Goal: Task Accomplishment & Management: Use online tool/utility

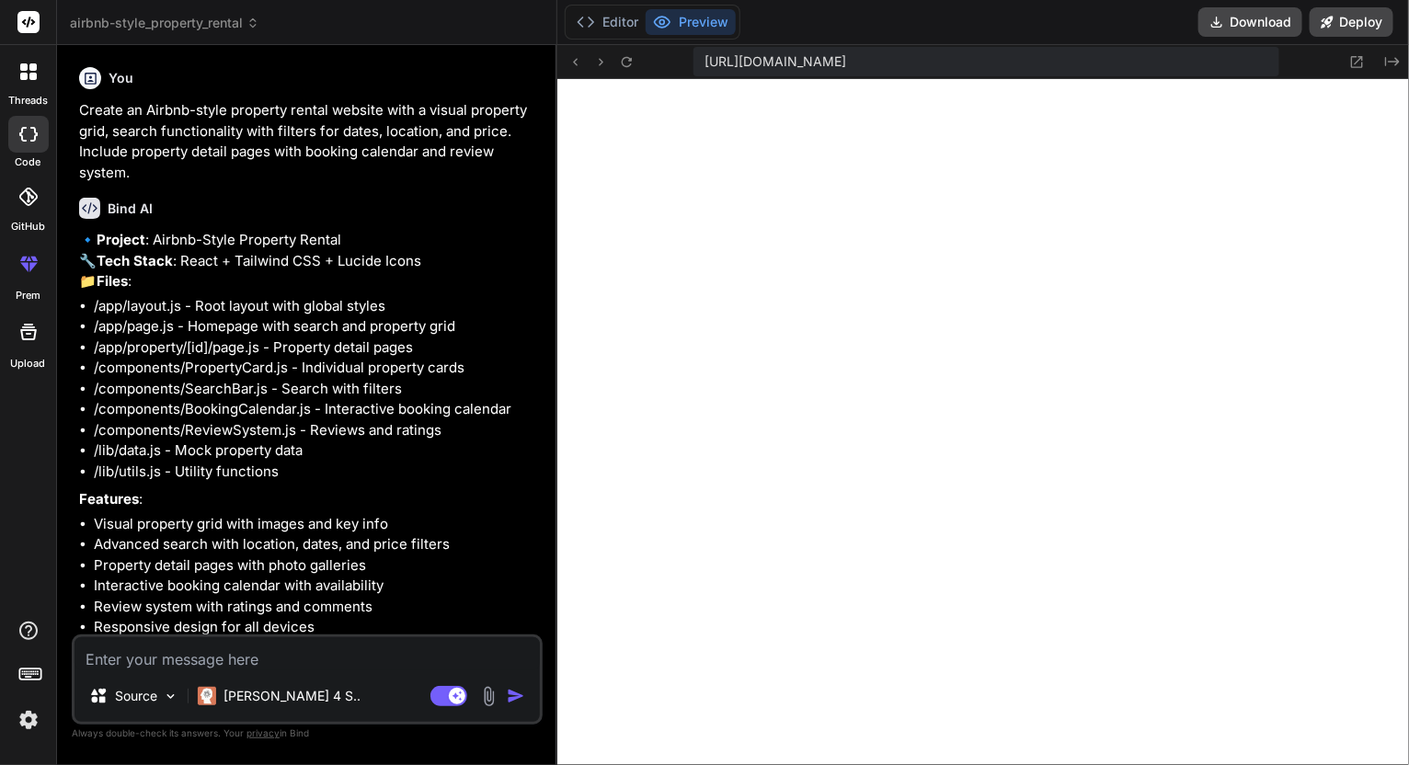
click at [188, 20] on span "airbnb-style_property_rental" at bounding box center [165, 23] width 190 height 18
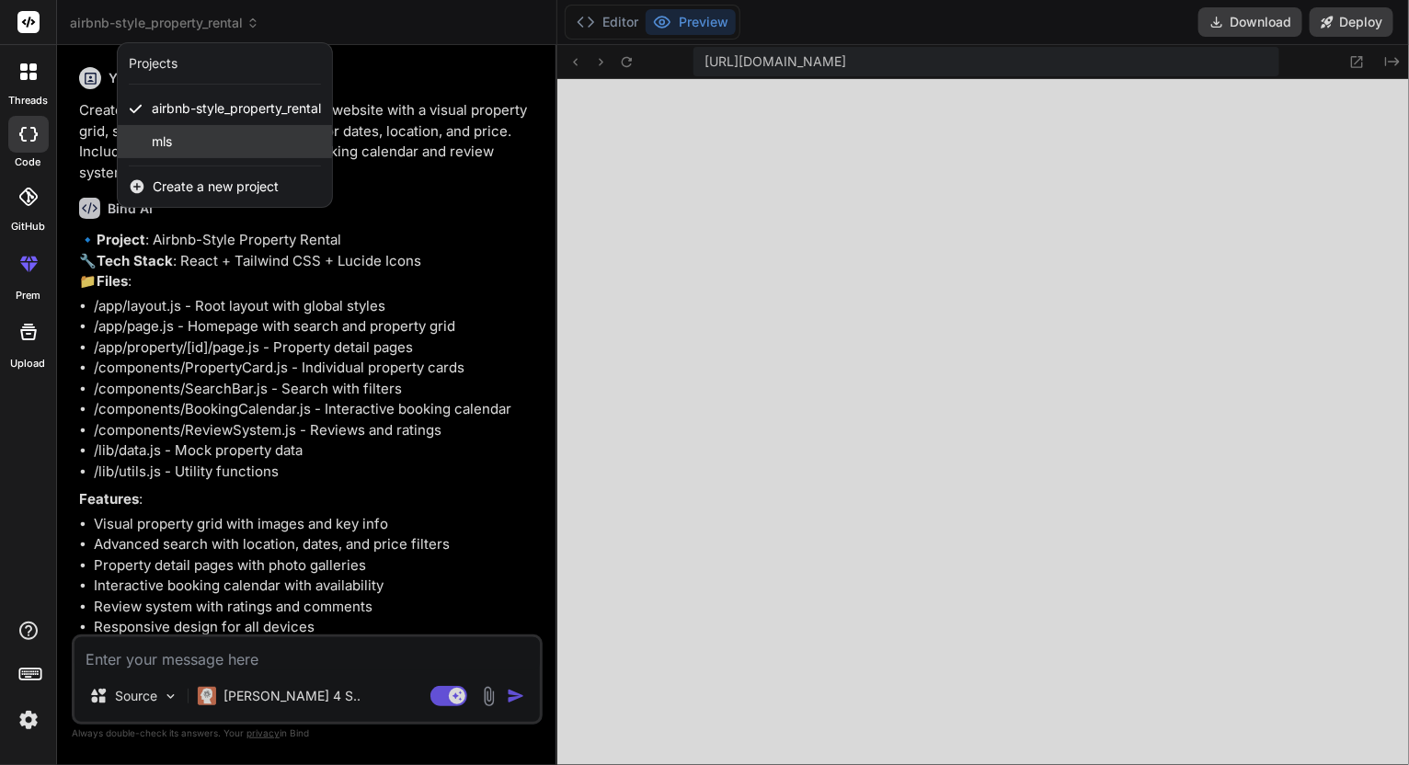
click at [178, 132] on div "mls" at bounding box center [225, 141] width 214 height 33
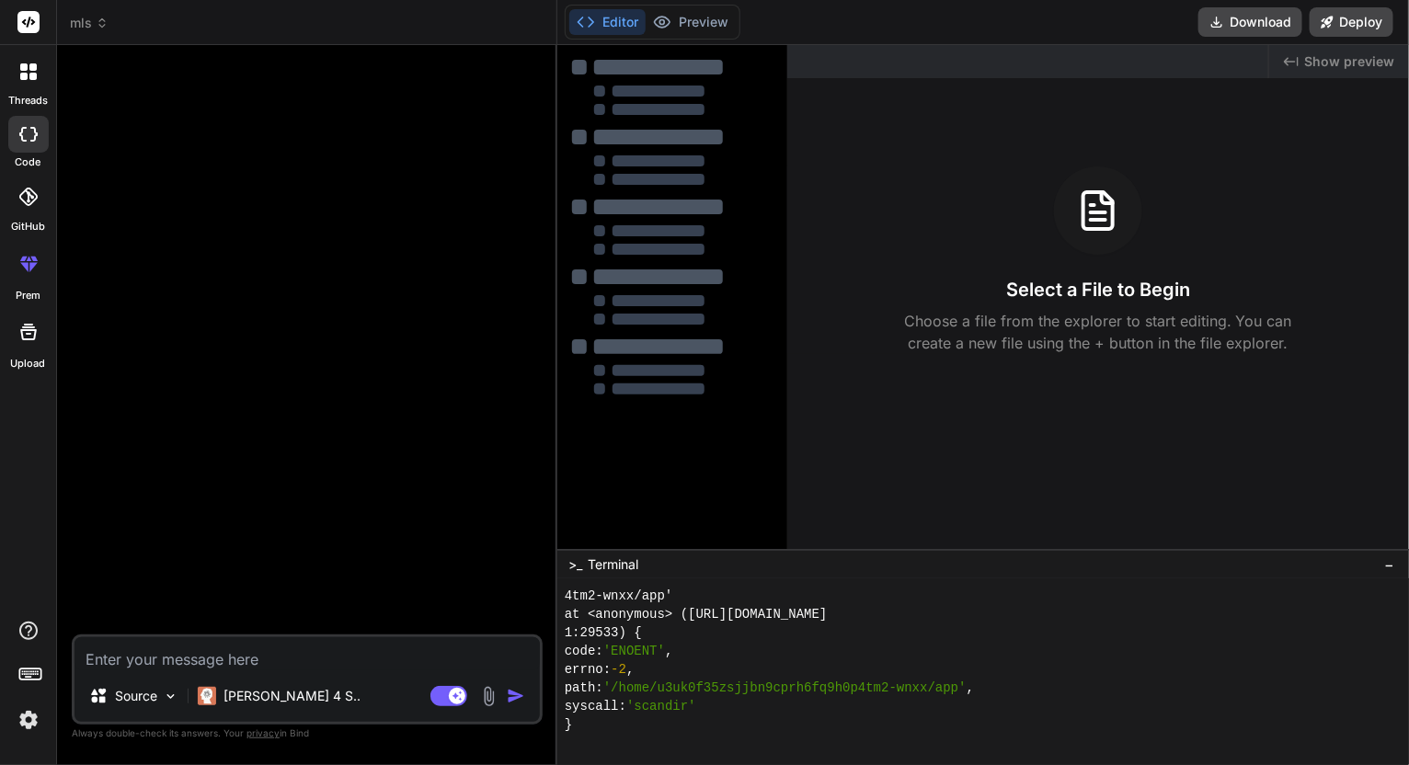
scroll to position [4747, 0]
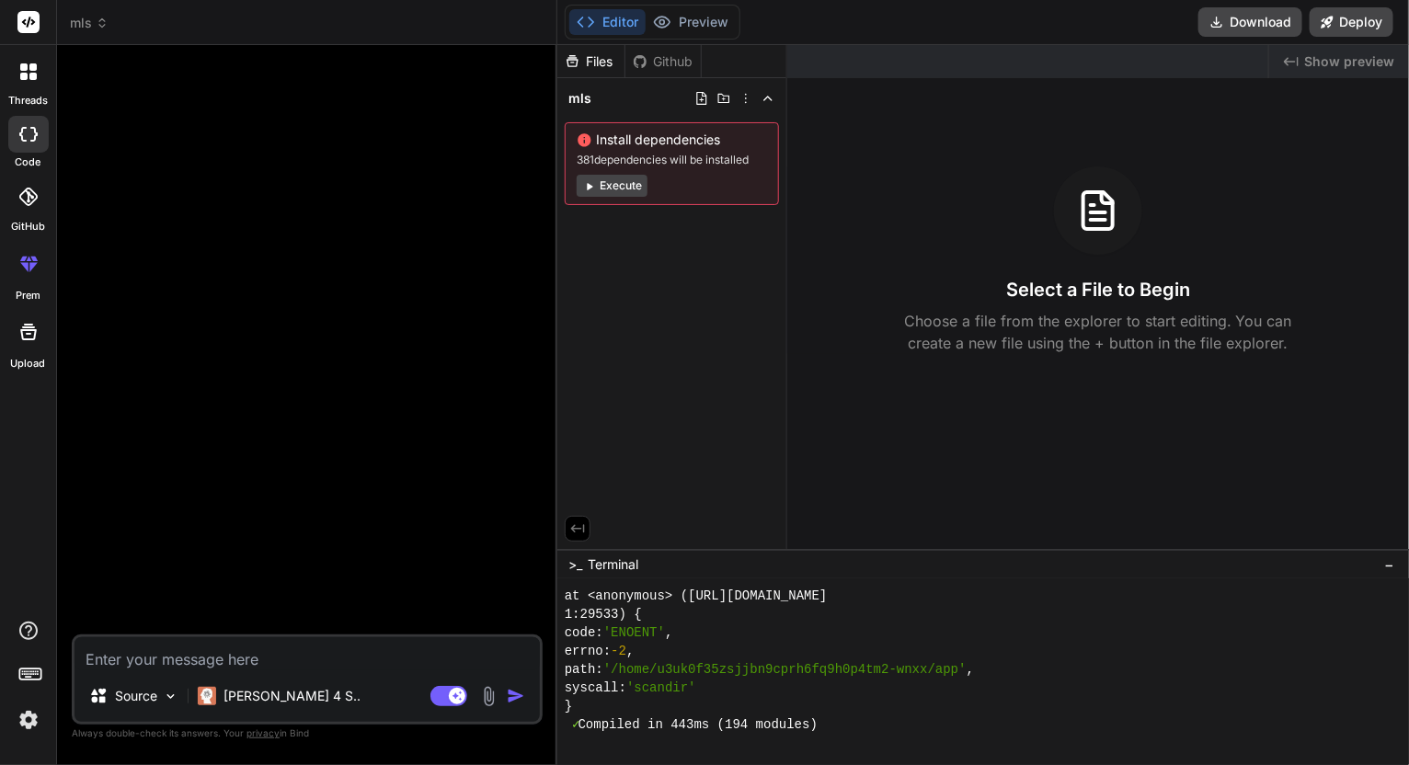
click at [29, 140] on icon at bounding box center [28, 134] width 18 height 15
click at [98, 16] on span "mls" at bounding box center [89, 23] width 39 height 18
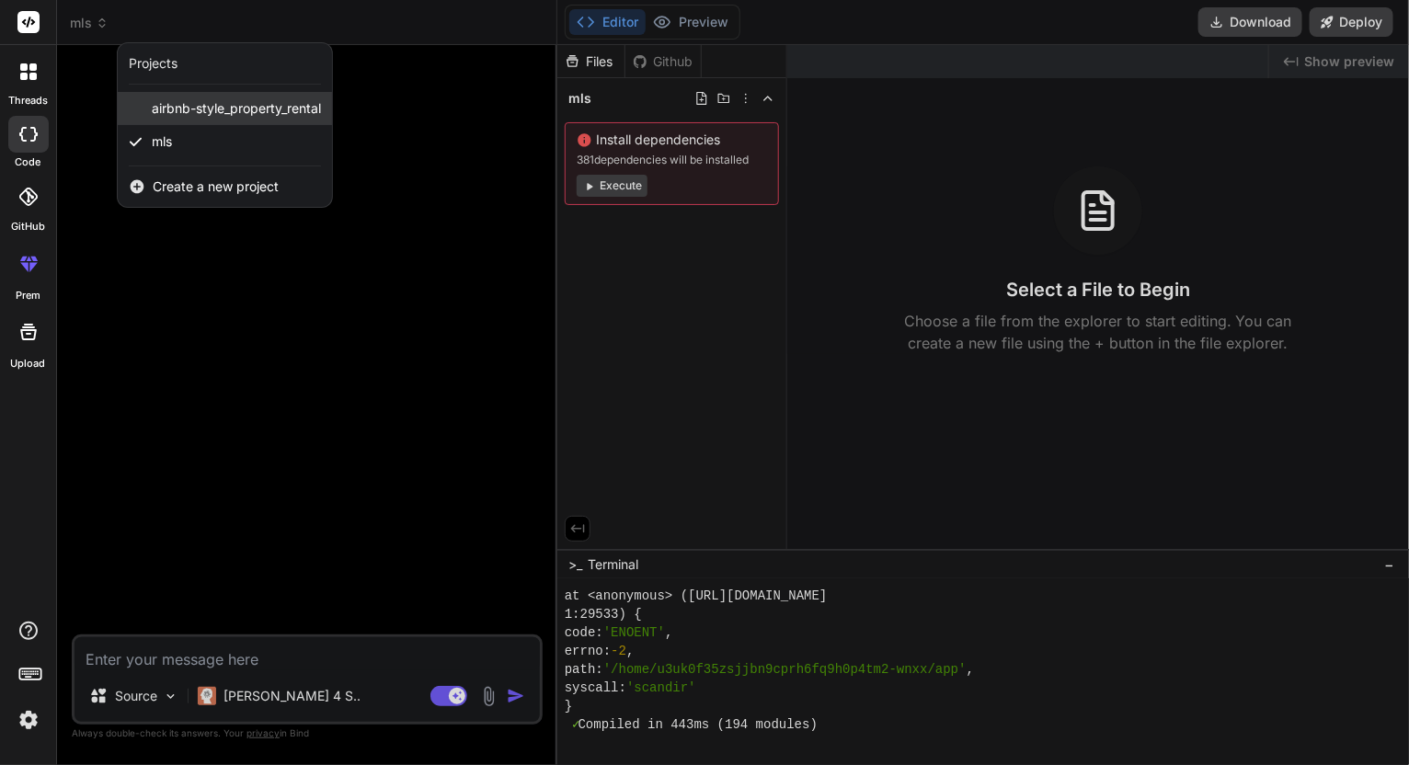
click at [176, 103] on span "airbnb-style_property_rental" at bounding box center [236, 108] width 169 height 18
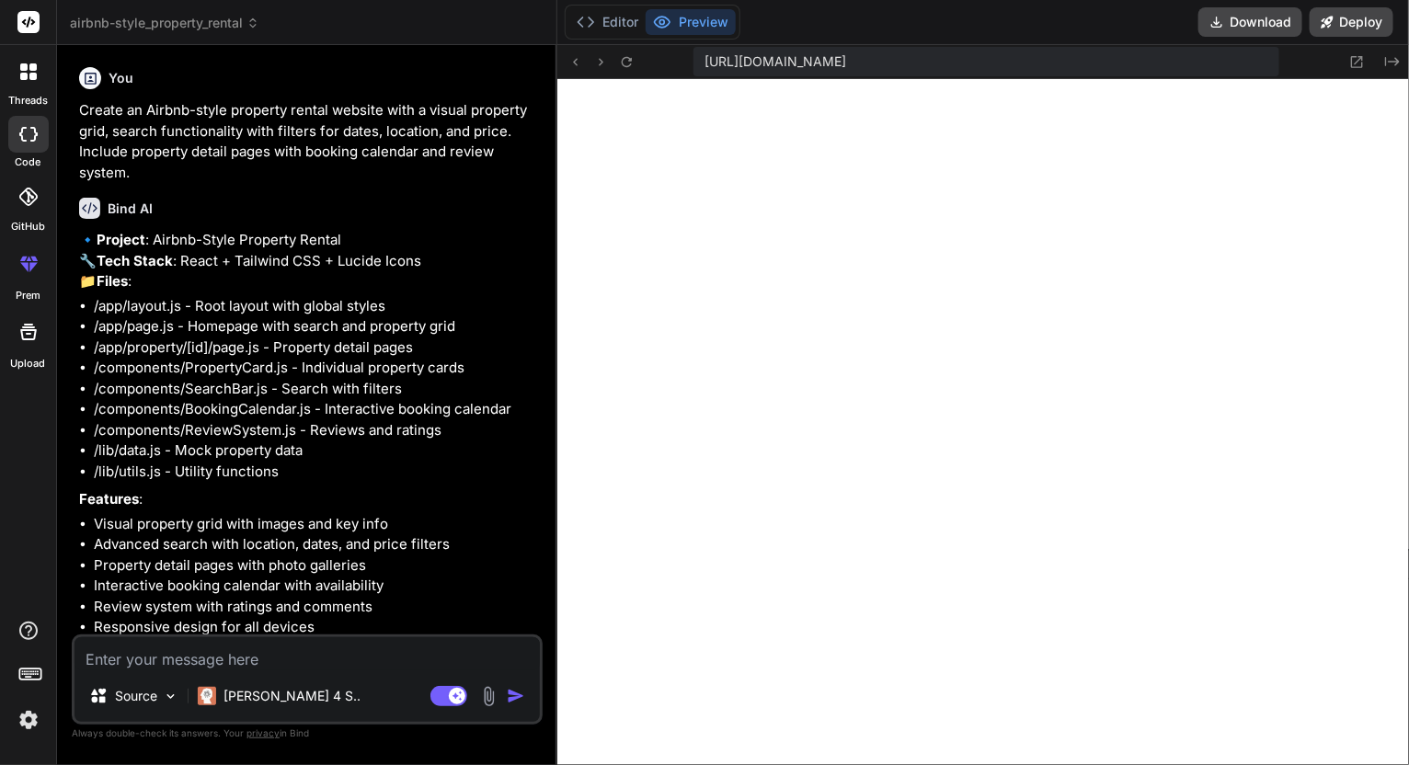
scroll to position [5832, 0]
click at [167, 20] on span "airbnb-style_property_rental" at bounding box center [165, 23] width 190 height 18
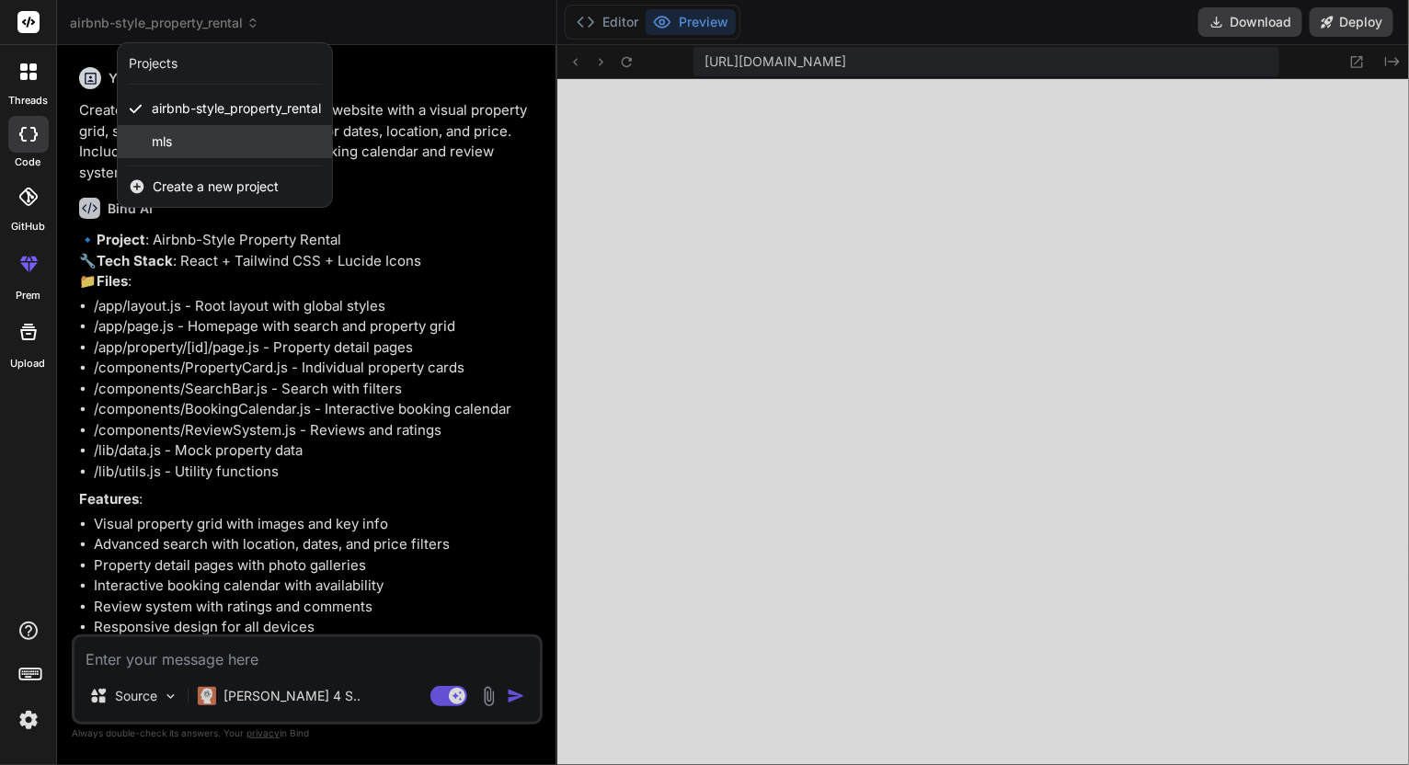
click at [185, 139] on div "mls" at bounding box center [225, 141] width 214 height 33
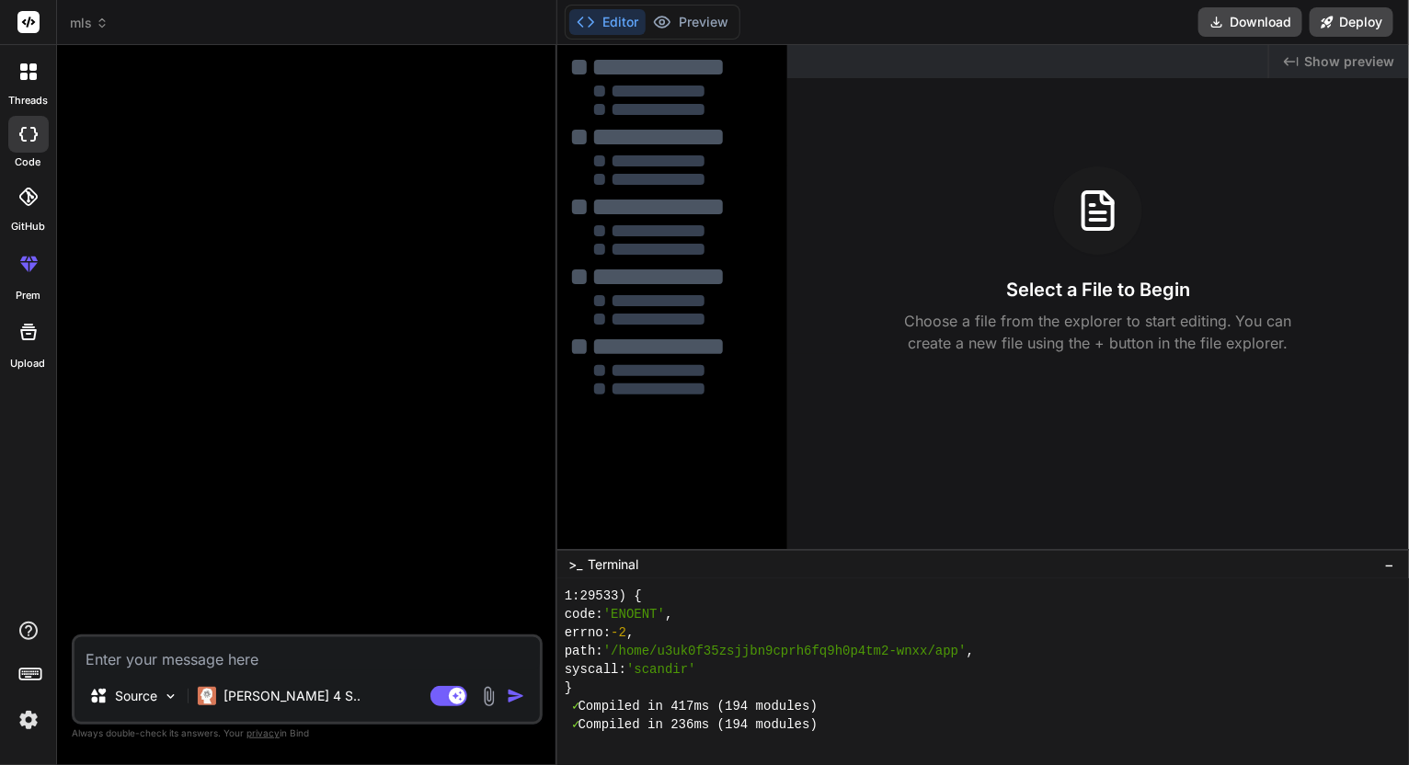
scroll to position [10967, 0]
click at [952, 158] on div "Created with Pixso. Show preview Select a File to Begin Choose a file from the …" at bounding box center [1099, 297] width 622 height 504
type textarea "x"
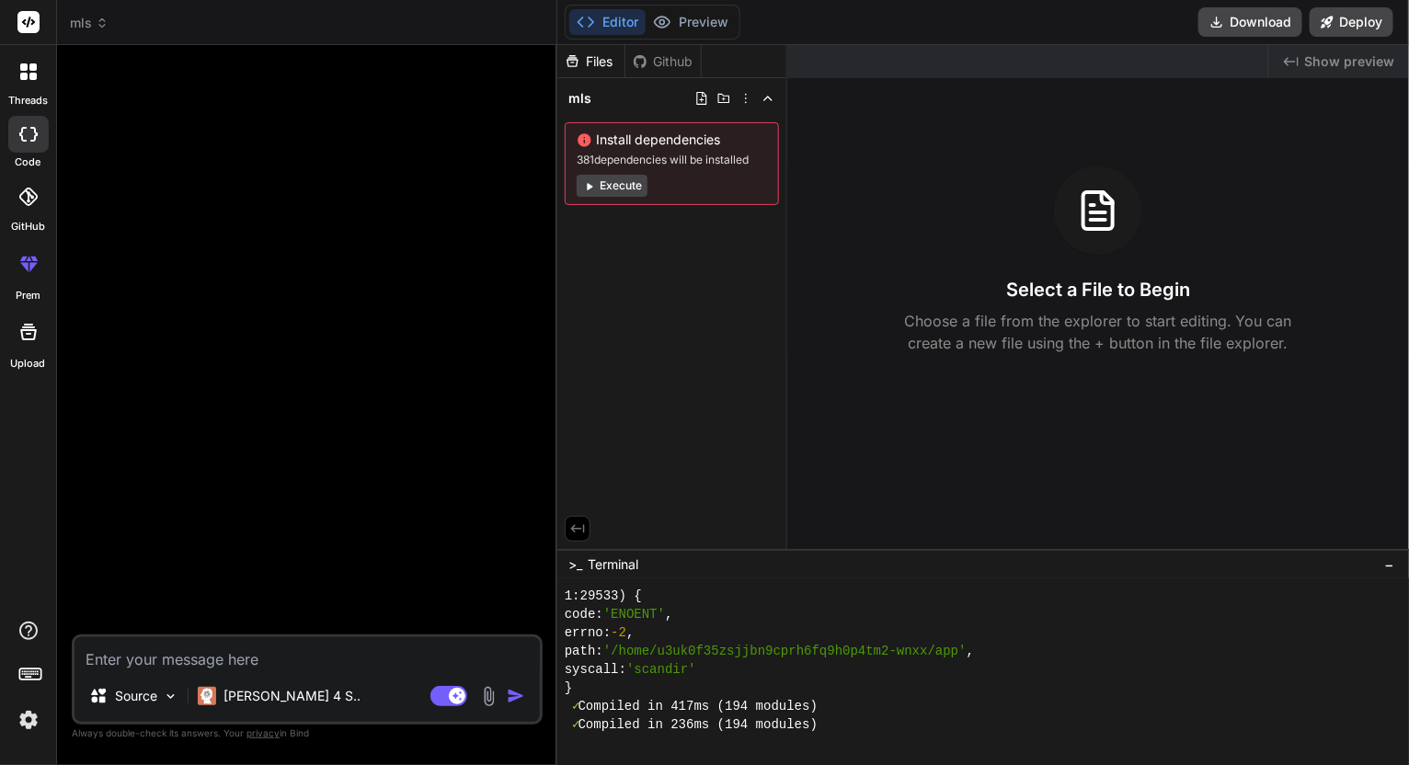
click at [179, 652] on textarea at bounding box center [308, 654] width 466 height 33
paste textarea "Create a modern map-based property search interface for an MLS platform inspire…"
type textarea "Create a modern map-based property search interface for an MLS platform inspire…"
type textarea "x"
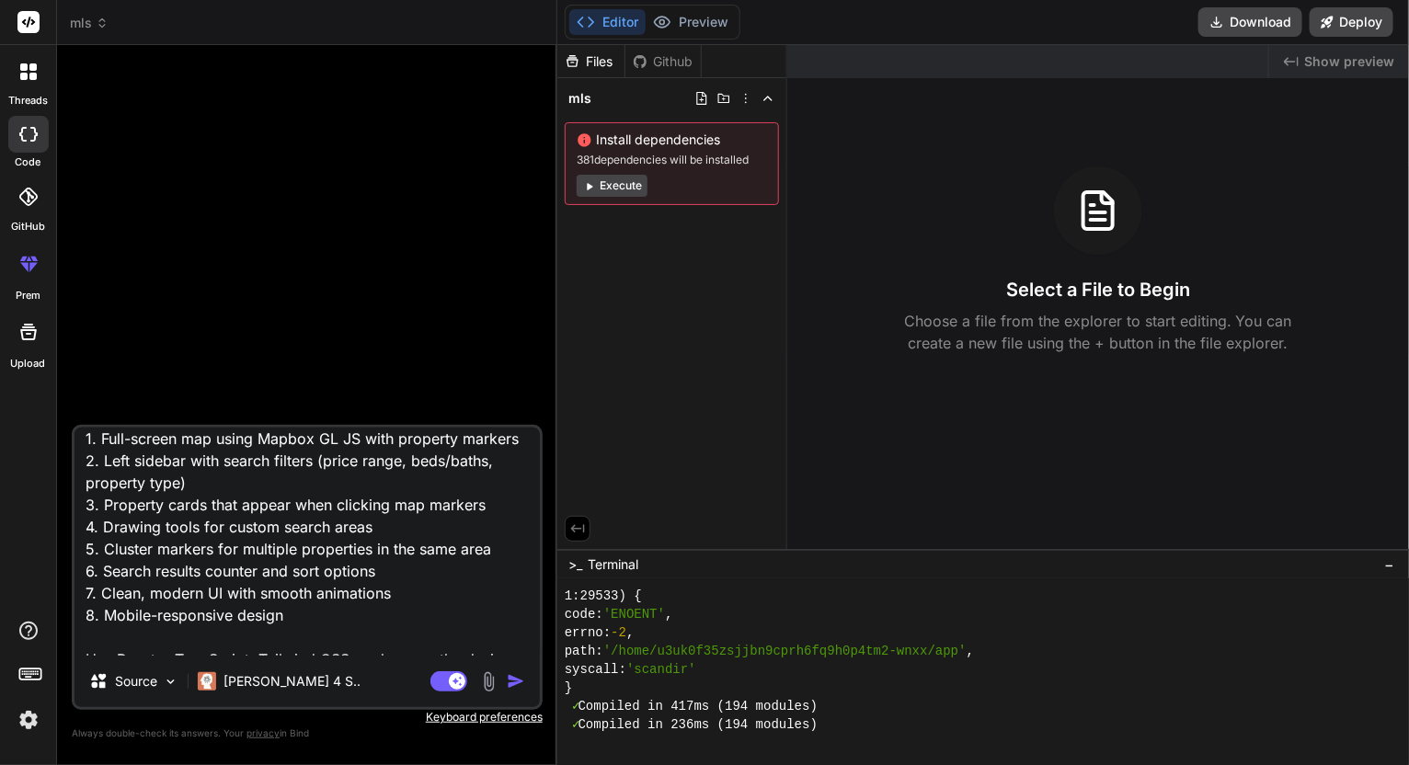
scroll to position [0, 0]
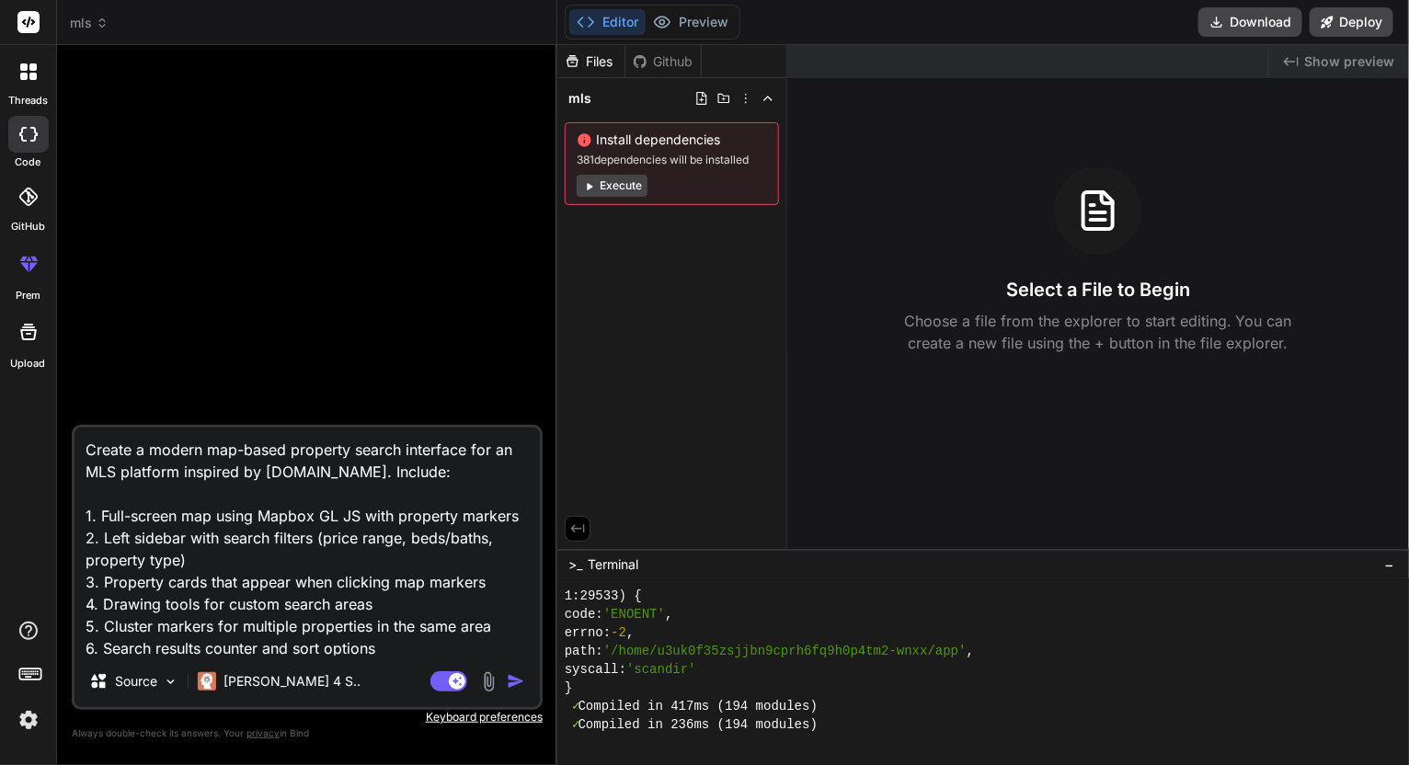
type textarea "Create a modern map-based property search interface for an MLS platform inspire…"
click at [523, 687] on img "button" at bounding box center [516, 682] width 18 height 18
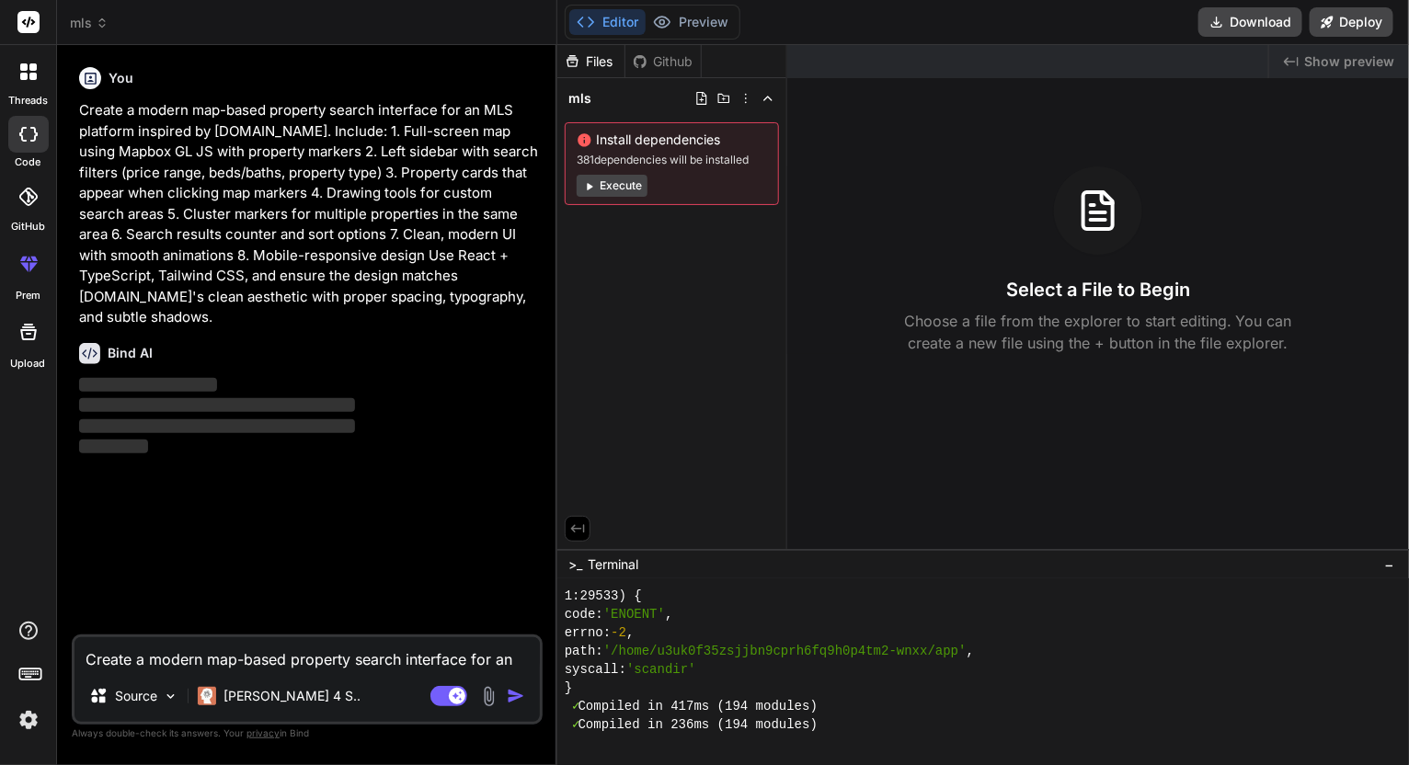
type textarea "x"
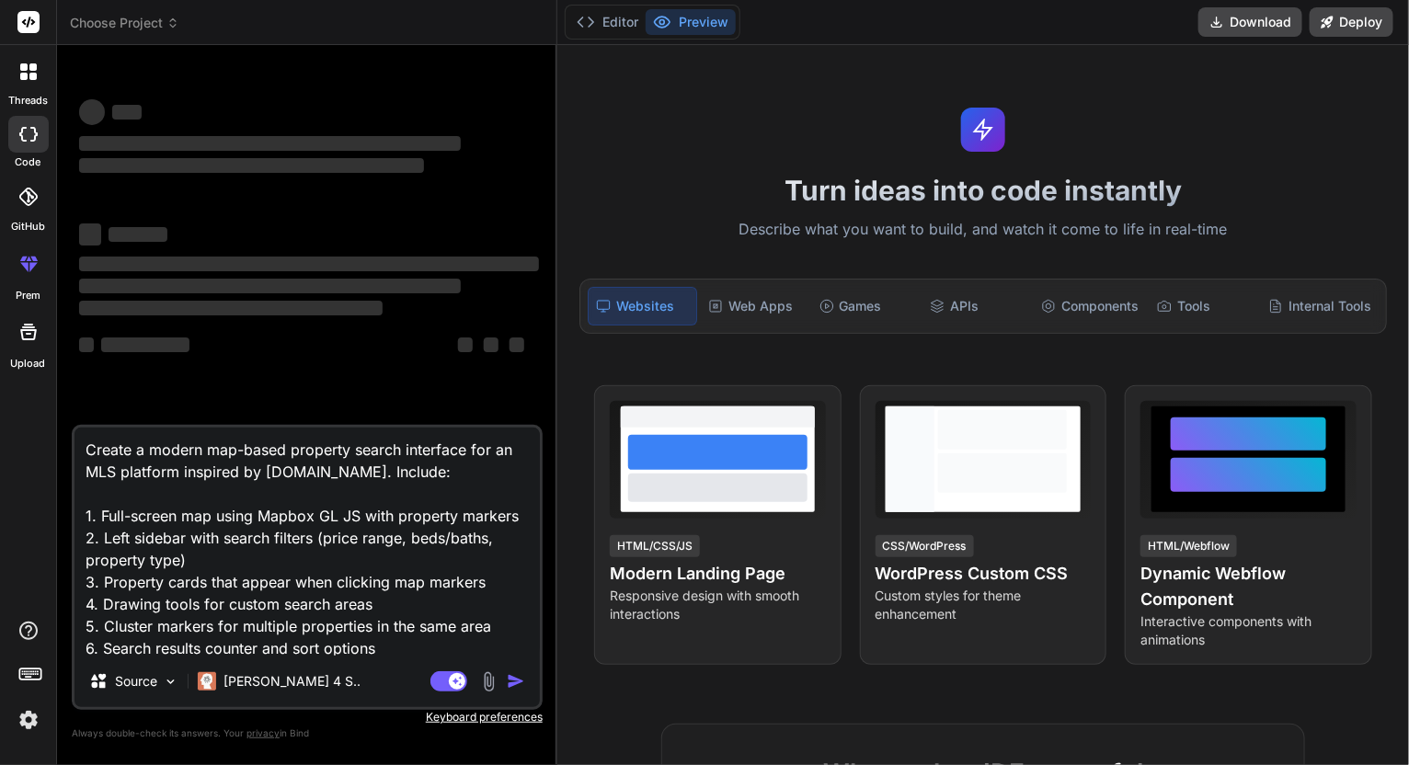
type textarea "x"
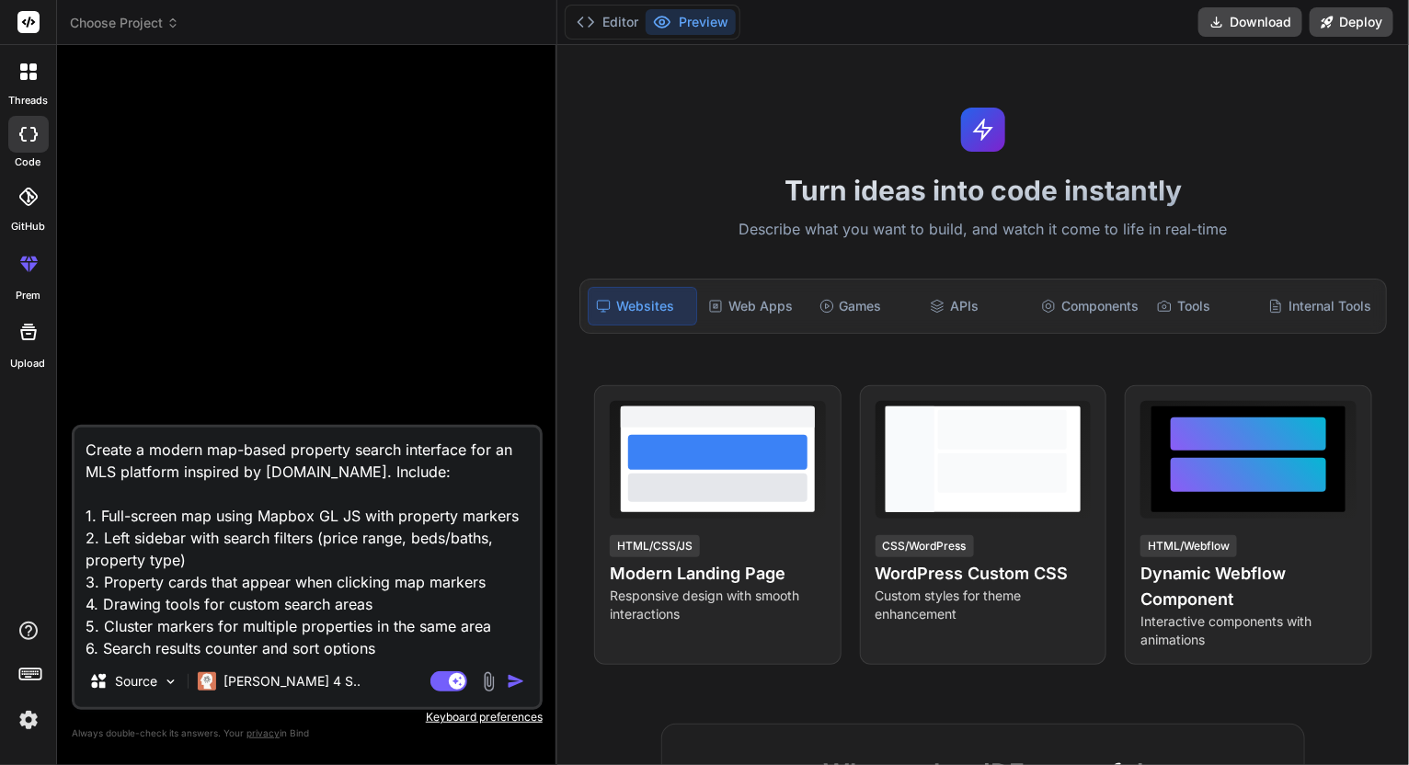
click at [149, 21] on span "Choose Project" at bounding box center [124, 23] width 109 height 18
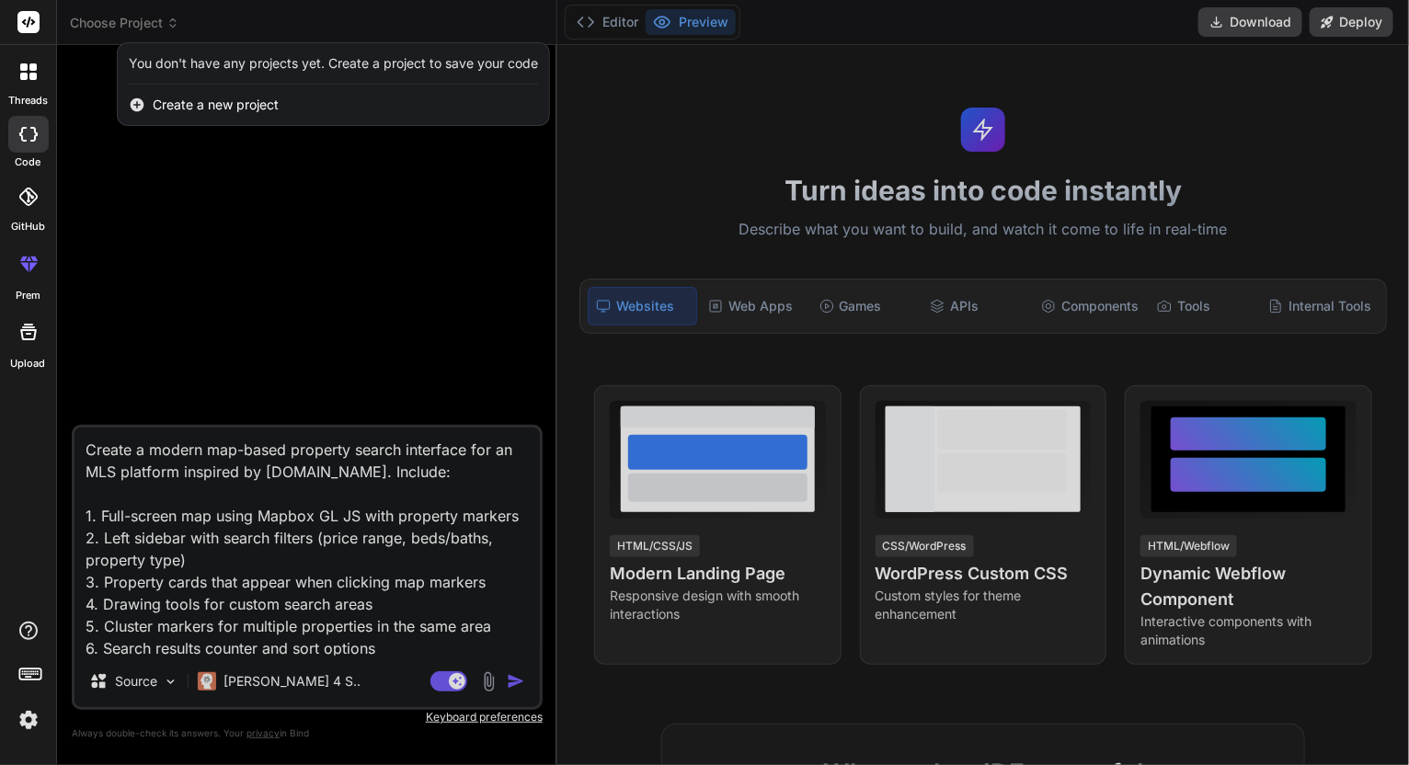
click at [182, 153] on div at bounding box center [704, 382] width 1409 height 765
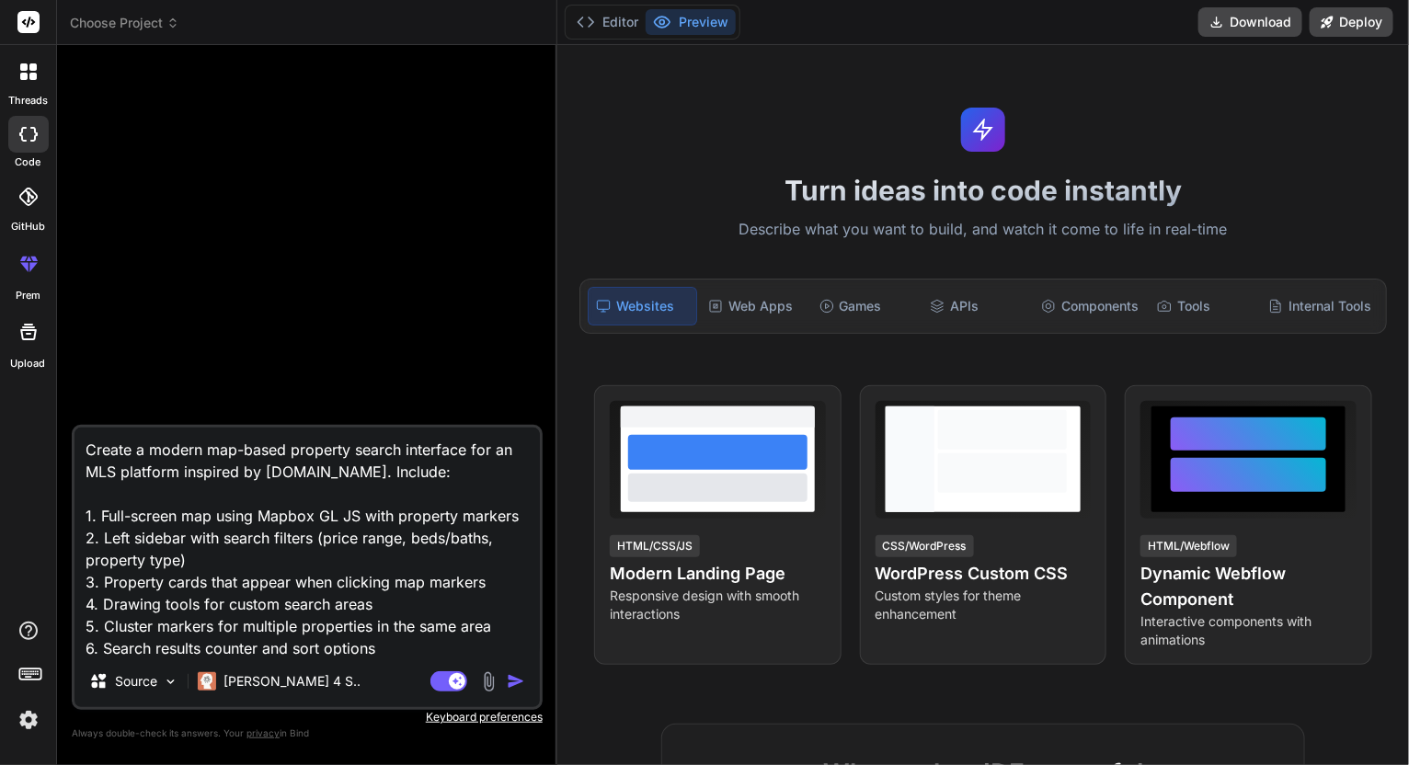
click at [15, 71] on div at bounding box center [28, 71] width 39 height 39
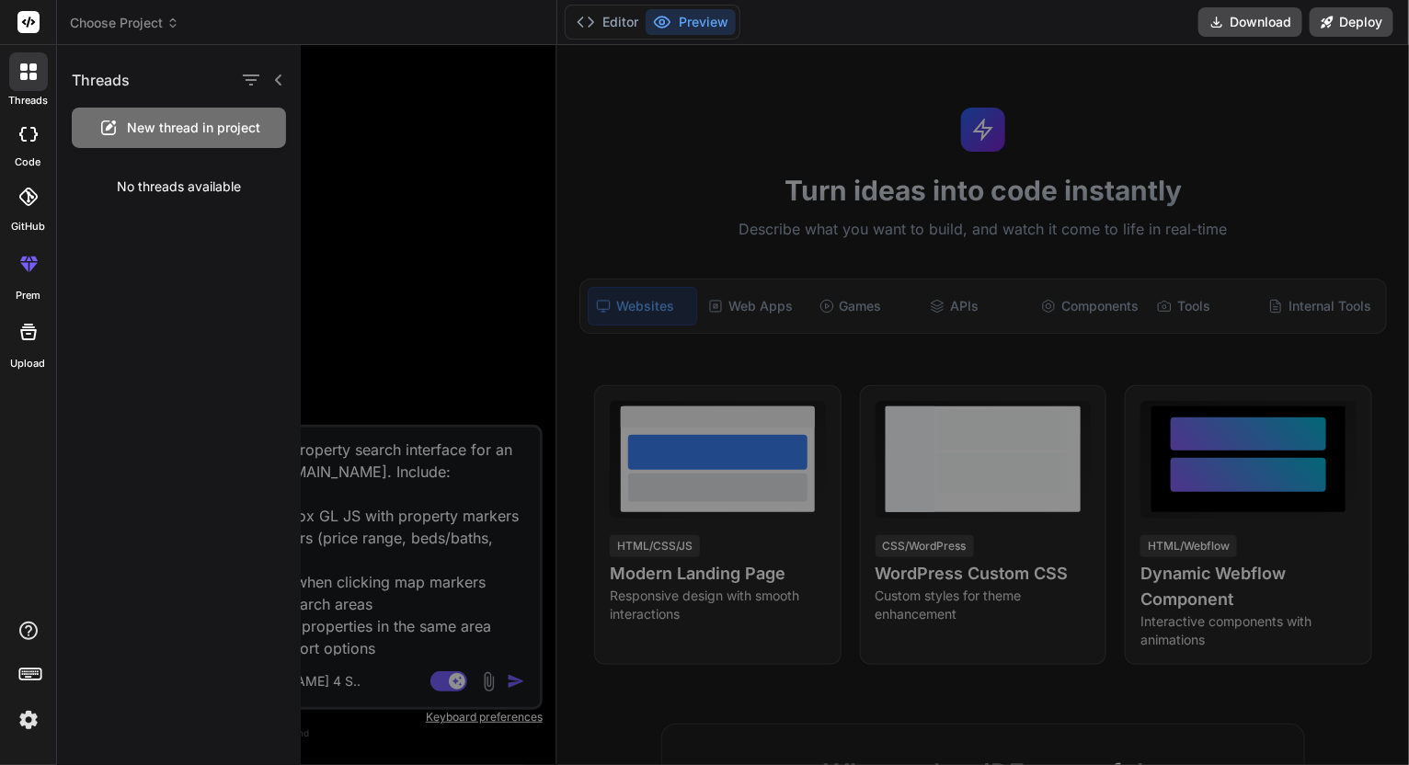
click at [33, 144] on div at bounding box center [28, 134] width 40 height 37
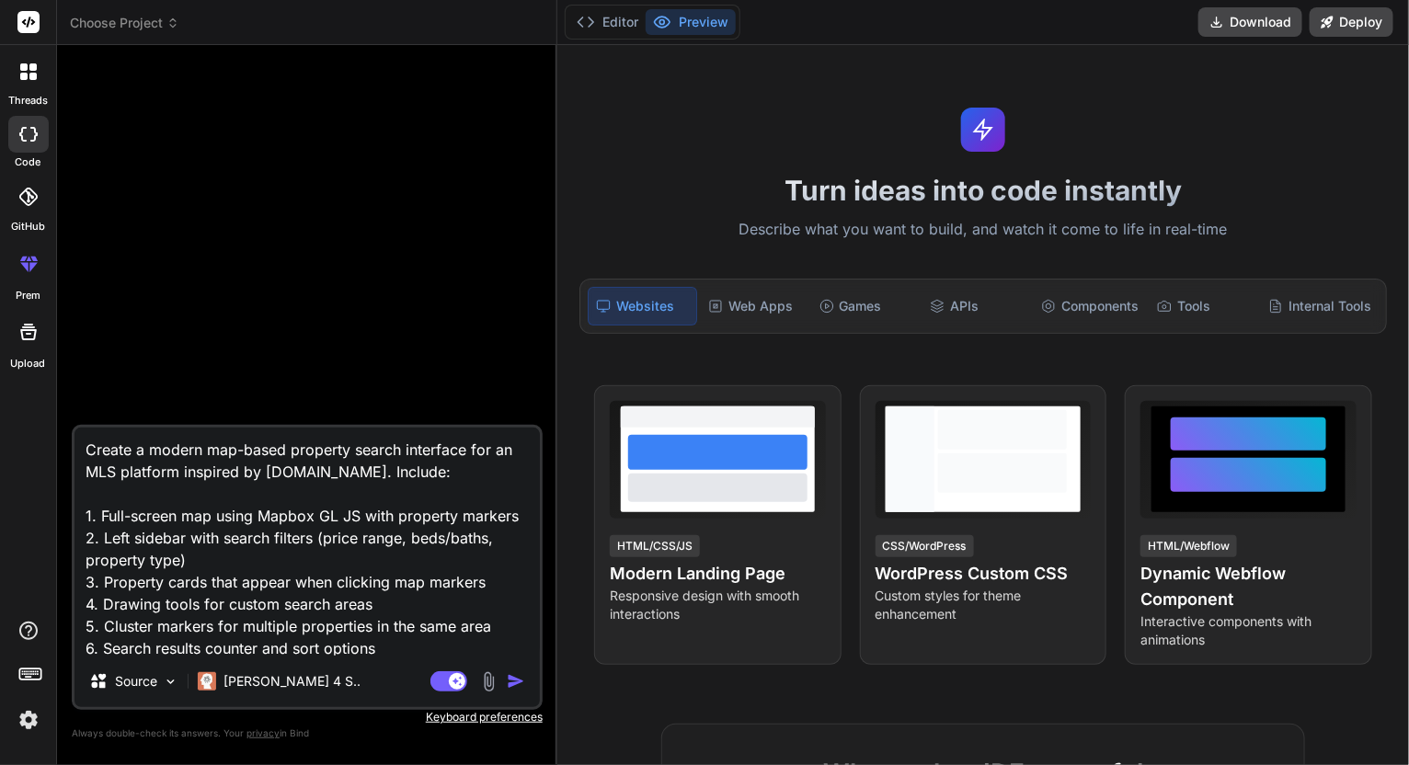
click at [33, 144] on div at bounding box center [28, 134] width 40 height 37
click at [92, 30] on header "Choose Project Created with Pixso." at bounding box center [307, 22] width 500 height 45
click at [94, 29] on span "Choose Project" at bounding box center [124, 23] width 109 height 18
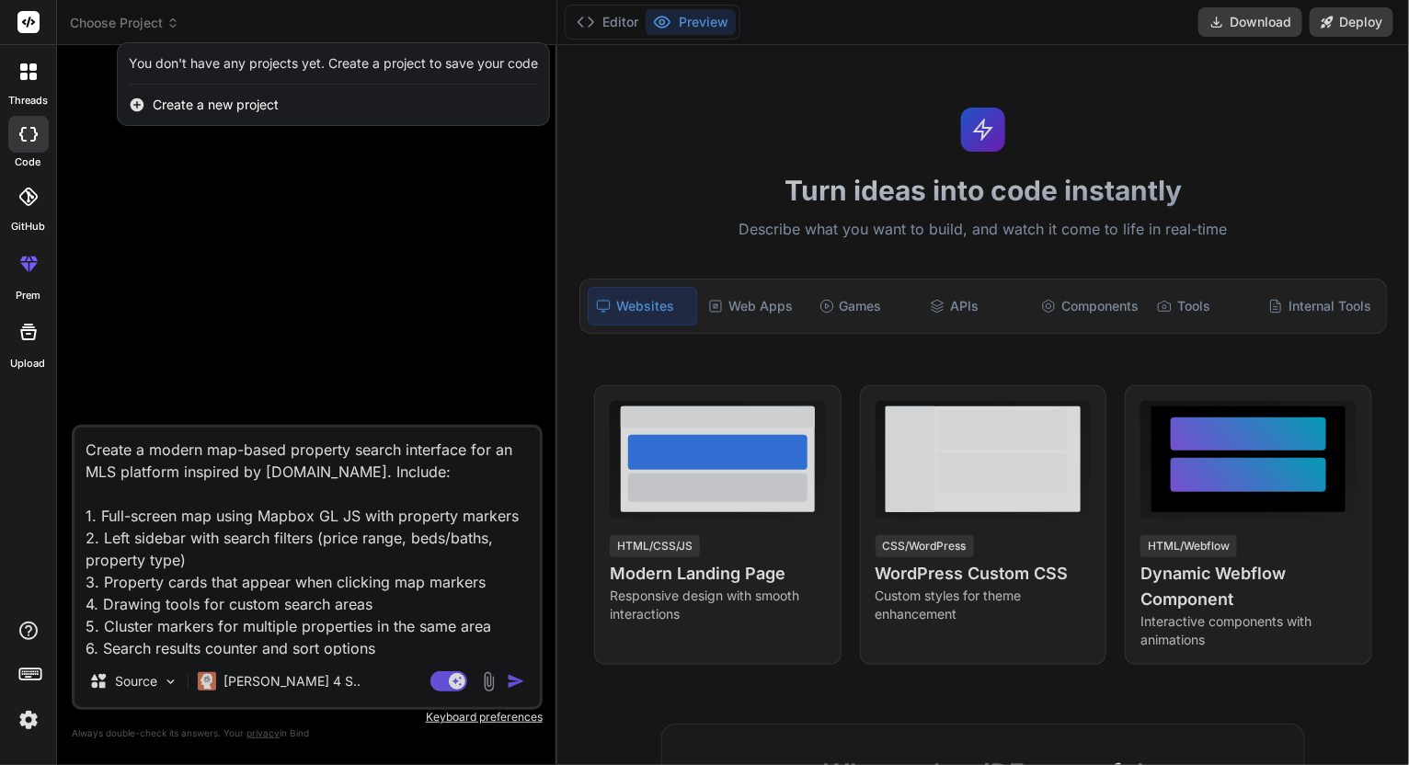
click at [227, 106] on span "Create a new project" at bounding box center [216, 105] width 126 height 18
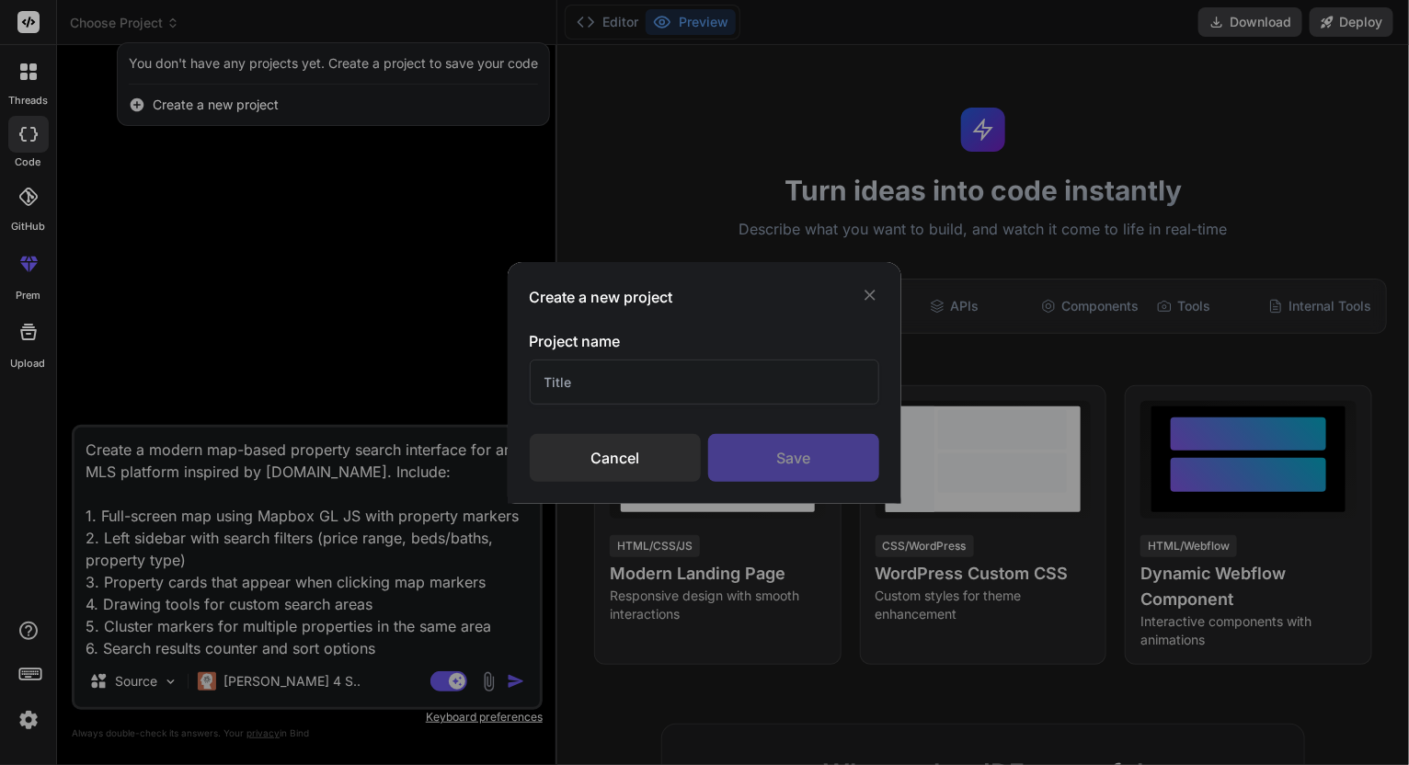
click at [865, 292] on icon at bounding box center [870, 295] width 18 height 18
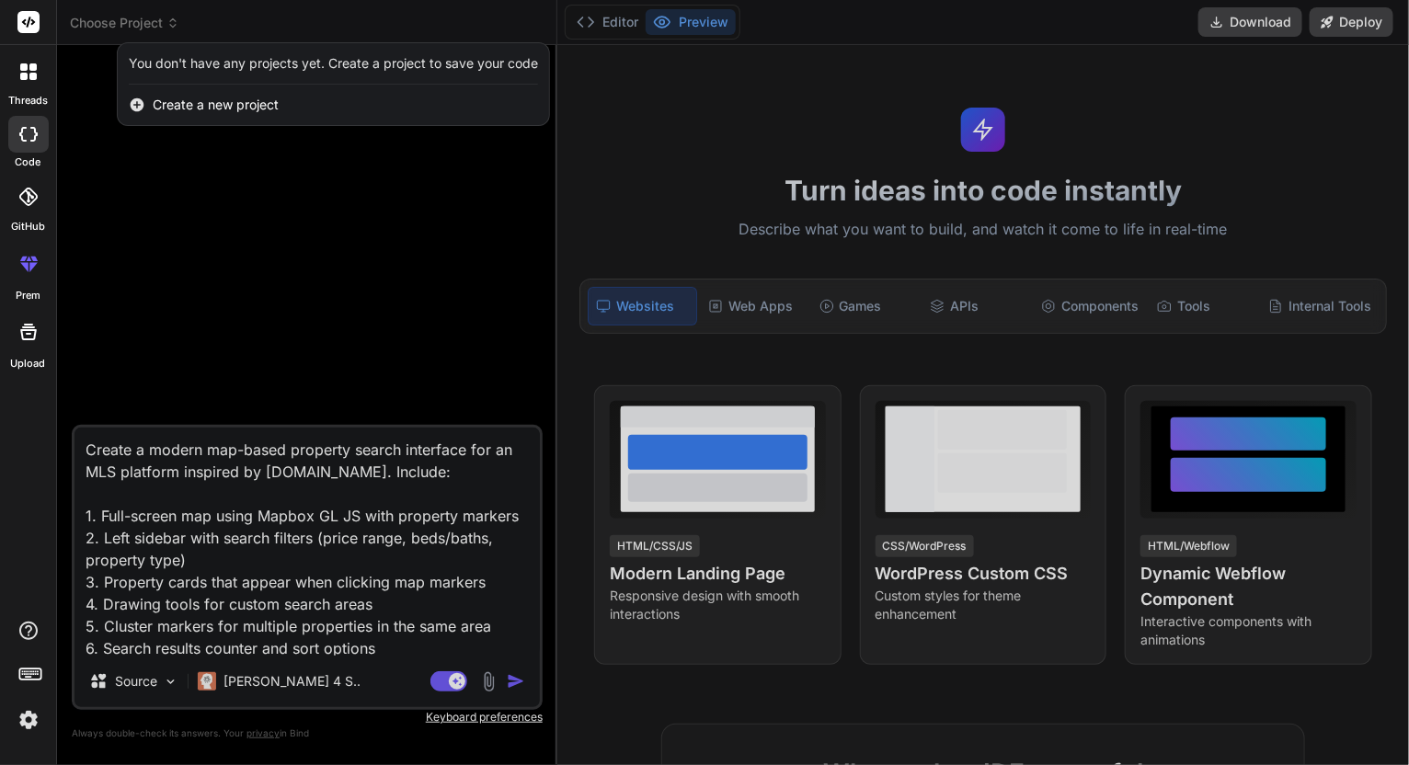
click at [297, 183] on div at bounding box center [704, 382] width 1409 height 765
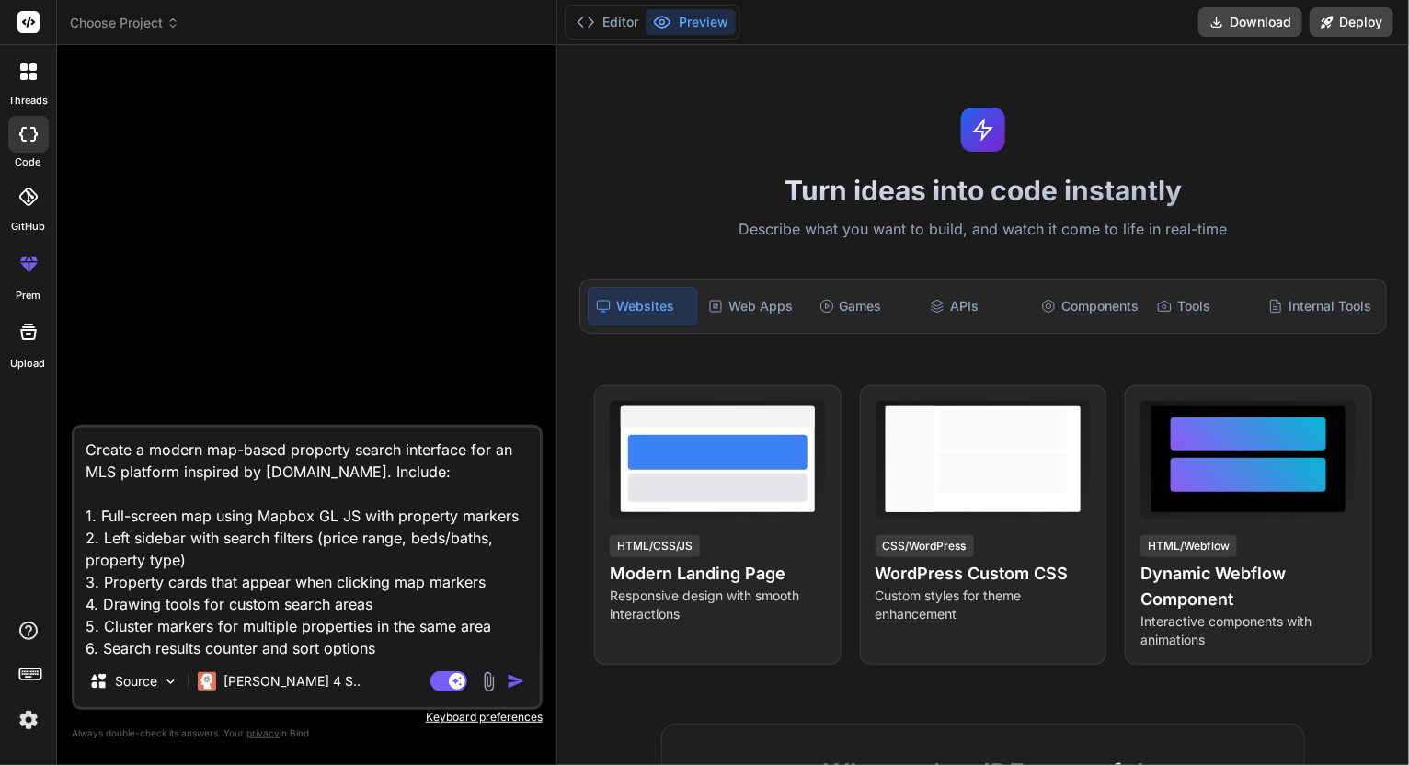
drag, startPoint x: 270, startPoint y: 161, endPoint x: 277, endPoint y: 151, distance: 12.0
click at [31, 22] on icon at bounding box center [28, 22] width 22 height 22
click at [31, 24] on icon at bounding box center [29, 22] width 14 height 11
drag, startPoint x: 29, startPoint y: 4, endPoint x: 25, endPoint y: 18, distance: 15.4
click at [26, 11] on div at bounding box center [28, 22] width 56 height 45
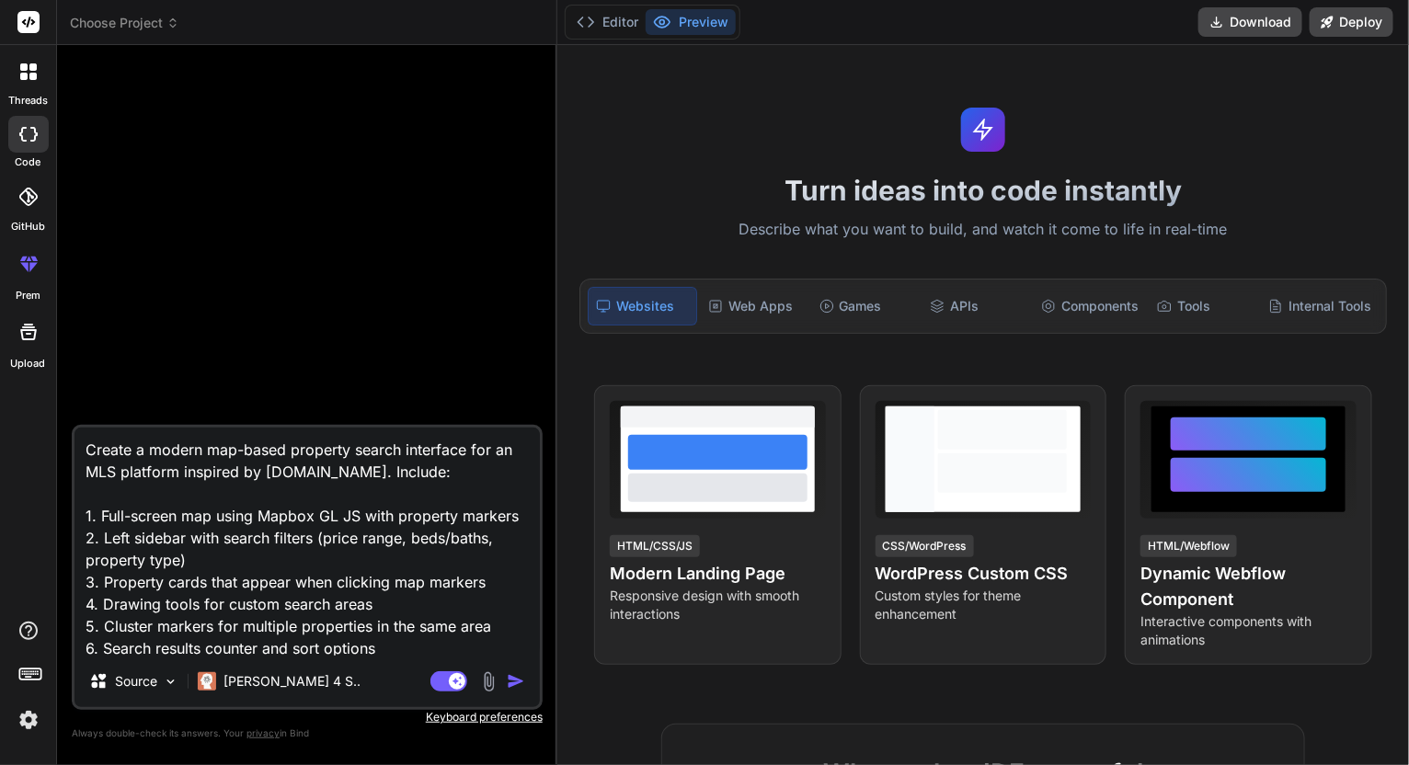
click at [25, 18] on rect at bounding box center [28, 22] width 22 height 22
click at [27, 17] on rect at bounding box center [28, 22] width 22 height 22
click at [29, 30] on rect at bounding box center [28, 22] width 22 height 22
click at [29, 73] on icon at bounding box center [28, 71] width 17 height 17
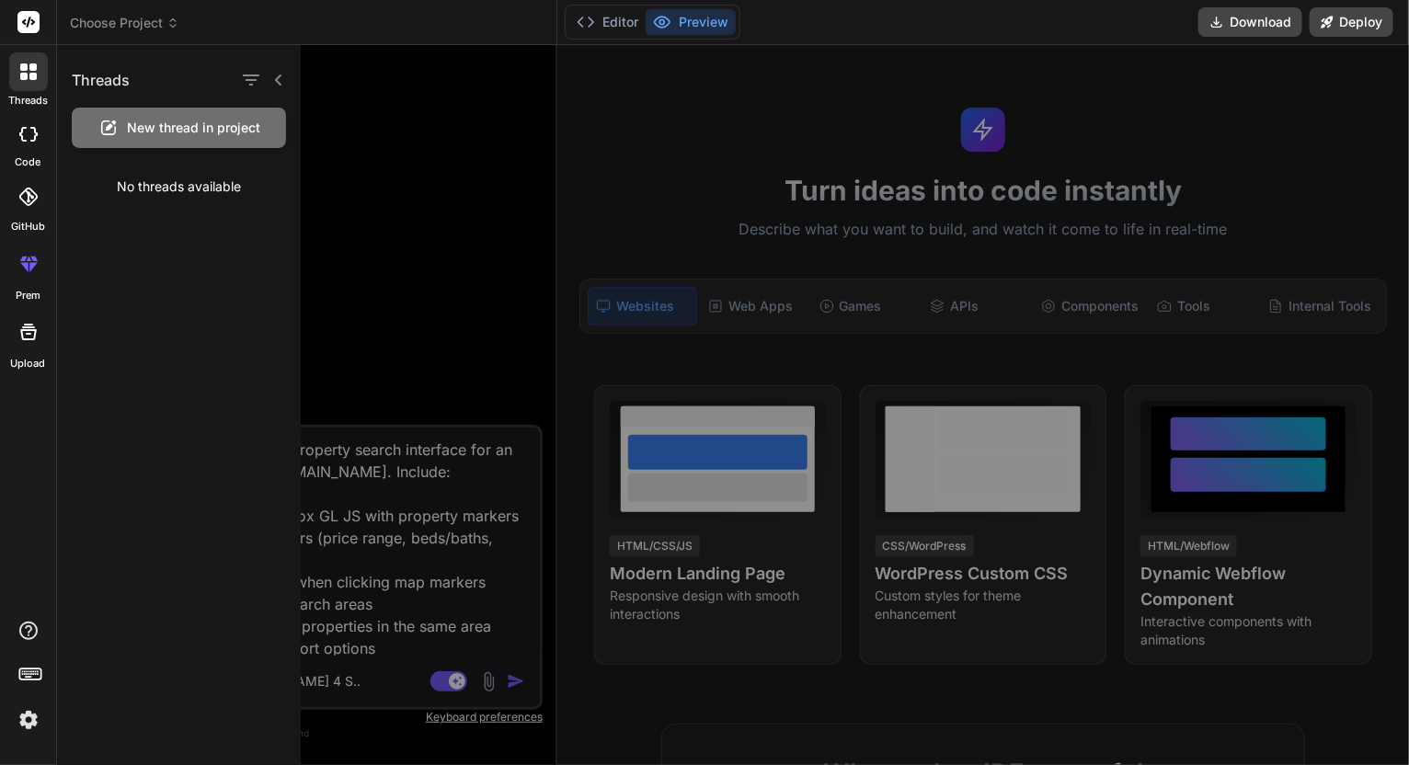
click at [33, 219] on label "GitHub" at bounding box center [28, 227] width 34 height 16
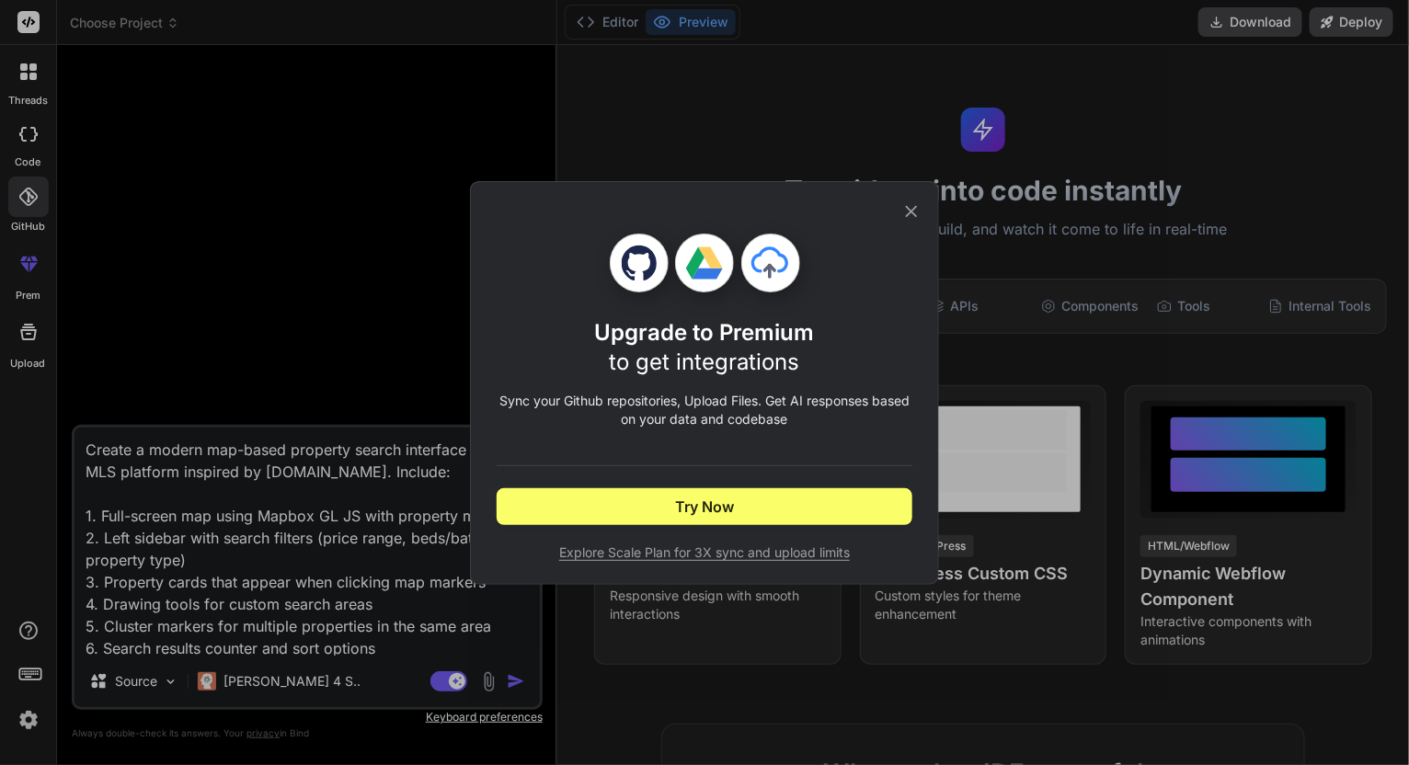
click at [15, 271] on div "Upgrade to Premium to get integrations Sync your Github repositories, Upload Fi…" at bounding box center [704, 382] width 1409 height 765
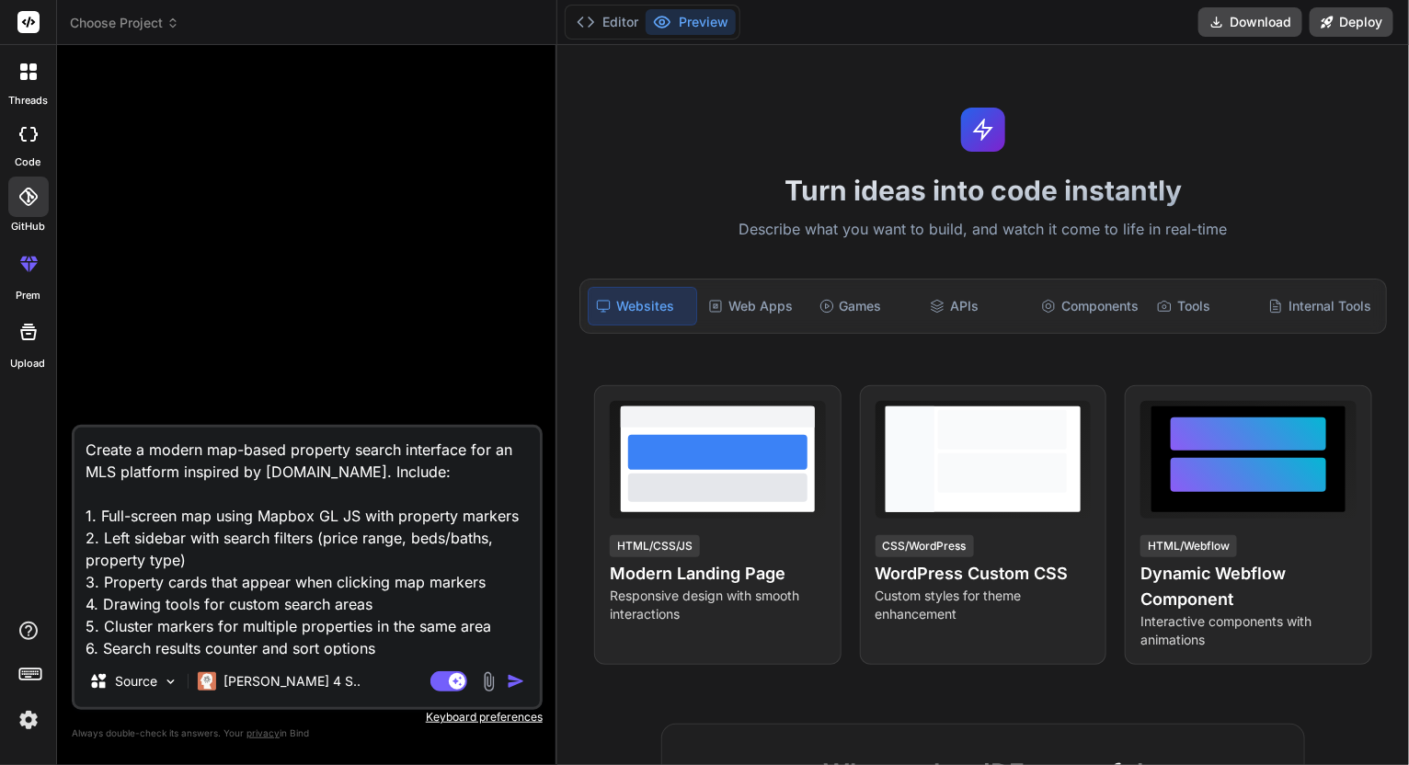
click at [13, 272] on div at bounding box center [28, 264] width 44 height 44
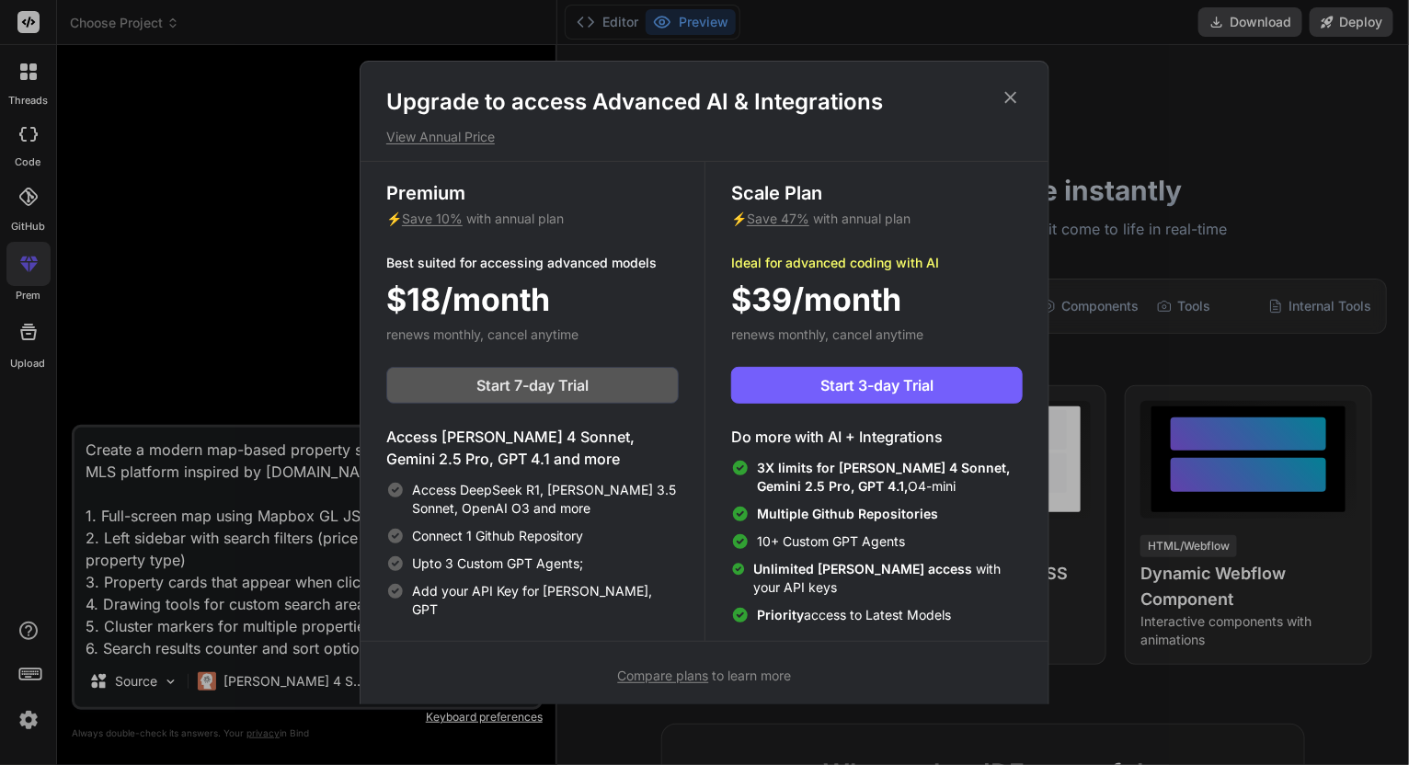
click at [535, 374] on span "Start 7-day Trial" at bounding box center [533, 385] width 112 height 22
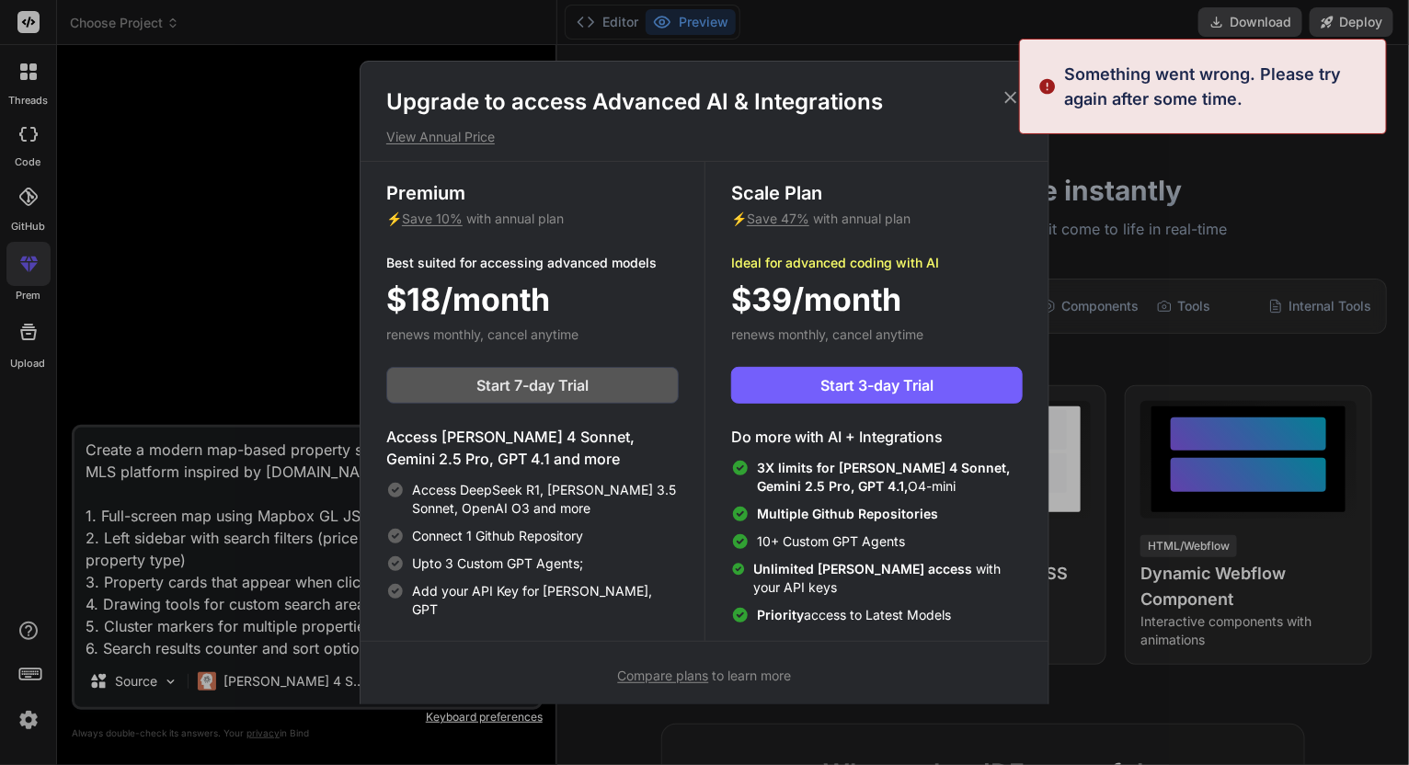
click at [614, 393] on button "Start 7-day Trial" at bounding box center [532, 385] width 293 height 37
click at [540, 397] on button "Start 7-day Trial" at bounding box center [532, 385] width 293 height 37
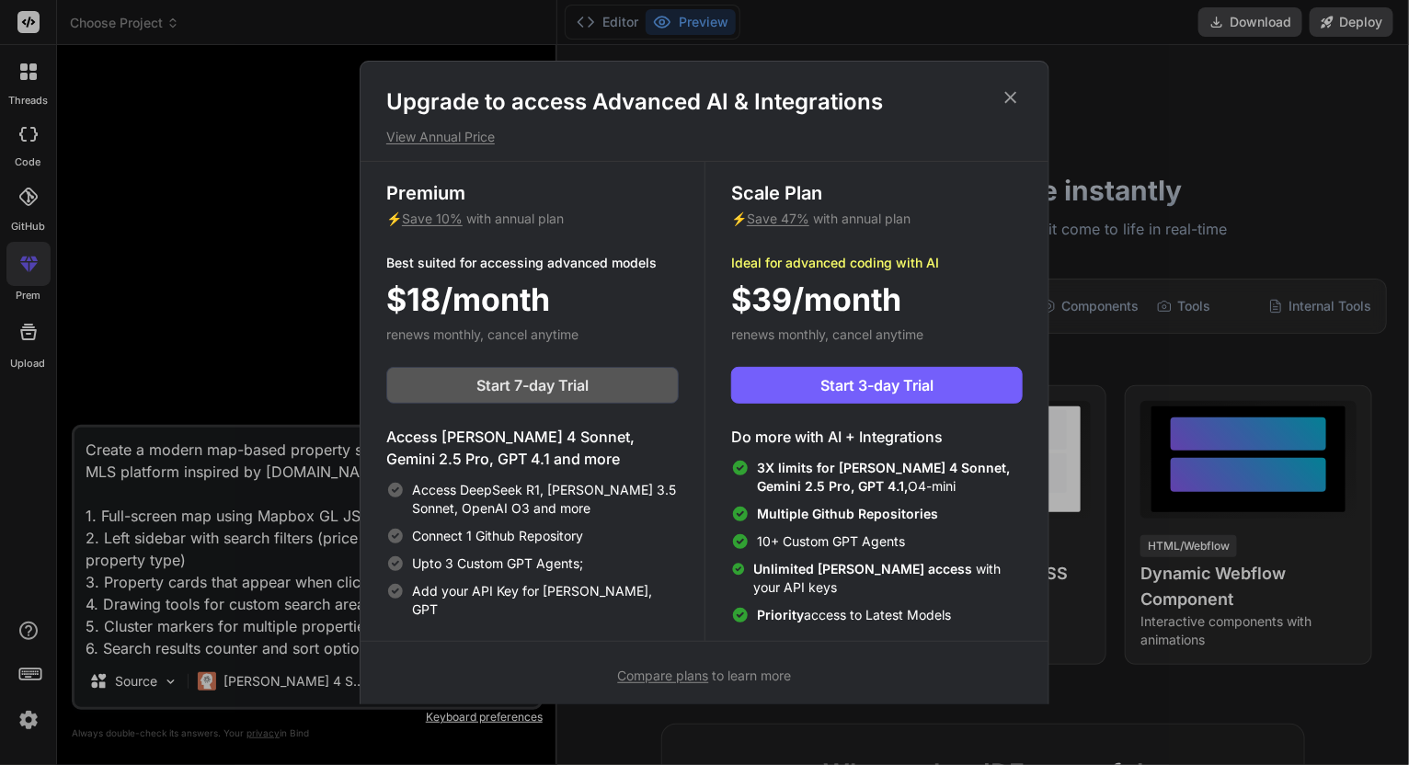
click at [636, 390] on button "Start 7-day Trial" at bounding box center [532, 385] width 293 height 37
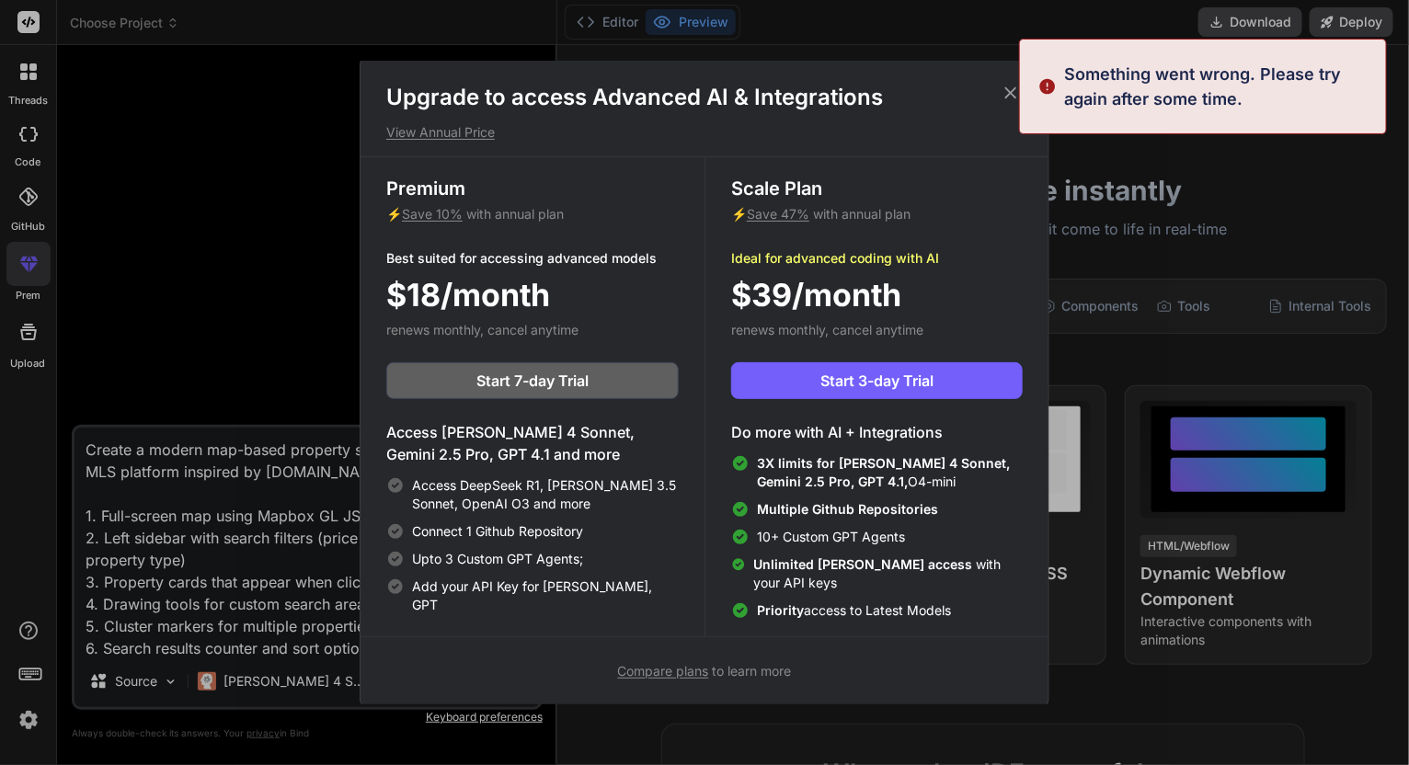
scroll to position [6, 0]
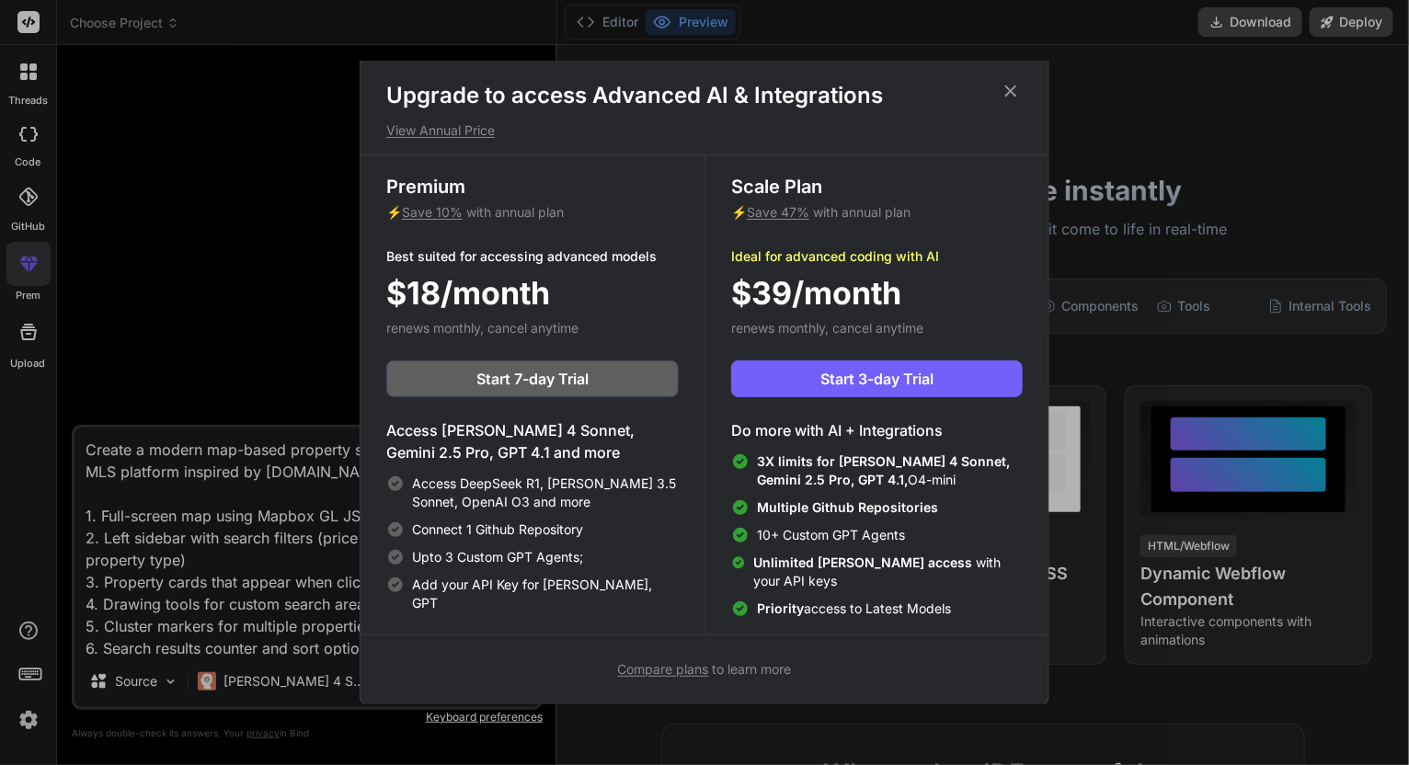
click at [669, 663] on span "Compare plans" at bounding box center [663, 669] width 91 height 16
click at [856, 374] on span "Start 3-day Trial" at bounding box center [877, 379] width 113 height 22
click at [1014, 87] on icon at bounding box center [1012, 92] width 12 height 12
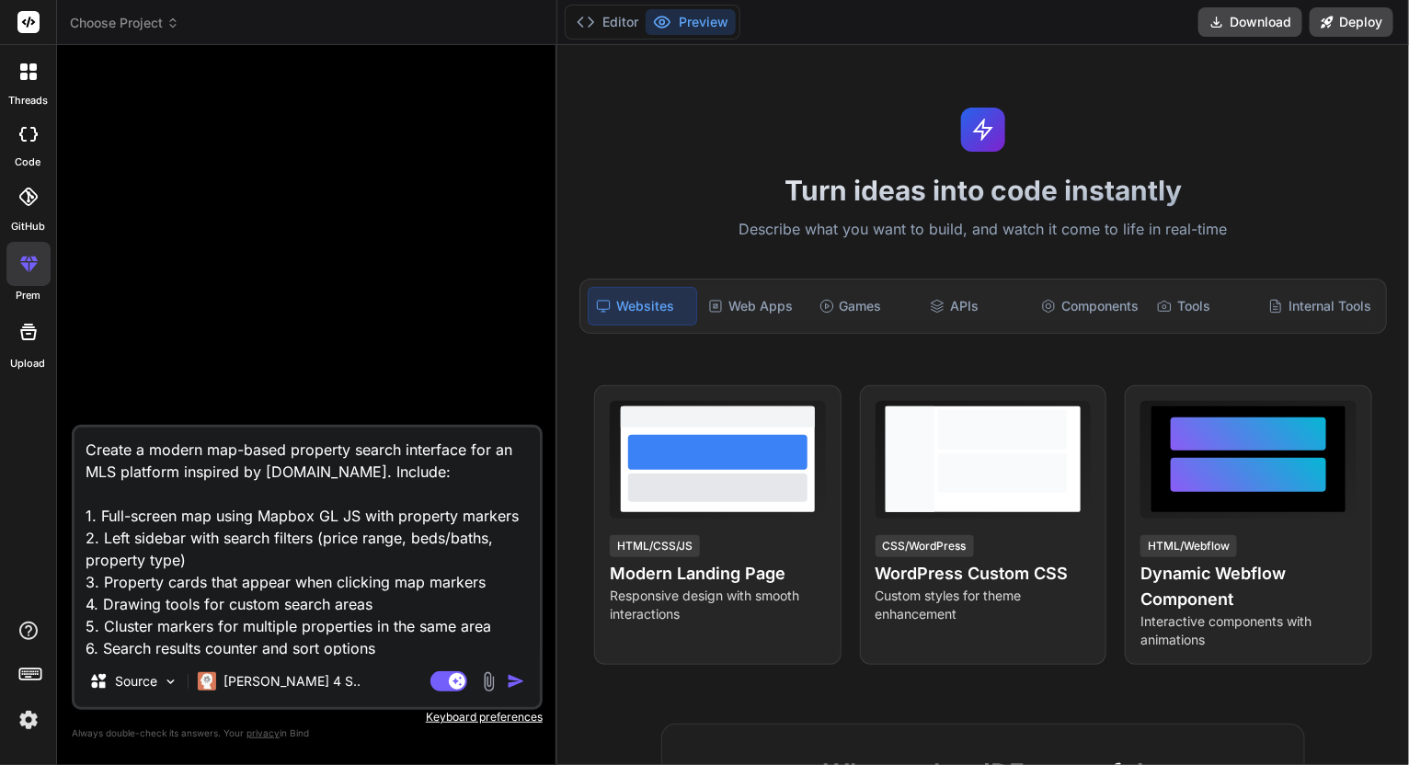
click at [38, 352] on div at bounding box center [28, 332] width 44 height 44
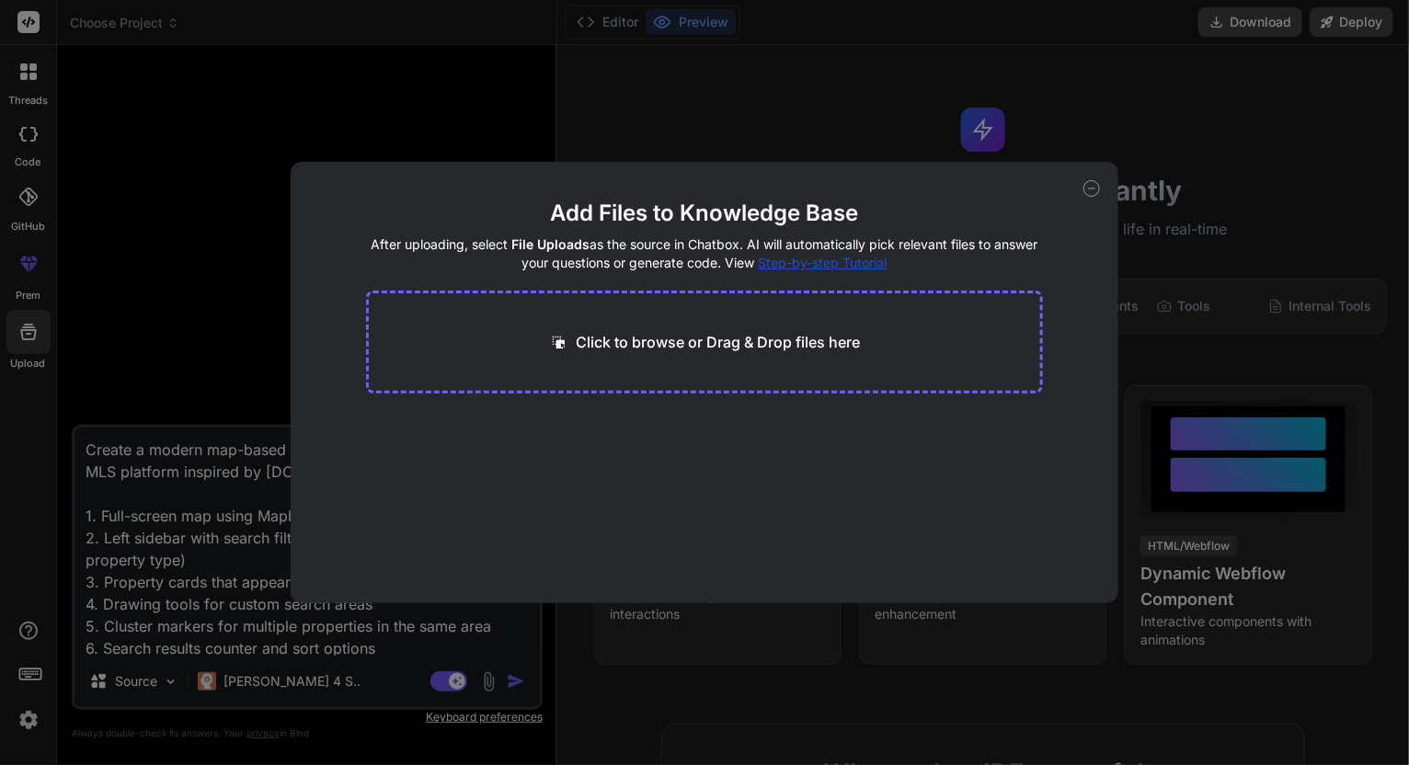
click at [718, 344] on p "Click to browse or Drag & Drop files here" at bounding box center [718, 342] width 284 height 22
drag, startPoint x: 1094, startPoint y: 191, endPoint x: 1085, endPoint y: 200, distance: 12.4
click at [1085, 200] on div "Add Files to Knowledge Base After uploading, select File Uploads as the source …" at bounding box center [705, 383] width 828 height 442
click at [1092, 190] on icon at bounding box center [1092, 188] width 17 height 17
type textarea "x"
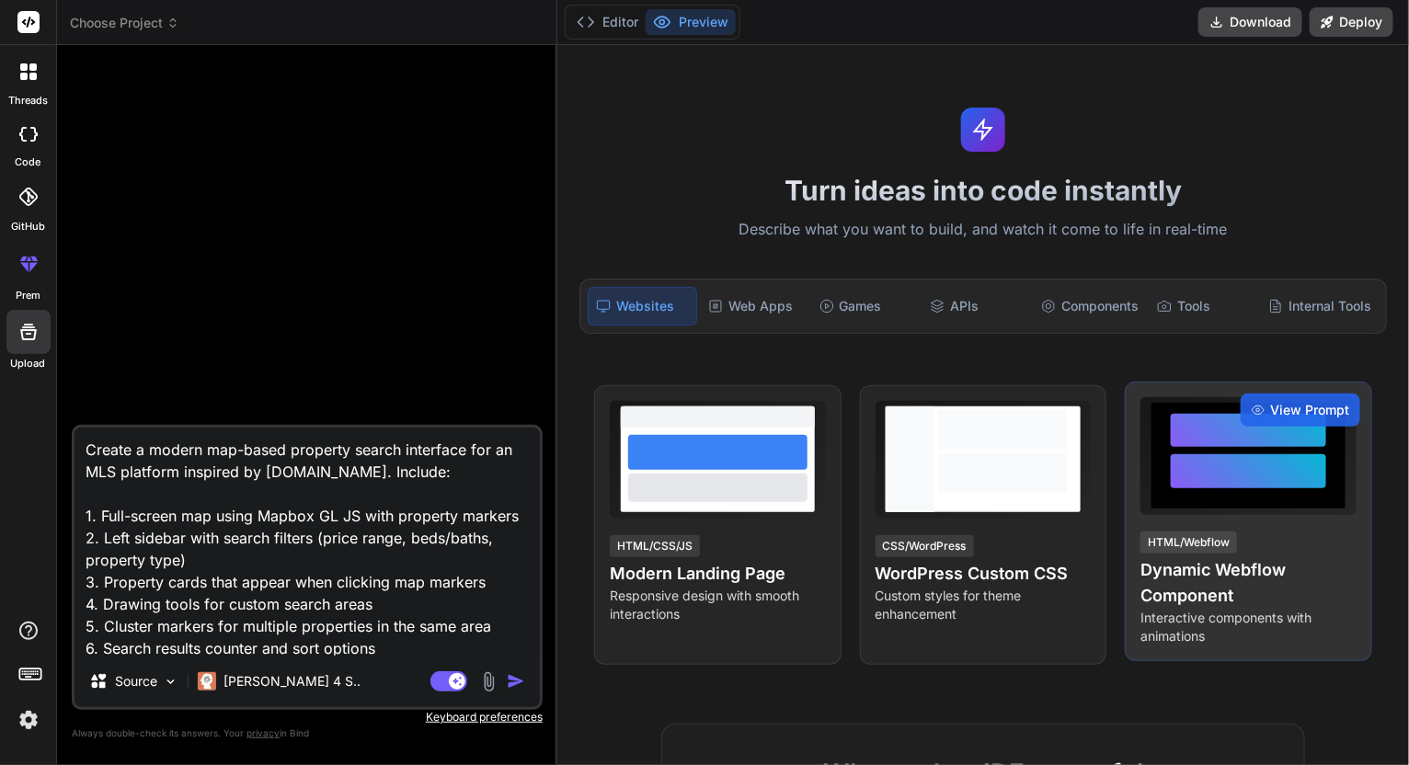
click at [1191, 443] on div at bounding box center [1248, 431] width 155 height 34
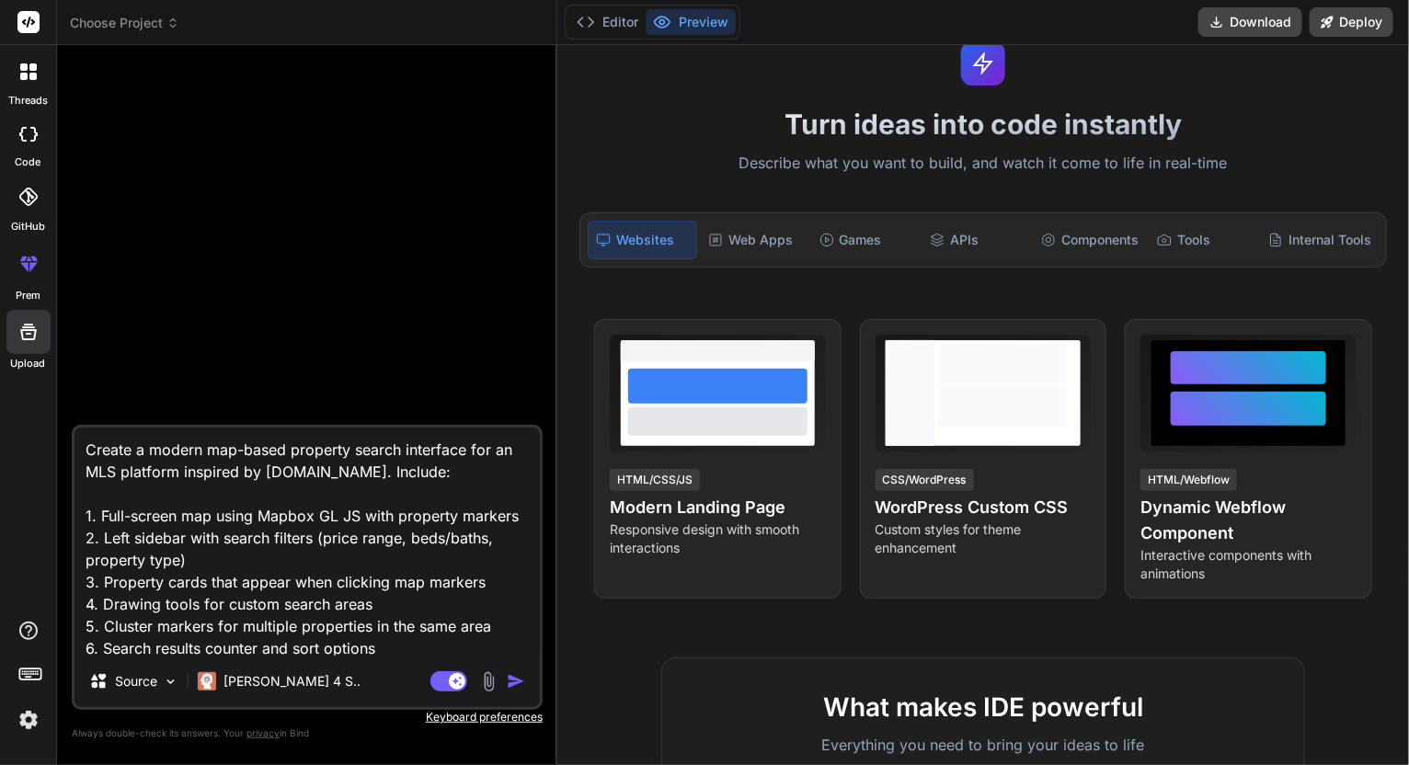
scroll to position [0, 0]
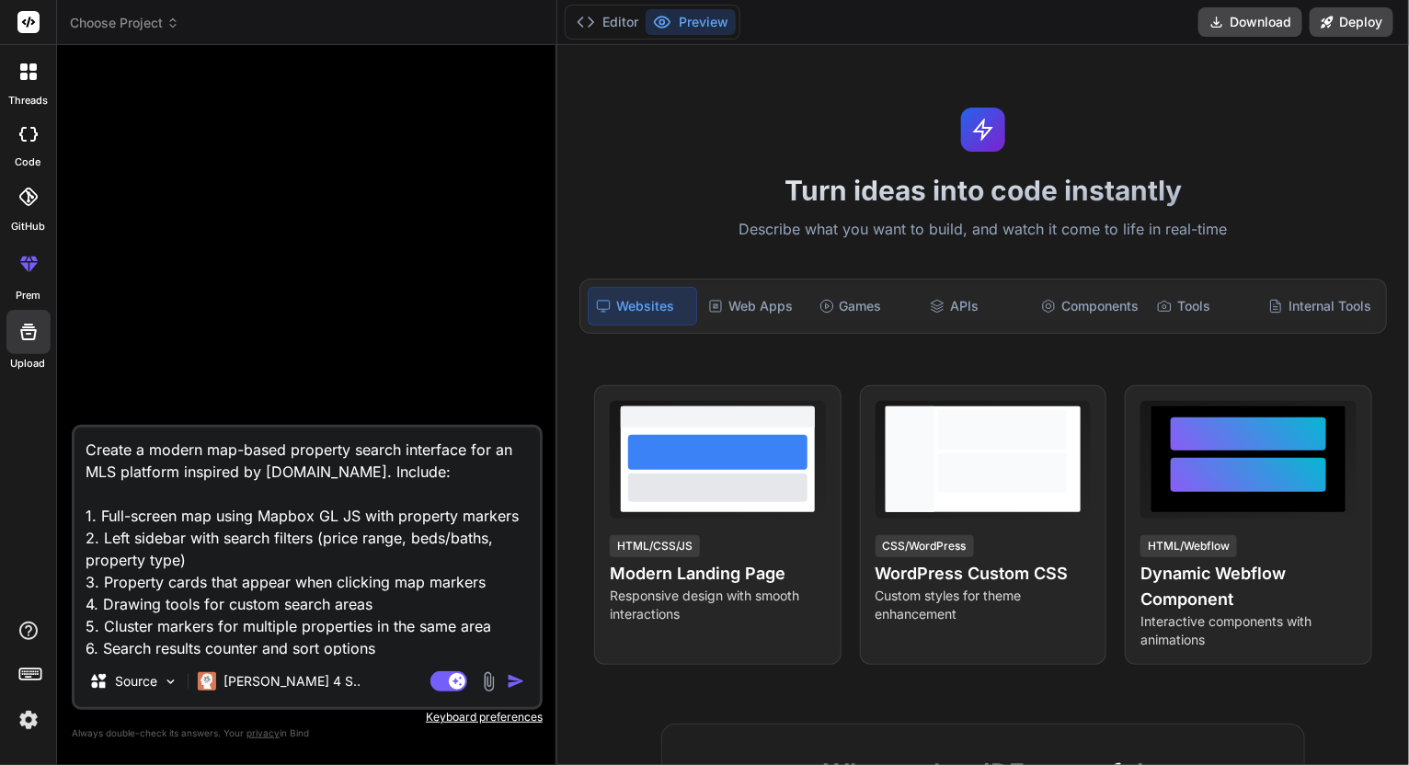
click at [43, 91] on div "threads" at bounding box center [28, 76] width 56 height 63
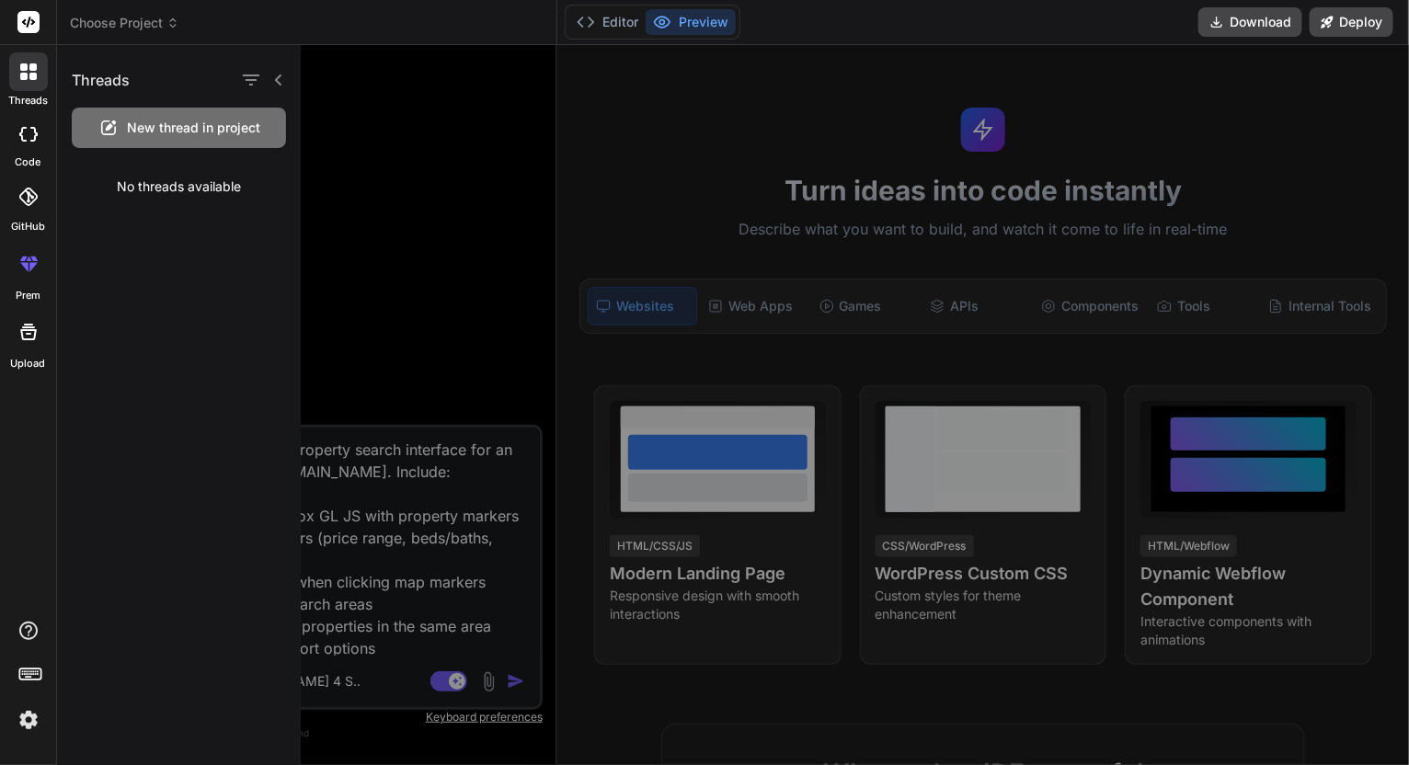
click at [164, 2] on header "Choose Project Created with Pixso." at bounding box center [307, 22] width 500 height 45
click at [165, 14] on span "Choose Project" at bounding box center [124, 23] width 109 height 18
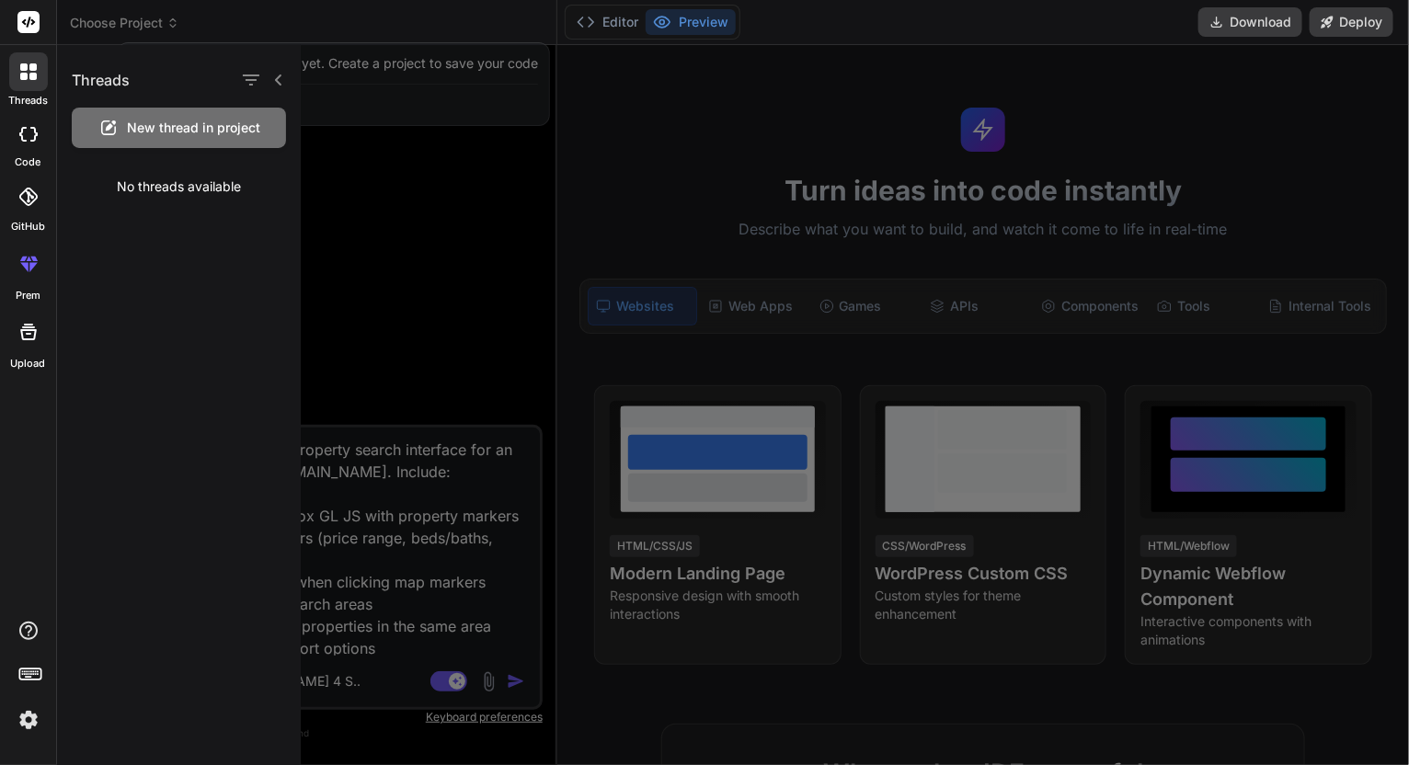
click at [448, 203] on div at bounding box center [884, 405] width 1166 height 720
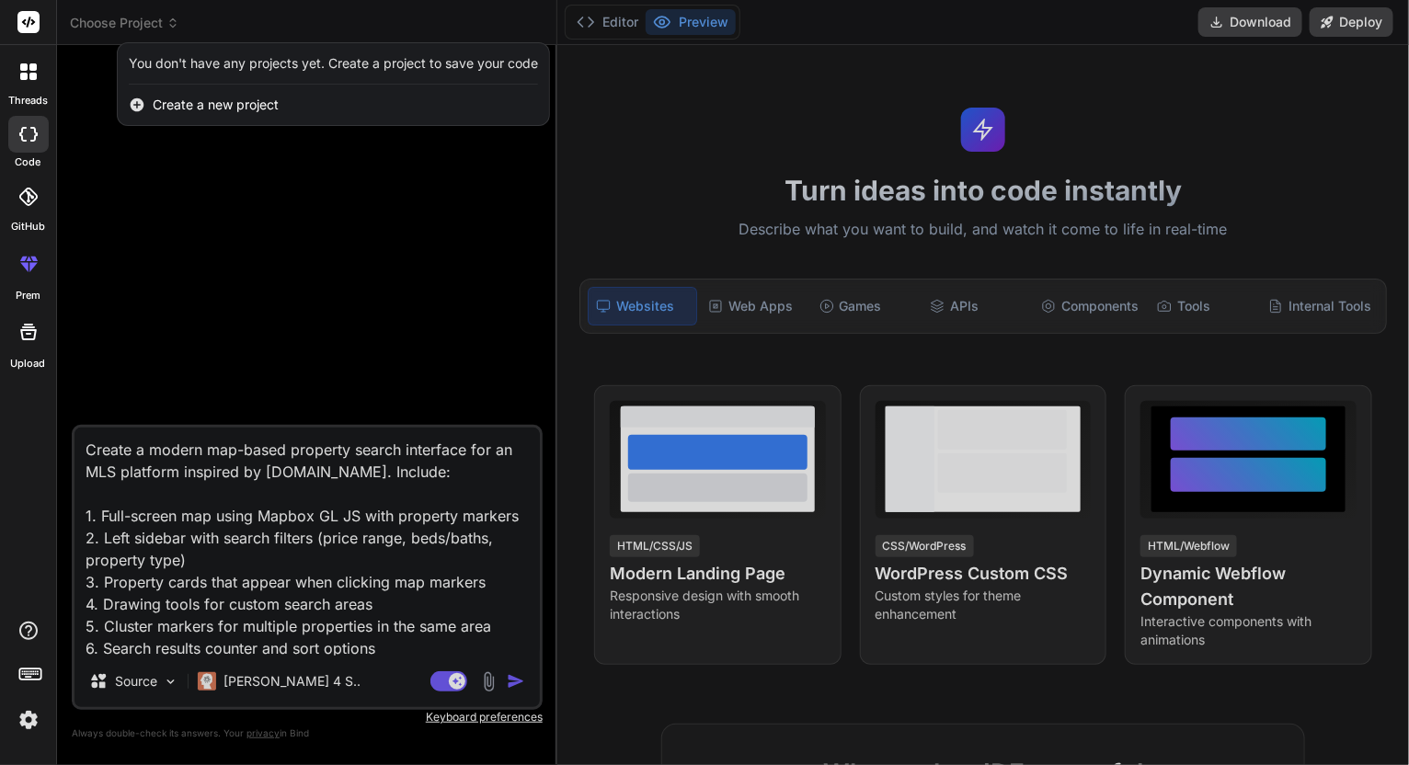
click at [236, 107] on span "Create a new project" at bounding box center [216, 105] width 126 height 18
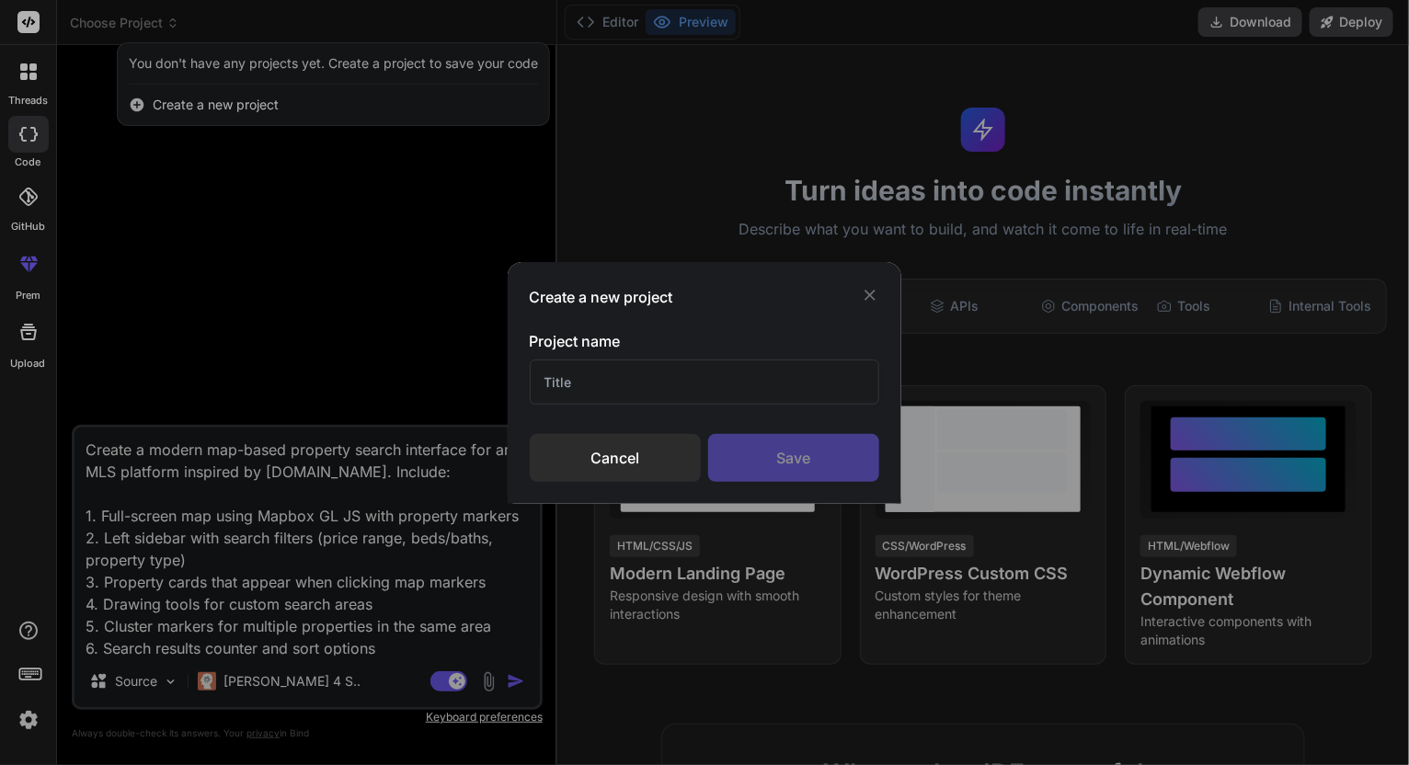
click at [633, 385] on input "text" at bounding box center [705, 382] width 351 height 45
type input "MLS"
drag, startPoint x: 809, startPoint y: 462, endPoint x: 799, endPoint y: 443, distance: 21.8
click at [799, 443] on div "Save" at bounding box center [793, 458] width 171 height 48
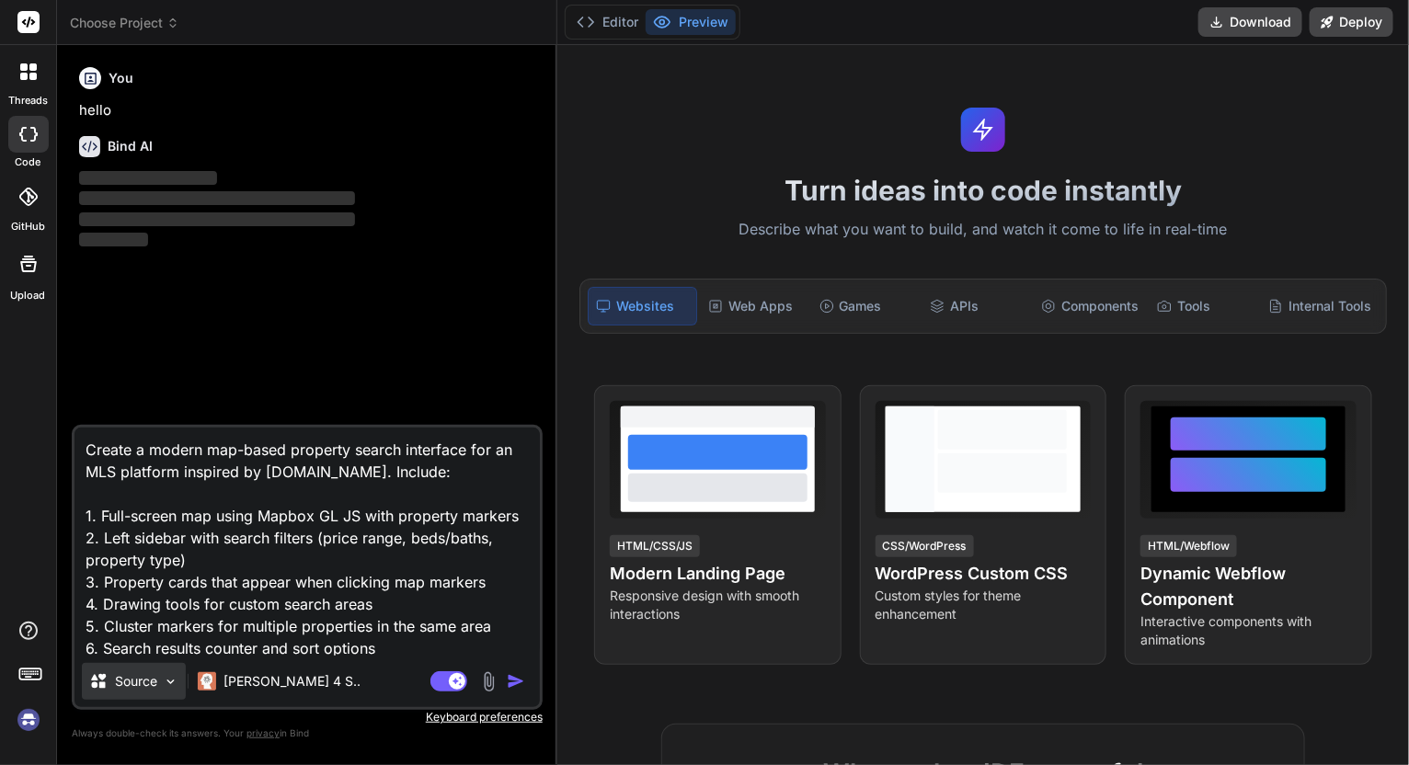
click at [118, 675] on p "Source" at bounding box center [136, 682] width 42 height 18
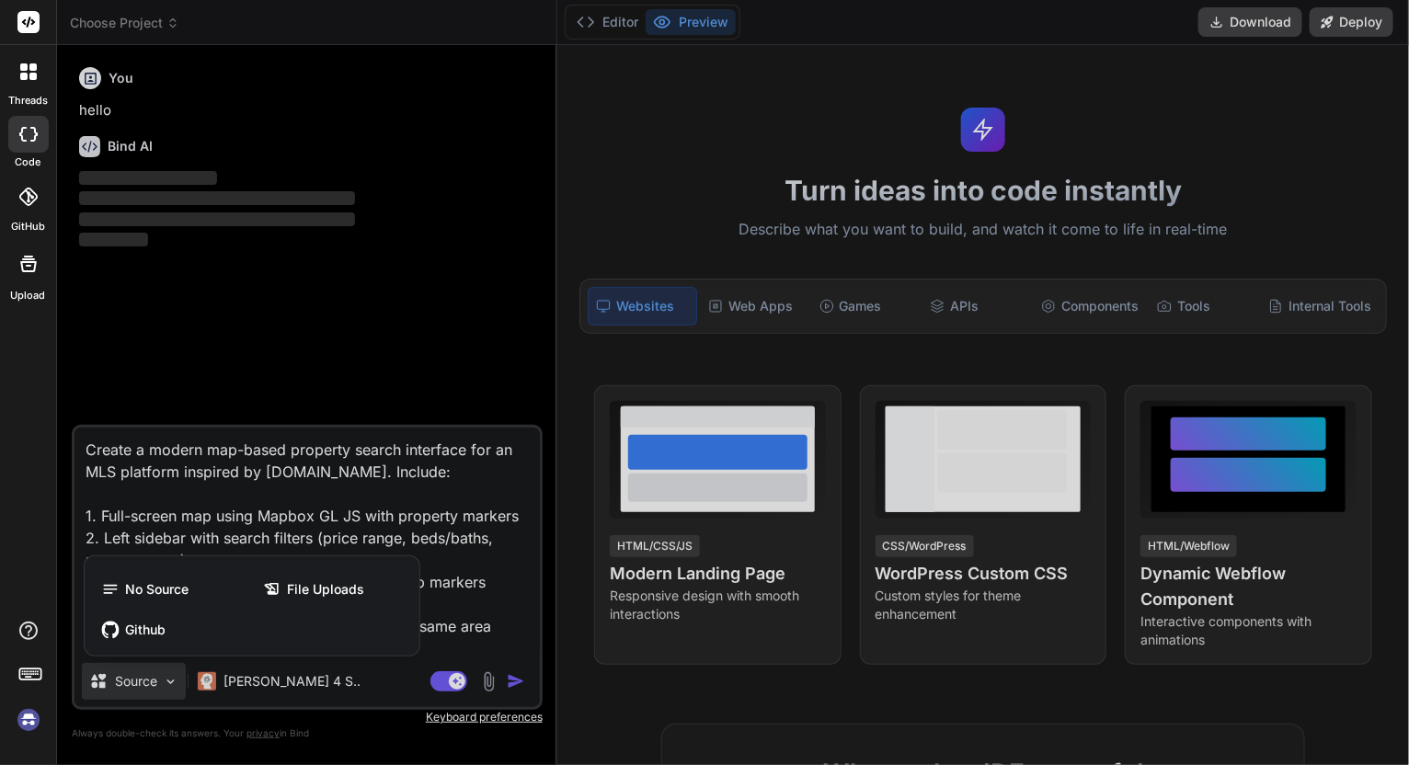
click at [117, 674] on div at bounding box center [704, 382] width 1409 height 765
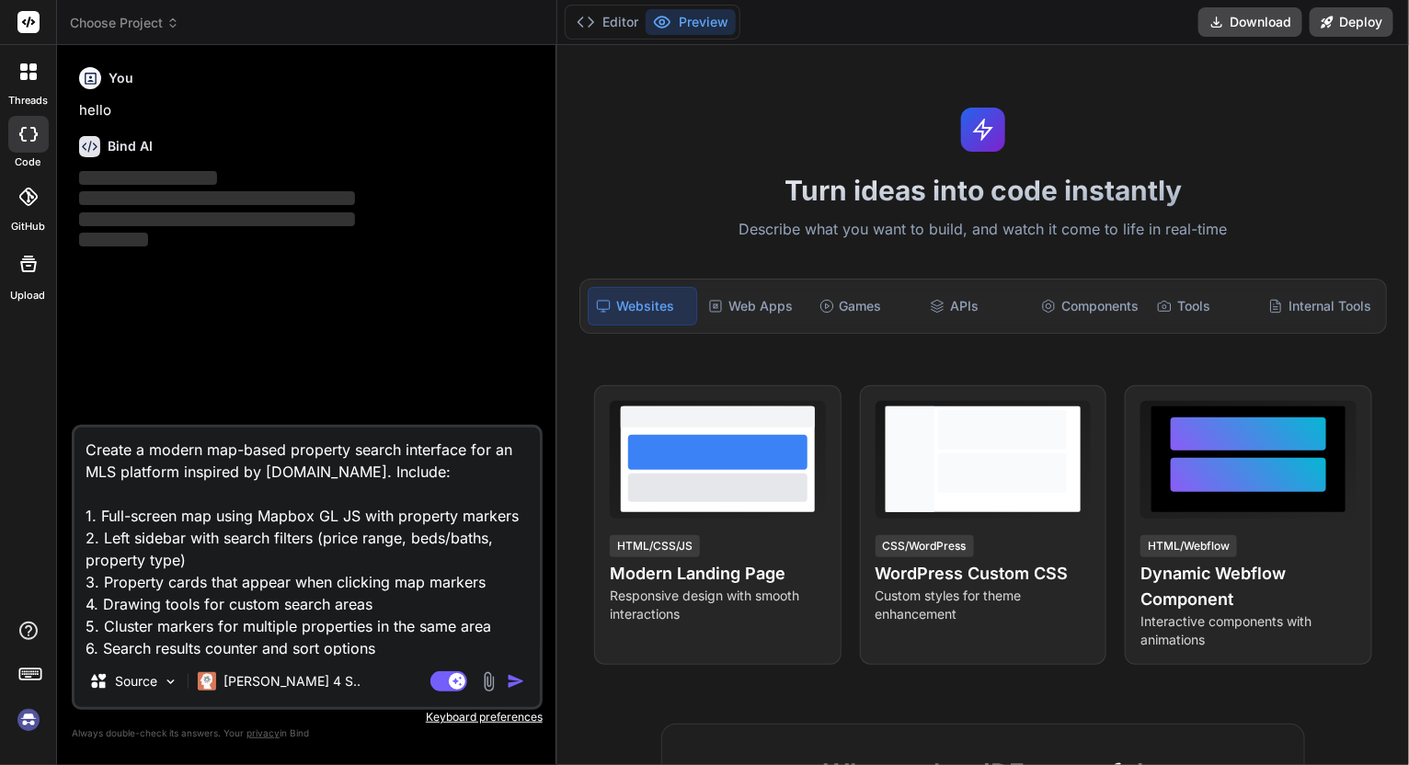
click at [511, 686] on img "button" at bounding box center [516, 682] width 18 height 18
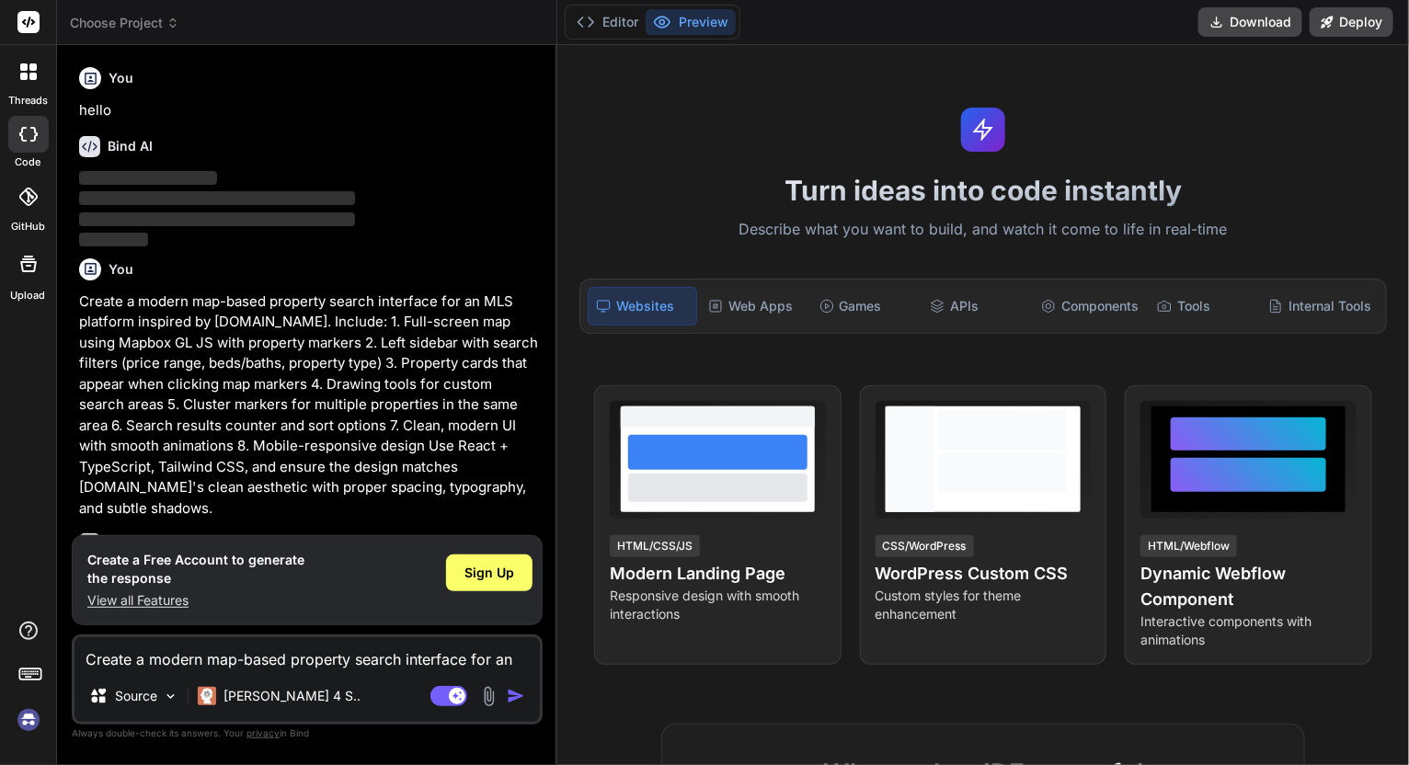
scroll to position [110, 0]
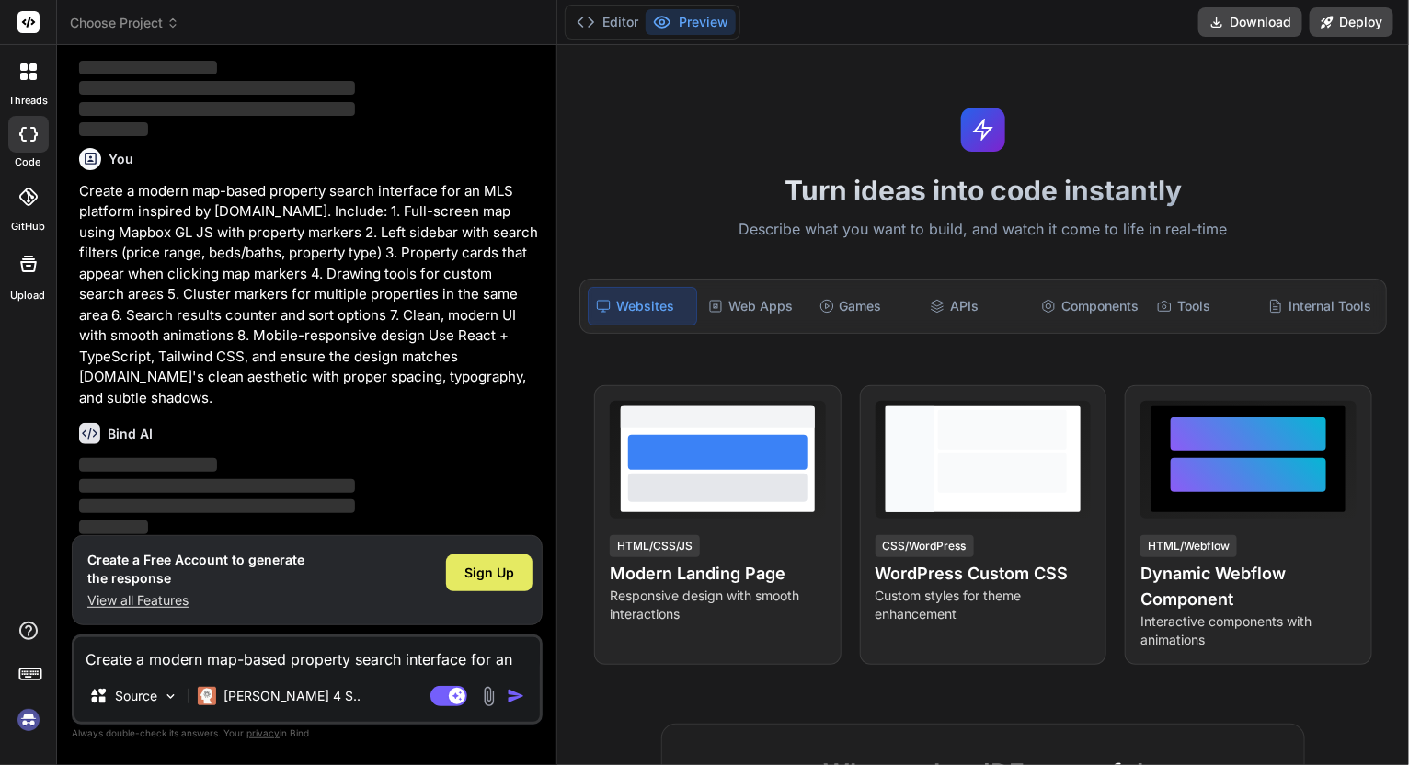
click at [512, 579] on span "Sign Up" at bounding box center [490, 573] width 50 height 18
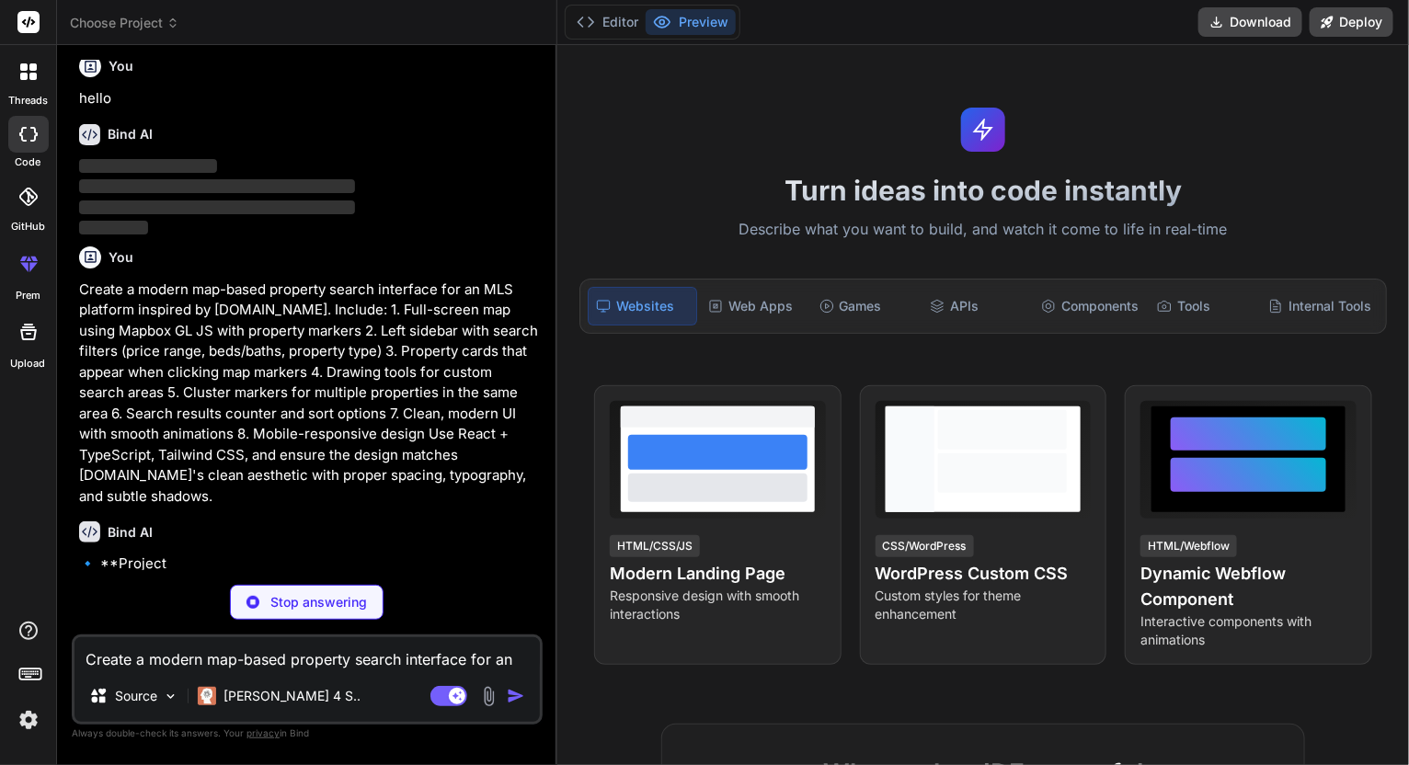
scroll to position [0, 0]
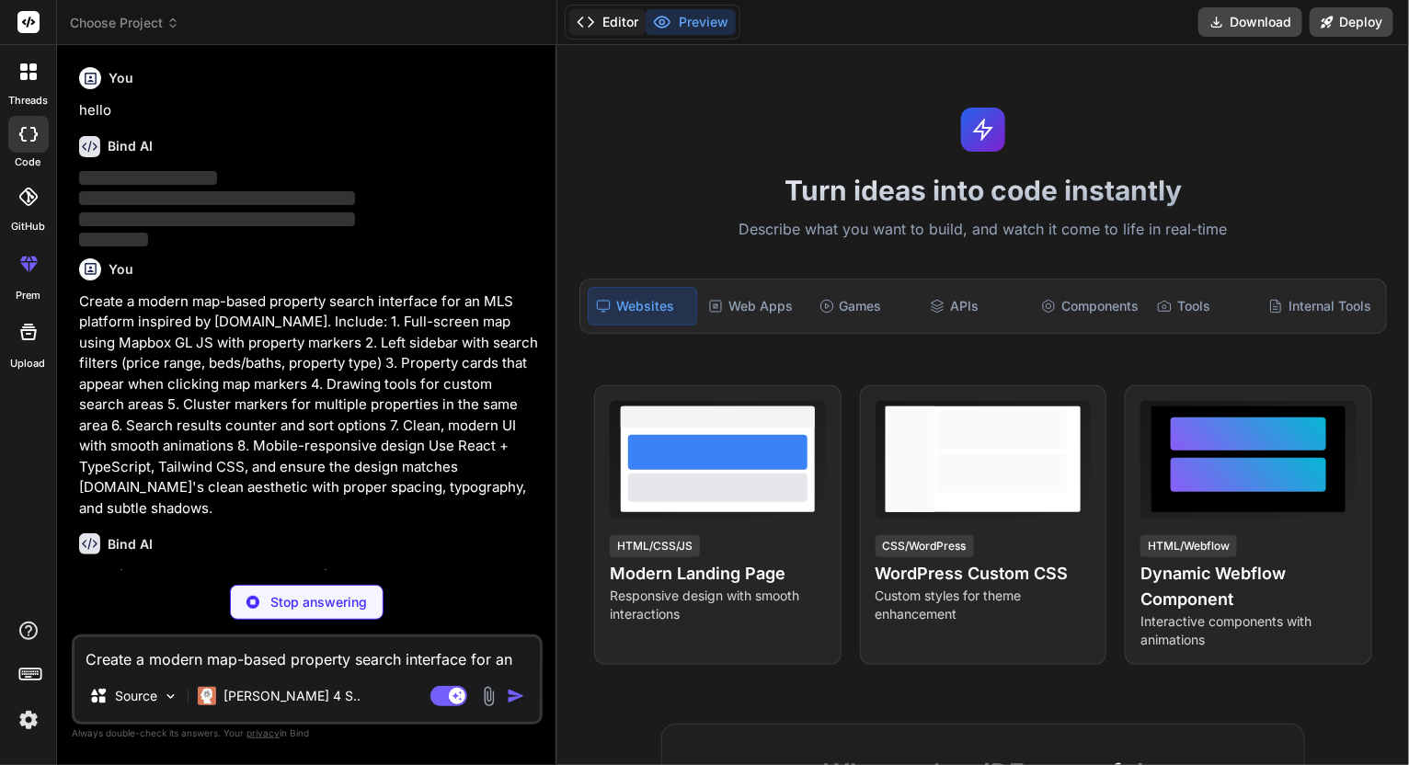
click at [618, 26] on button "Editor" at bounding box center [607, 22] width 76 height 26
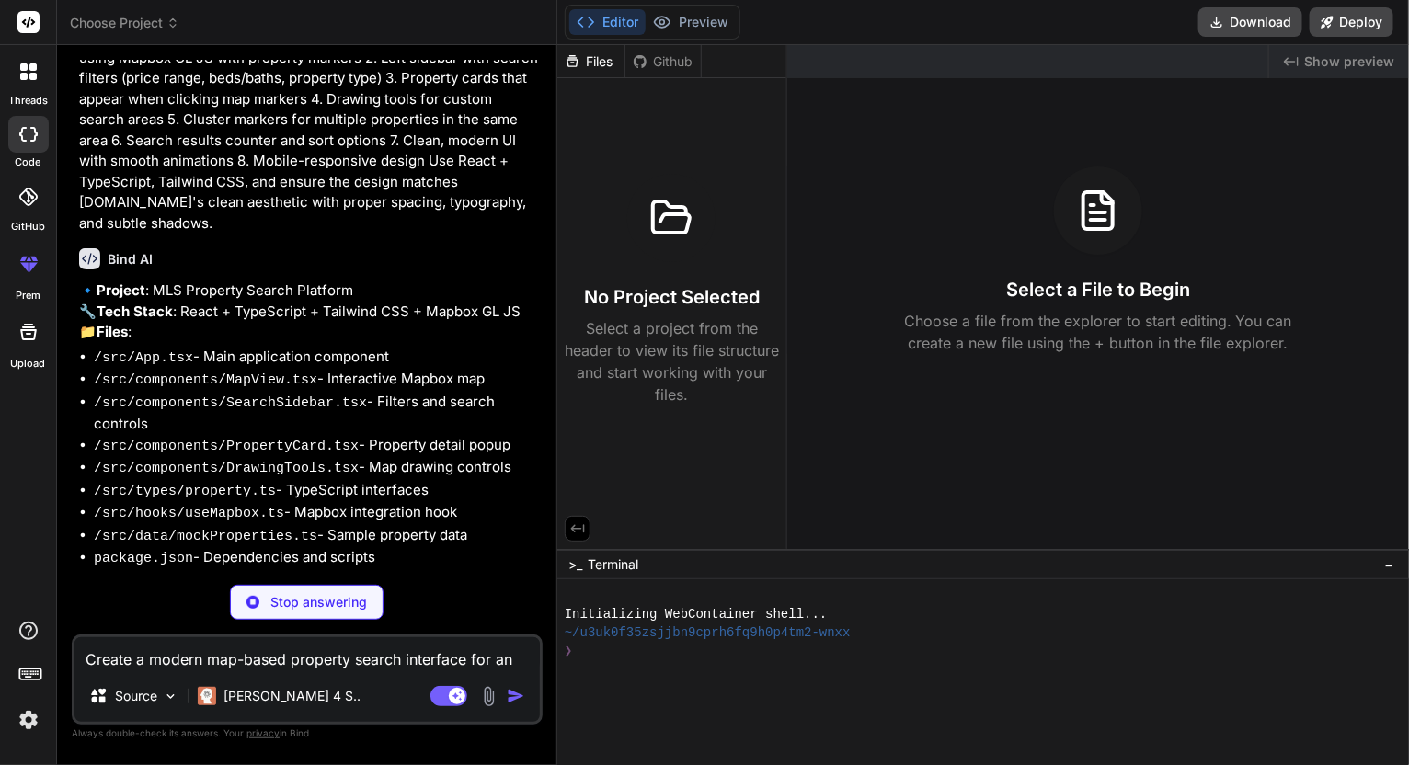
scroll to position [315, 0]
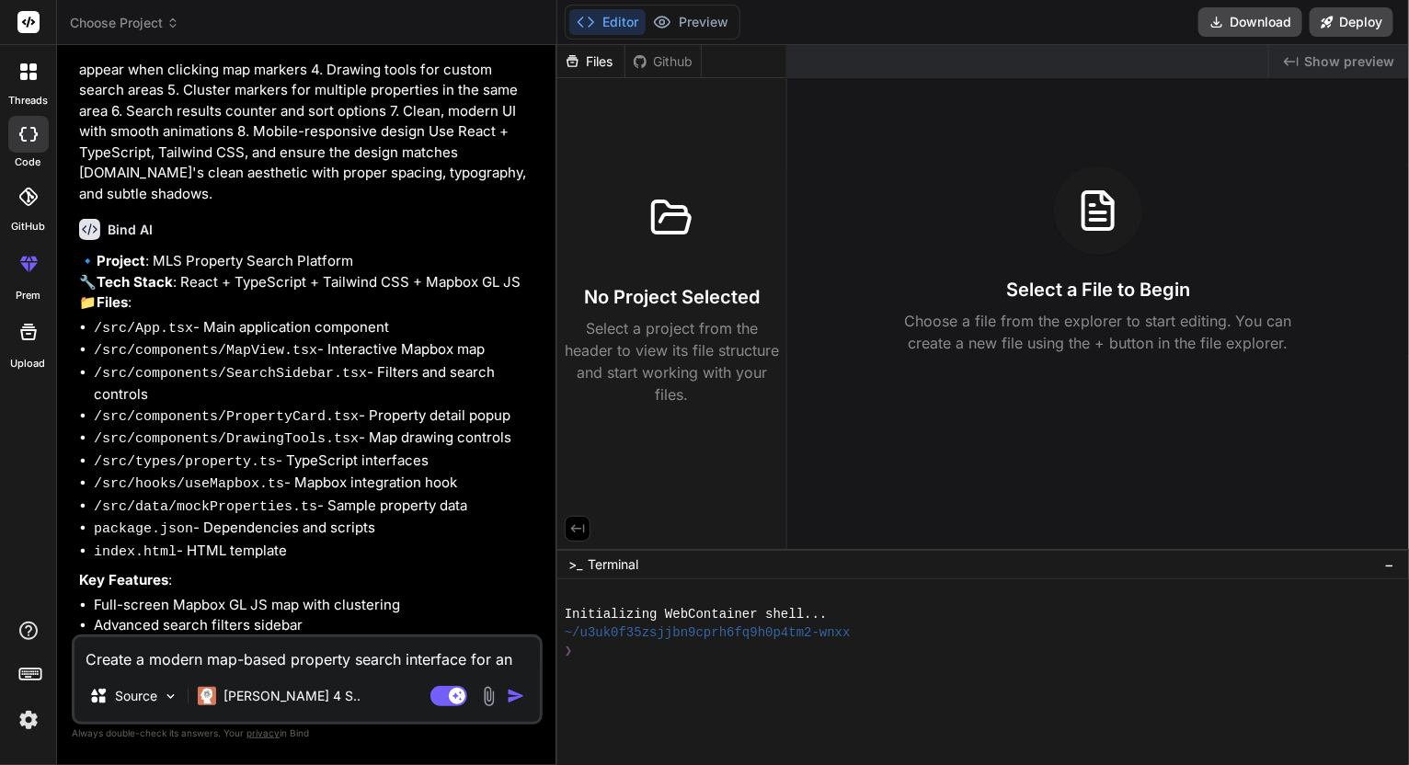
type textarea "x"
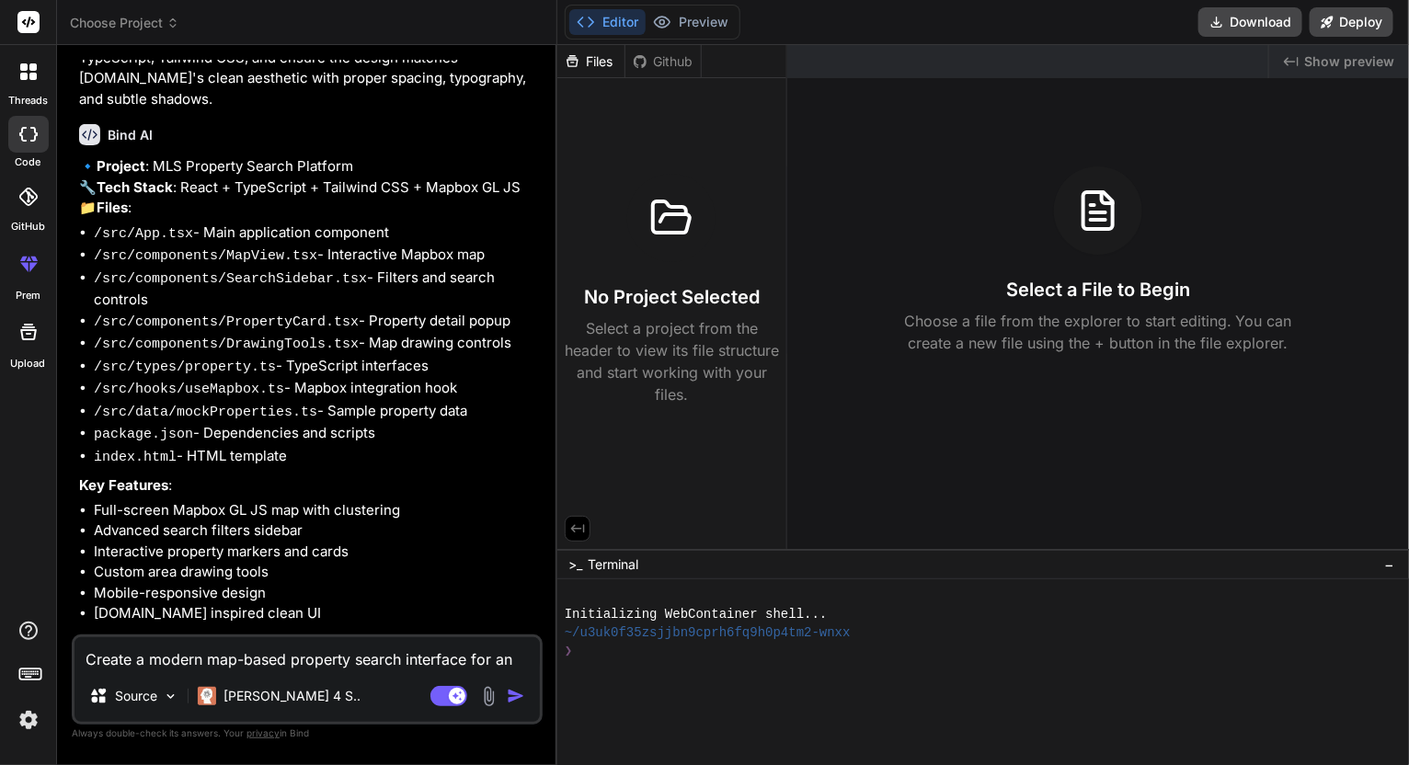
scroll to position [438, 0]
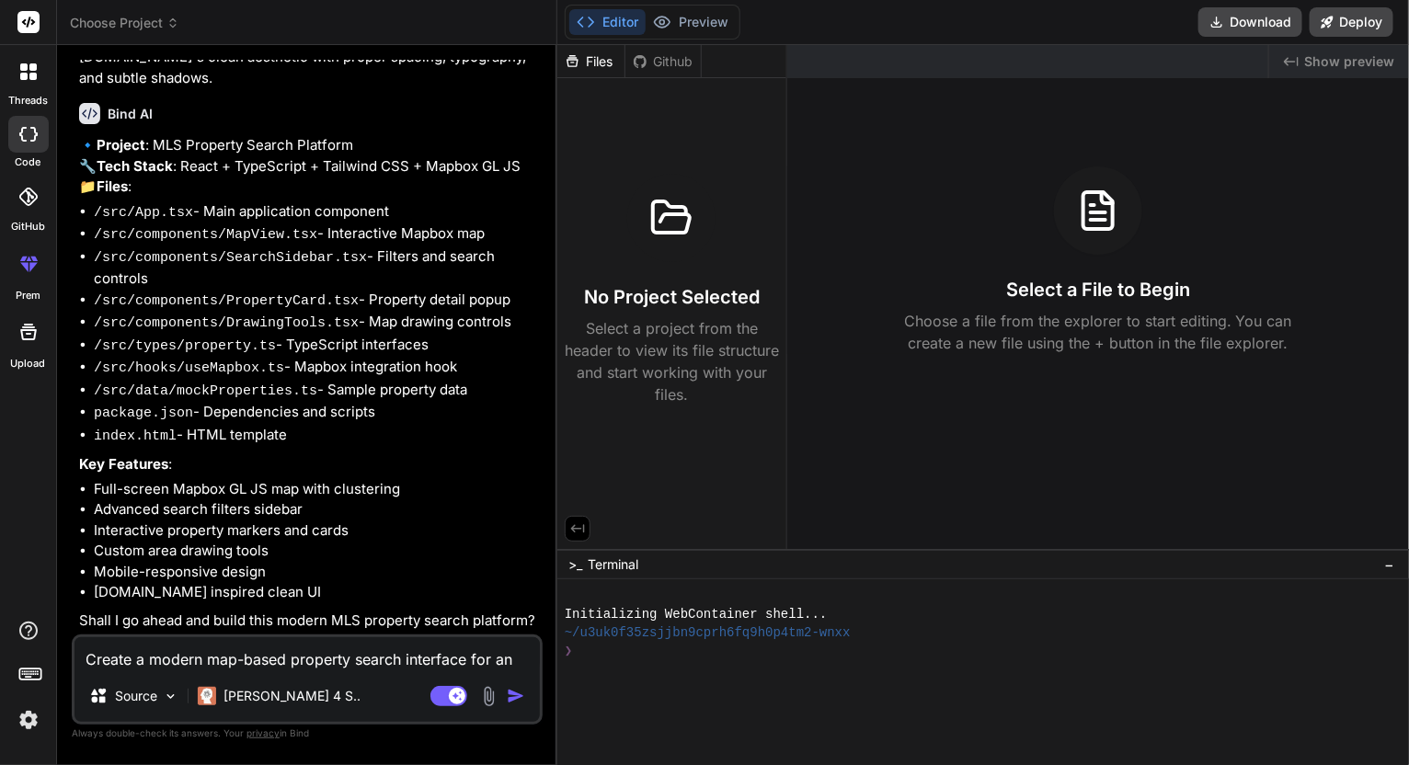
click at [342, 661] on textarea "Create a modern map-based property search interface for an MLS platform inspire…" at bounding box center [308, 654] width 466 height 33
type textarea "e"
type textarea "x"
type textarea "Y"
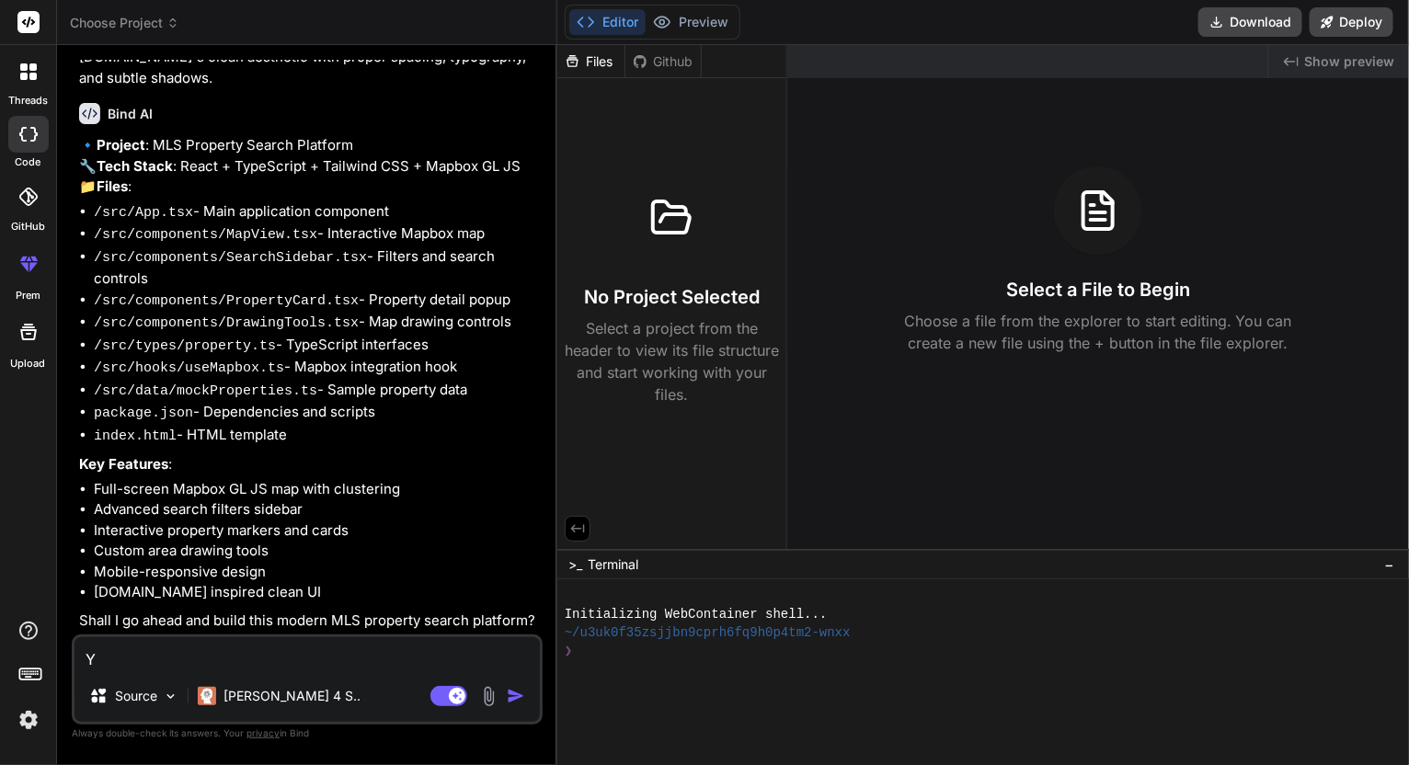
type textarea "x"
type textarea "Ye"
type textarea "x"
type textarea "Yes"
type textarea "x"
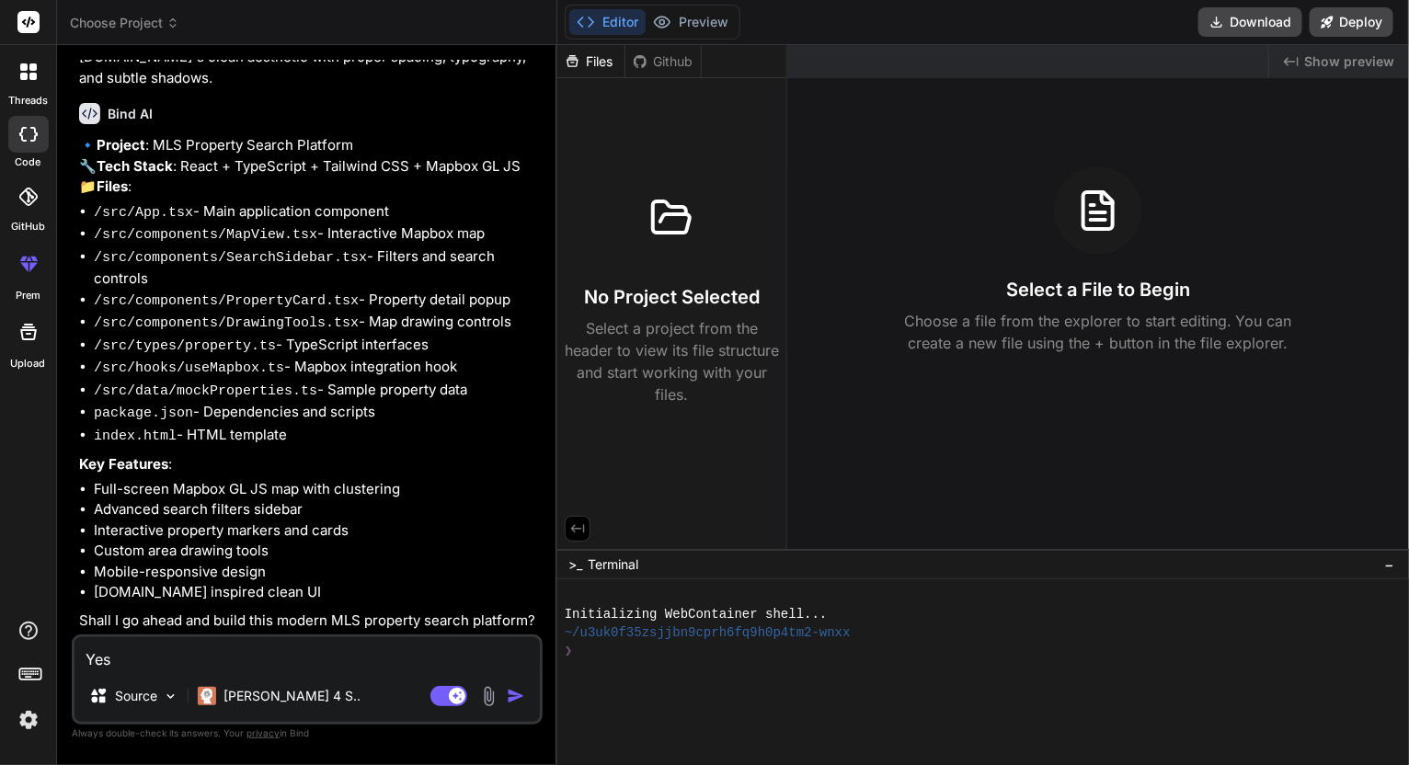
type textarea "Yes"
type textarea "x"
type textarea "Yes g"
type textarea "x"
type textarea "Yes go"
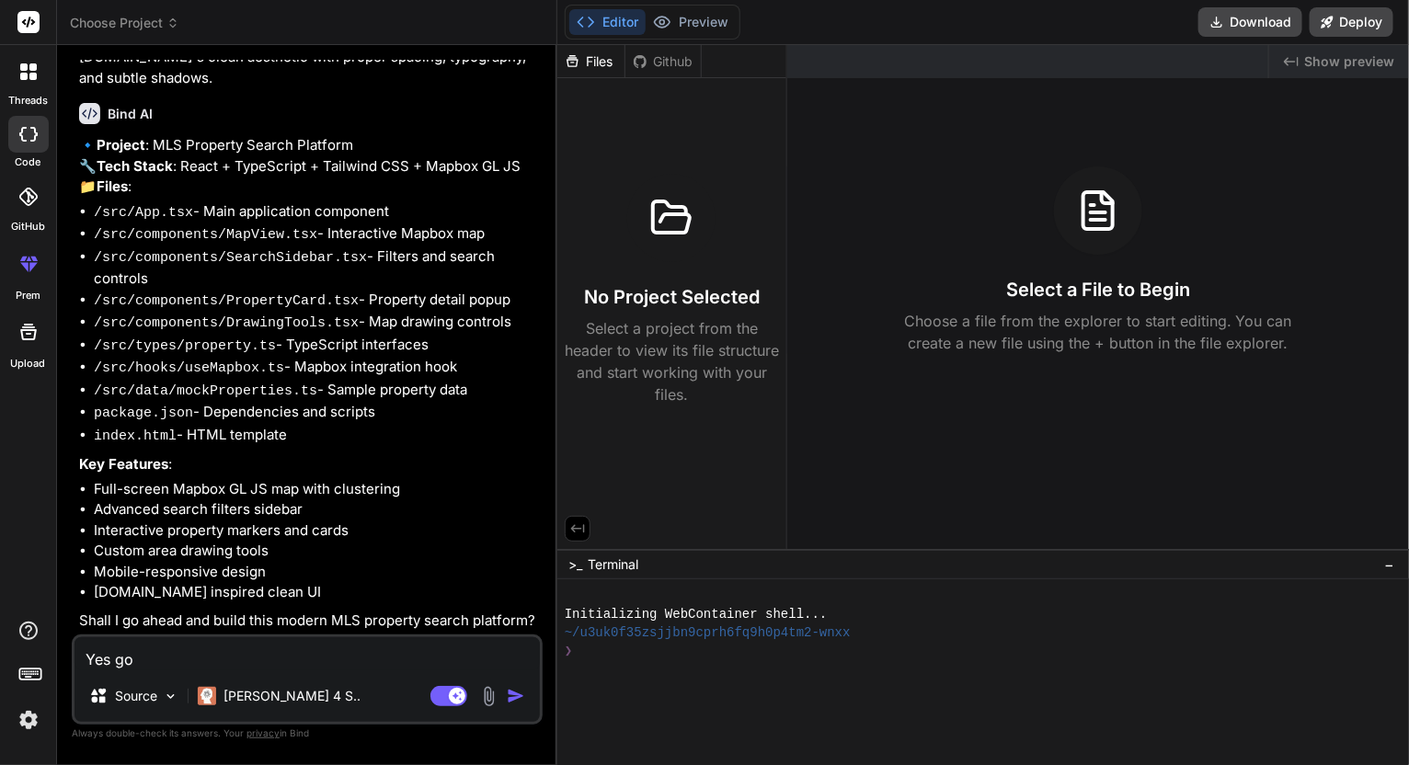
type textarea "x"
type textarea "Yes go"
type textarea "x"
type textarea "Yes go f"
type textarea "x"
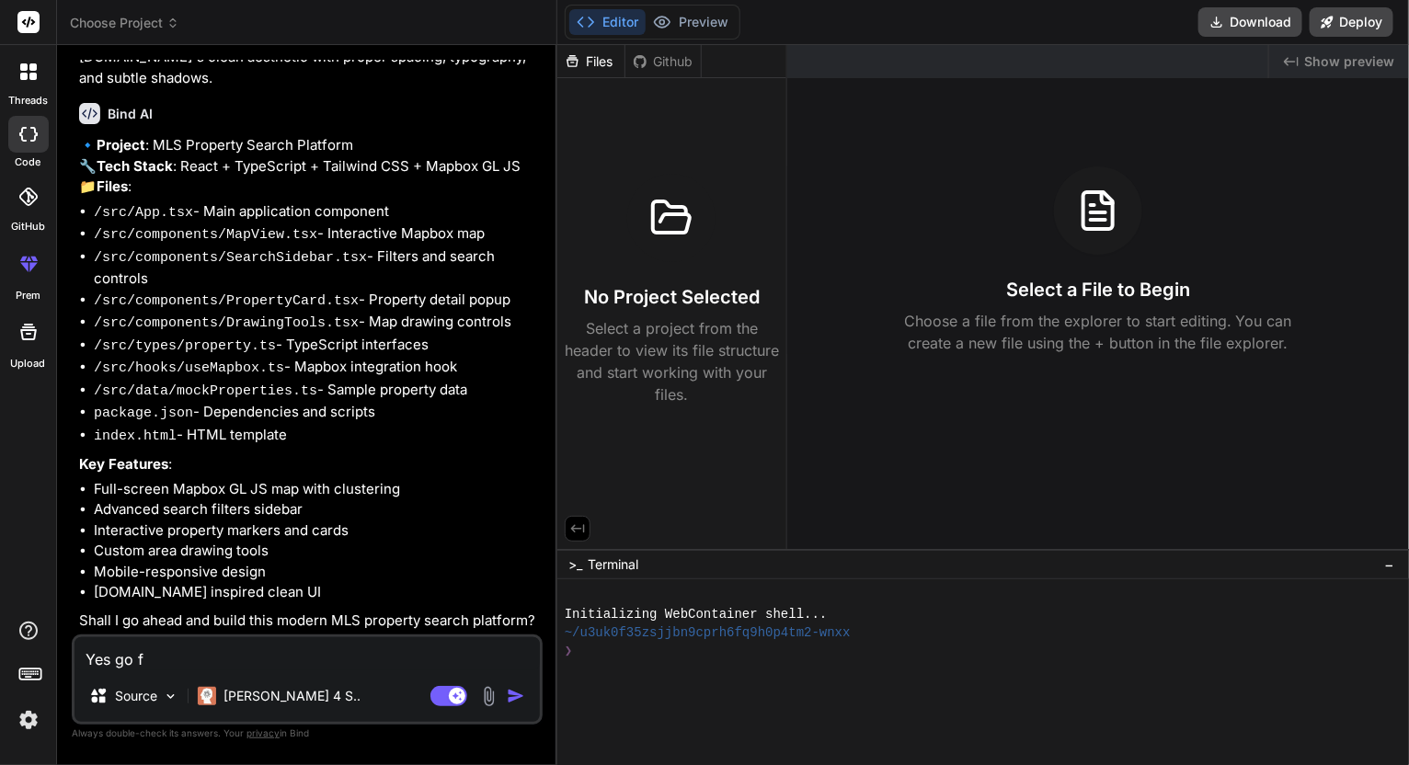
type textarea "Yes go fo"
type textarea "x"
type textarea "Yes go for"
type textarea "x"
type textarea "Yes go for"
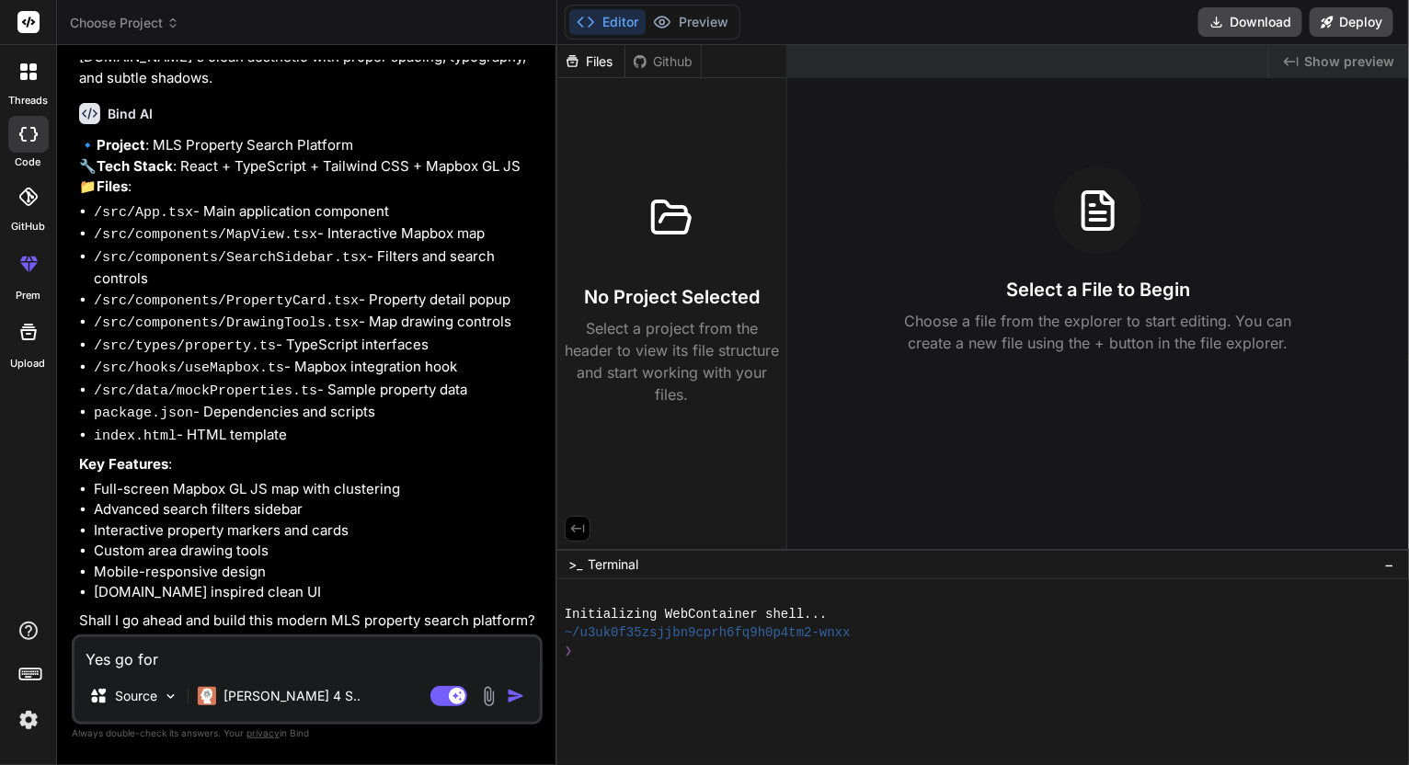
type textarea "x"
type textarea "Yes go for i"
type textarea "x"
type textarea "Yes go for it"
type textarea "x"
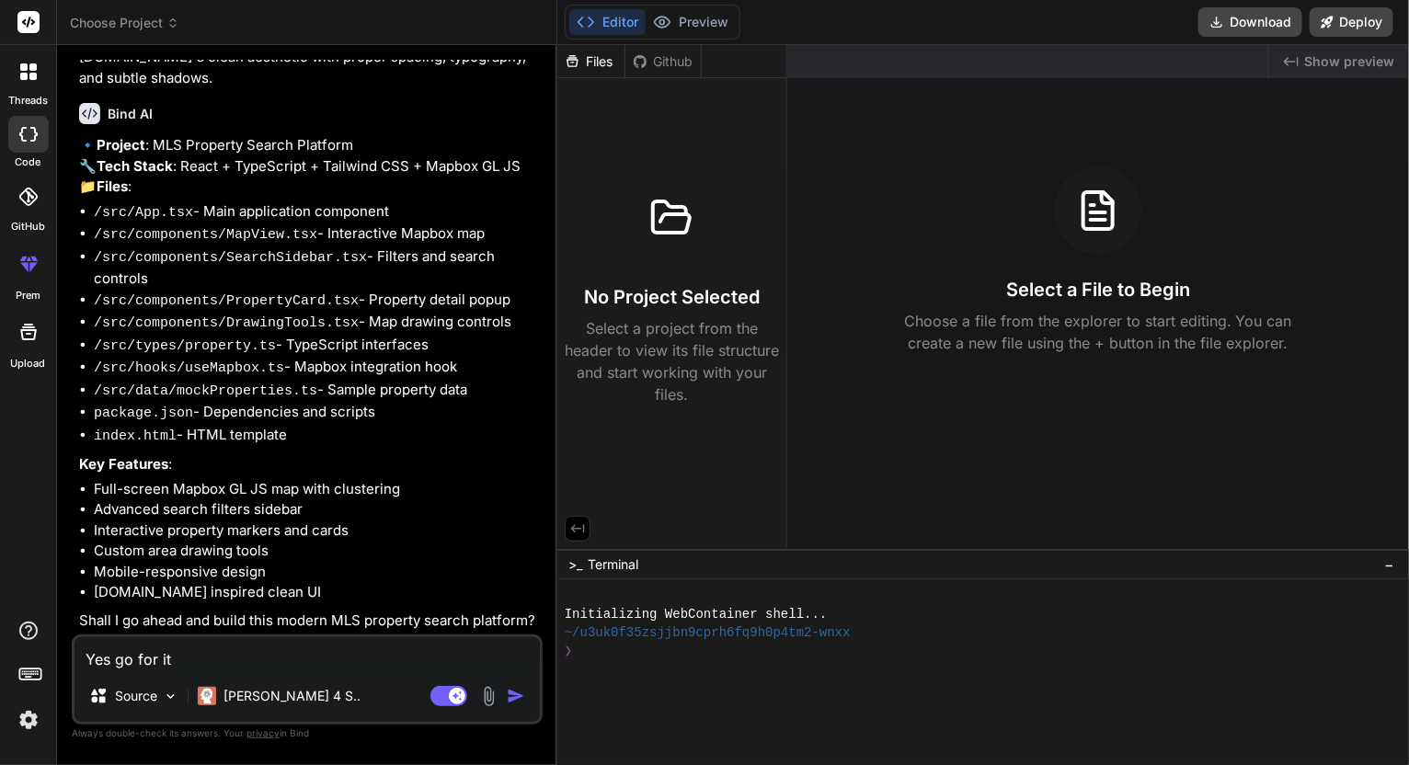
type textarea "Yes go for it"
type textarea "x"
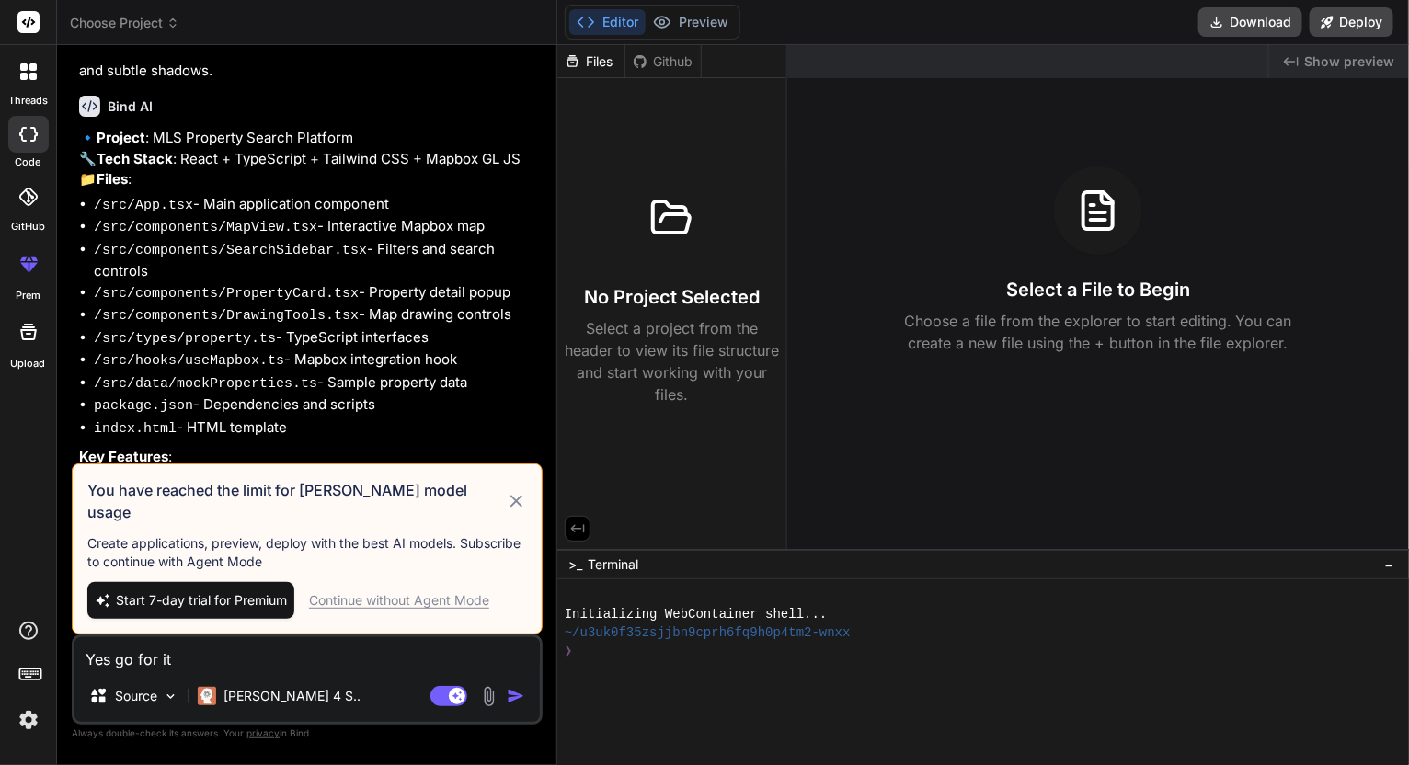
type textarea "Yes go for it"
click at [216, 606] on span "Start 7-day trial for Premium" at bounding box center [201, 601] width 171 height 18
type textarea "x"
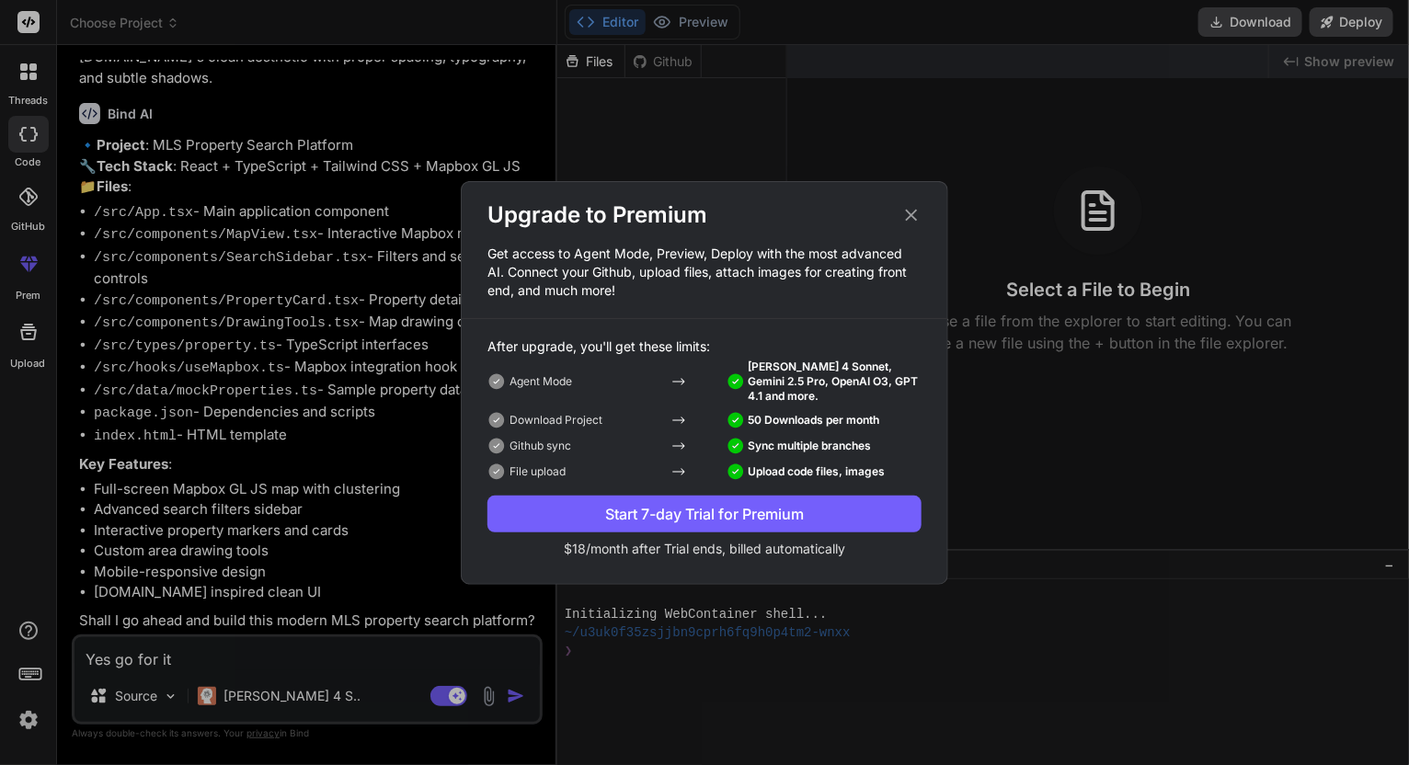
click at [807, 517] on div "Start 7-day Trial for Premium" at bounding box center [705, 514] width 434 height 22
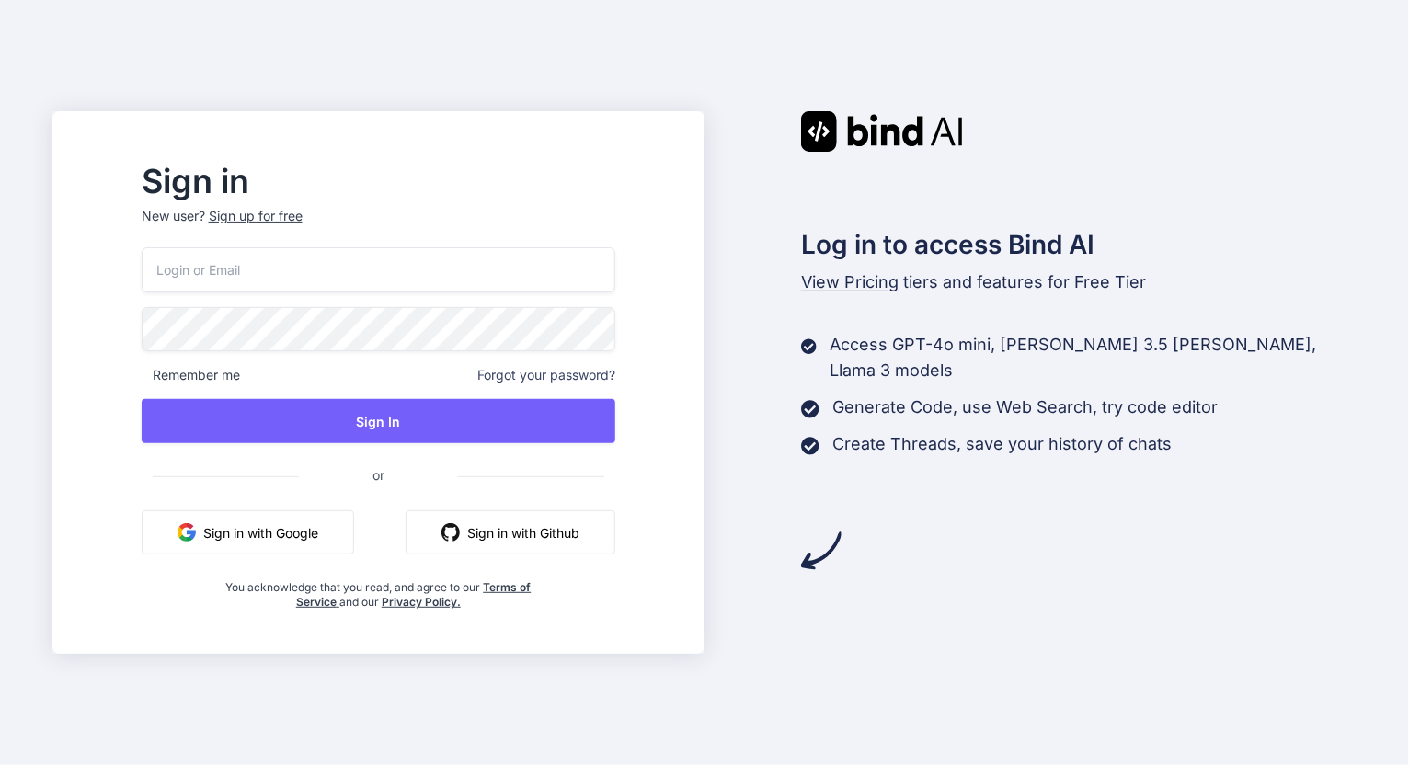
click at [322, 270] on input "email" at bounding box center [379, 269] width 475 height 45
type input "[EMAIL_ADDRESS][DOMAIN_NAME]"
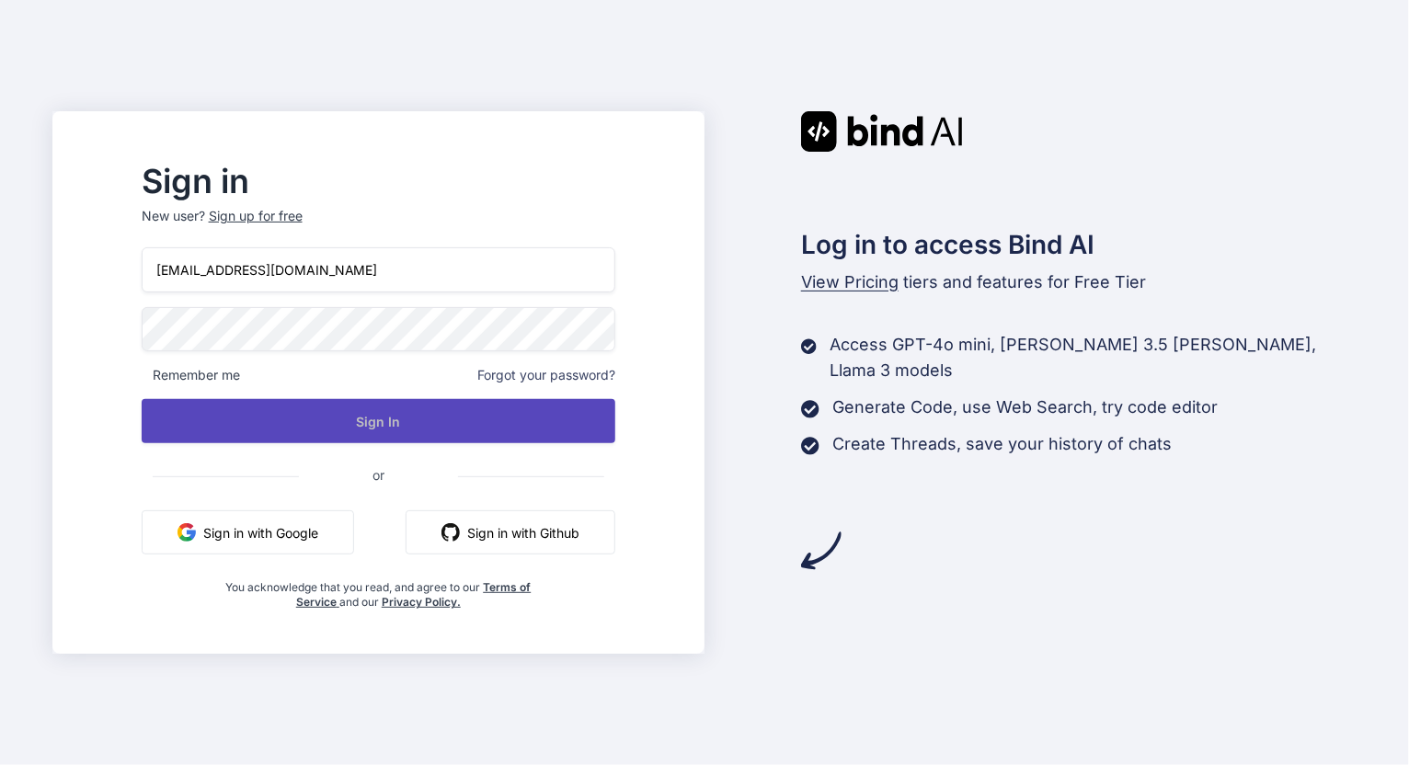
click at [555, 430] on button "Sign In" at bounding box center [379, 421] width 475 height 44
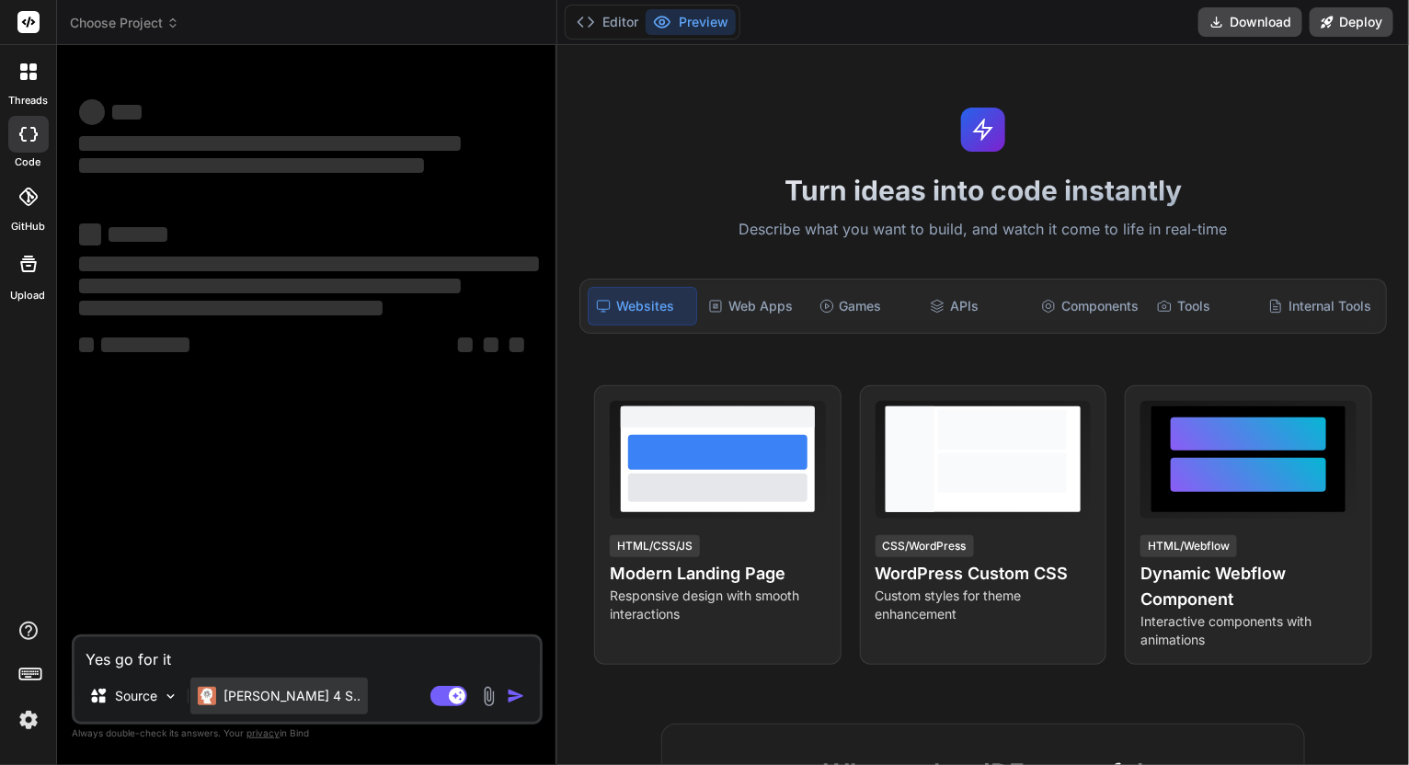
click at [269, 695] on p "[PERSON_NAME] 4 S.." at bounding box center [292, 696] width 137 height 18
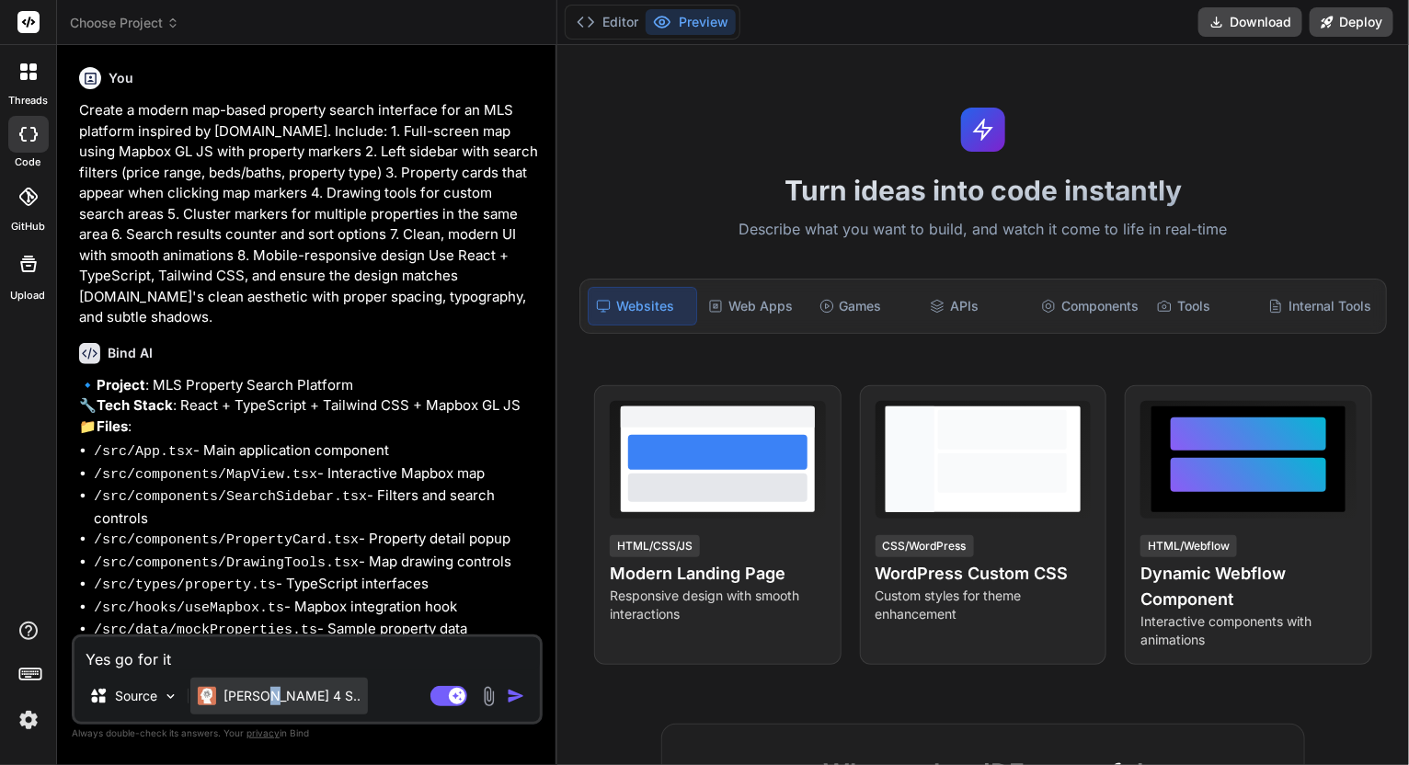
click at [271, 696] on p "[PERSON_NAME] 4 S.." at bounding box center [292, 696] width 137 height 18
click at [280, 706] on p "[PERSON_NAME] 4 S.." at bounding box center [292, 696] width 137 height 18
click at [259, 696] on p "[PERSON_NAME] 4 S.." at bounding box center [292, 696] width 137 height 18
click at [151, 707] on div "Source" at bounding box center [134, 696] width 104 height 37
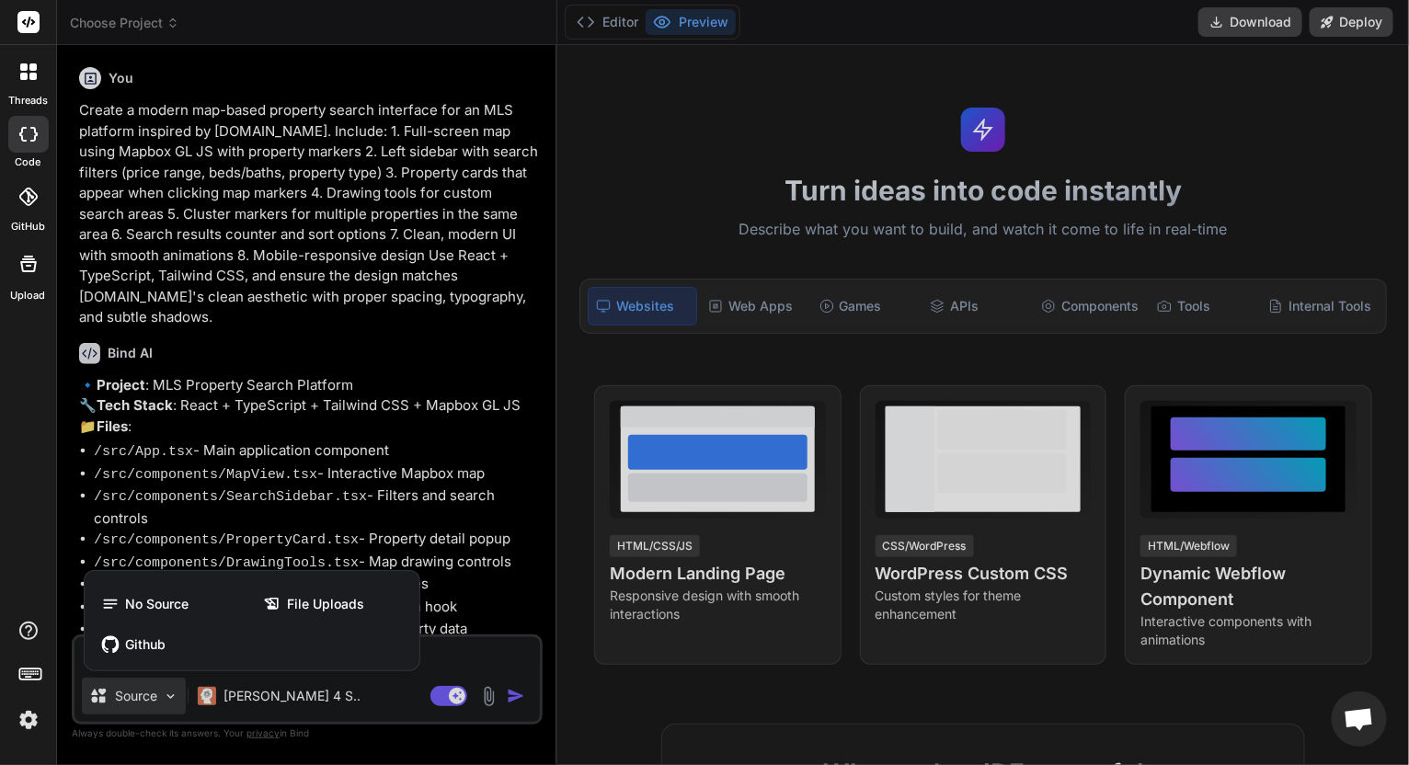
click at [151, 707] on div at bounding box center [704, 382] width 1409 height 765
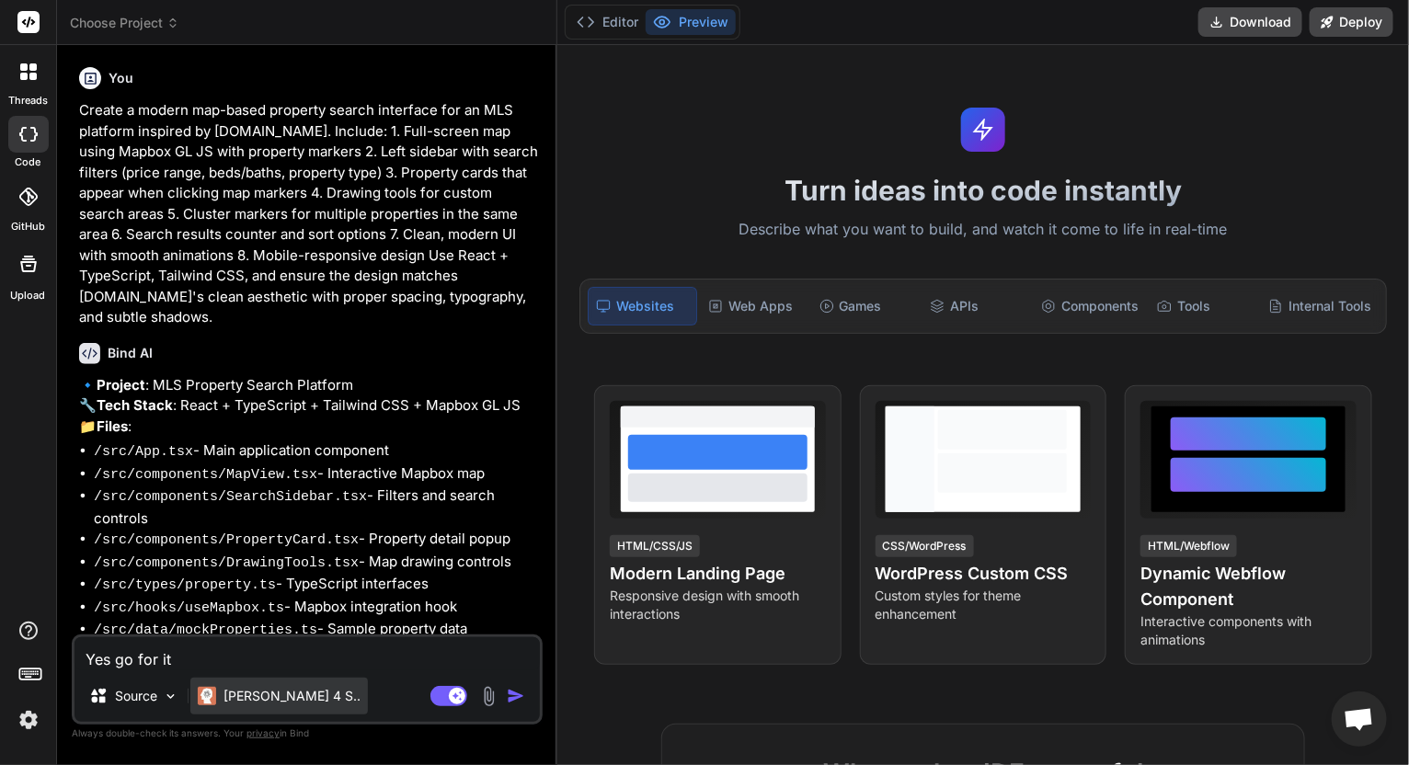
click at [246, 696] on p "[PERSON_NAME] 4 S.." at bounding box center [292, 696] width 137 height 18
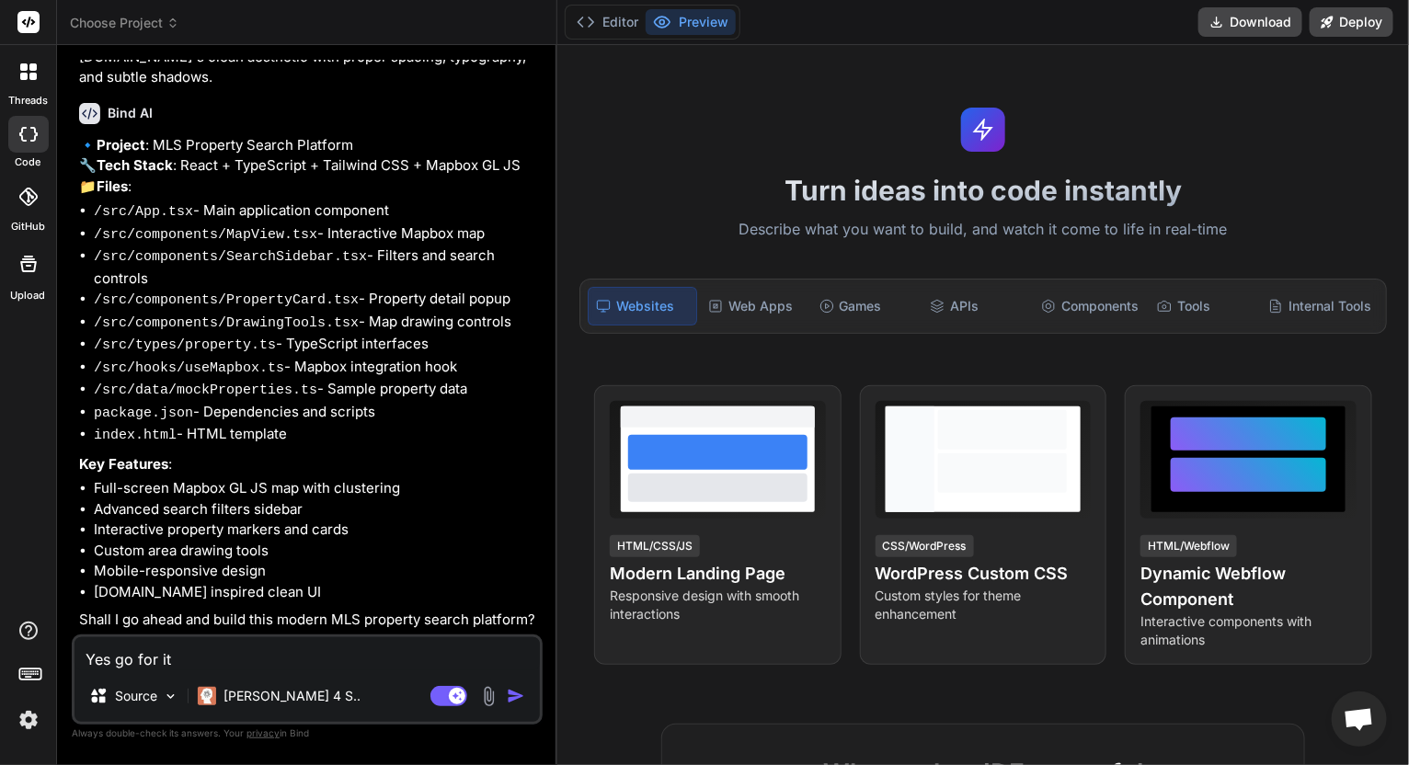
click at [517, 698] on img "button" at bounding box center [516, 696] width 18 height 18
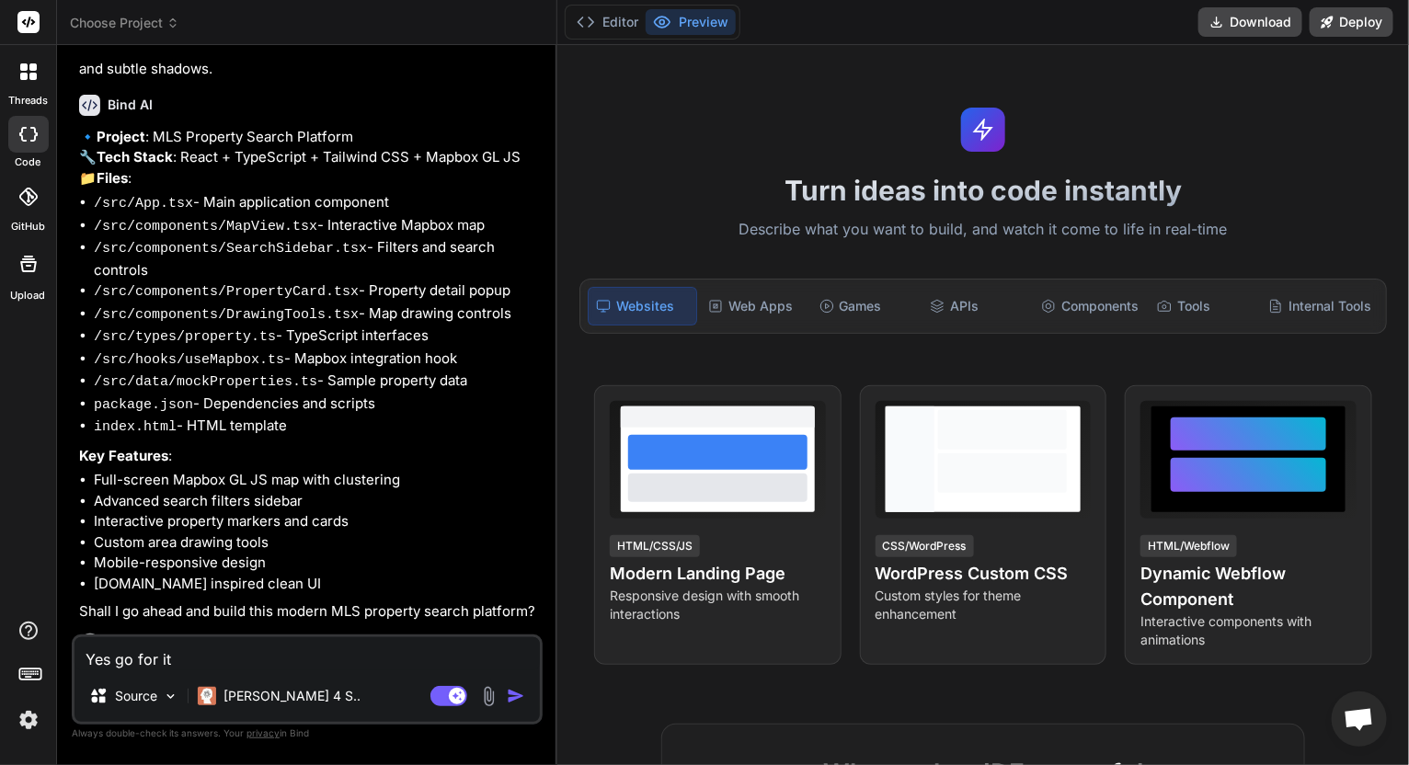
scroll to position [438, 0]
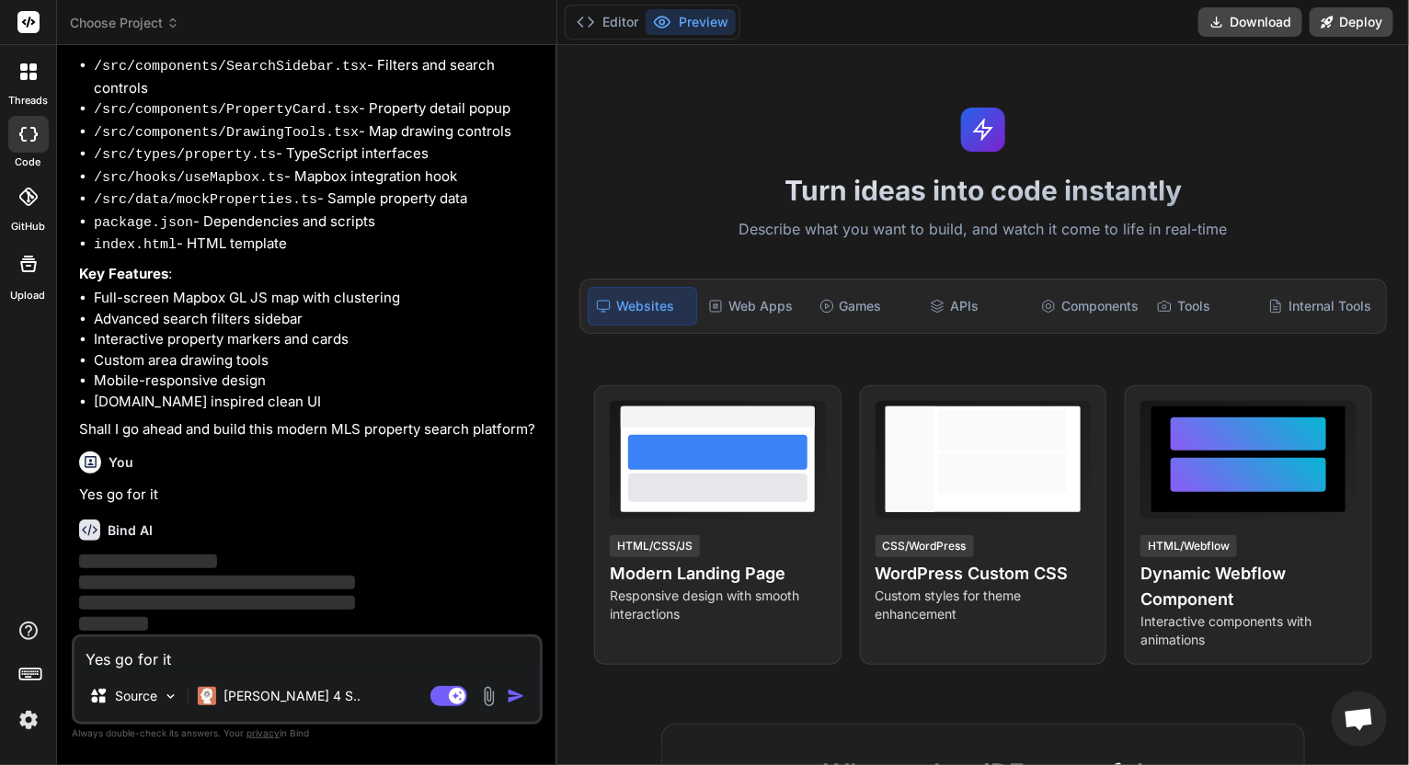
click at [148, 20] on span "Choose Project" at bounding box center [124, 23] width 109 height 18
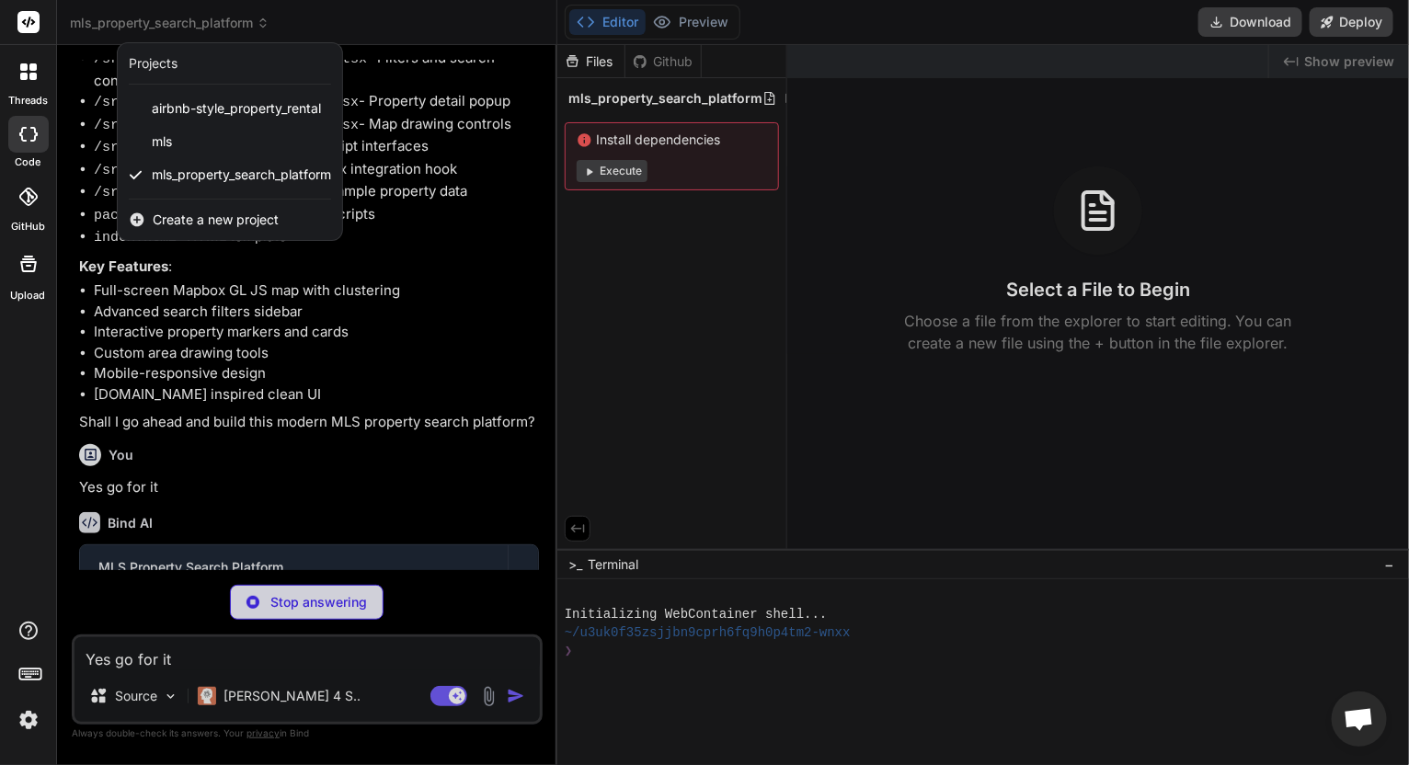
click at [366, 29] on div at bounding box center [704, 382] width 1409 height 765
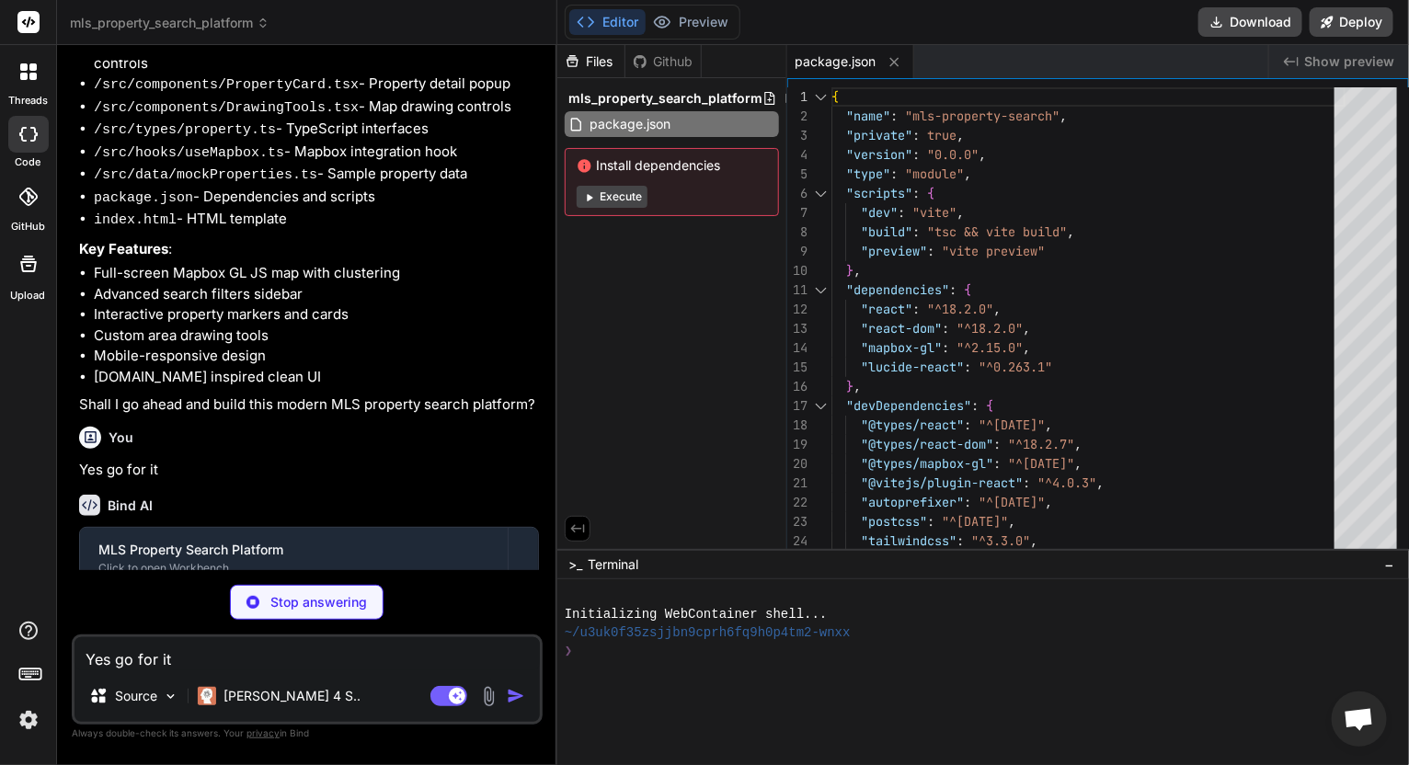
scroll to position [453, 0]
type textarea "x"
type textarea "</head> <body> <div id="root"></div> <script type="module" src="/src/main.tsx">…"
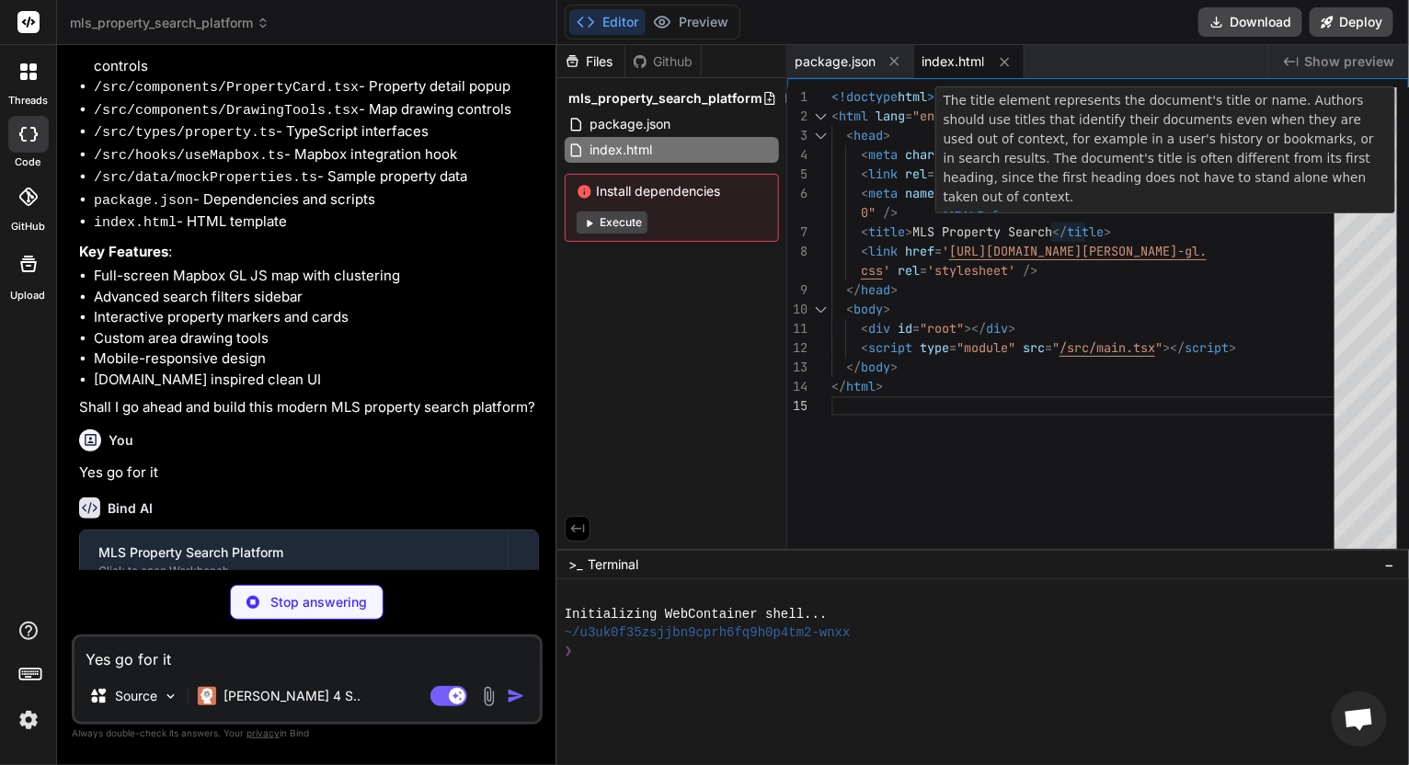
type textarea "x"
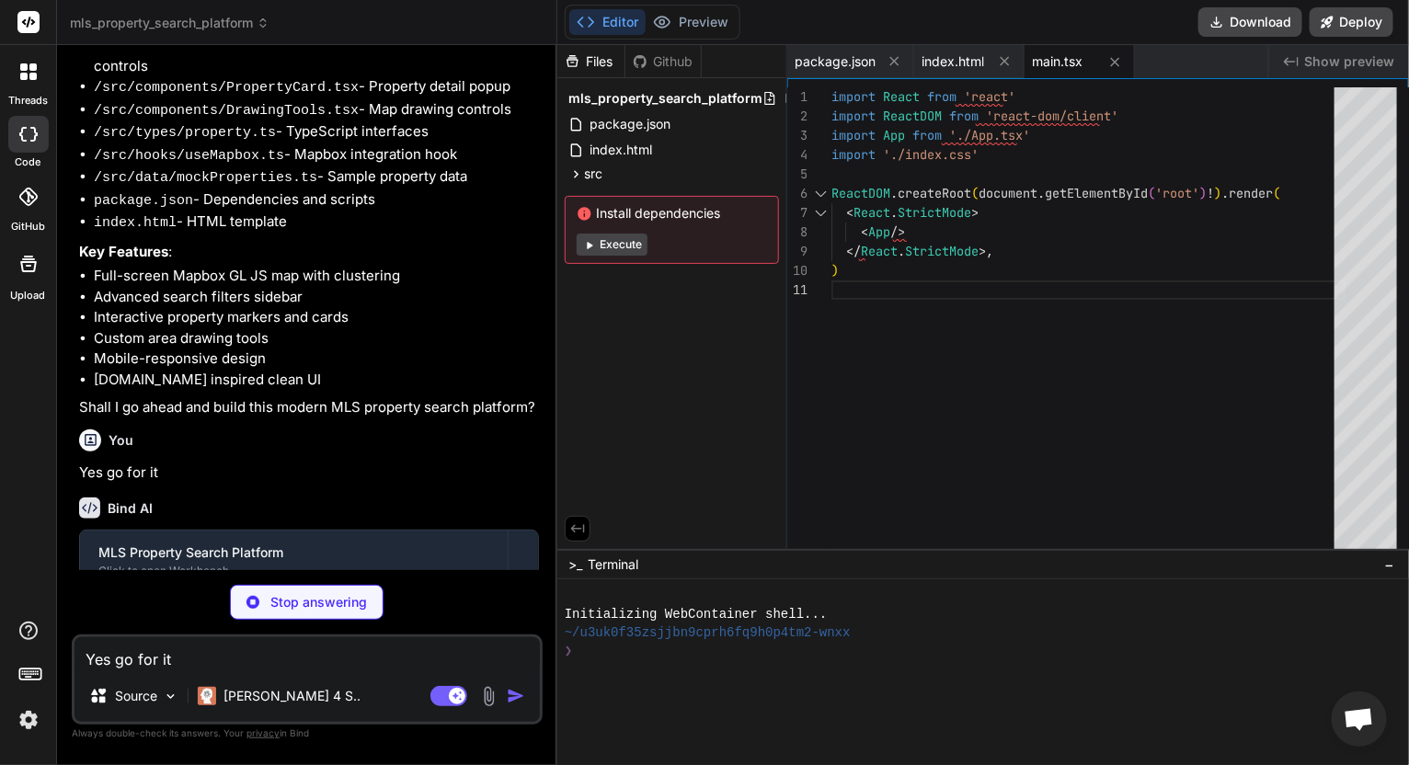
type textarea "x"
type textarea ".mapboxgl-popup-tip { border-top-color: white !important; }"
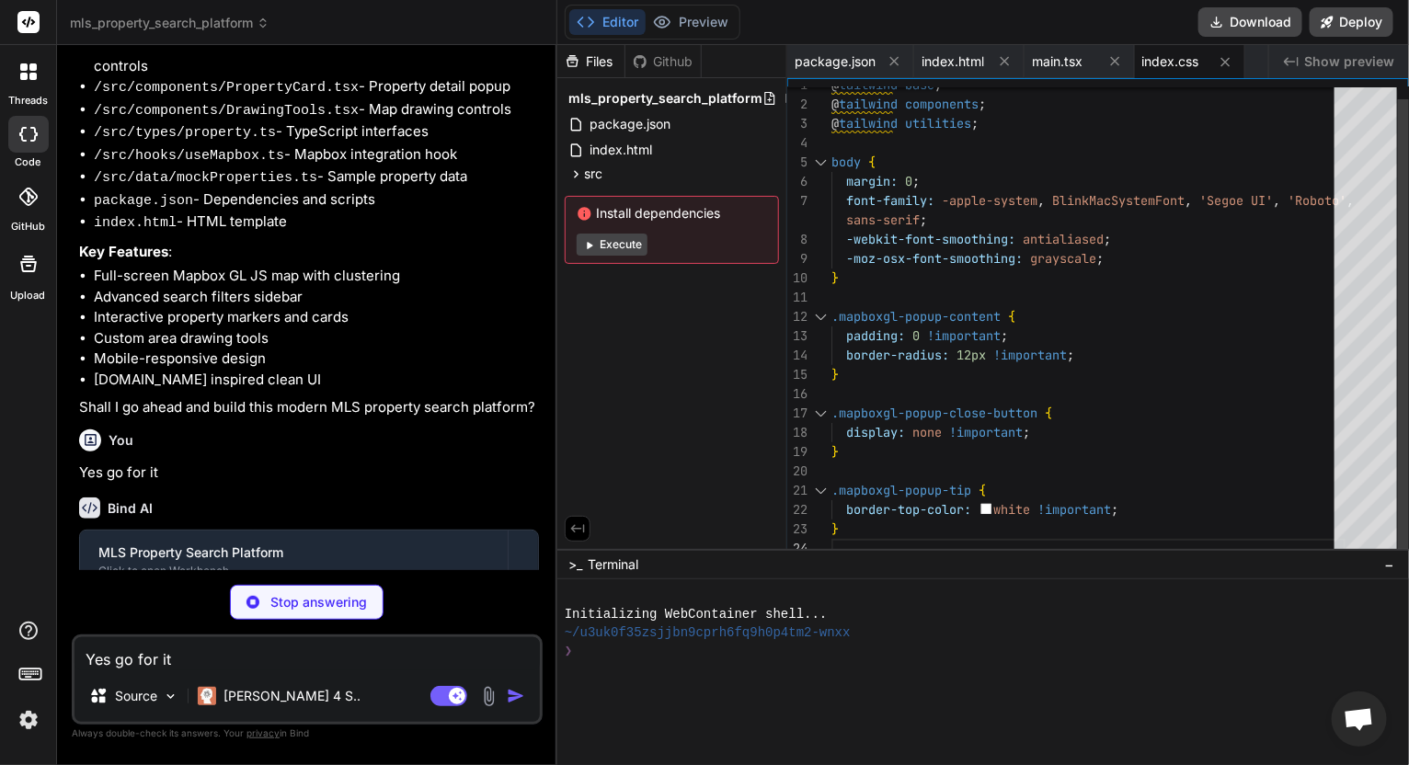
type textarea "x"
type textarea "}, }, plugins: [], }"
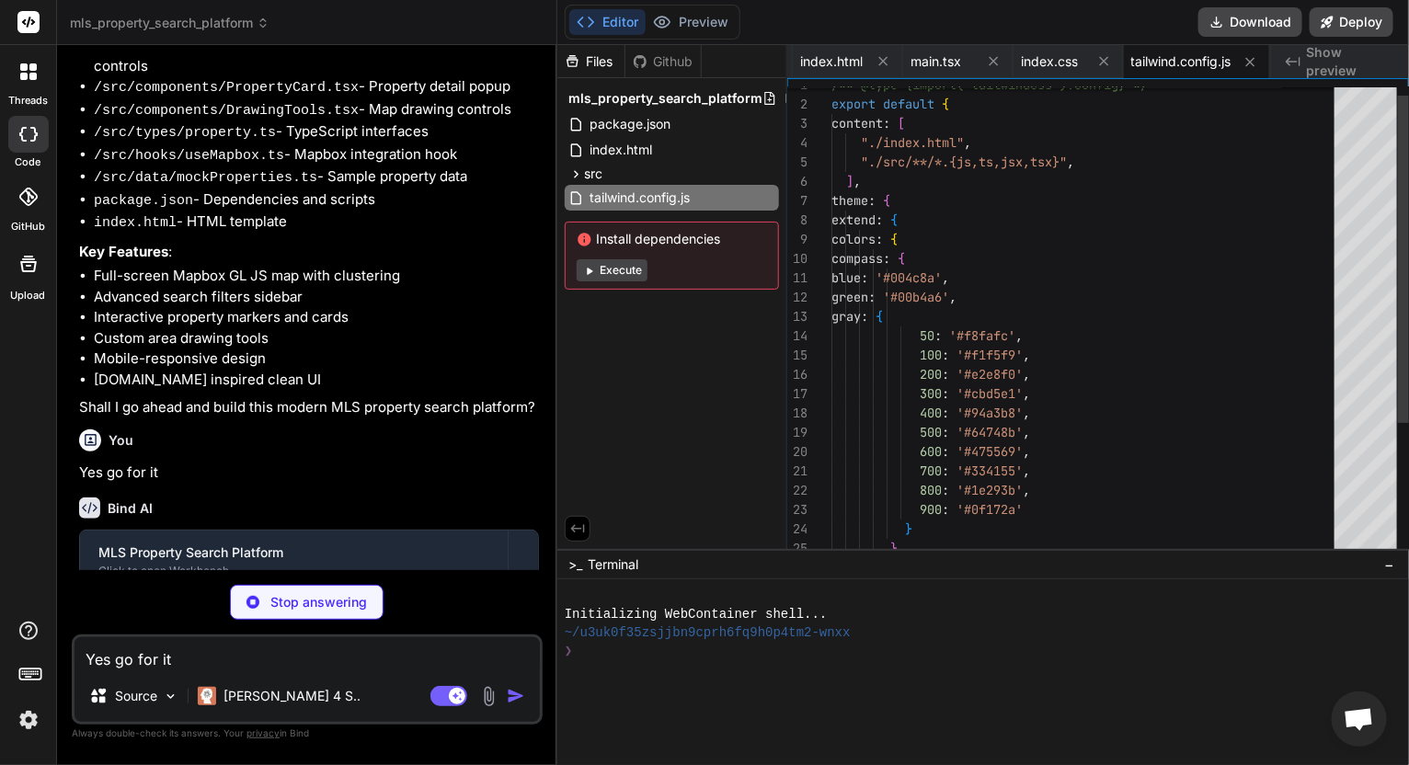
type textarea "x"
type textarea "export default { plugins: { tailwindcss: {}, autoprefixer: {}, }, }"
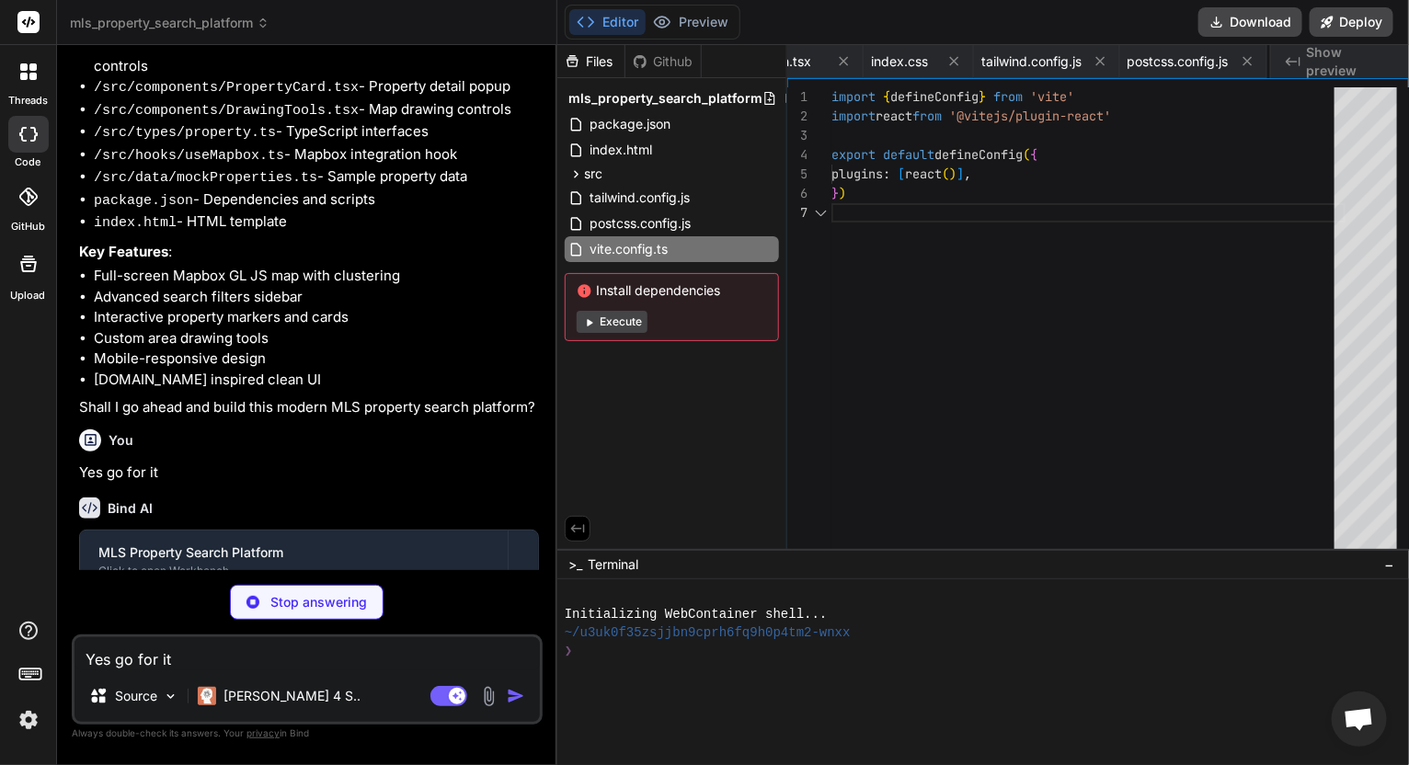
scroll to position [0, 396]
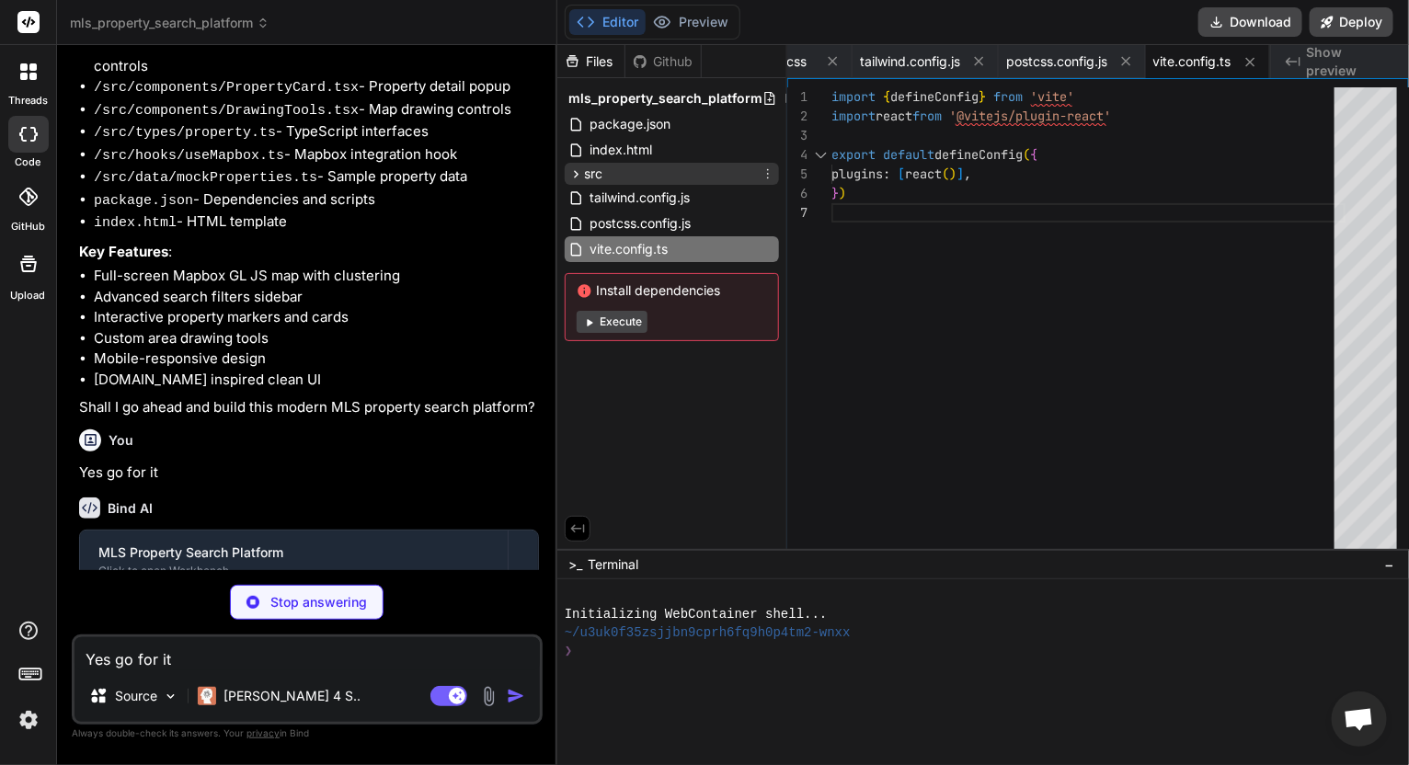
type textarea "x"
type textarea "west: number; }"
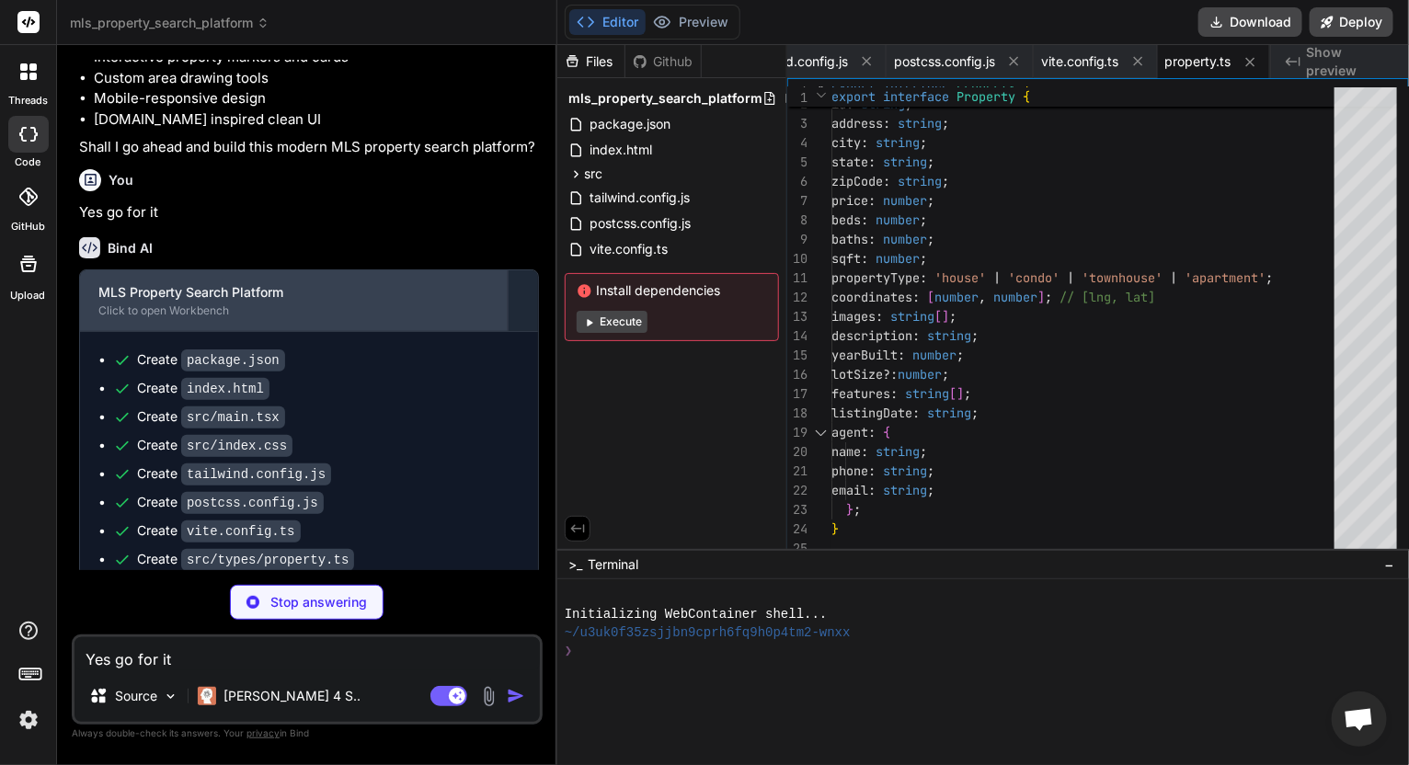
scroll to position [766, 0]
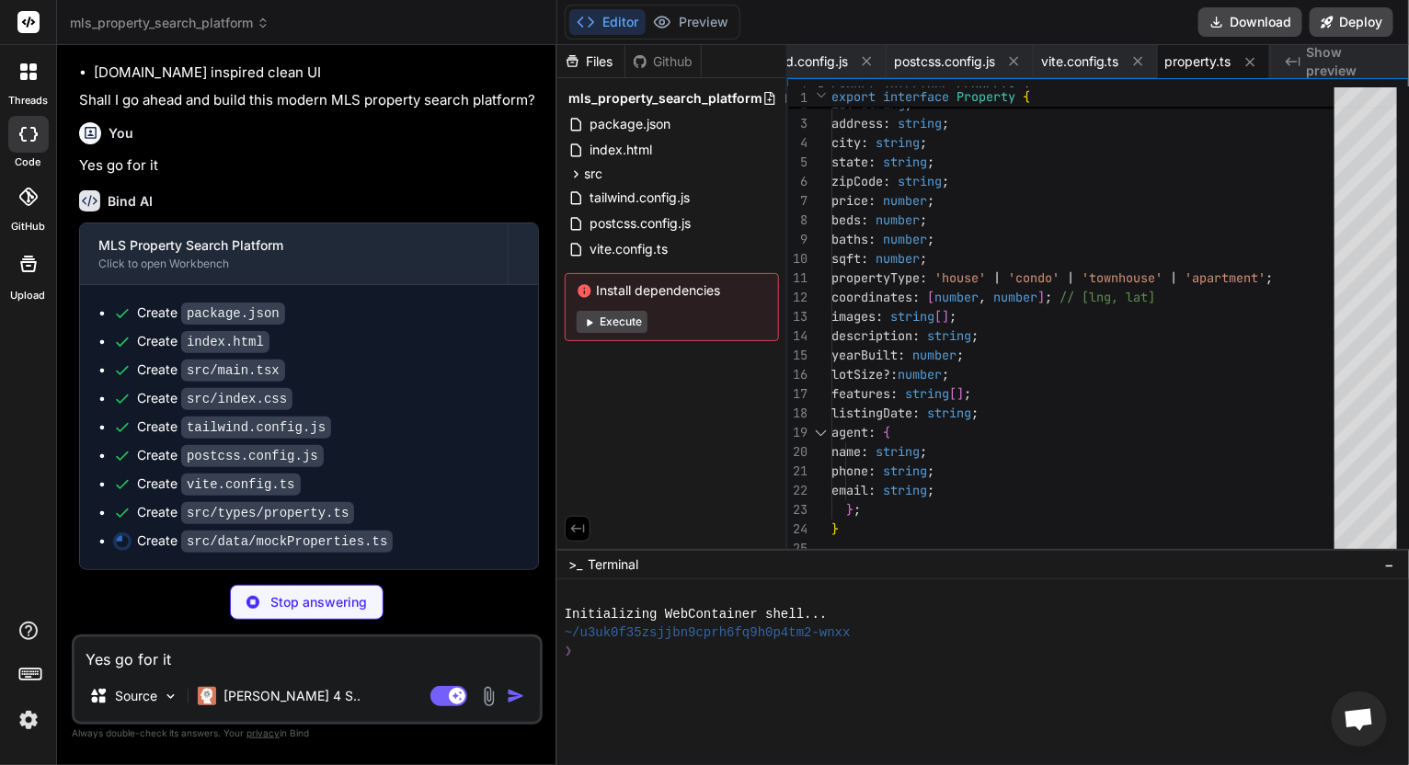
type textarea "x"
type textarea "features: ['Floor-to-ceiling Windows', 'Designer Finishes', 'Gym'], listingDate…"
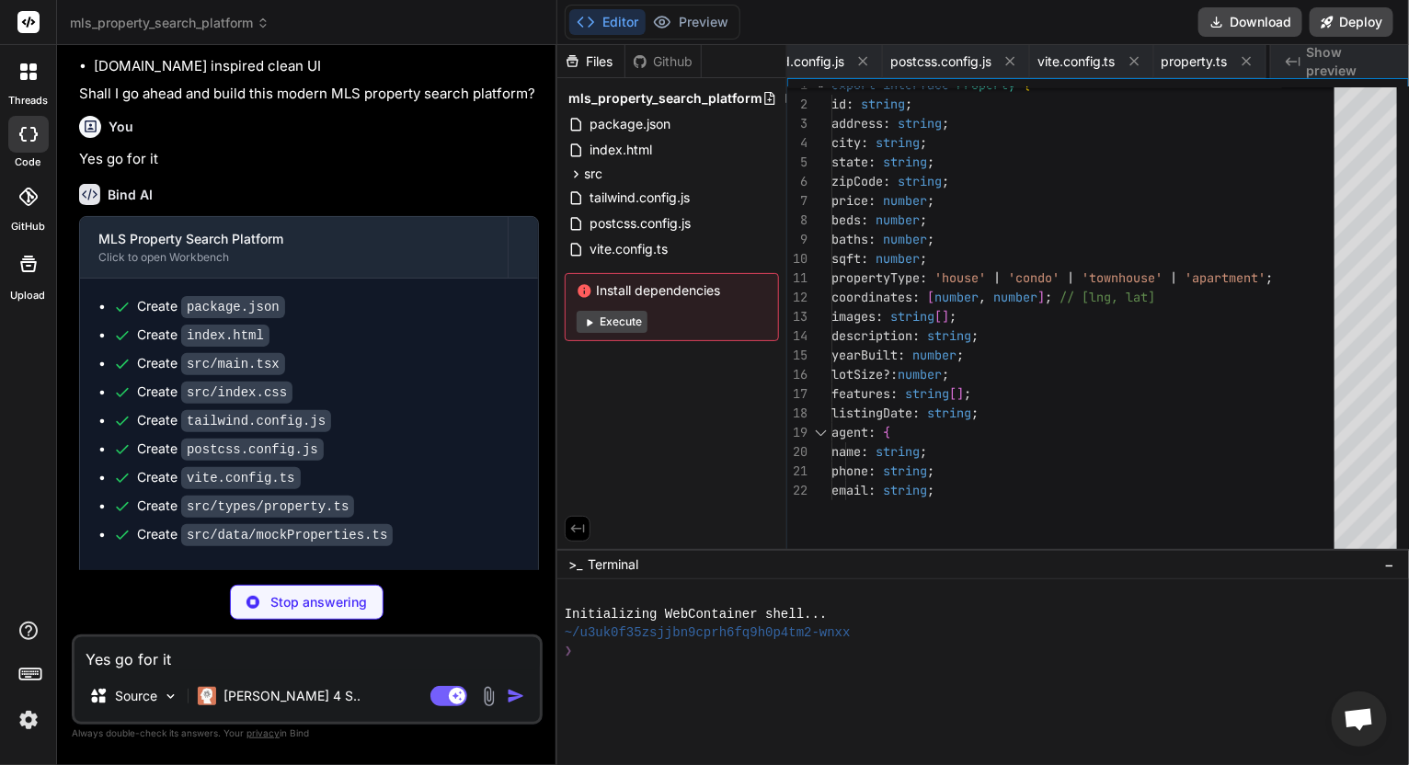
type textarea "x"
type textarea "};"
type textarea "x"
type textarea "export default MapView;"
type textarea "x"
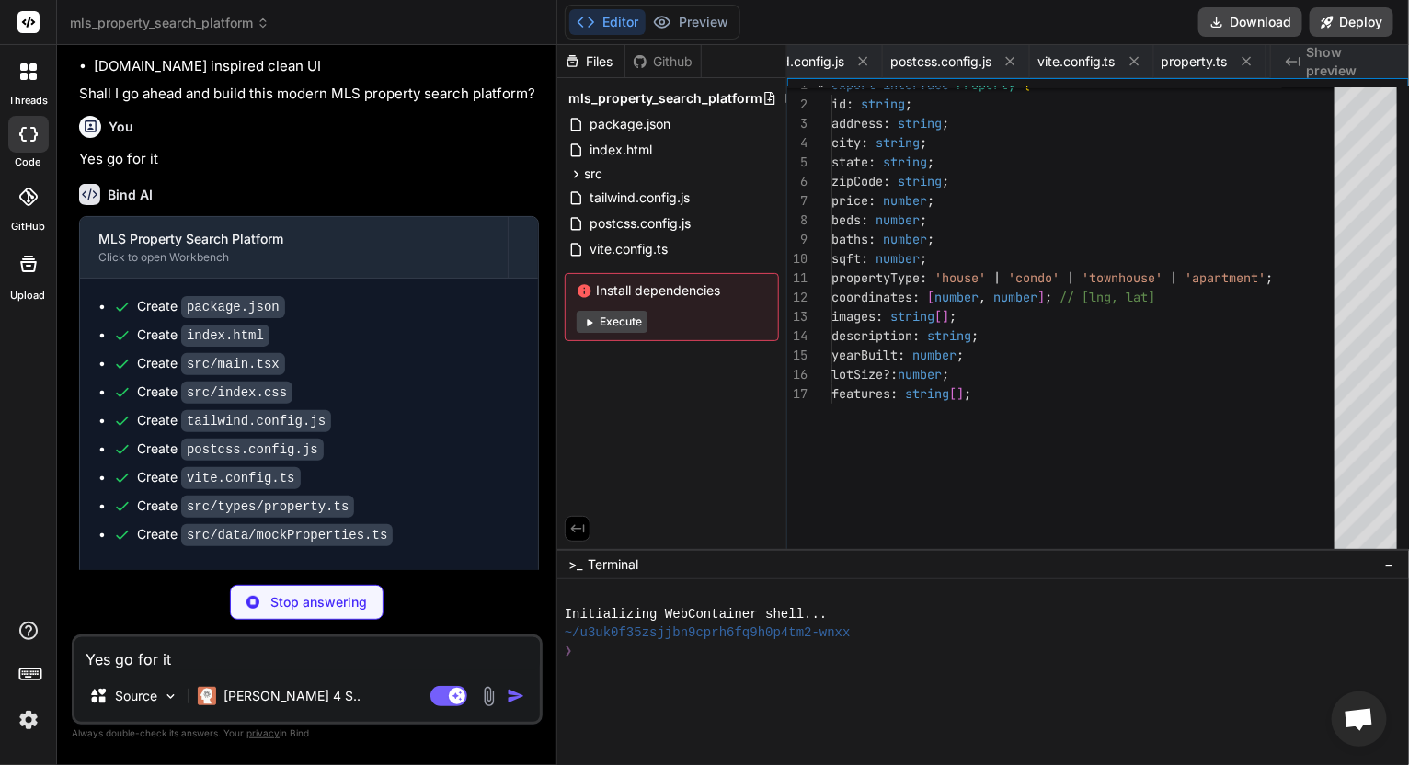
type textarea "export default SearchSidebar;"
type textarea "x"
type textarea "); }; export default PropertyCard;"
type textarea "x"
type textarea "</button> </div> </div> ); }; export default DrawingTools;"
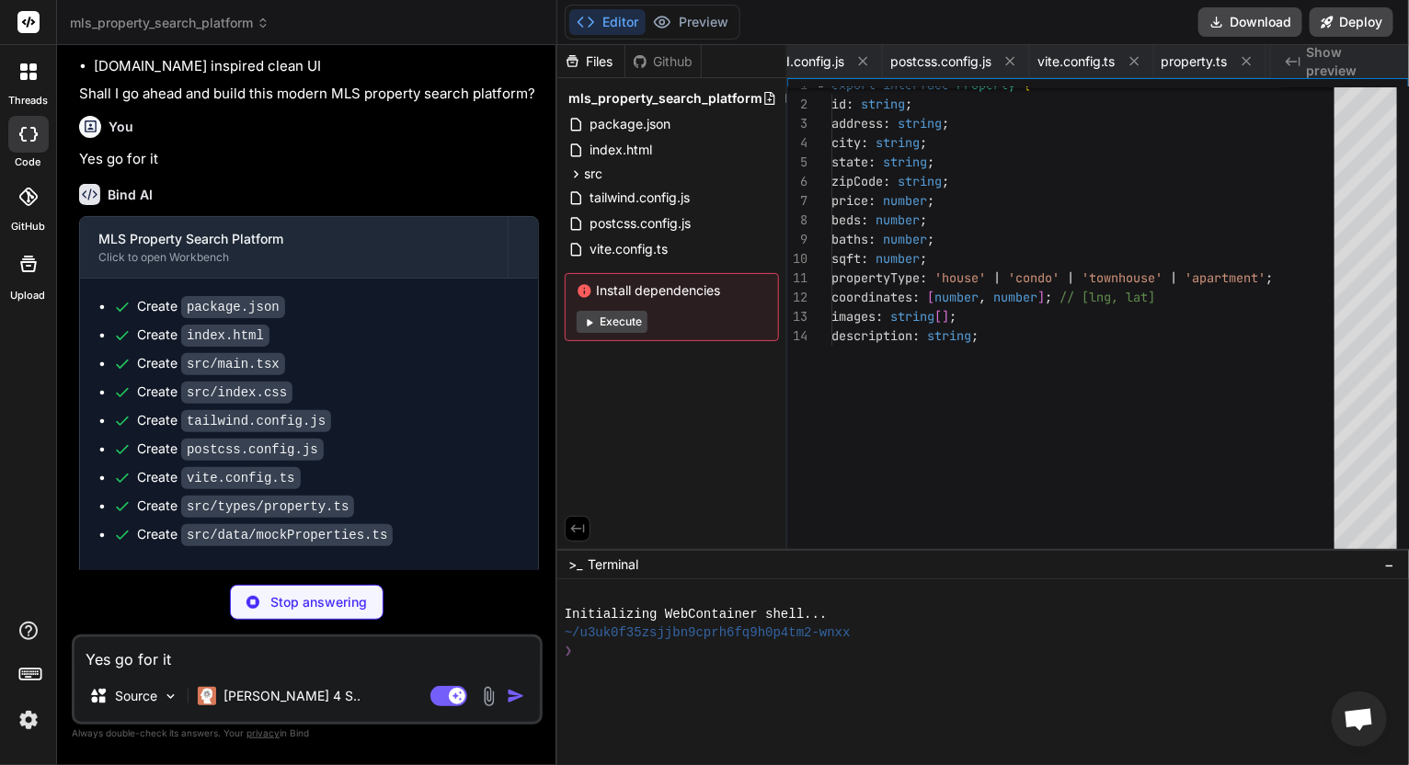
type textarea "x"
type textarea "export default App;"
type textarea "x"
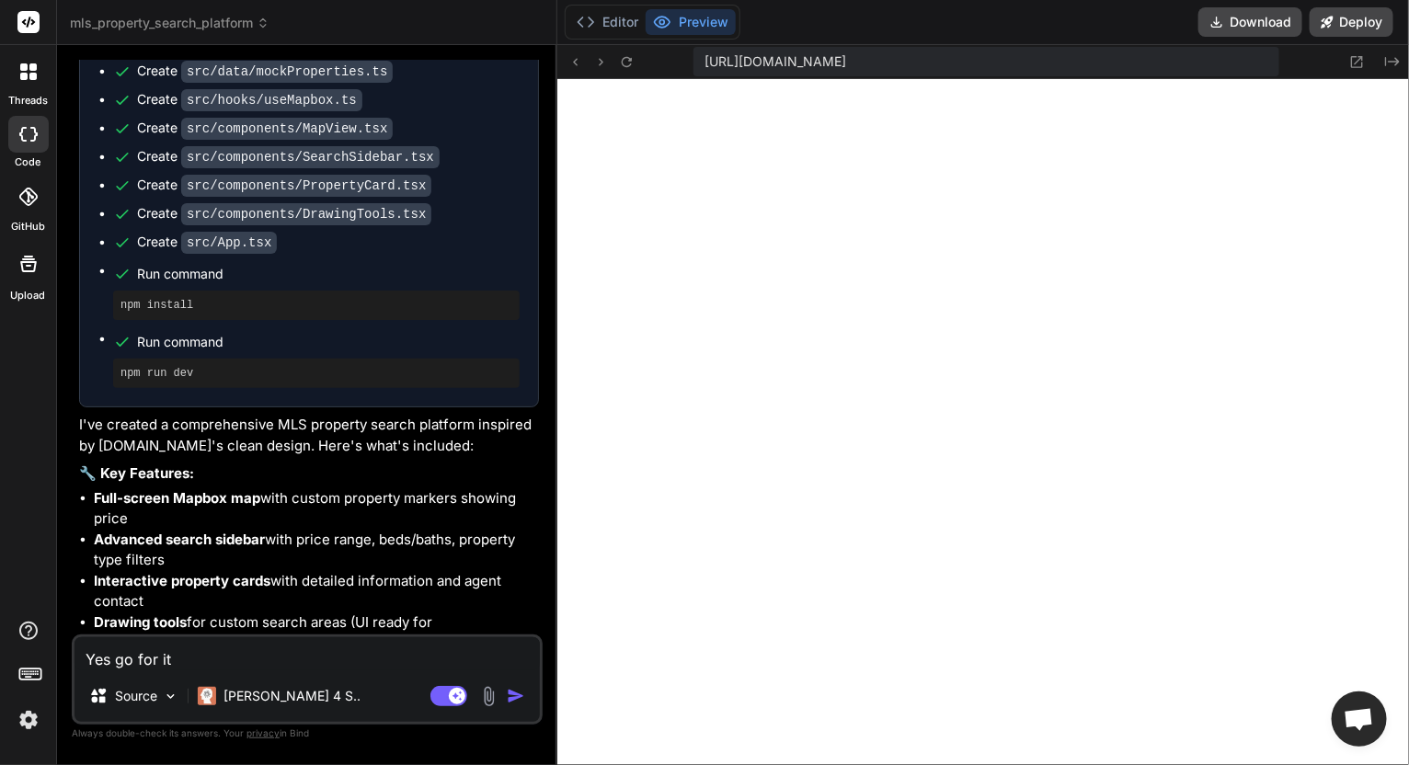
scroll to position [1128, 0]
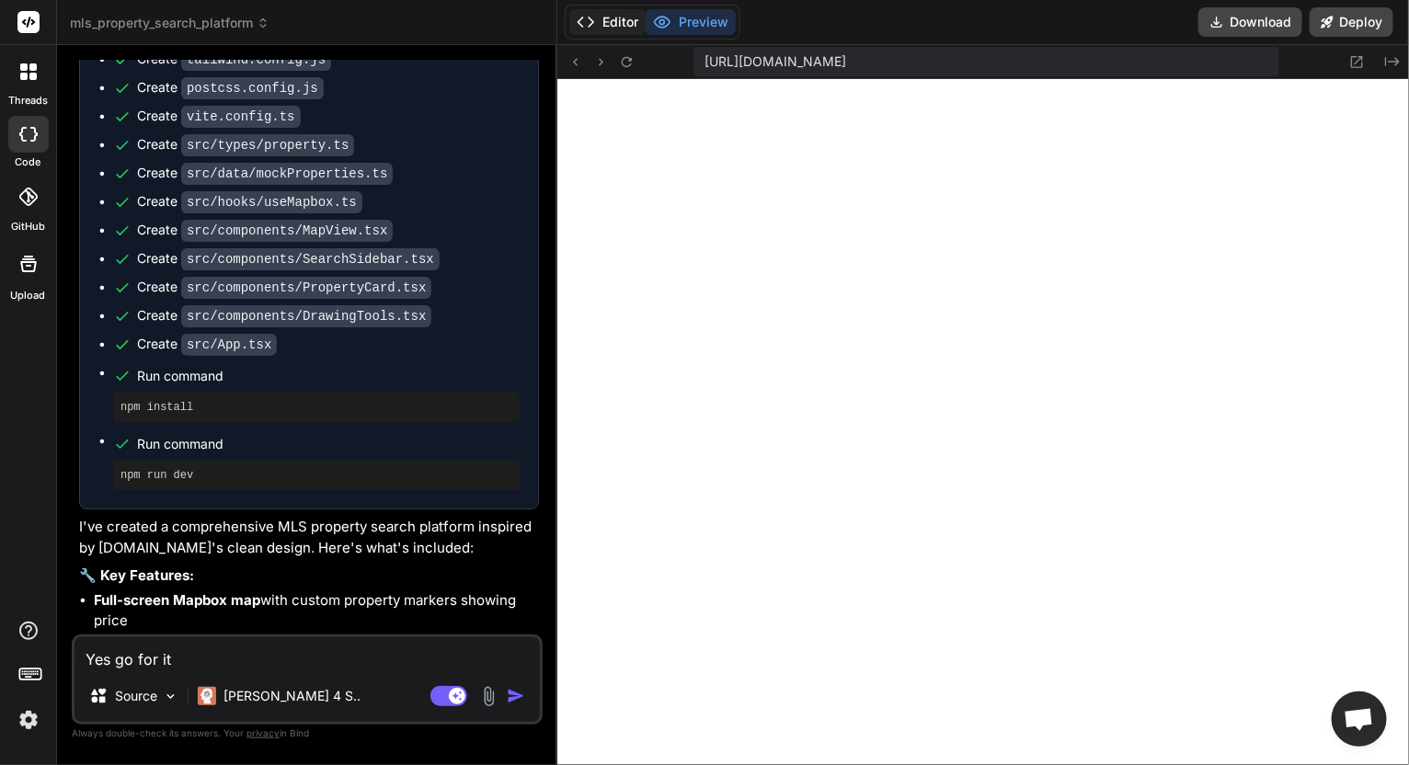
click at [624, 24] on button "Editor" at bounding box center [607, 22] width 76 height 26
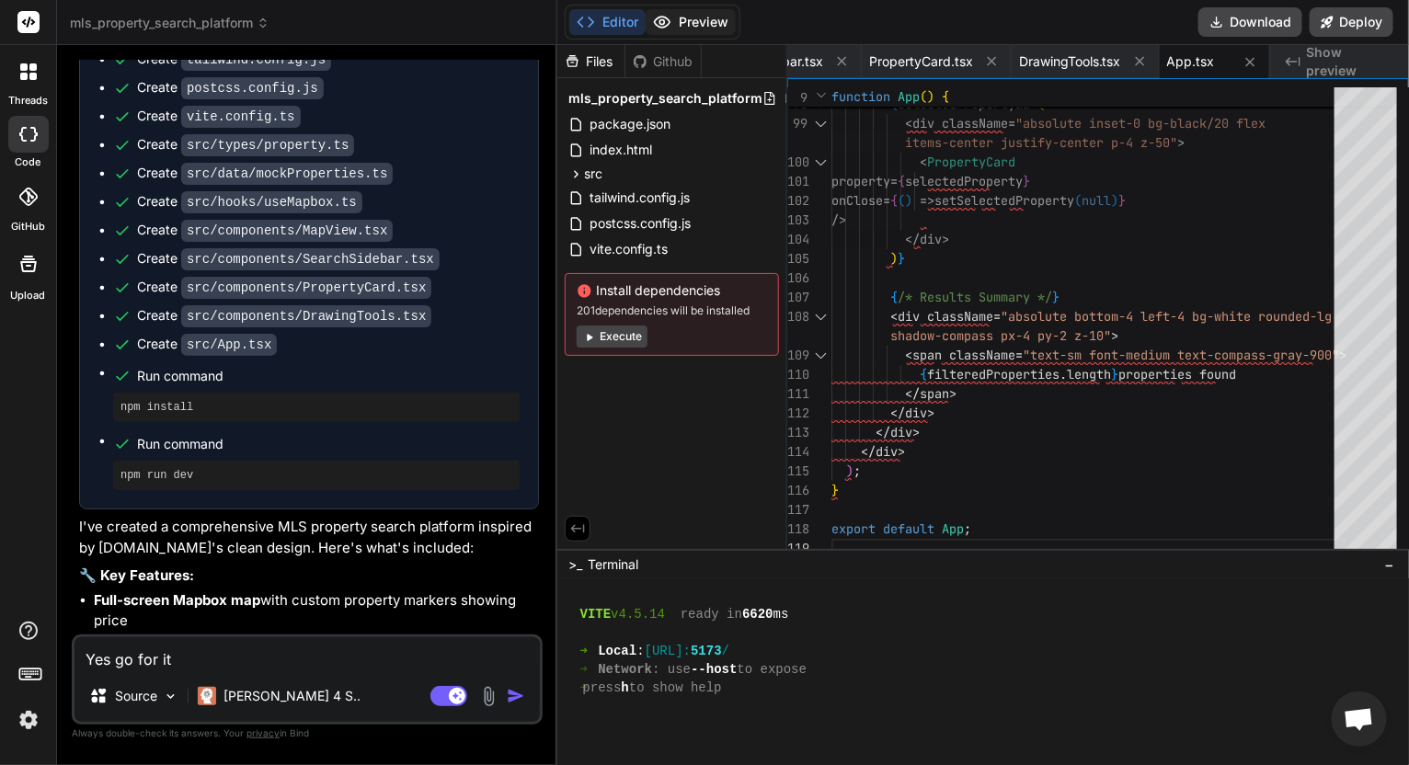
click at [704, 19] on button "Preview" at bounding box center [691, 22] width 90 height 26
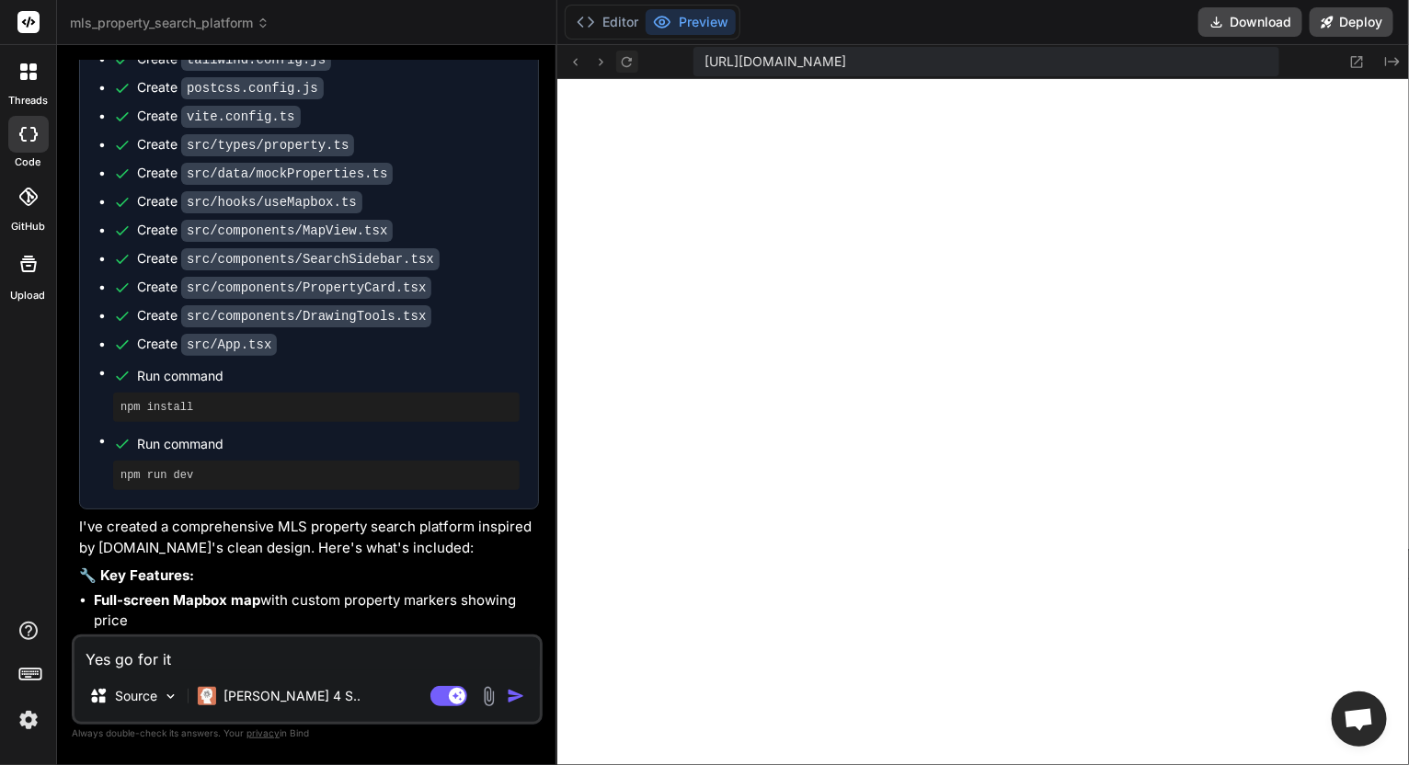
click at [623, 63] on icon at bounding box center [627, 61] width 10 height 10
click at [1367, 62] on button at bounding box center [1358, 62] width 22 height 22
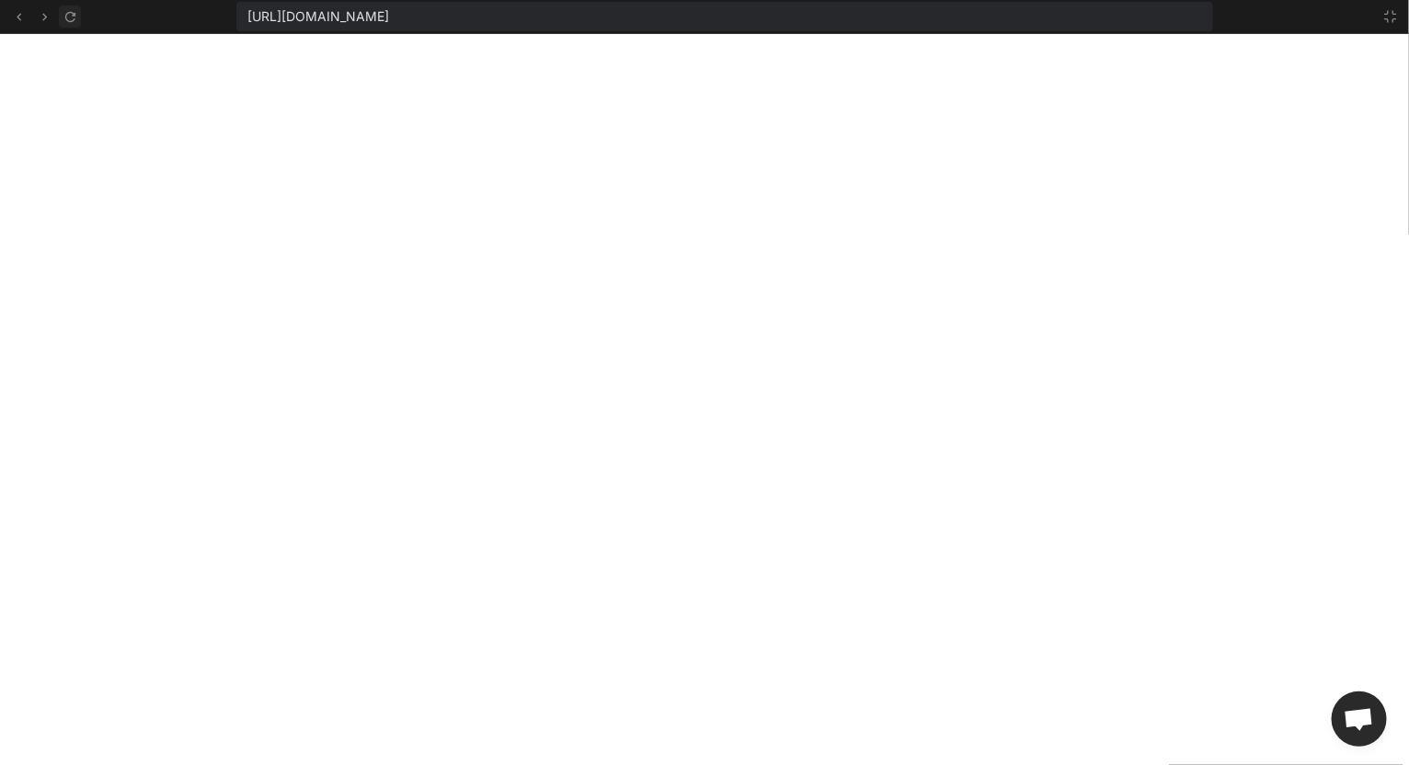
click at [69, 19] on icon at bounding box center [71, 17] width 16 height 16
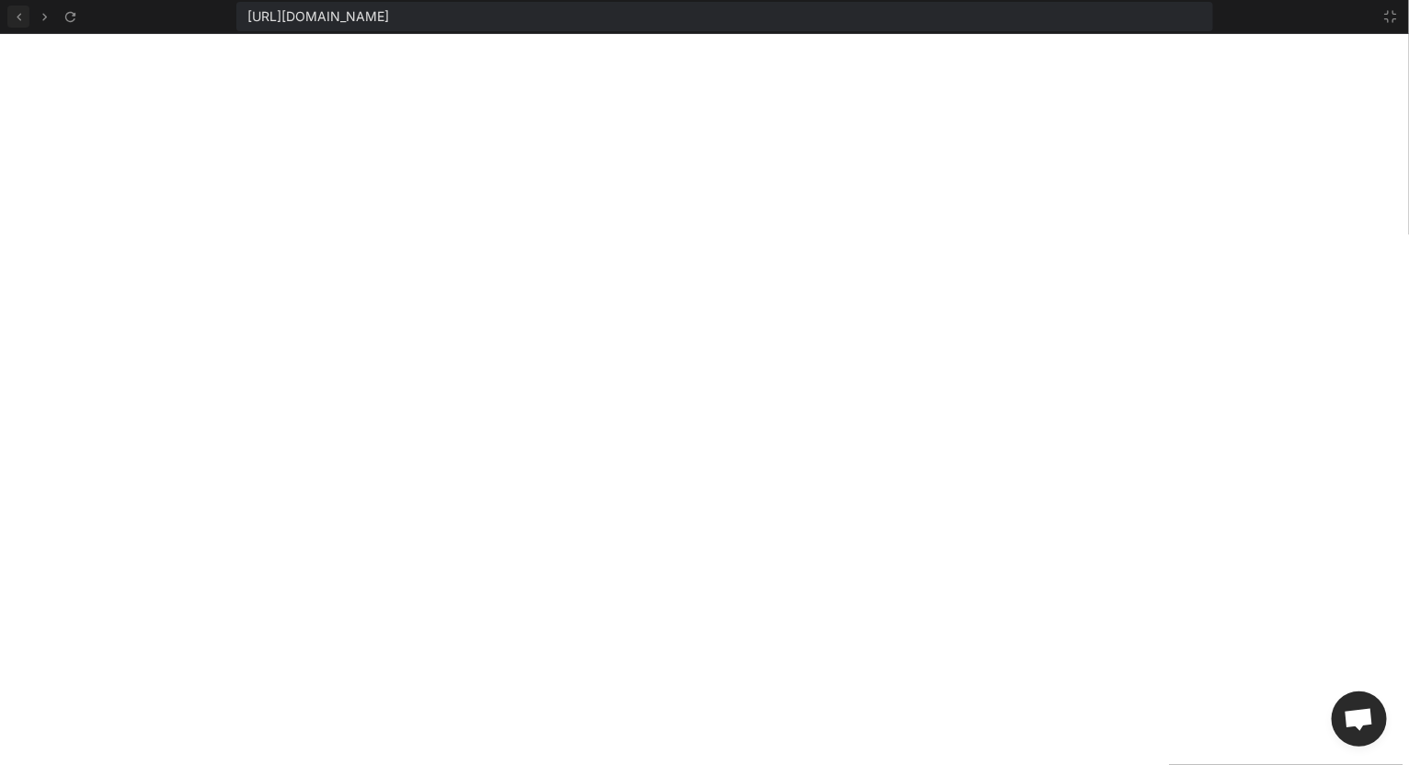
click at [20, 11] on icon at bounding box center [19, 17] width 16 height 16
click at [43, 18] on icon at bounding box center [44, 16] width 5 height 7
click at [1381, 10] on button at bounding box center [1391, 17] width 22 height 22
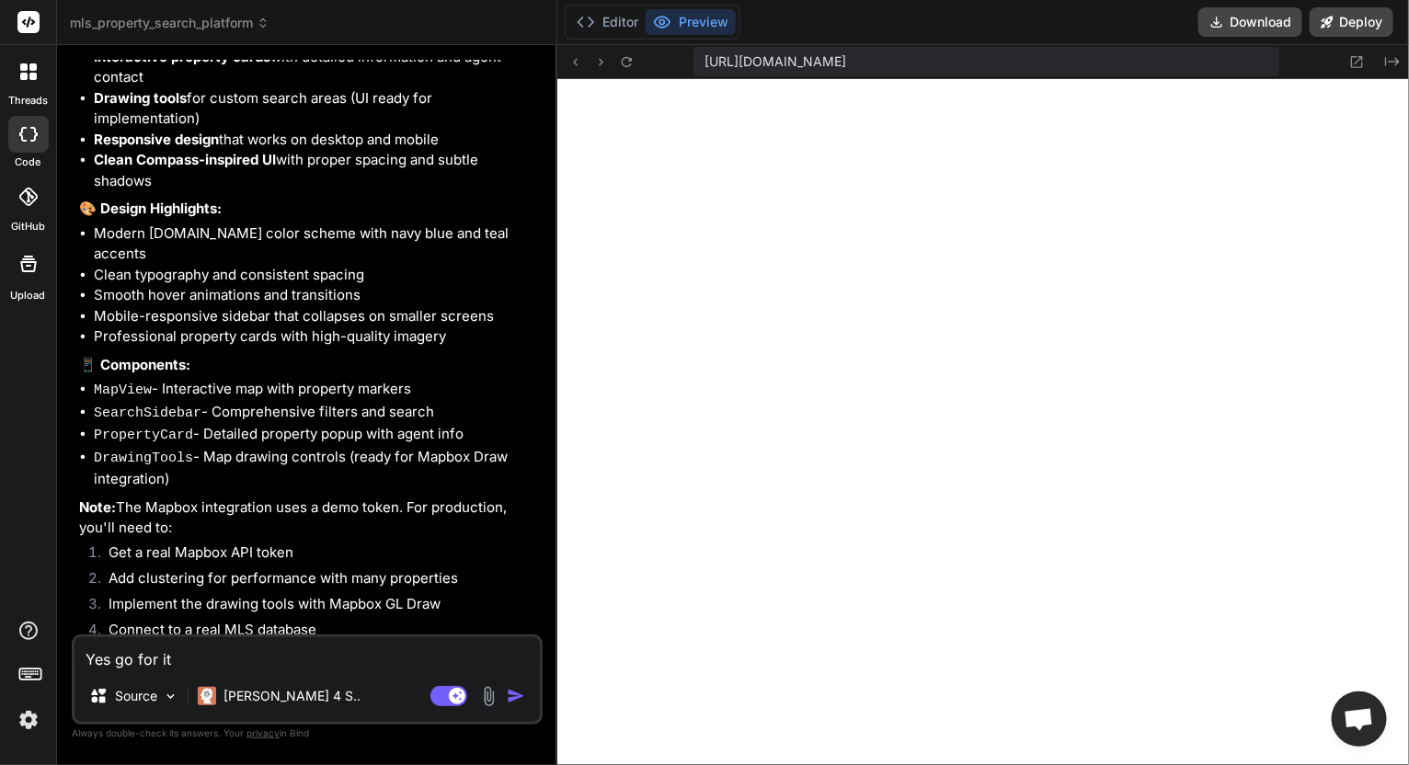
scroll to position [1818, 0]
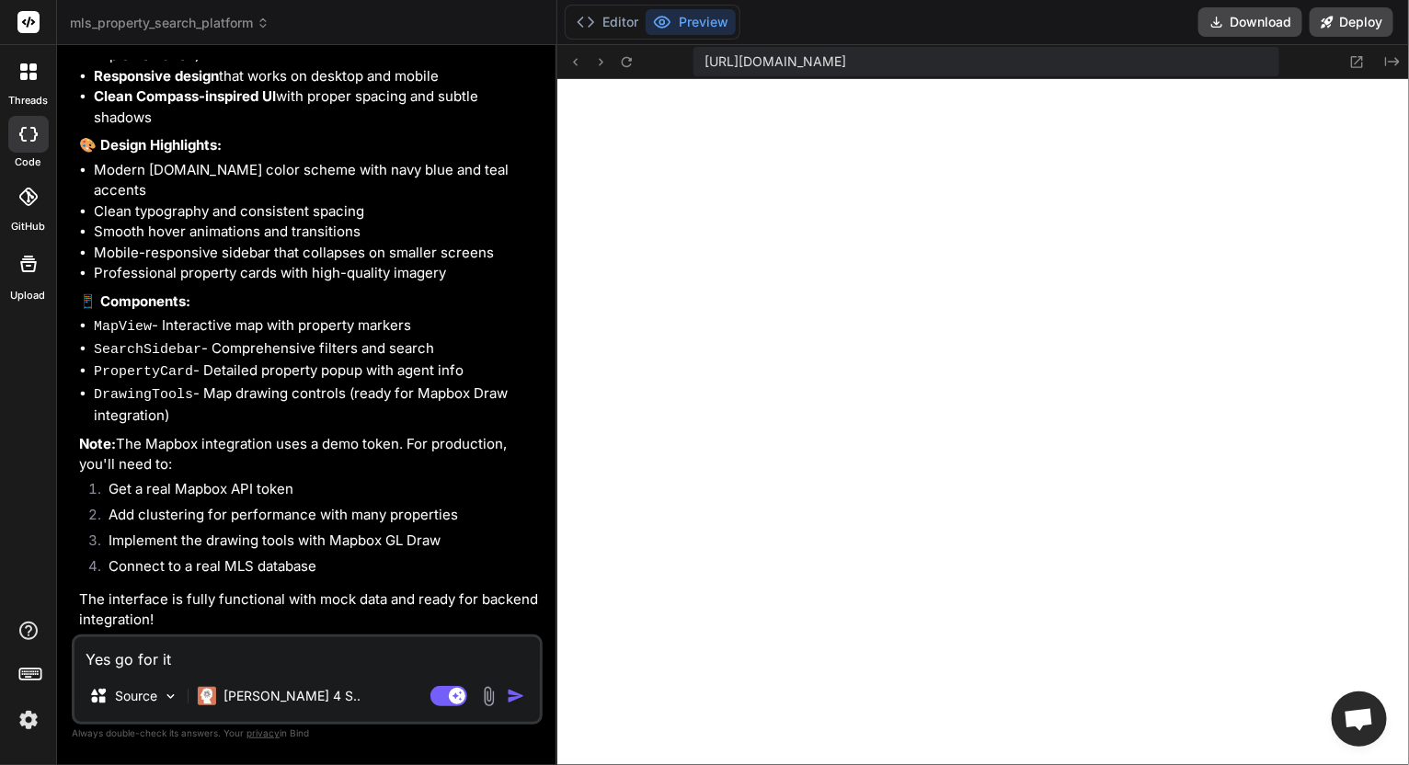
click at [192, 657] on textarea "Yes go for it" at bounding box center [308, 654] width 466 height 33
type textarea "C"
type textarea "x"
type textarea "I"
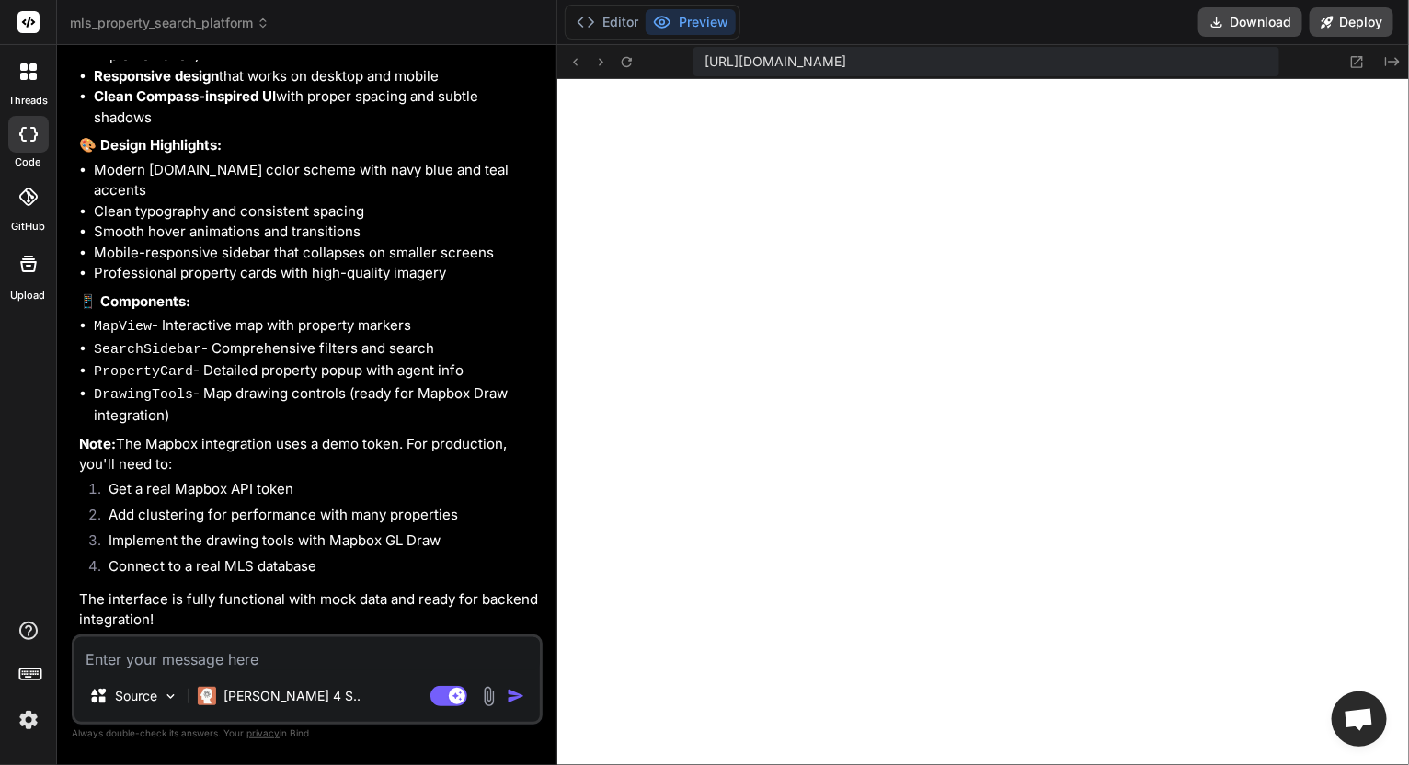
type textarea "x"
type textarea "It"
type textarea "x"
type textarea "It'"
type textarea "x"
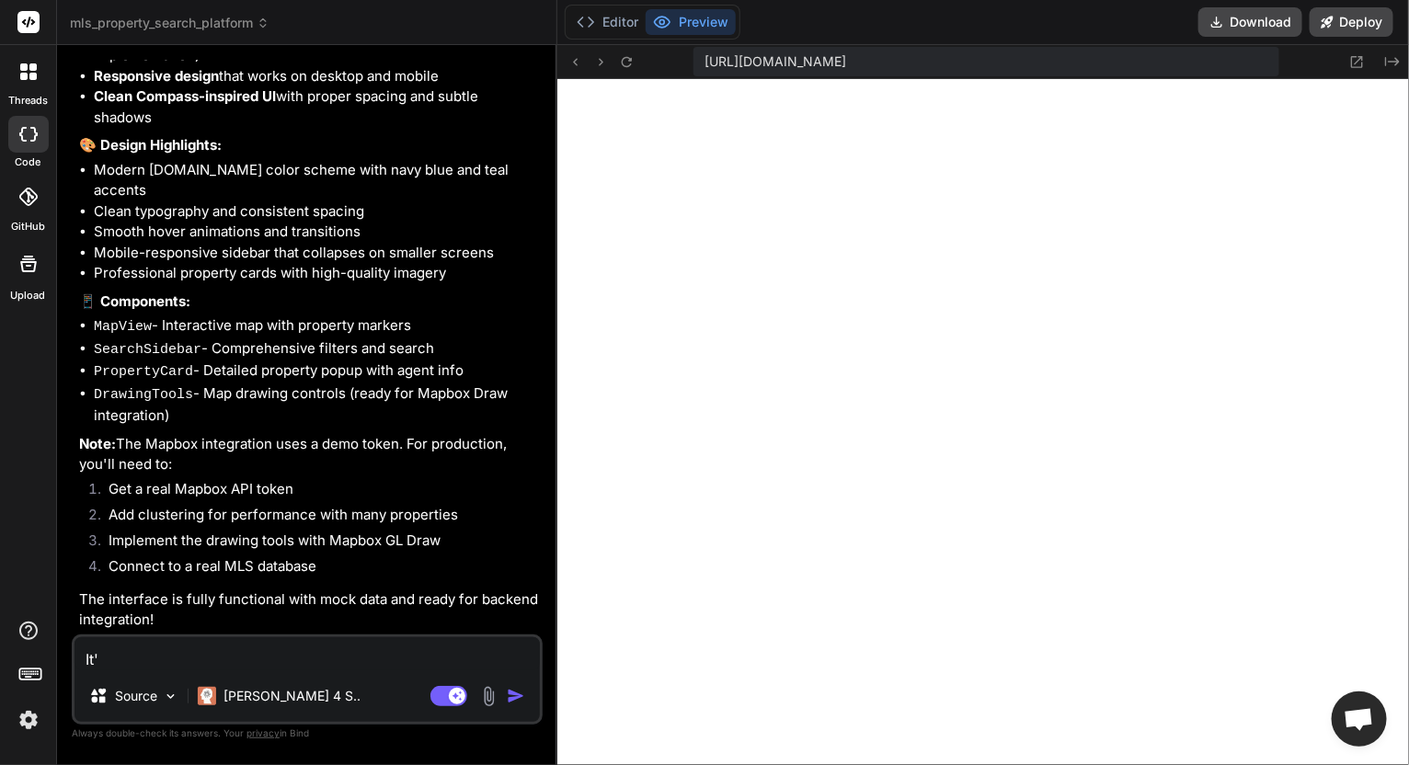
type textarea "It's"
type textarea "x"
type textarea "It's"
type textarea "x"
type textarea "It's n"
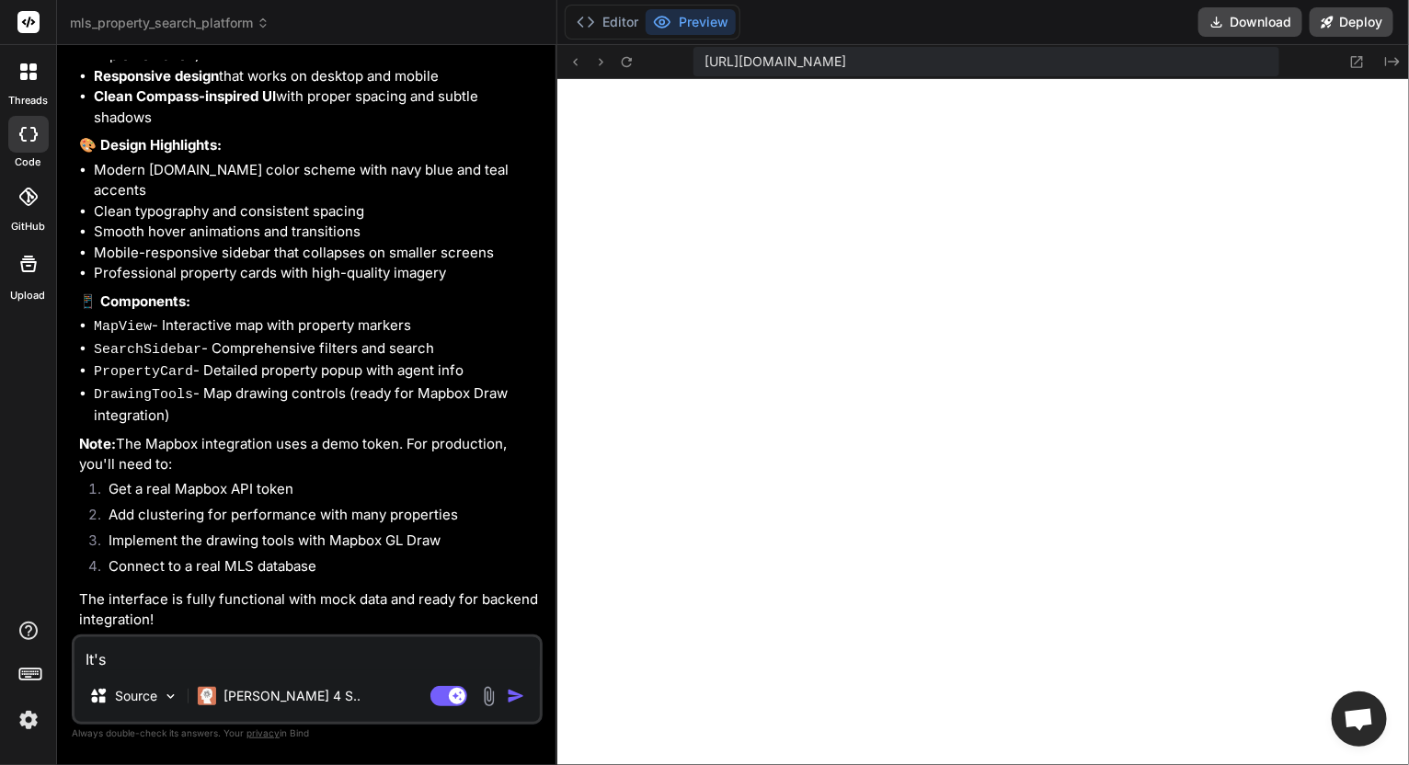
type textarea "x"
type textarea "It's no"
type textarea "x"
type textarea "It's not"
type textarea "x"
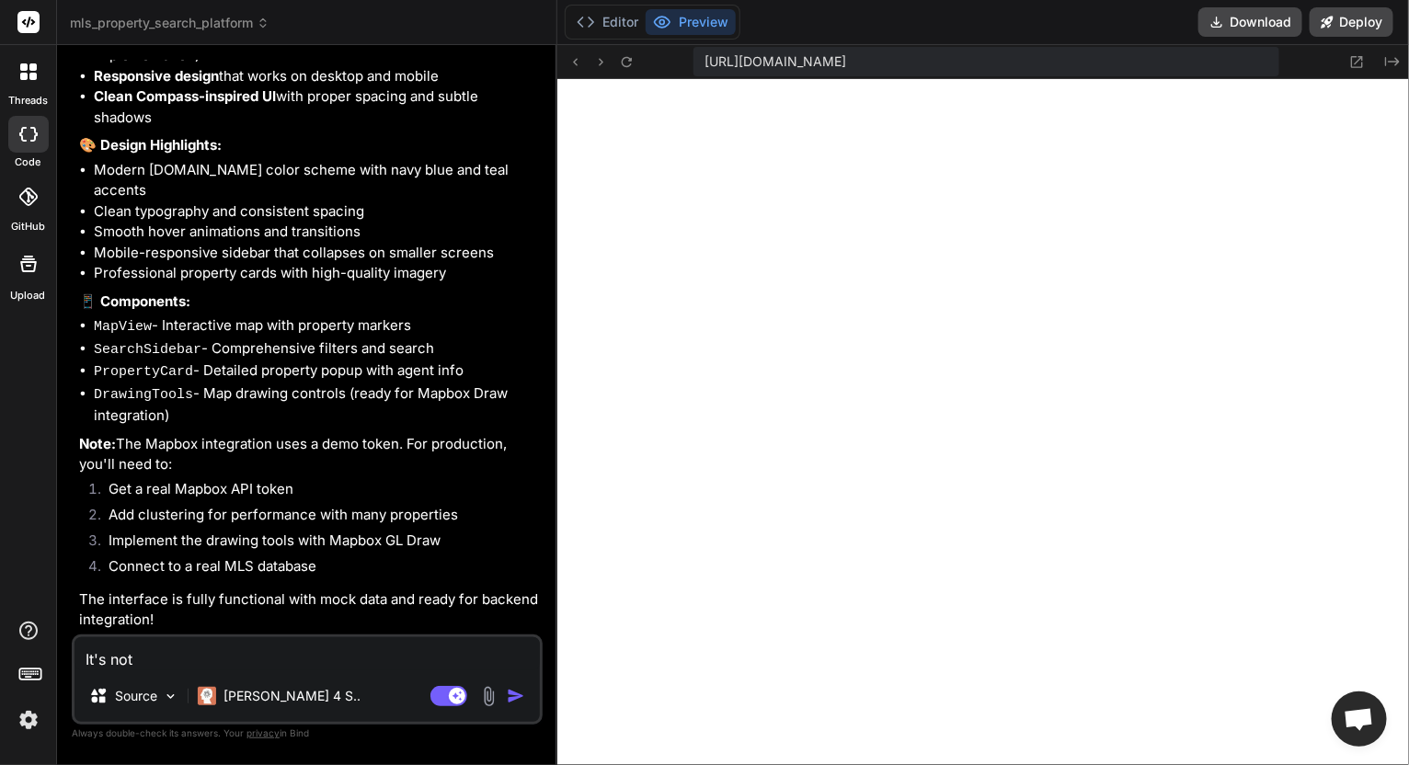
type textarea "It's not"
type textarea "x"
type textarea "It's not s"
type textarea "x"
type textarea "It's not sh"
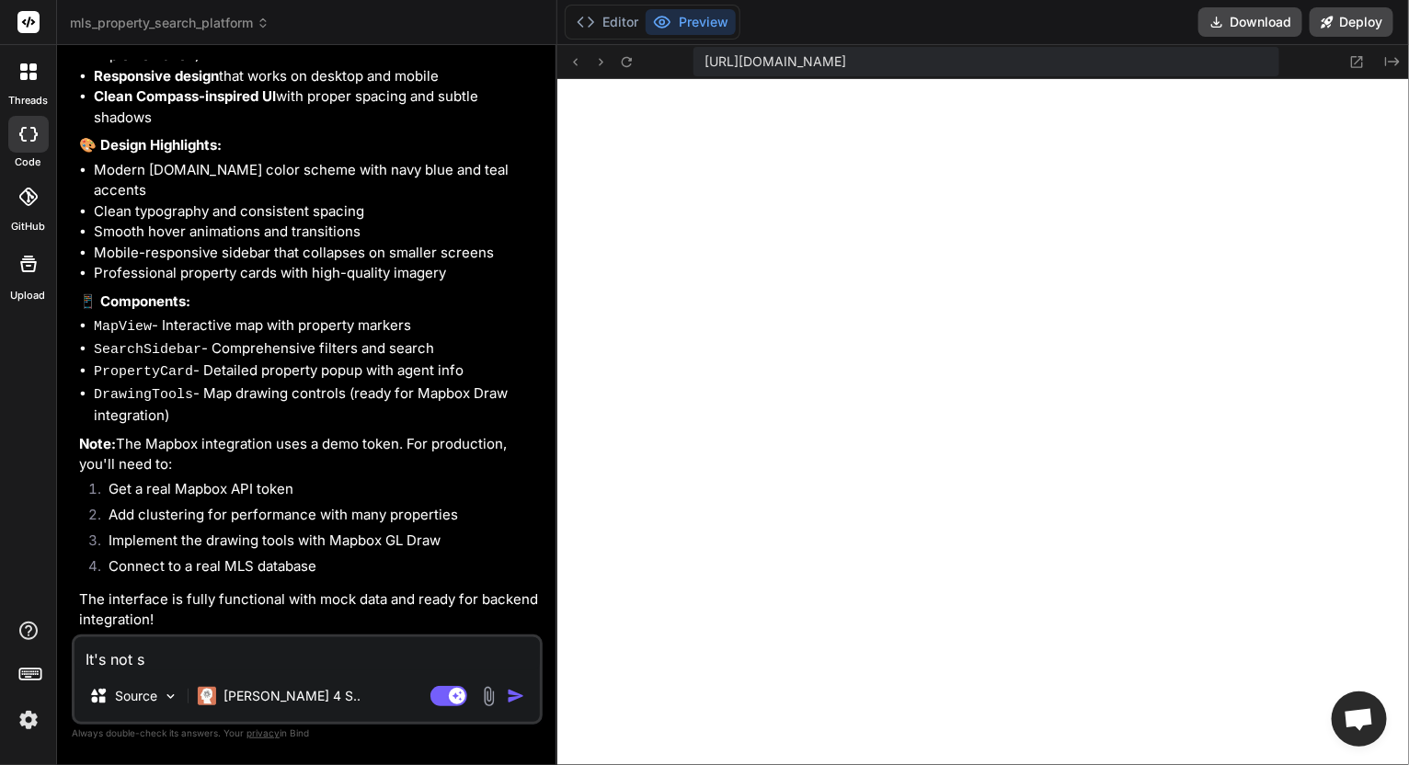
type textarea "x"
type textarea "It's not sho"
type textarea "x"
type textarea "It's not show"
type textarea "x"
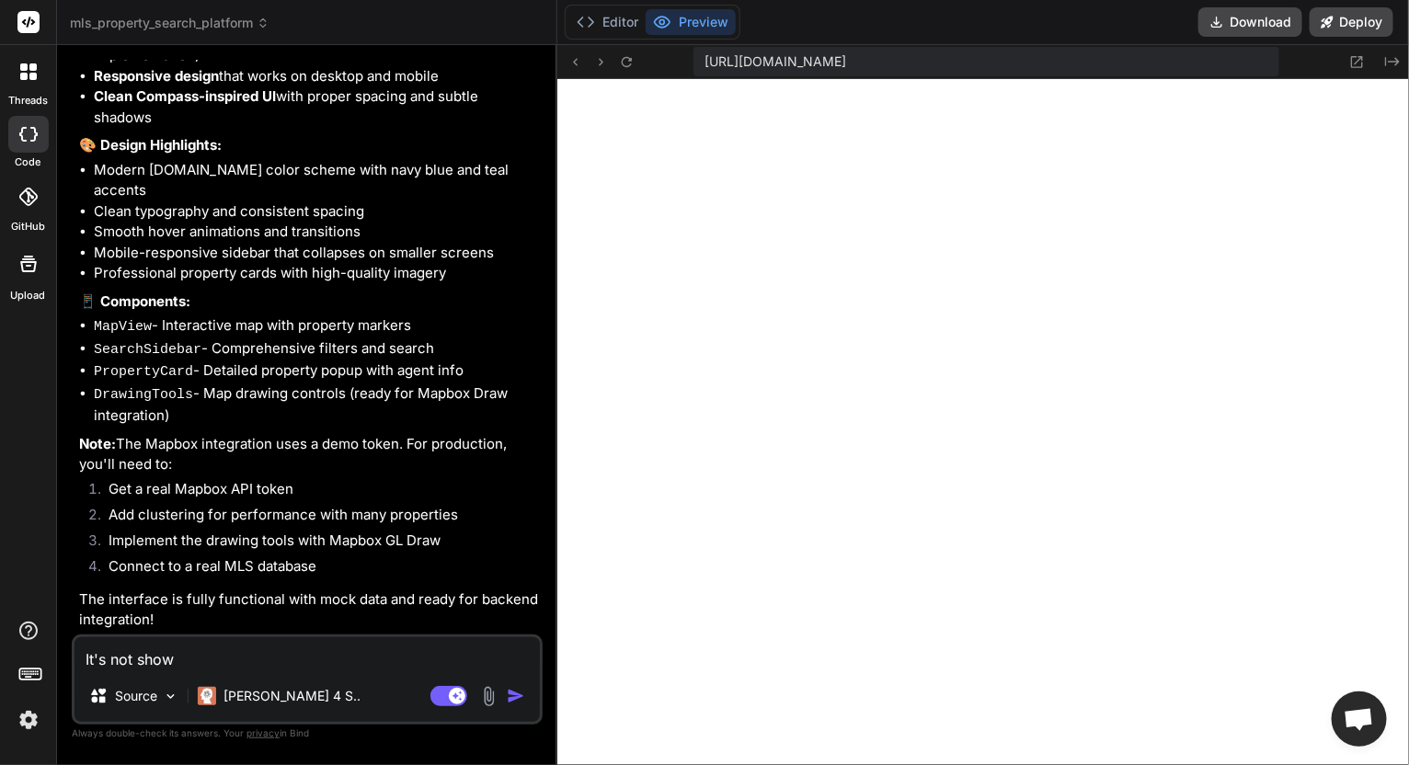
type textarea "It's not showi"
type textarea "x"
type textarea "It's not showin"
type textarea "x"
type textarea "It's not showi"
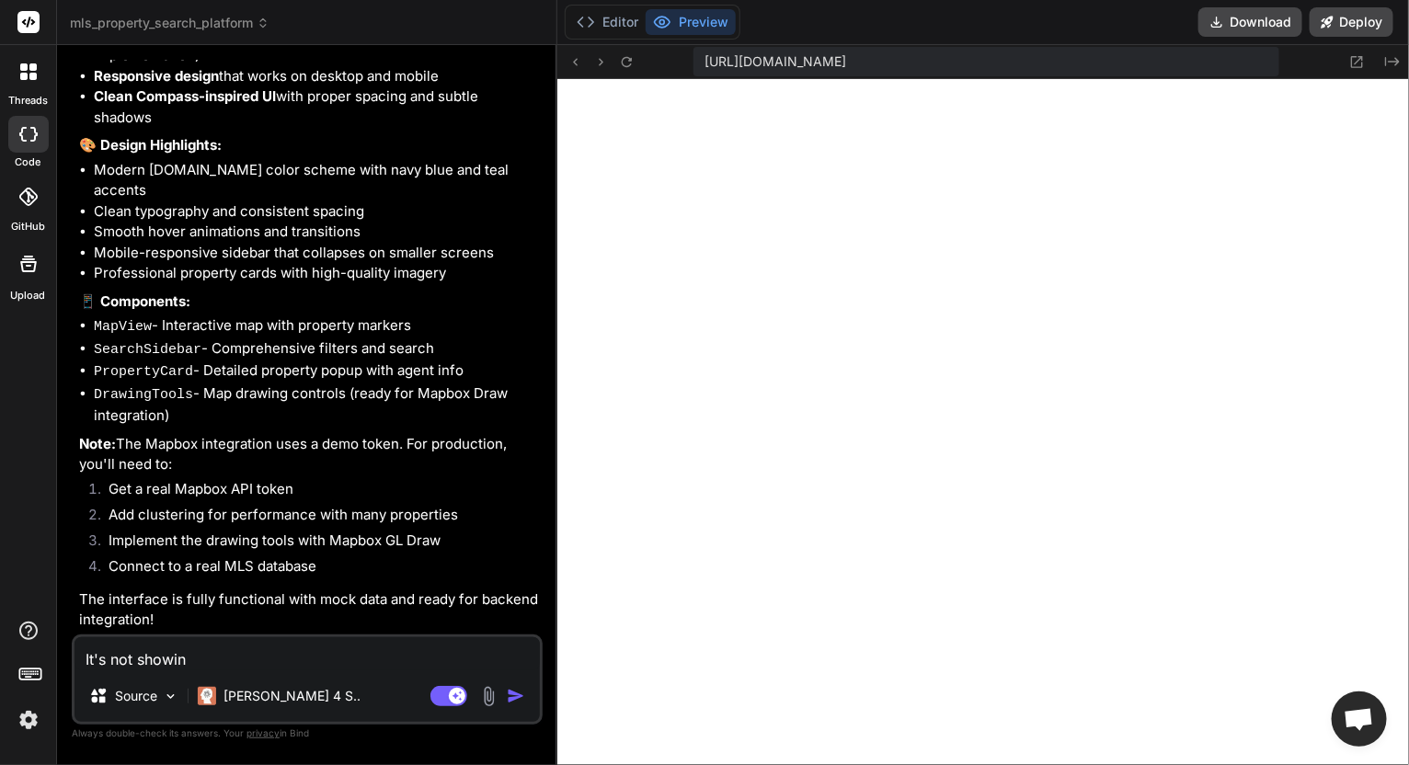
type textarea "x"
type textarea "It's not show"
type textarea "x"
type textarea "It's not sho"
type textarea "x"
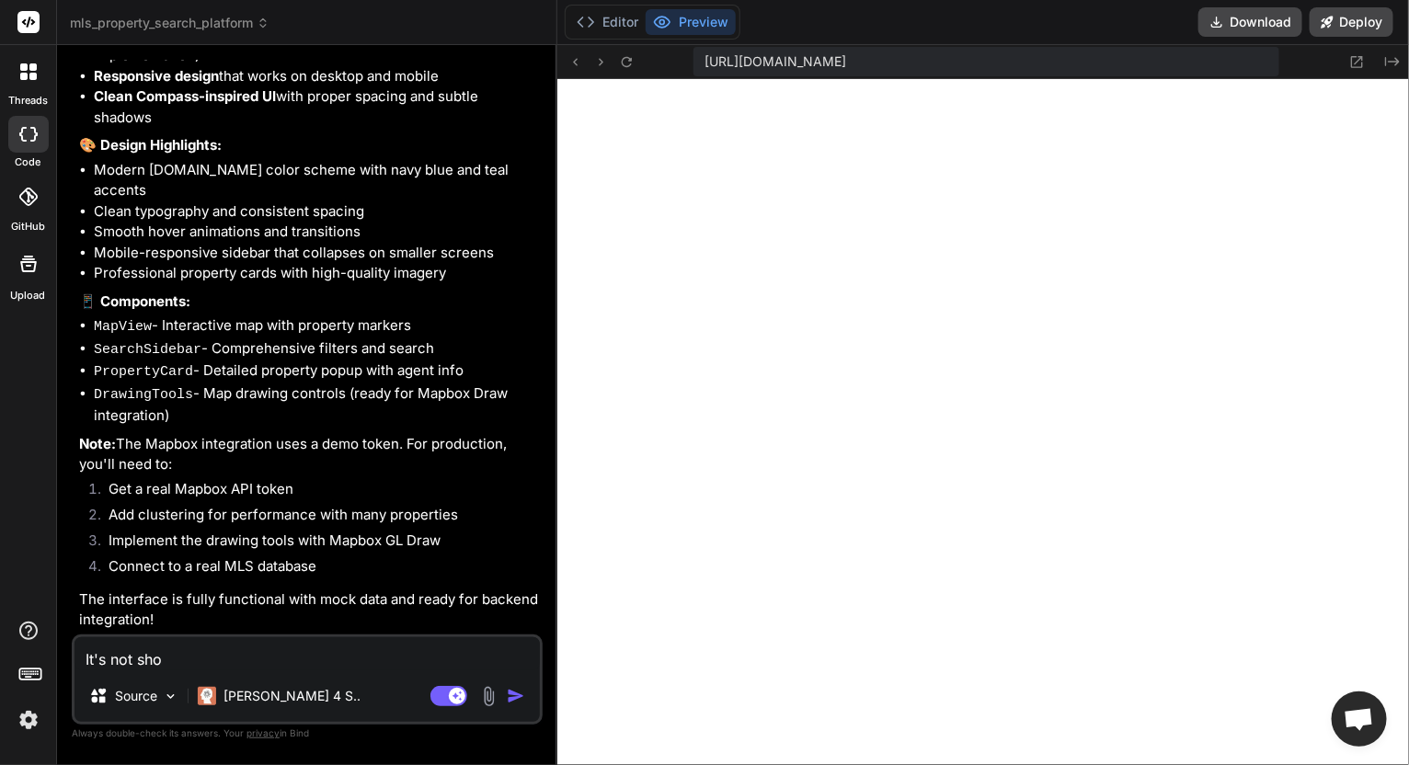
type textarea "It's not sh"
type textarea "x"
type textarea "It's not s"
type textarea "x"
type textarea "It's not"
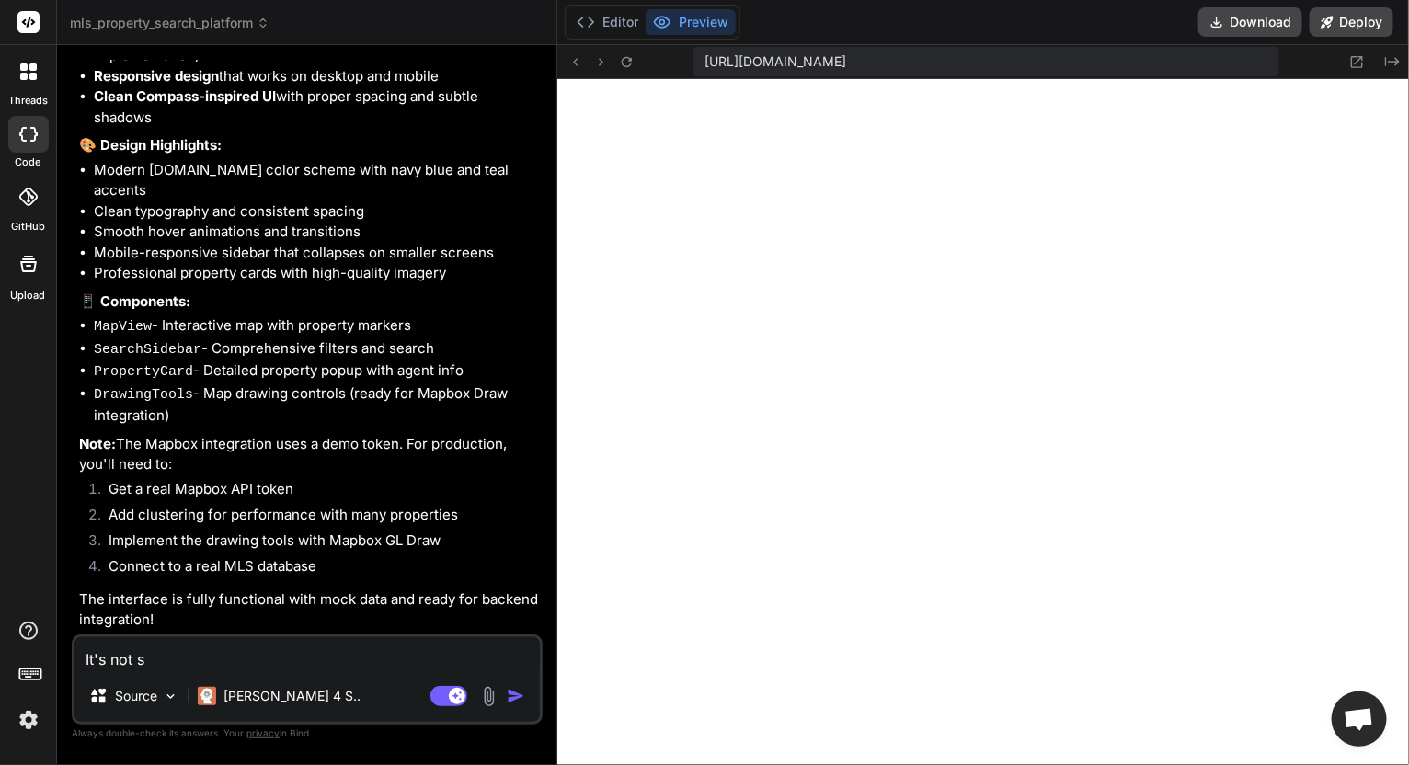
type textarea "x"
type textarea "It's not a"
type textarea "x"
type textarea "It's not ab"
type textarea "x"
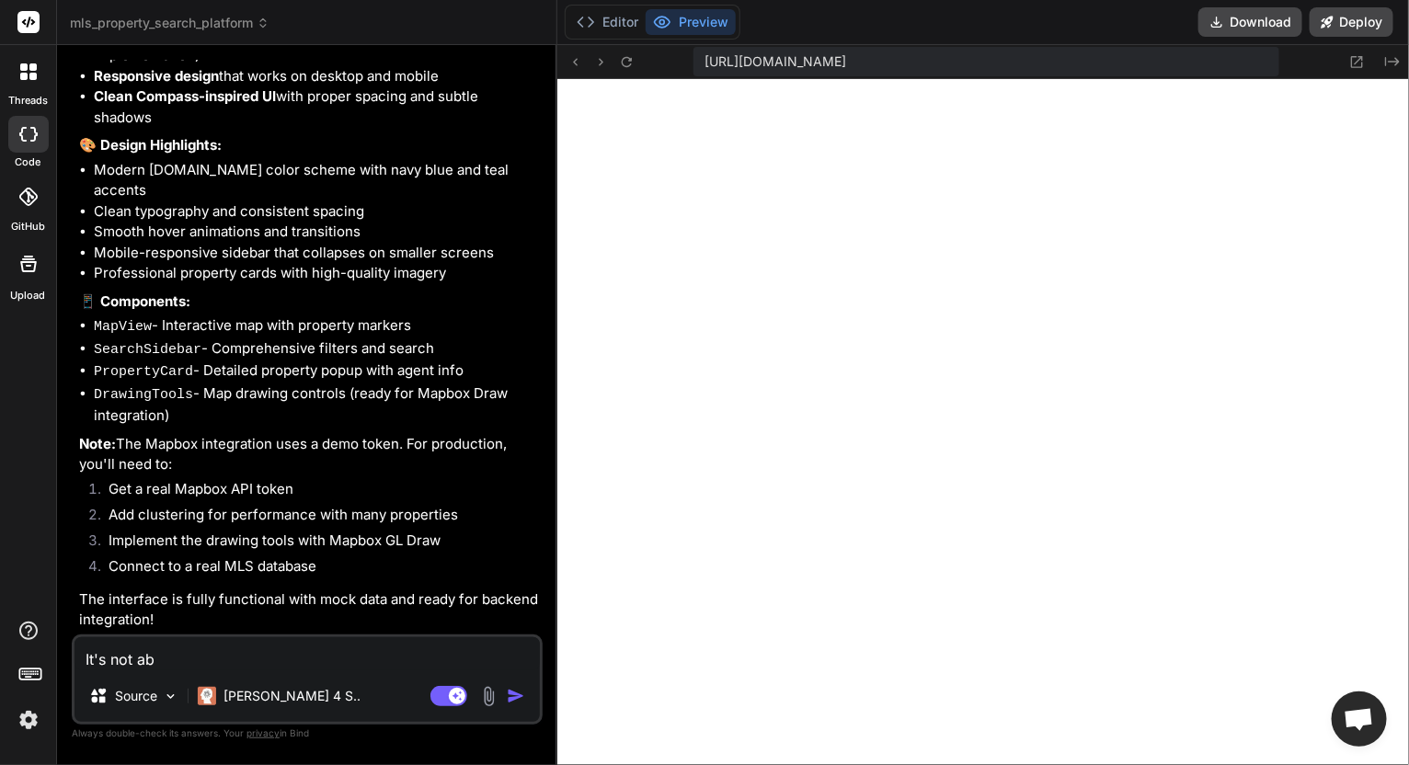
type textarea "It's not abl"
type textarea "x"
type textarea "It's not able"
type textarea "x"
type textarea "It's not able"
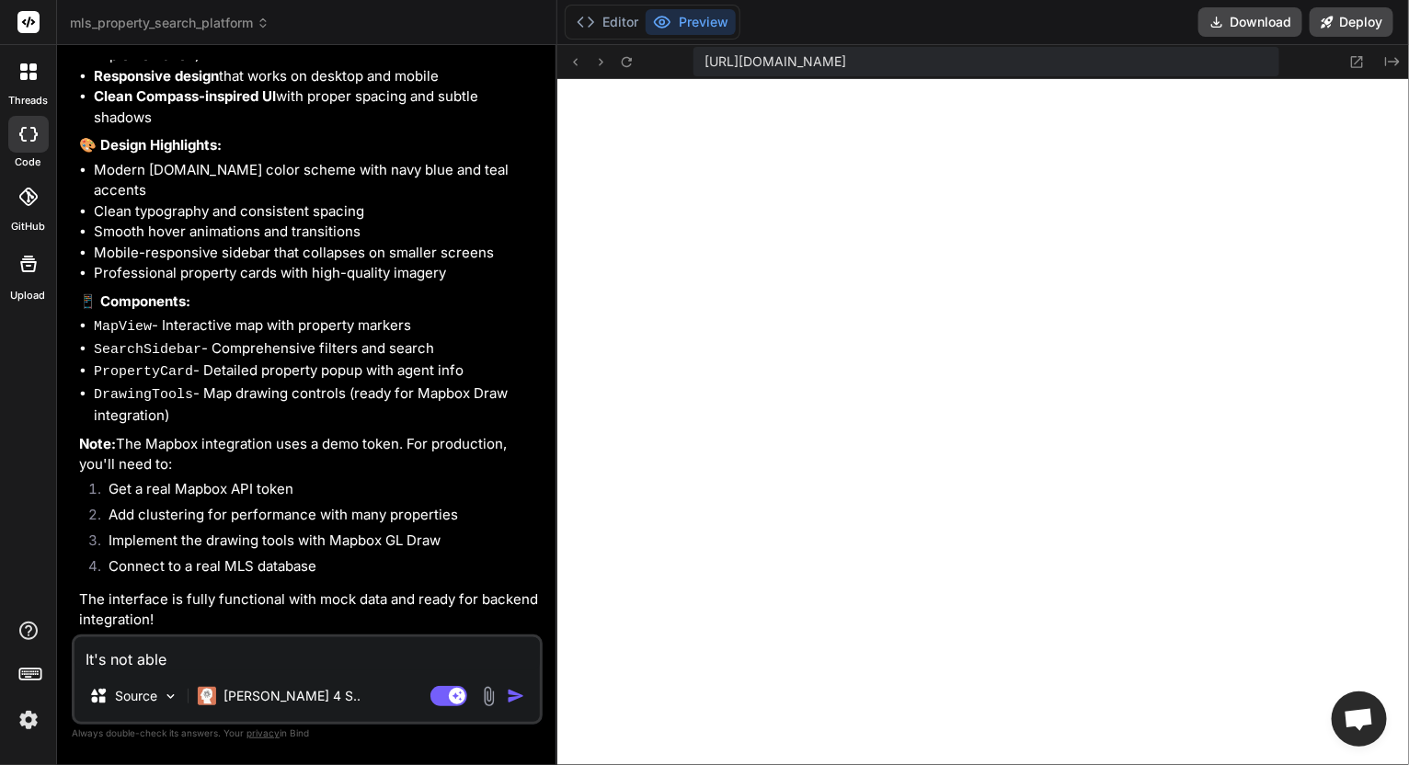
type textarea "x"
type textarea "It's not able t"
type textarea "x"
type textarea "It's not able to"
type textarea "x"
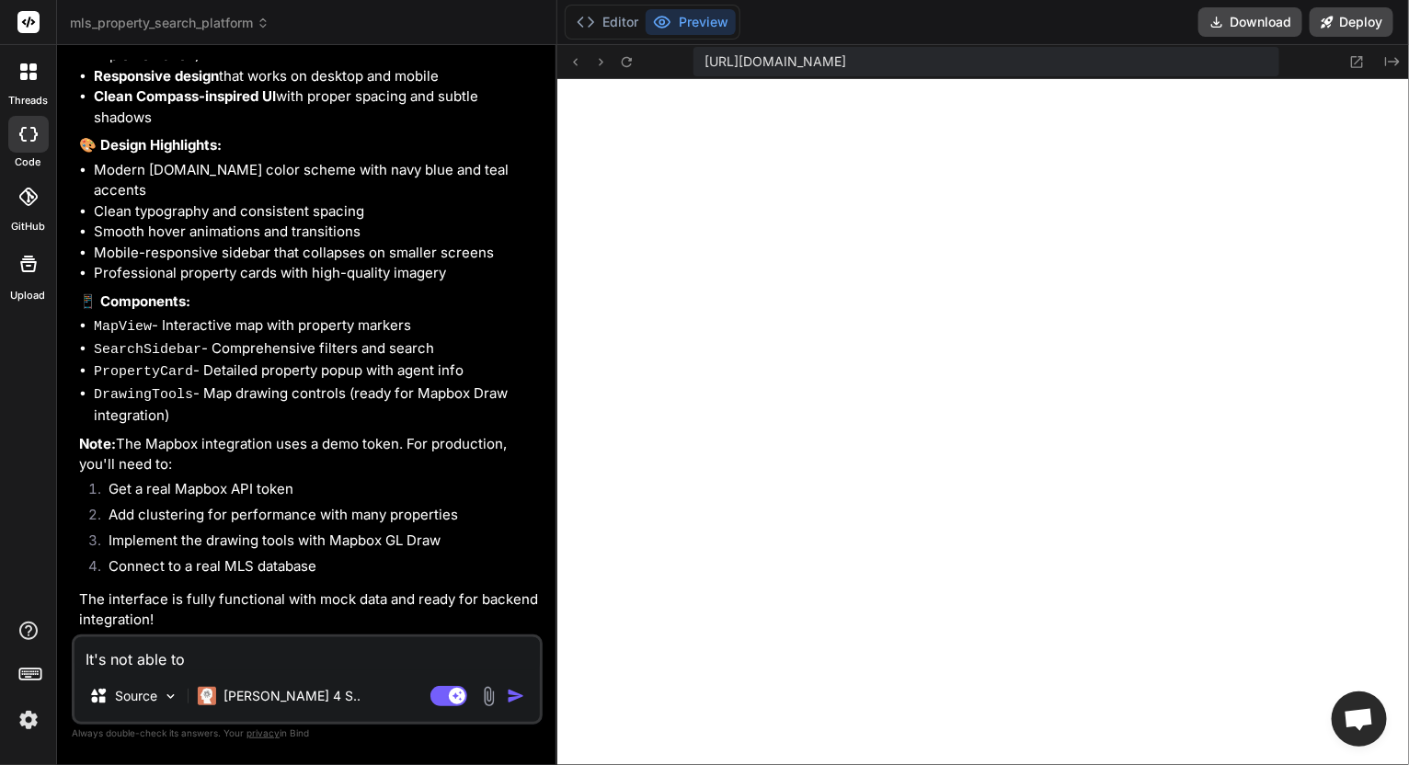
type textarea "It's not able to"
type textarea "x"
type textarea "It's not able to l"
type textarea "x"
type textarea "It's not able to lo"
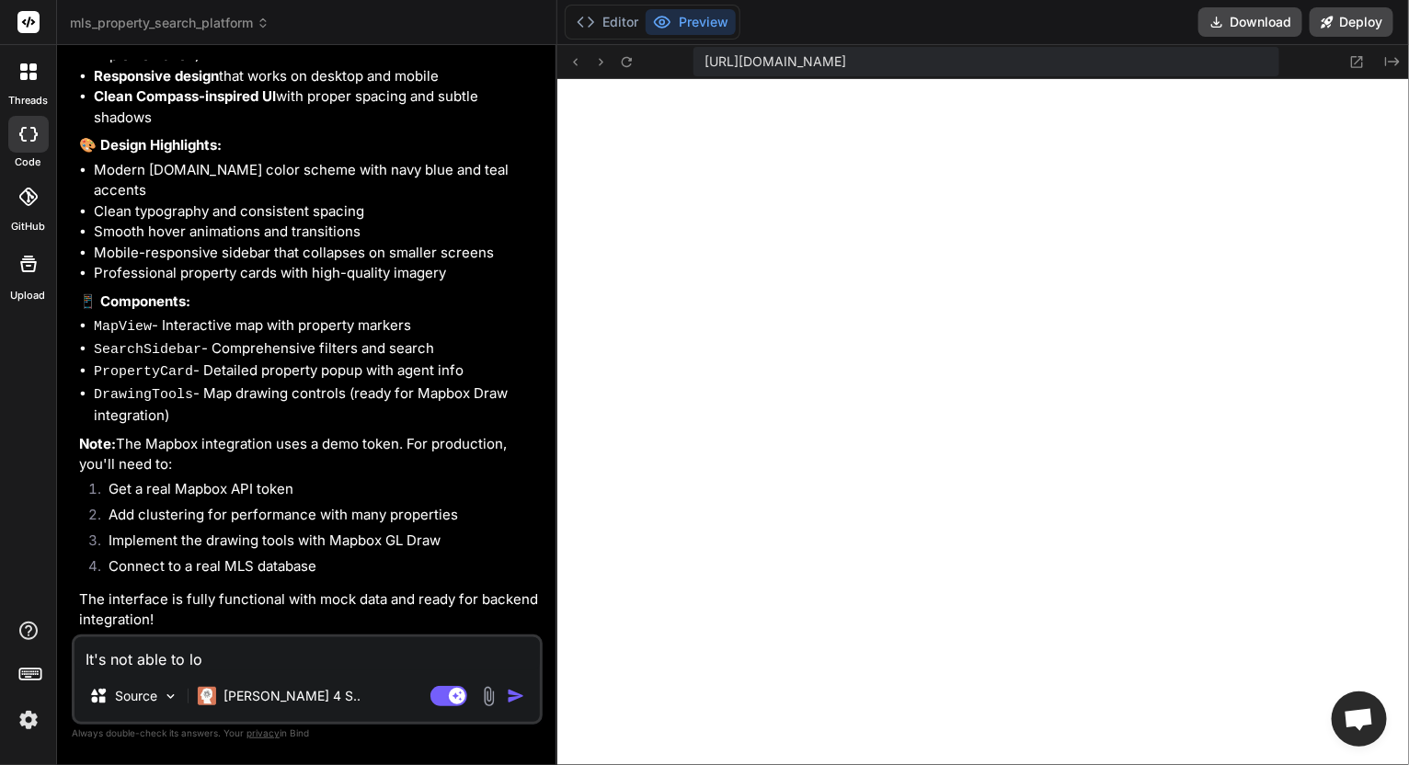
type textarea "x"
type textarea "It's not able to loa"
type textarea "x"
type textarea "It's not able to load"
type textarea "x"
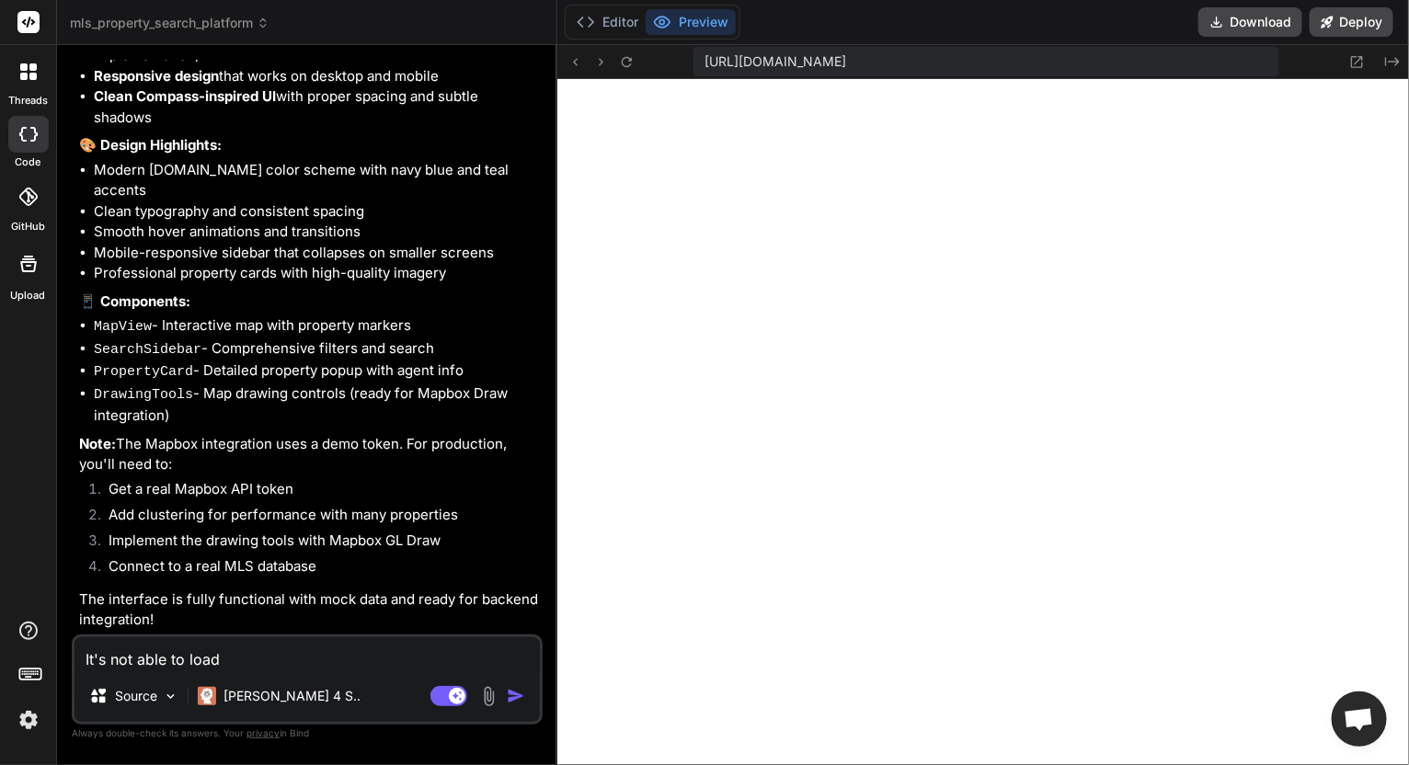
type textarea "It's not able to load"
type textarea "x"
type textarea "It's not able to load t"
type textarea "x"
type textarea "It's not able to load th"
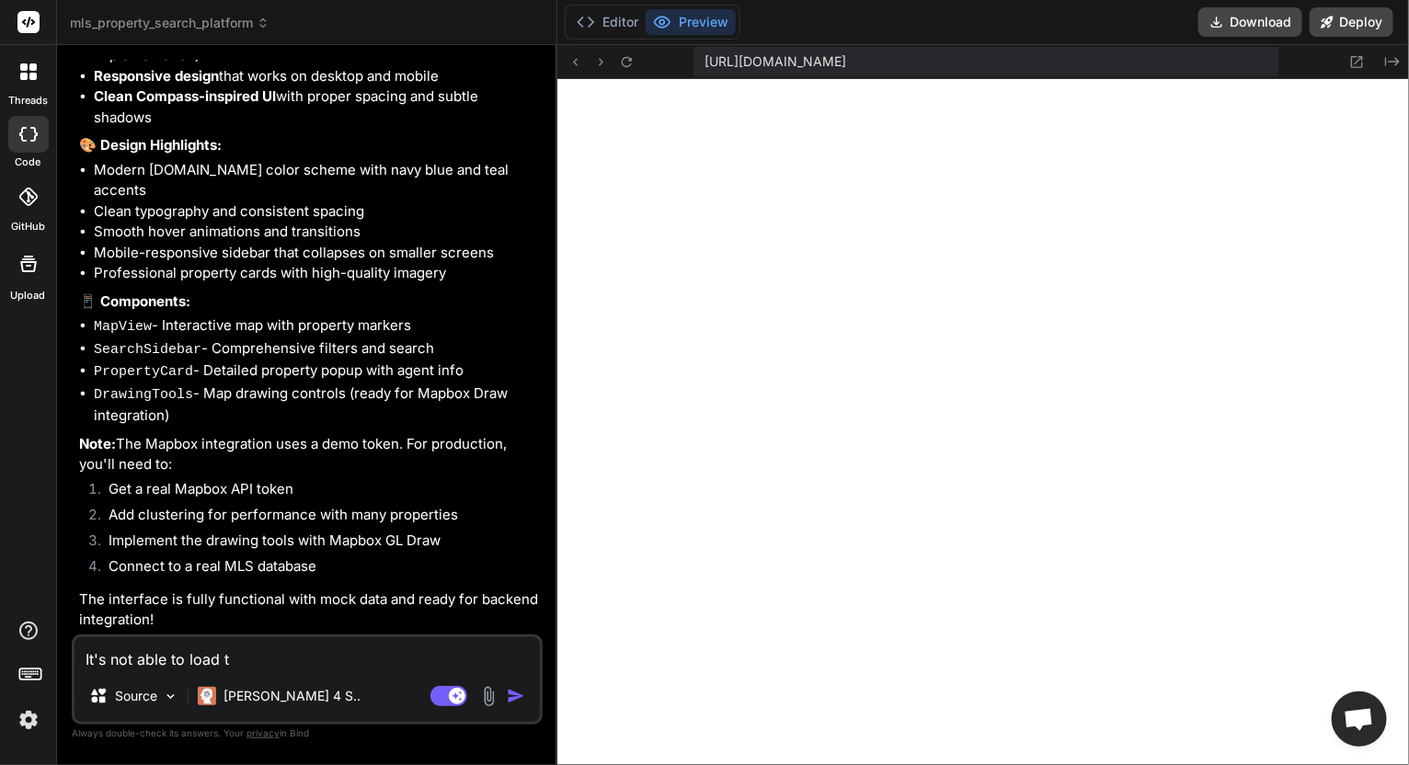
type textarea "x"
type textarea "It's not able to load the"
type textarea "x"
type textarea "It's not able to load the"
type textarea "x"
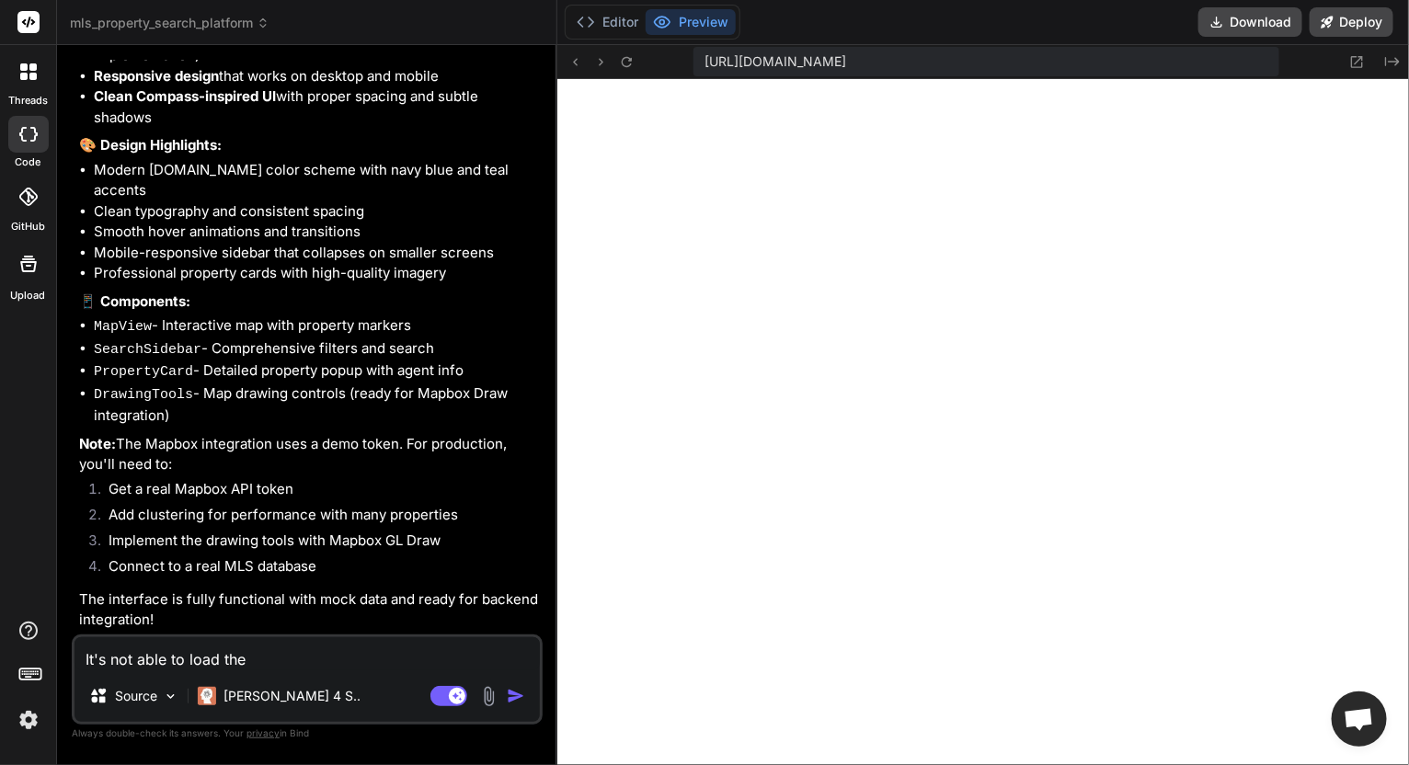
type textarea "It's not able to load the p"
type textarea "x"
type textarea "It's not able to load the pr"
type textarea "x"
type textarea "It's not able to load the pre"
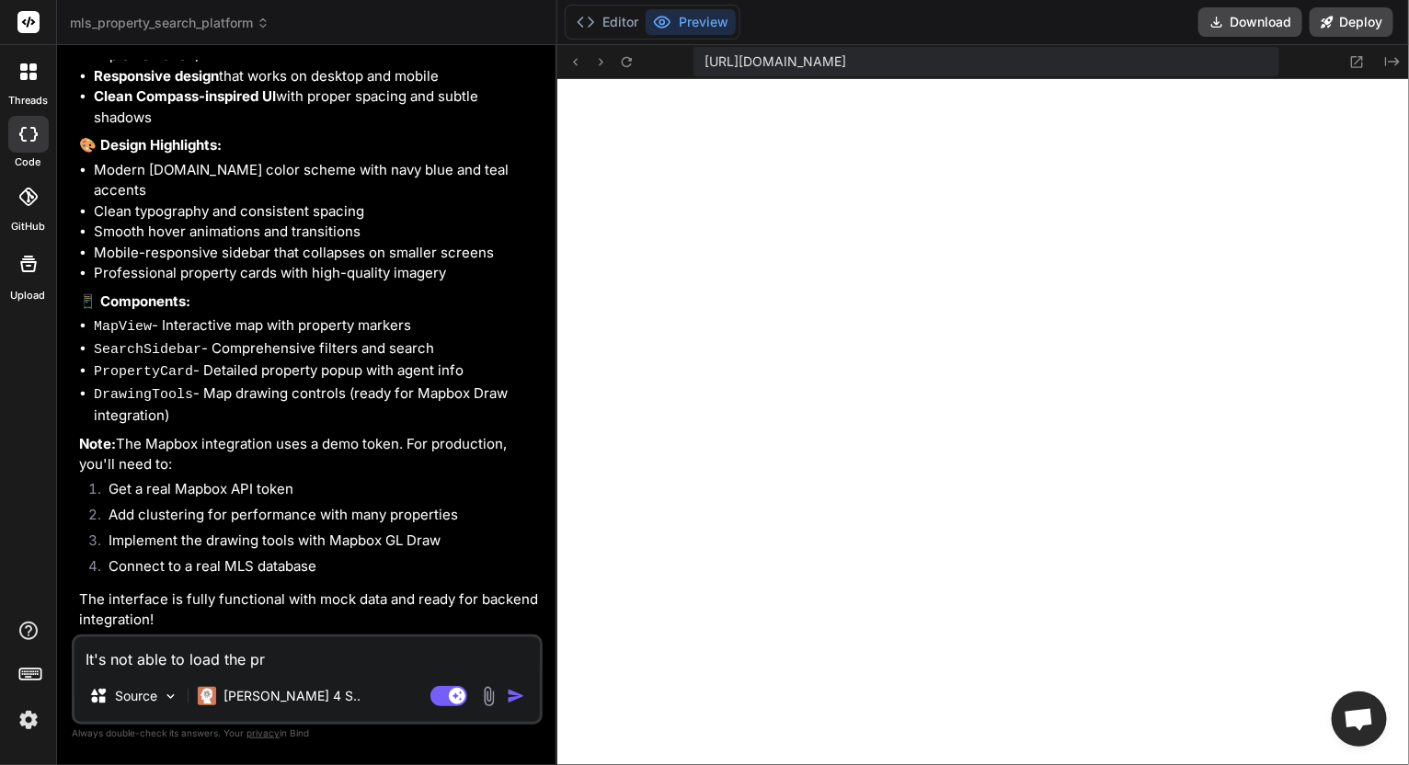
type textarea "x"
type textarea "It's not able to load the prev"
type textarea "x"
type textarea "It's not able to load the previ"
type textarea "x"
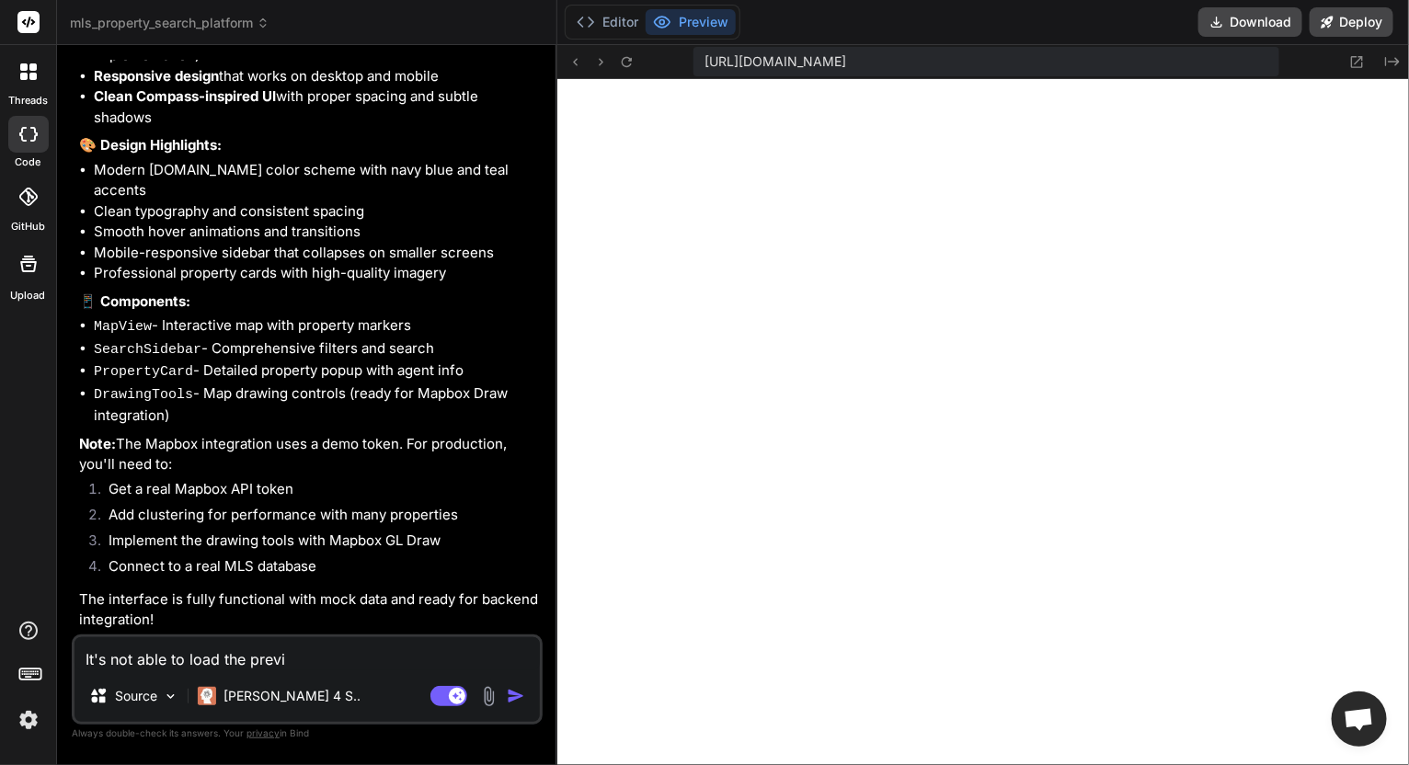
type textarea "It's not able to load the previe"
type textarea "x"
type textarea "It's not able to load the preview"
type textarea "x"
type textarea "It's not able to load the preview"
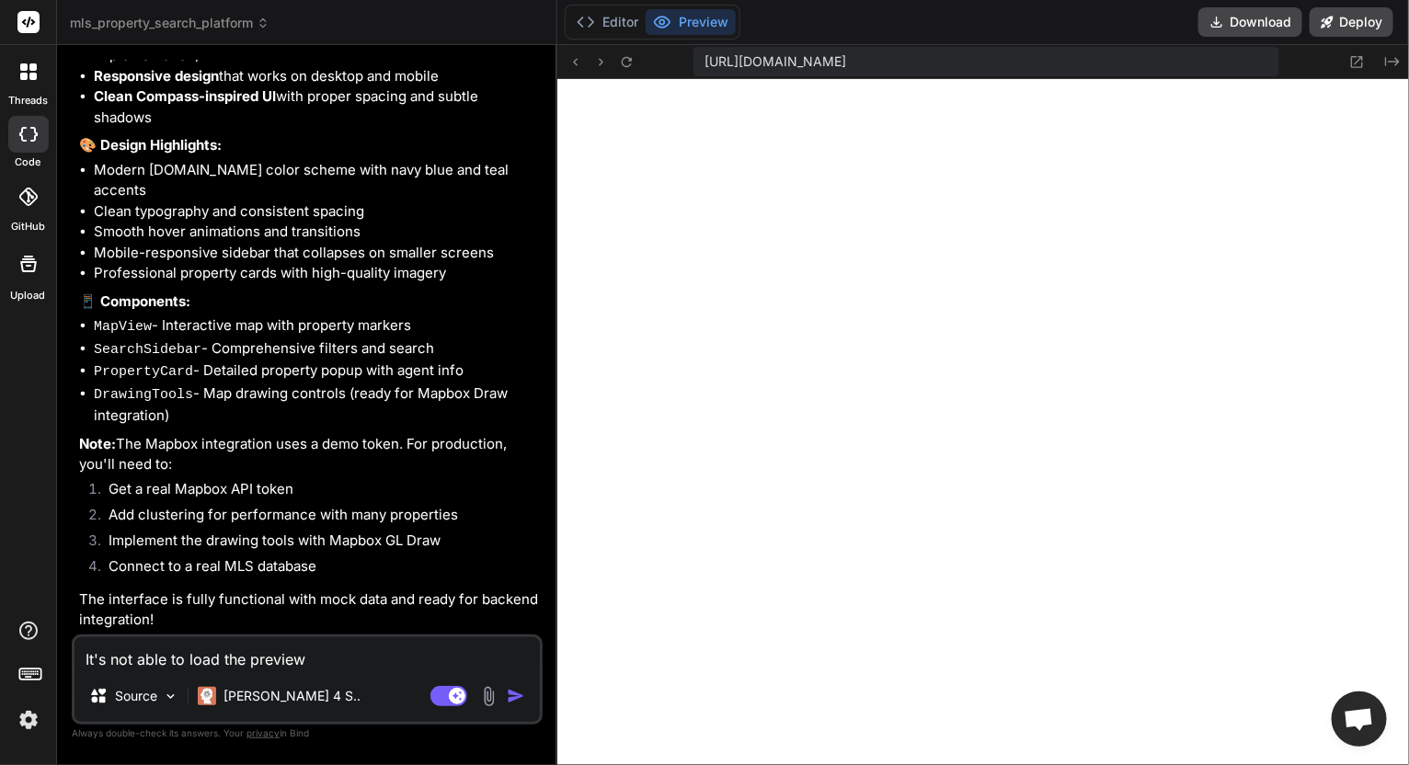
type textarea "x"
type textarea "It's not able to load the preview"
type textarea "x"
type textarea "It's not able to load the preview,"
type textarea "x"
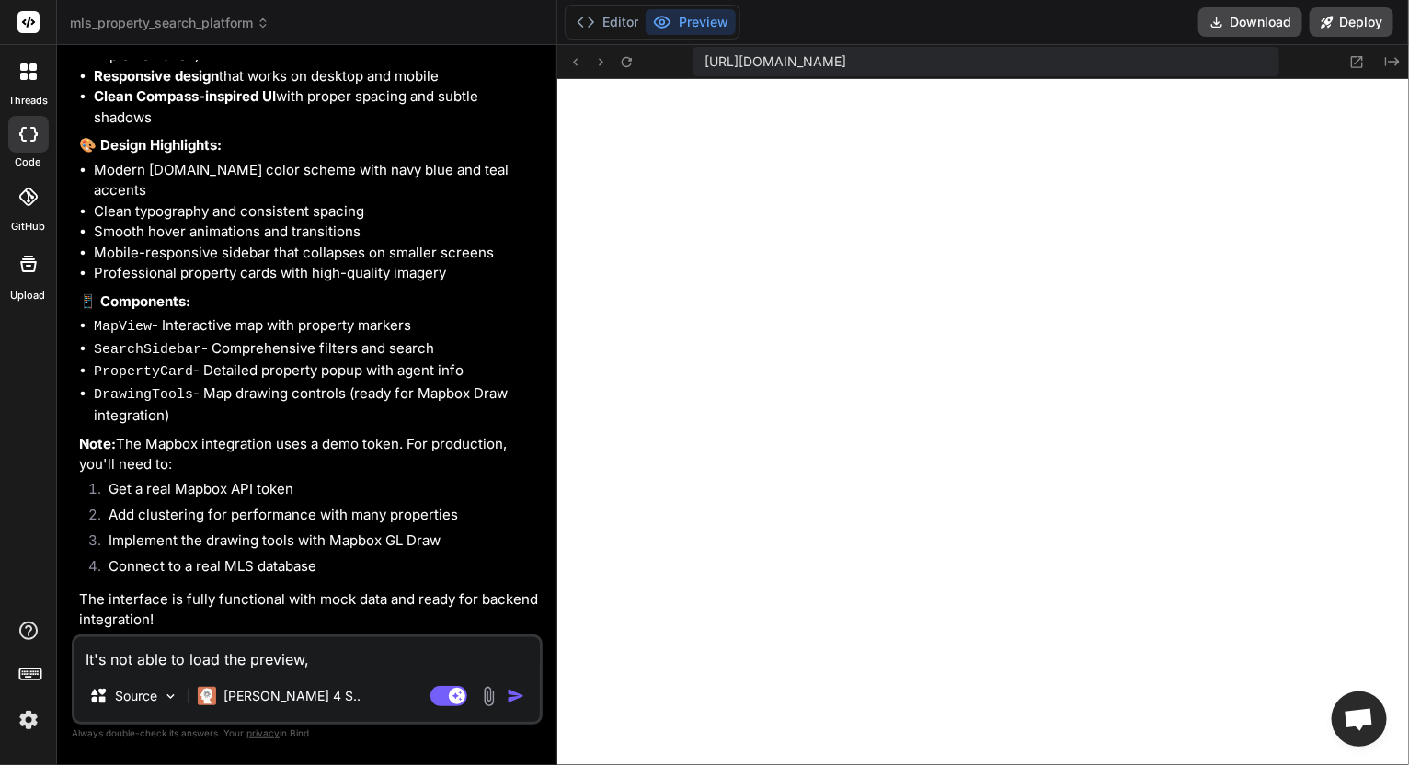
type textarea "It's not able to load the preview,"
type textarea "x"
type textarea "It's not able to load the preview, c"
type textarea "x"
type textarea "It's not able to load the preview, ch"
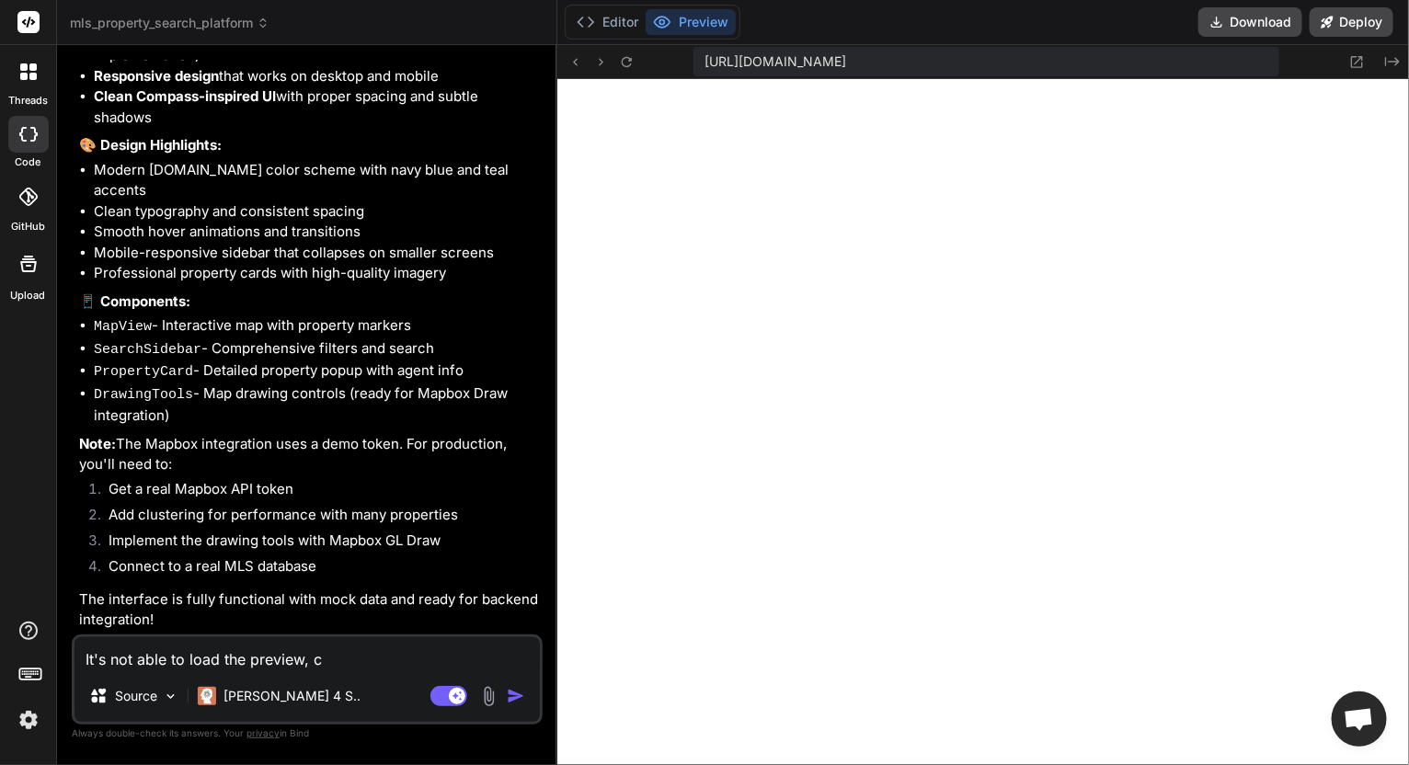
type textarea "x"
type textarea "It's not able to load the preview, che"
type textarea "x"
type textarea "It's not able to load the preview, chek"
type textarea "x"
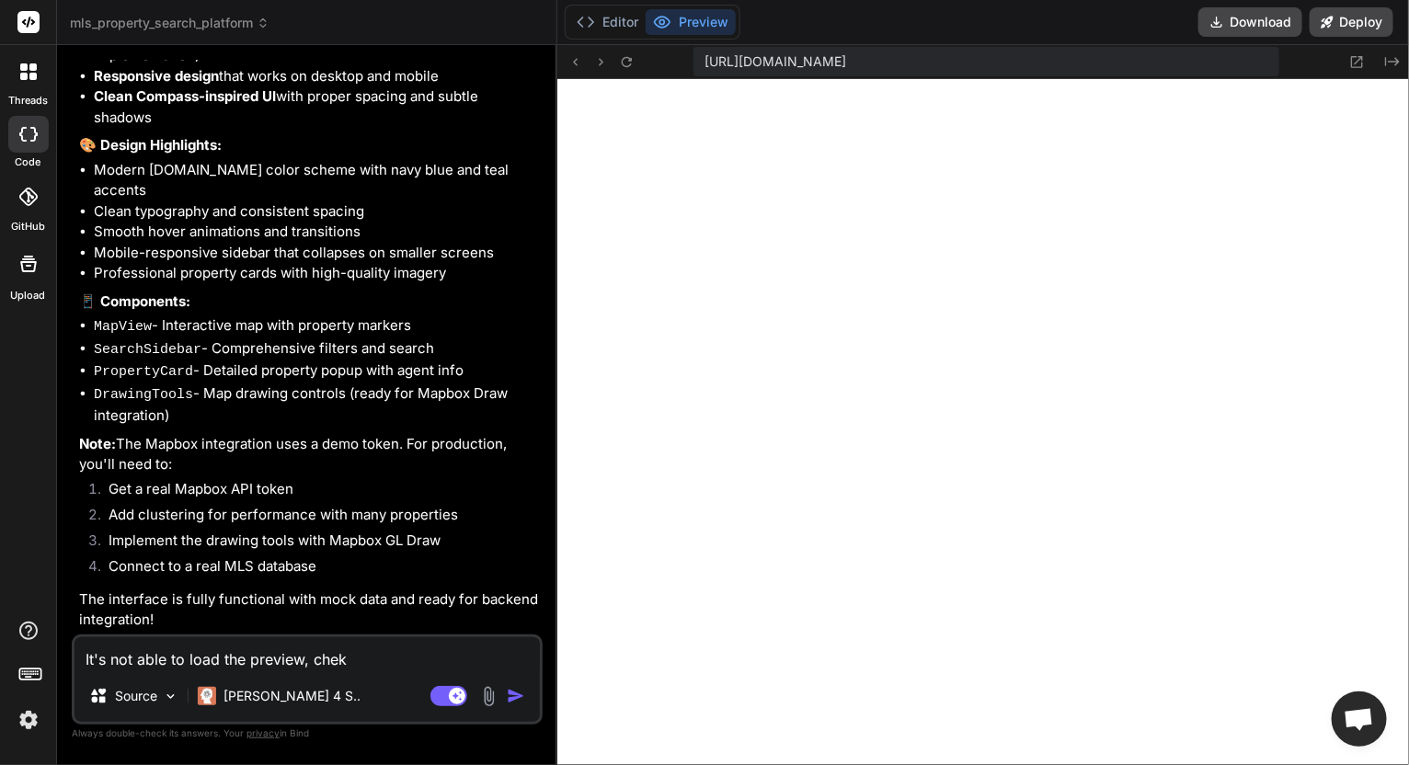
type textarea "It's not able to load the preview, che"
type textarea "x"
type textarea "It's not able to load the preview, chec"
type textarea "x"
type textarea "It's not able to load the preview, check"
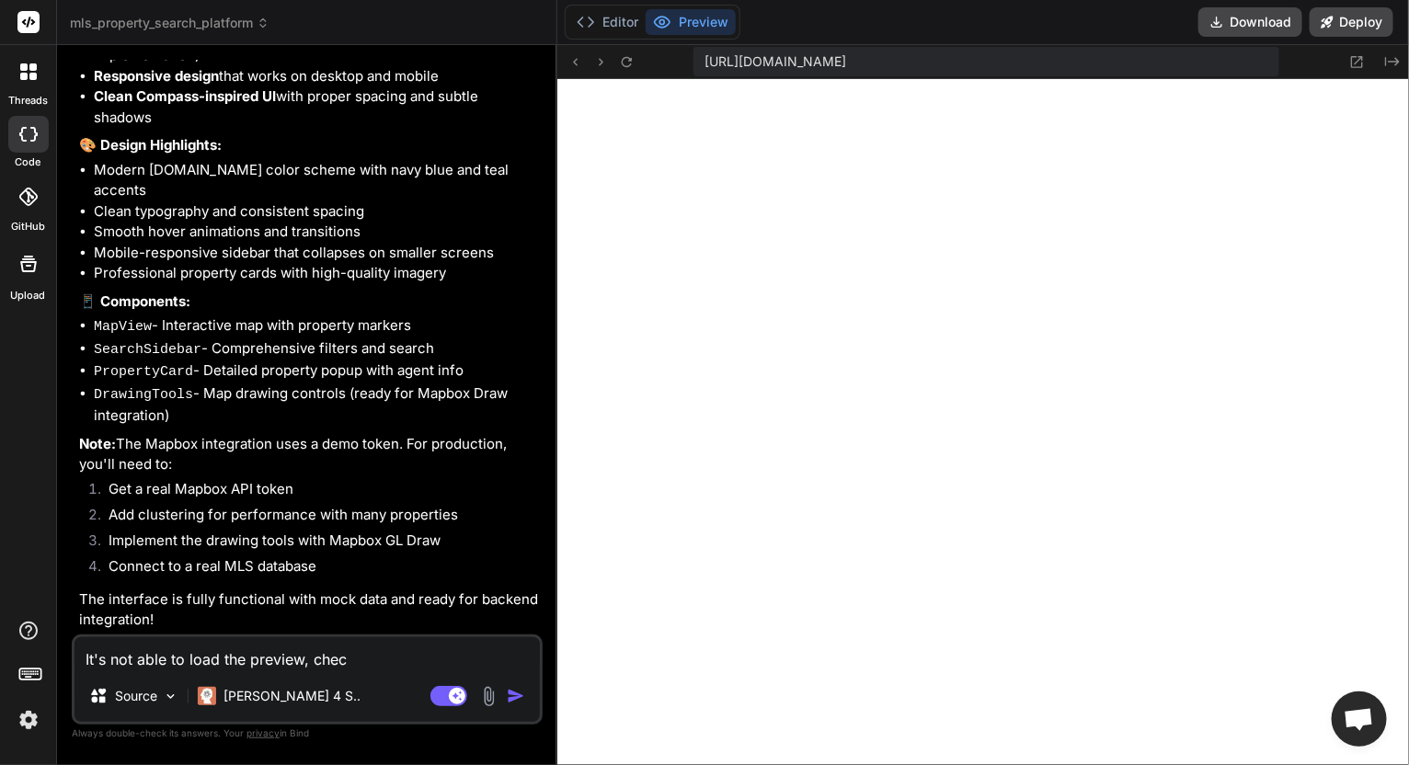
type textarea "x"
type textarea "It's not able to load the preview, check"
type textarea "x"
type textarea "It's not able to load the preview, check h"
type textarea "x"
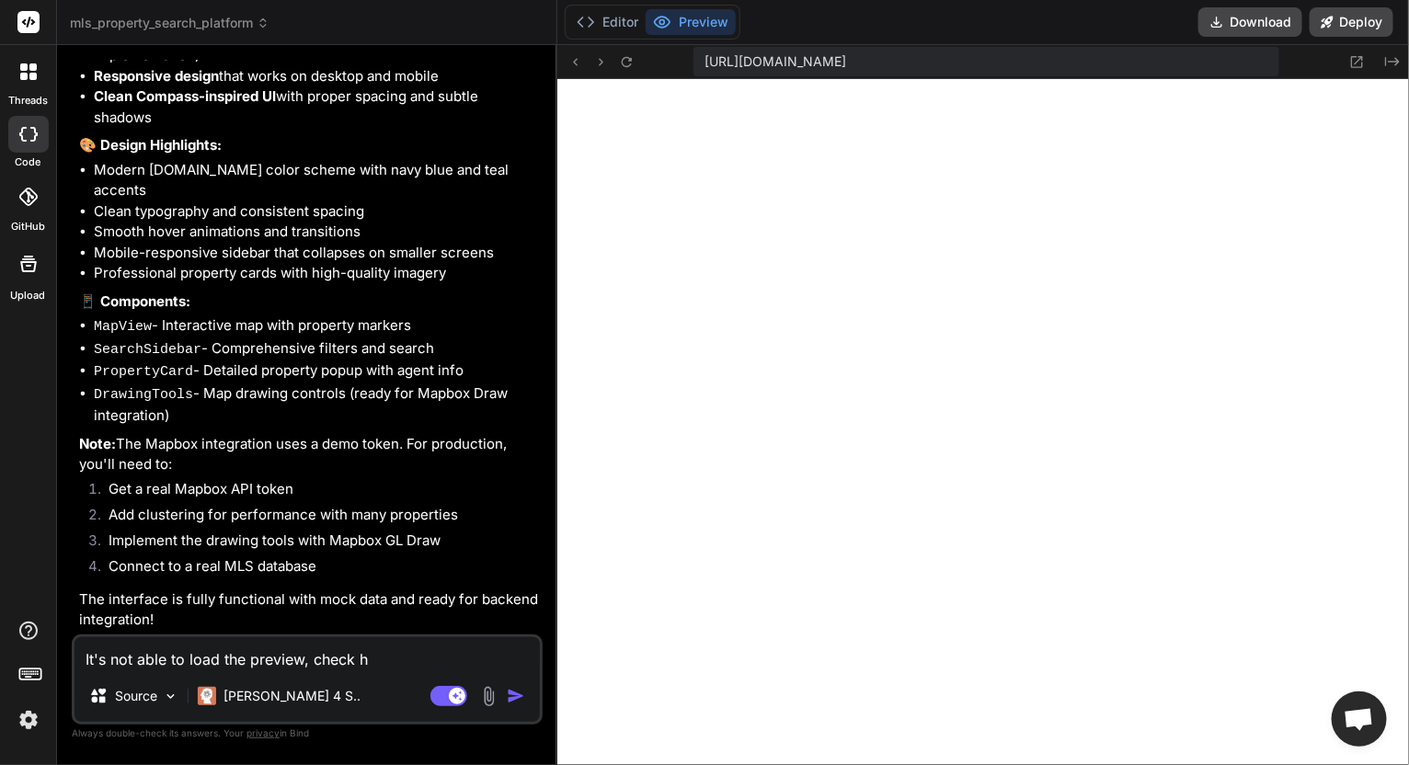
type textarea "It's not able to load the preview, check"
type textarea "x"
type textarea "It's not able to load the preview, check t"
type textarea "x"
type textarea "It's not able to load the preview, check th"
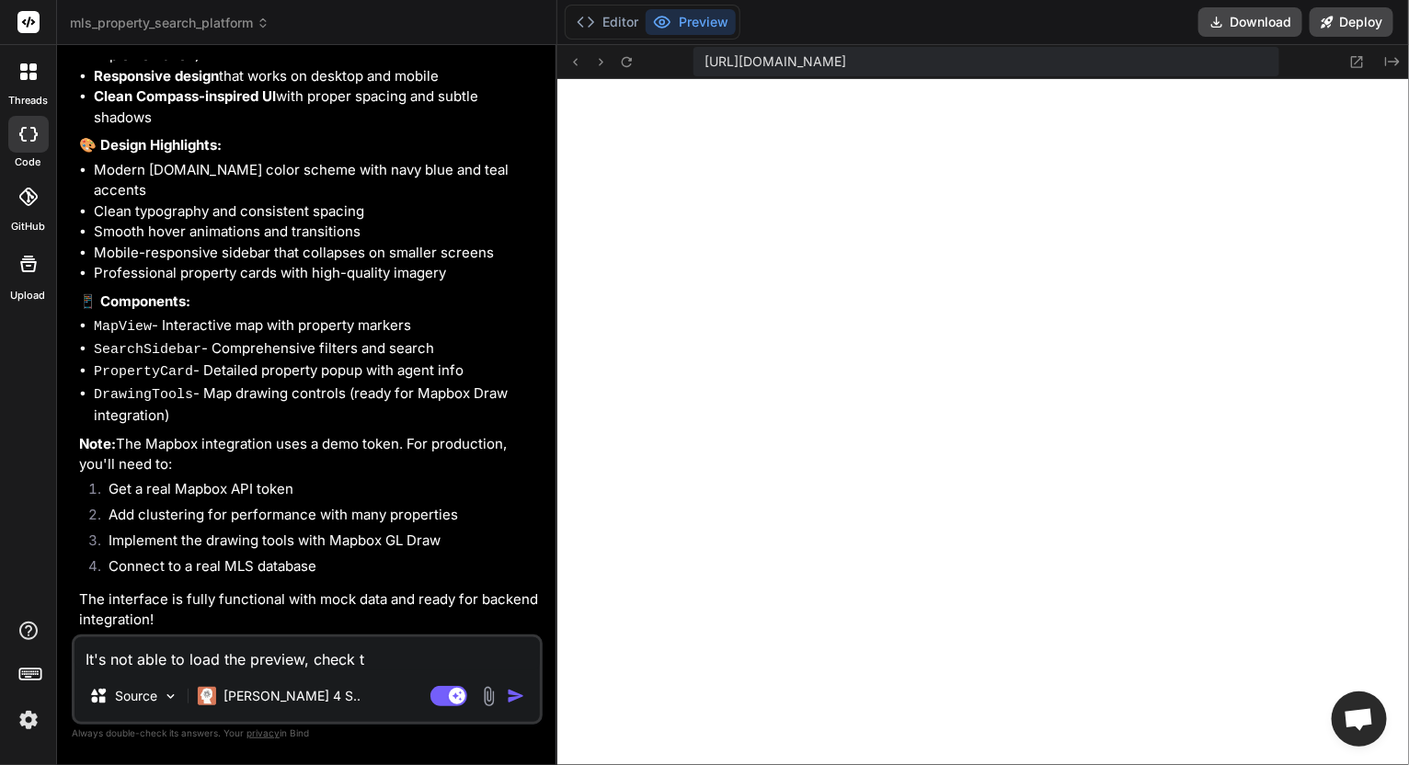
type textarea "x"
type textarea "It's not able to load the preview, check the"
type textarea "x"
type textarea "It's not able to load the preview, check the"
type textarea "x"
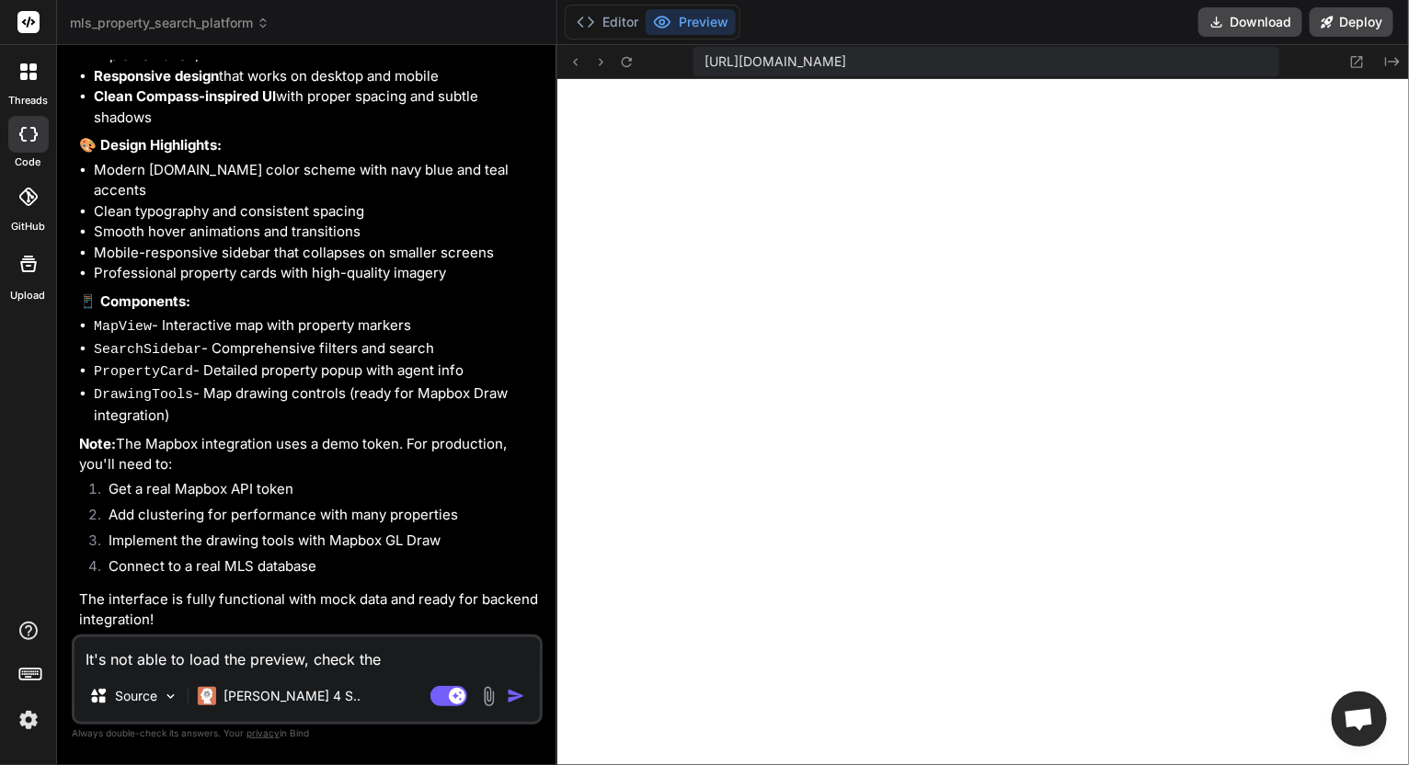
type textarea "It's not able to load the preview, check the c"
type textarea "x"
type textarea "It's not able to load the preview, check the co"
type textarea "x"
type textarea "It's not able to load the preview, check the cod"
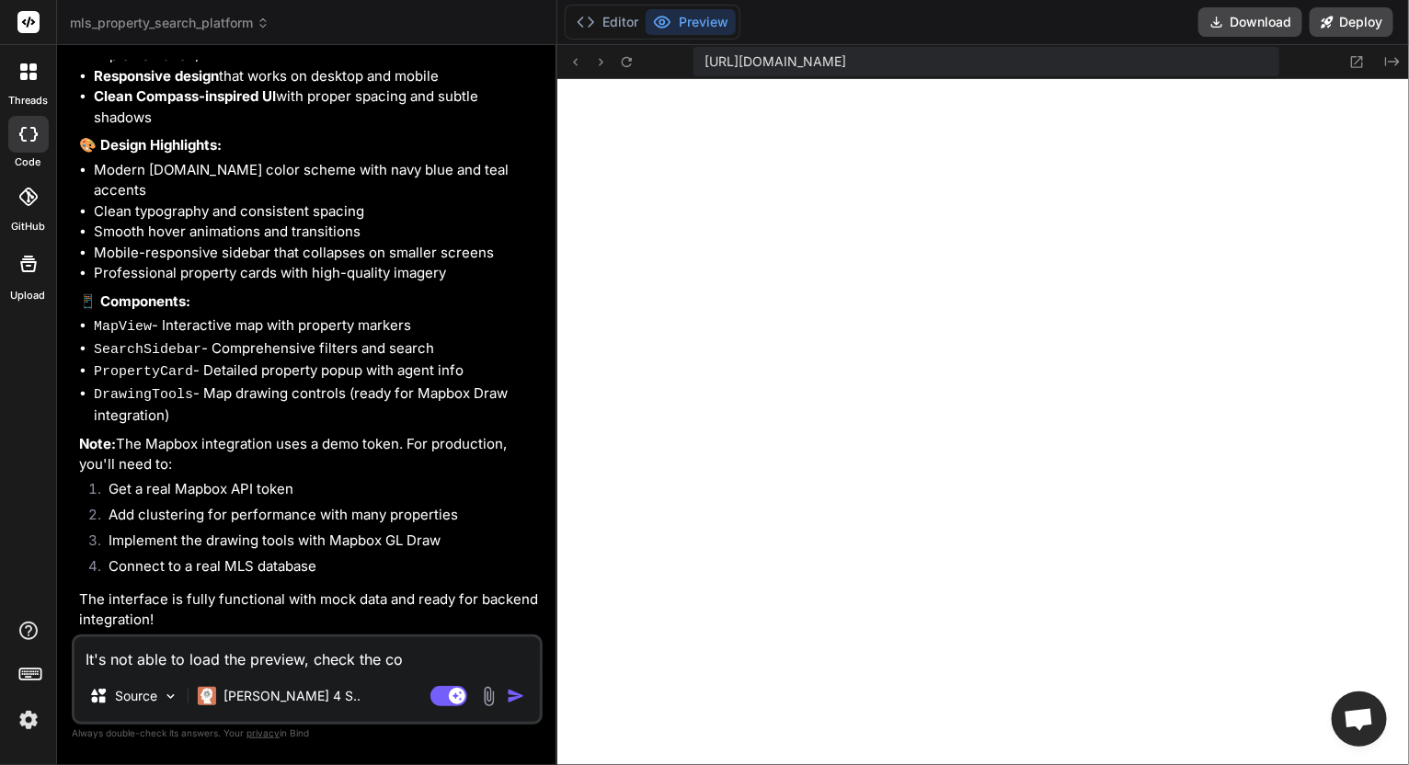
type textarea "x"
type textarea "It's not able to load the preview, check the code"
type textarea "x"
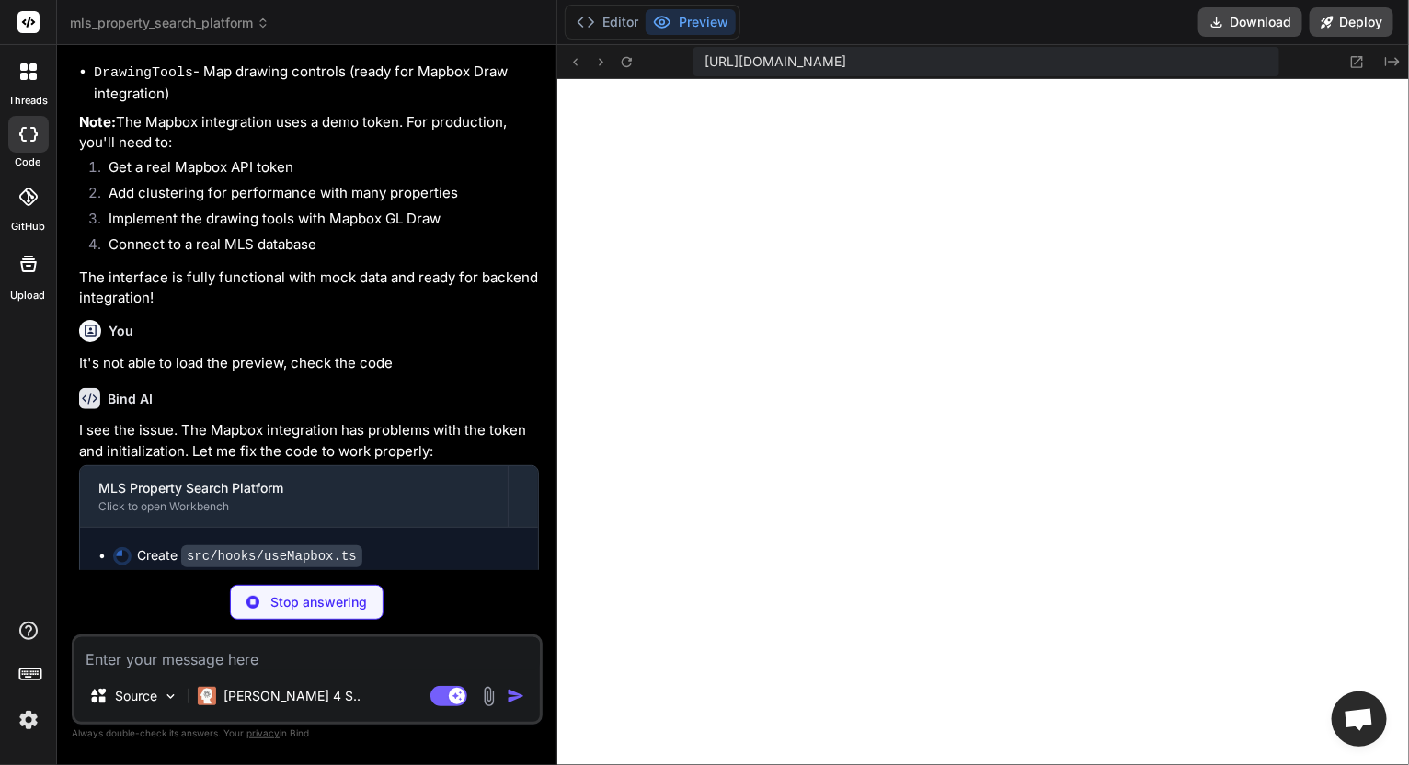
scroll to position [2155, 0]
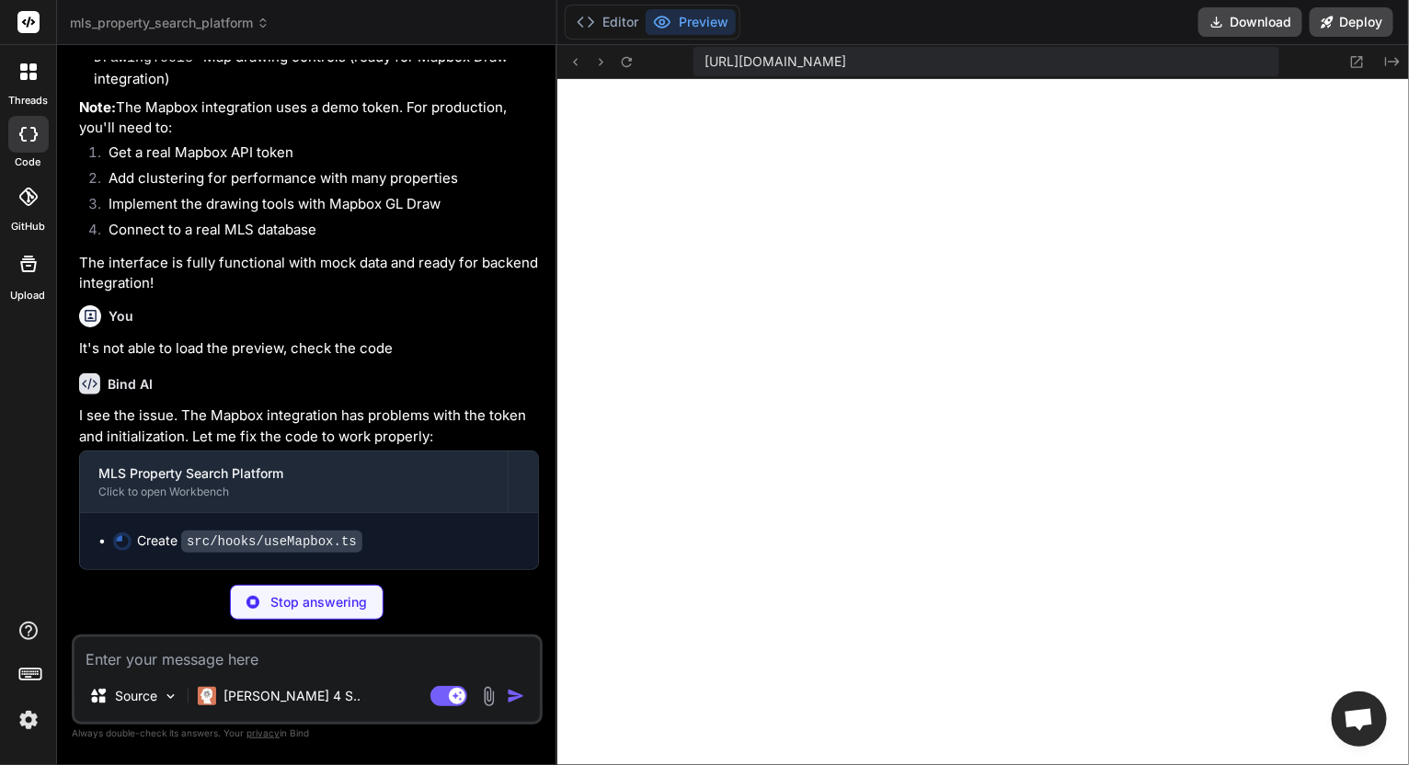
type textarea "x"
type textarea "hasError }; };"
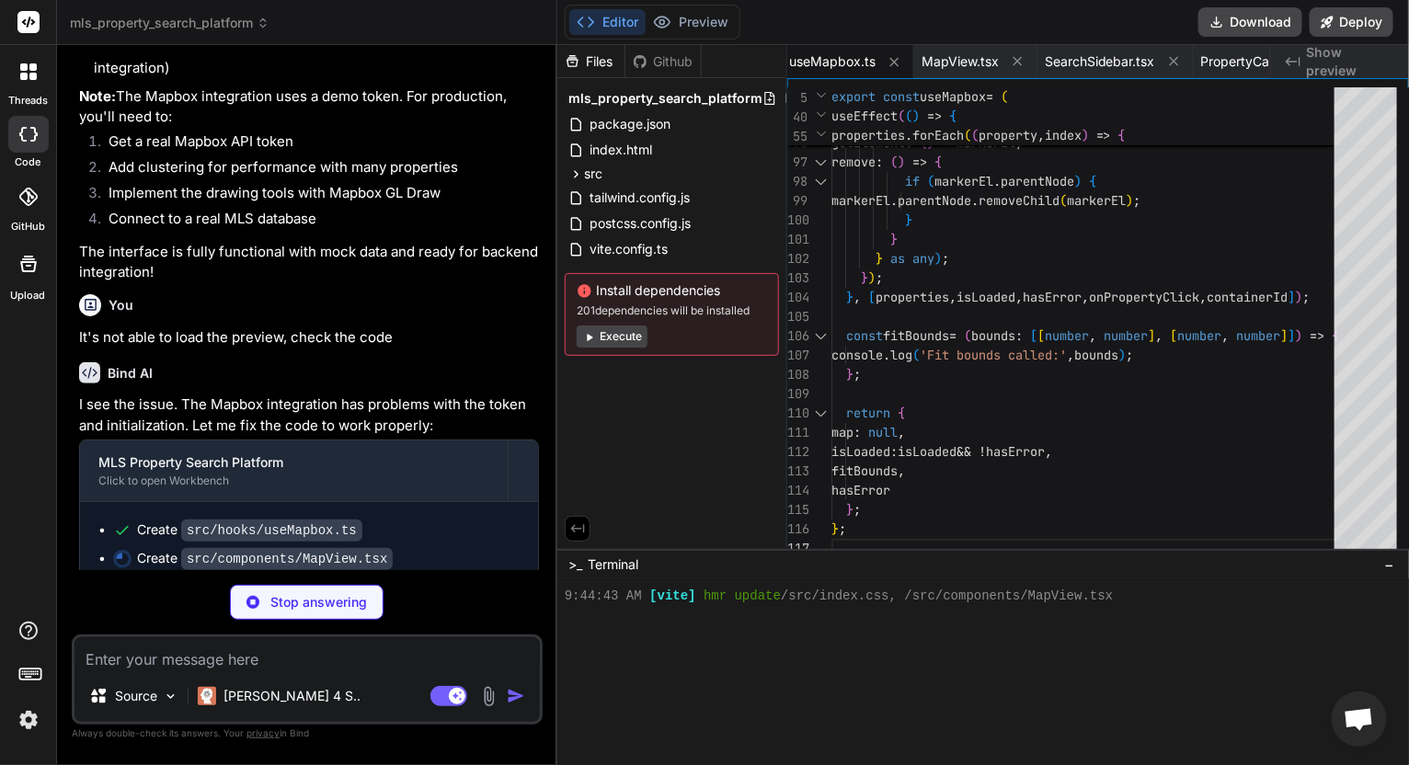
scroll to position [2183, 0]
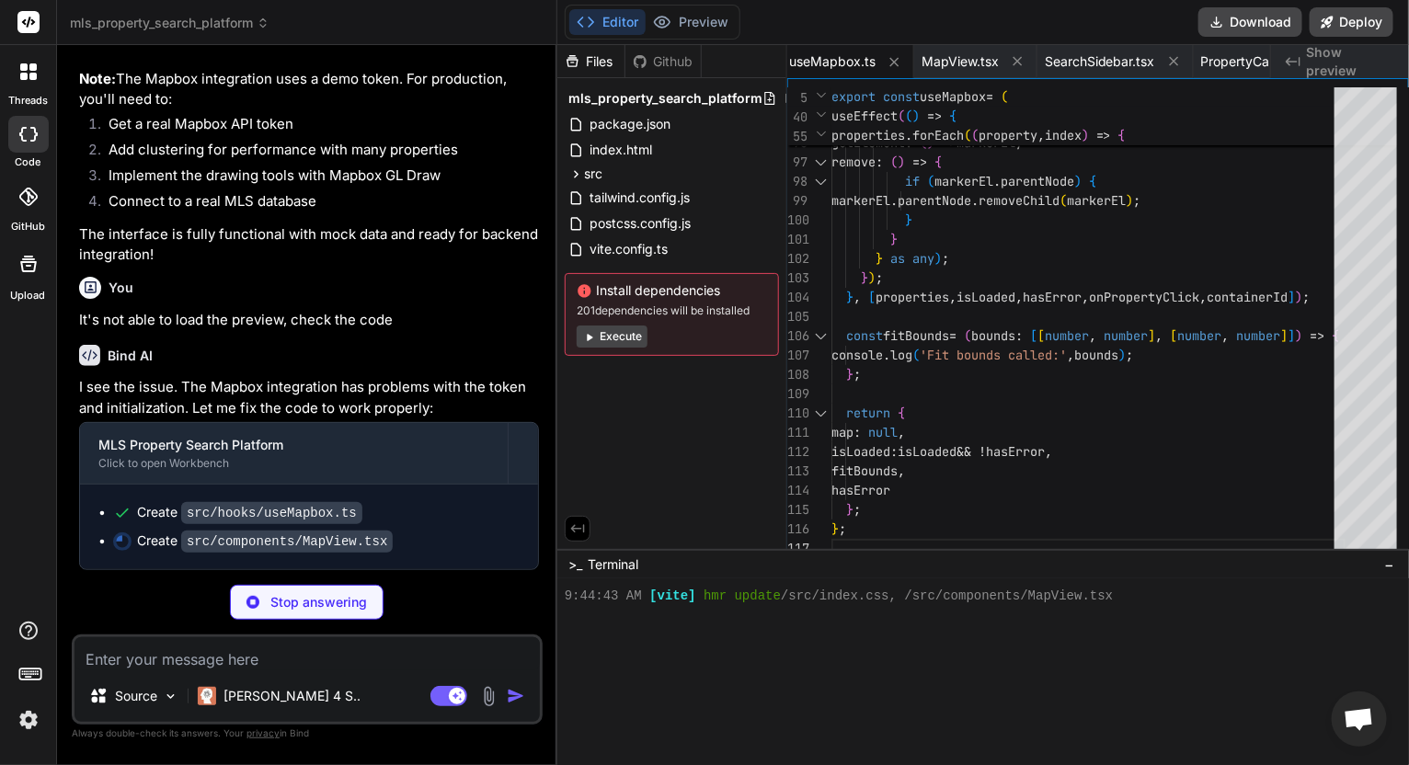
type textarea "x"
type textarea "export default MapView;"
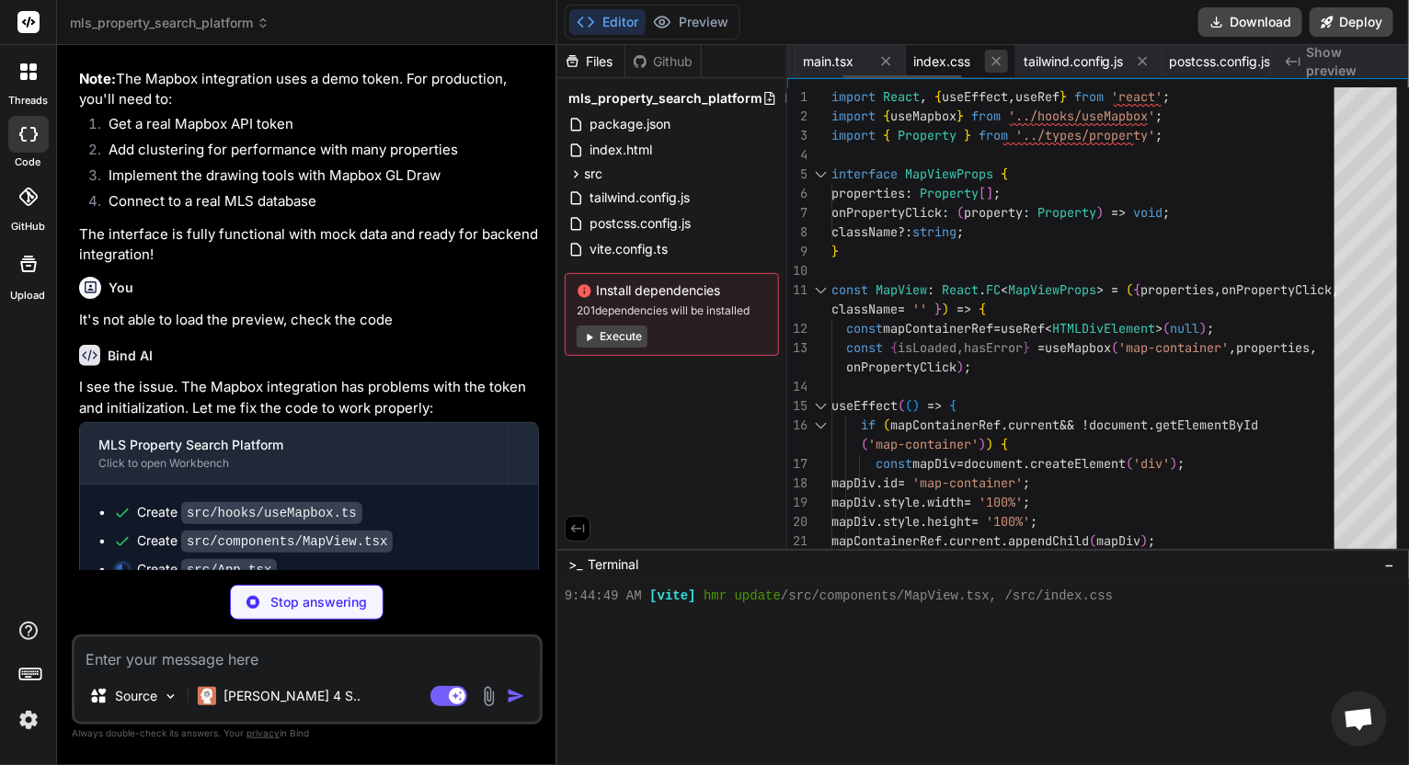
type textarea "x"
type textarea "{filteredProperties.length} properties found </span> </div> </div> </div> ); } …"
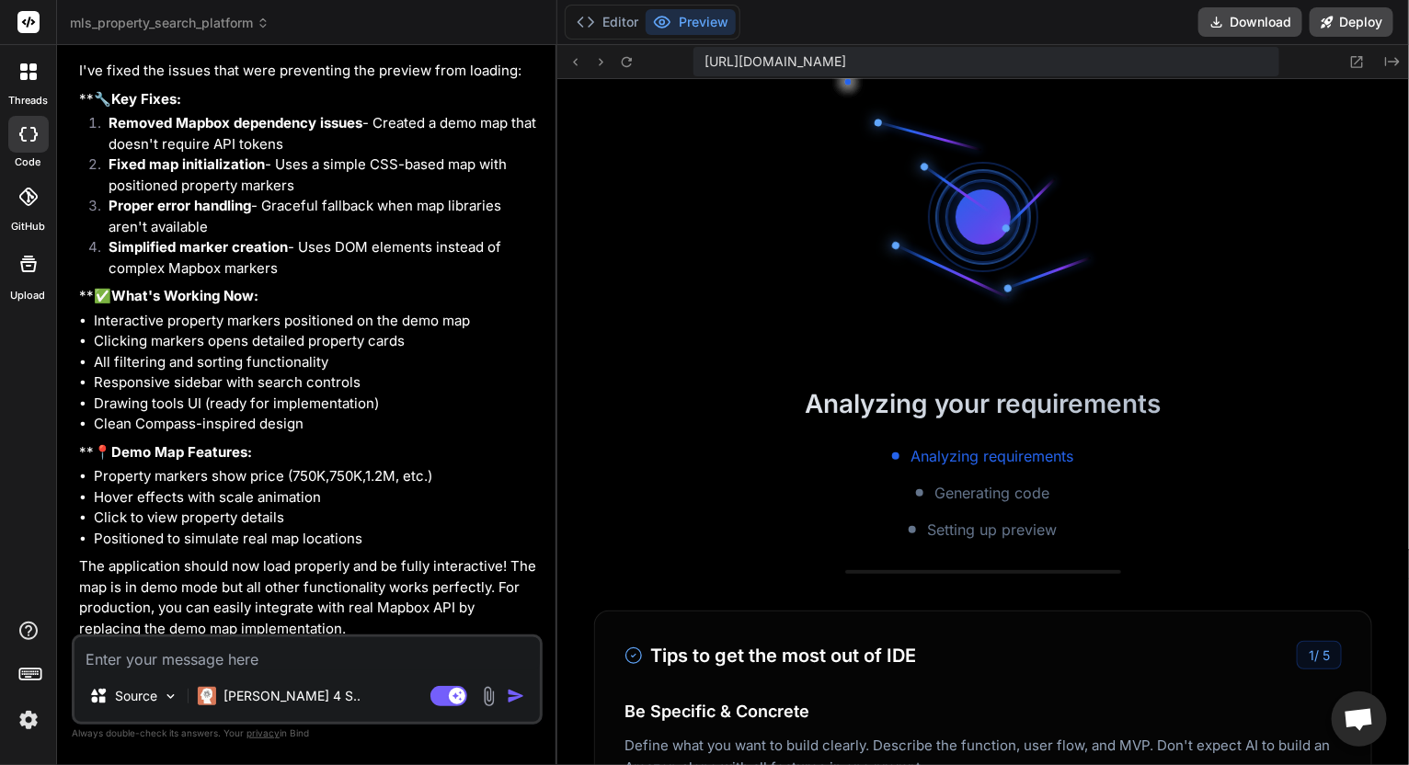
scroll to position [2805, 0]
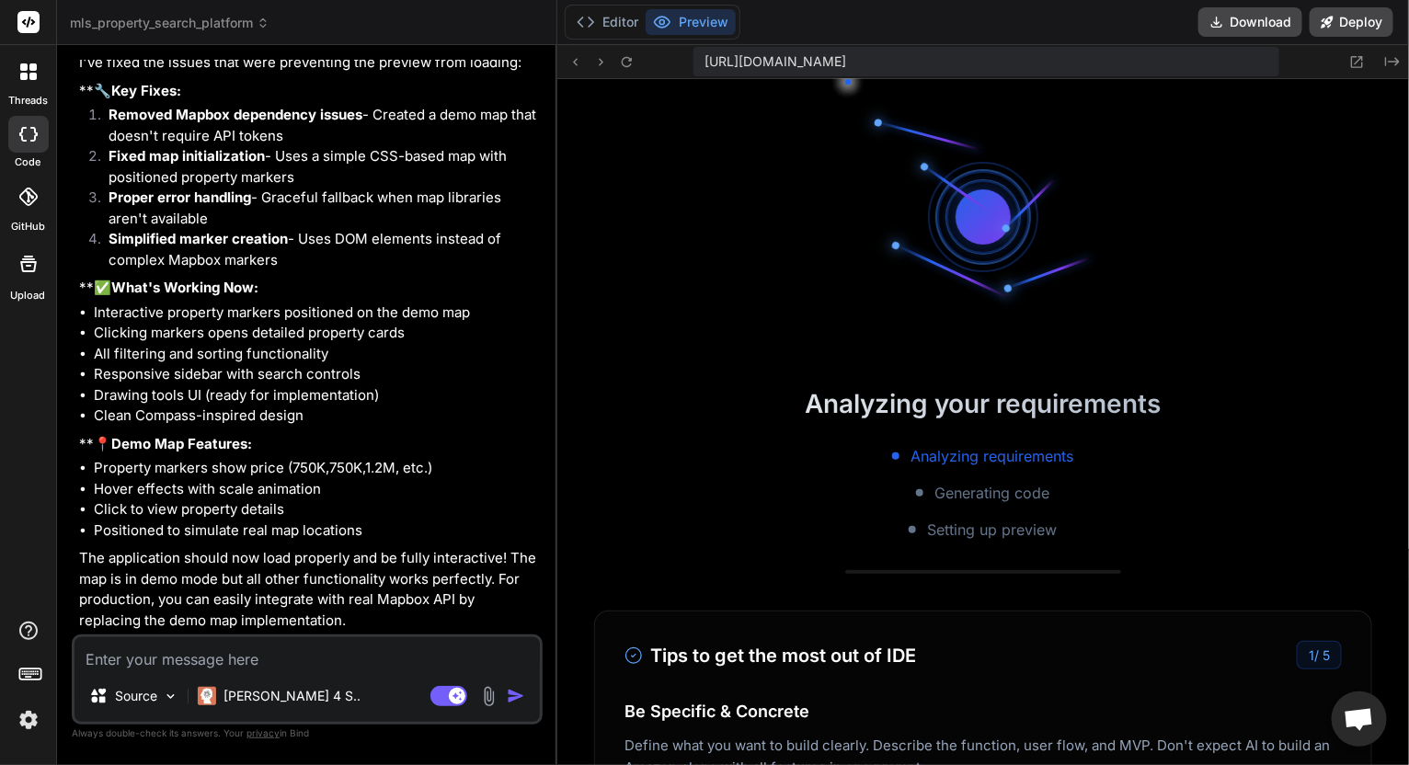
type textarea "x"
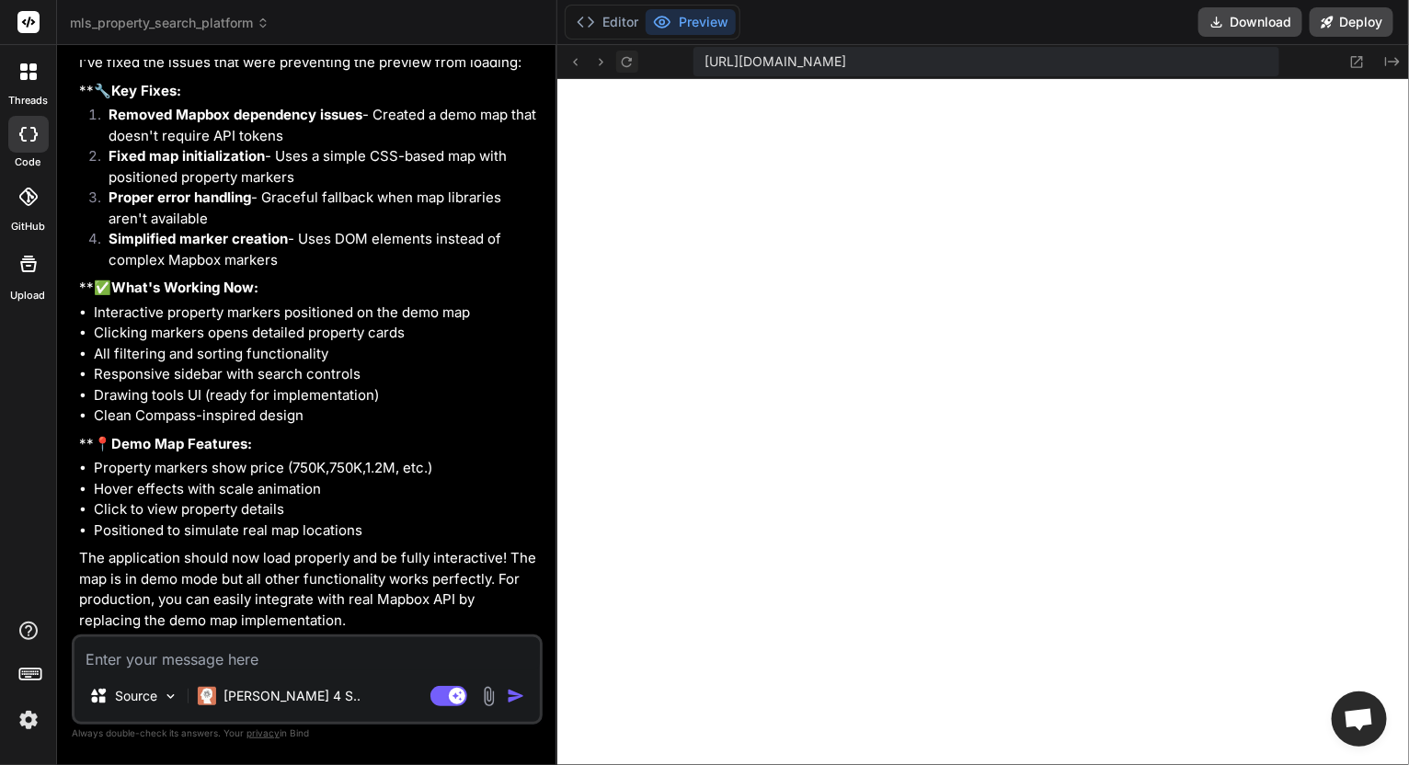
click at [627, 64] on icon at bounding box center [627, 62] width 16 height 16
click at [627, 69] on icon at bounding box center [627, 62] width 16 height 16
click at [1368, 58] on button at bounding box center [1358, 62] width 22 height 22
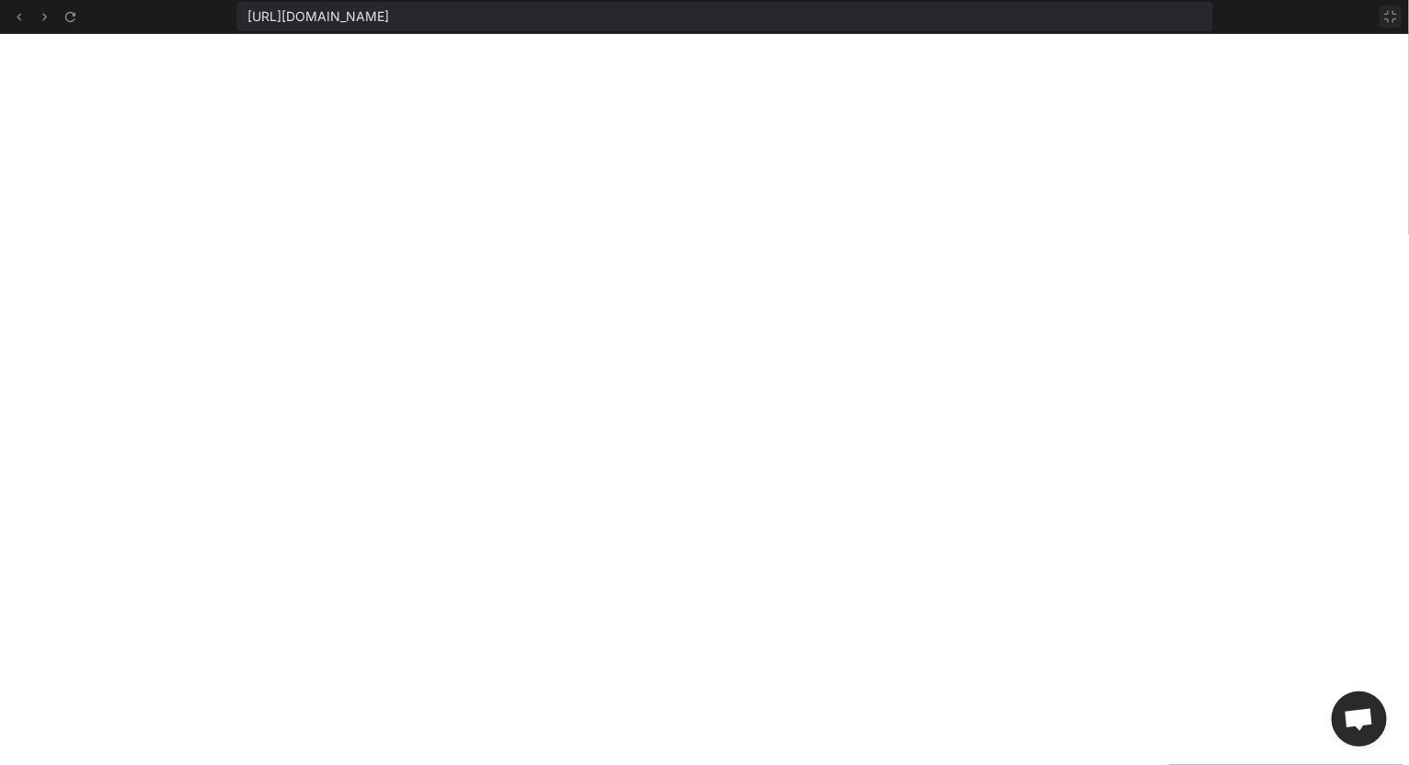
click at [1384, 9] on icon at bounding box center [1391, 16] width 15 height 15
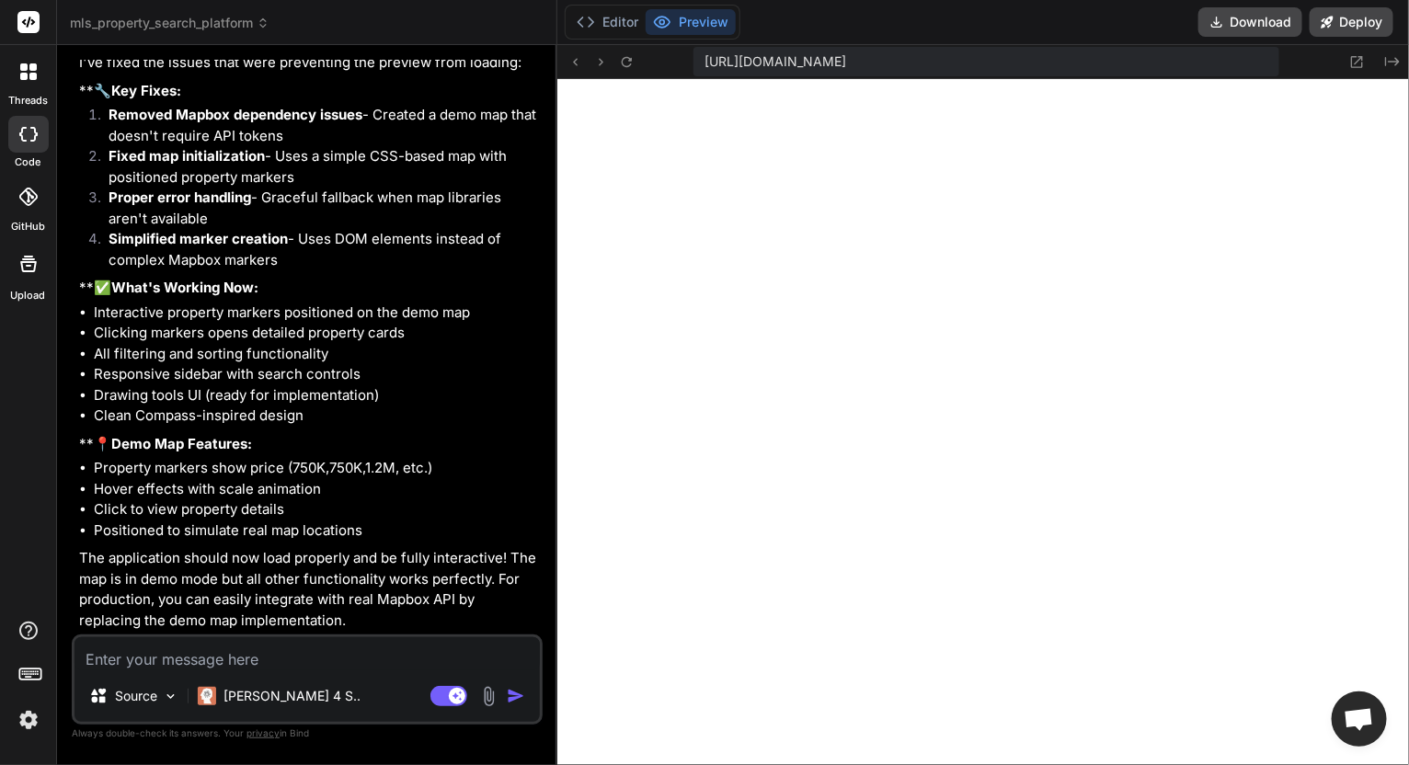
click at [278, 657] on textarea at bounding box center [308, 654] width 466 height 33
type textarea "S"
type textarea "x"
type textarea "St"
type textarea "x"
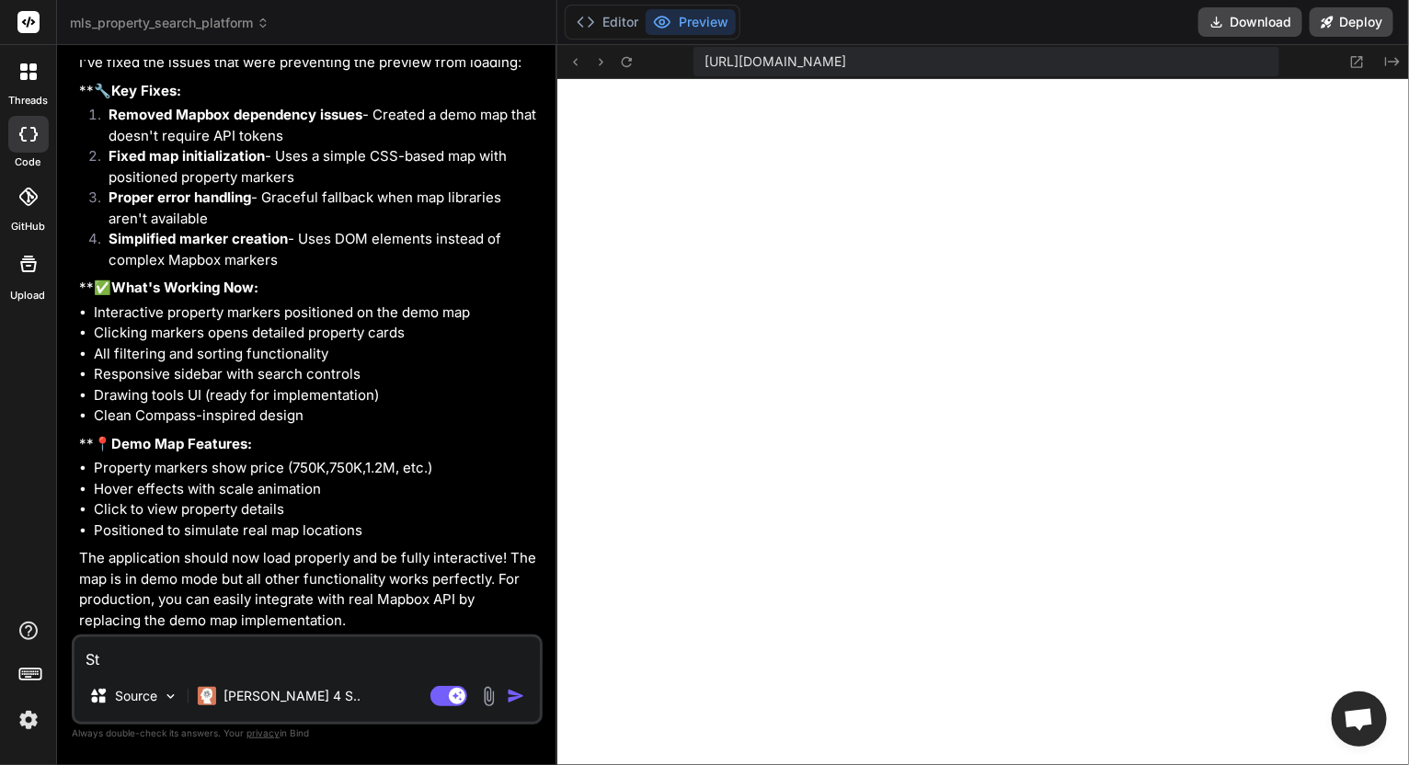
type textarea "Sti"
type textarea "x"
type textarea "Stii"
type textarea "x"
type textarea "Stiil"
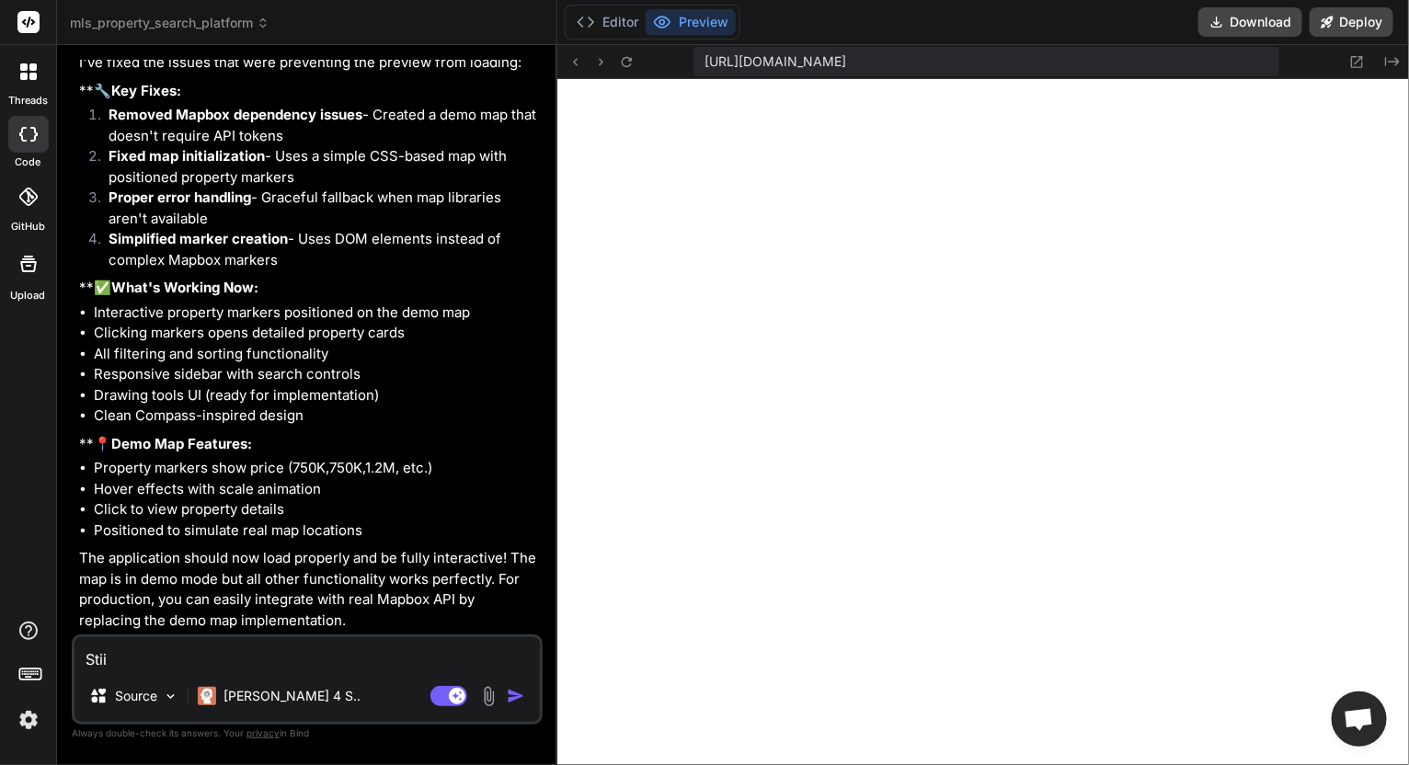
type textarea "x"
type textarea "Stiil"
type textarea "x"
type textarea "Stiil n"
type textarea "x"
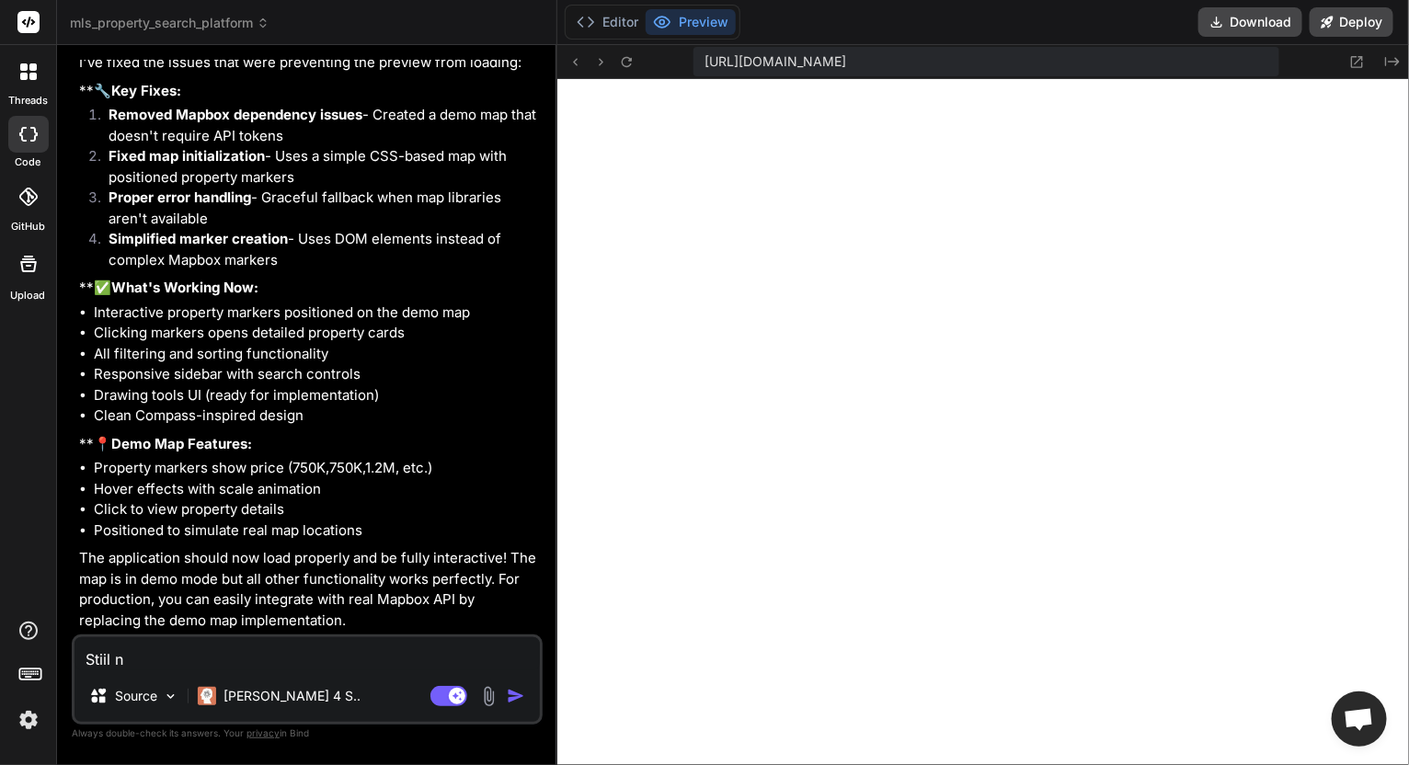
type textarea "Stiil no"
type textarea "x"
type textarea "Stiil not"
type textarea "x"
type textarea "Stiil not"
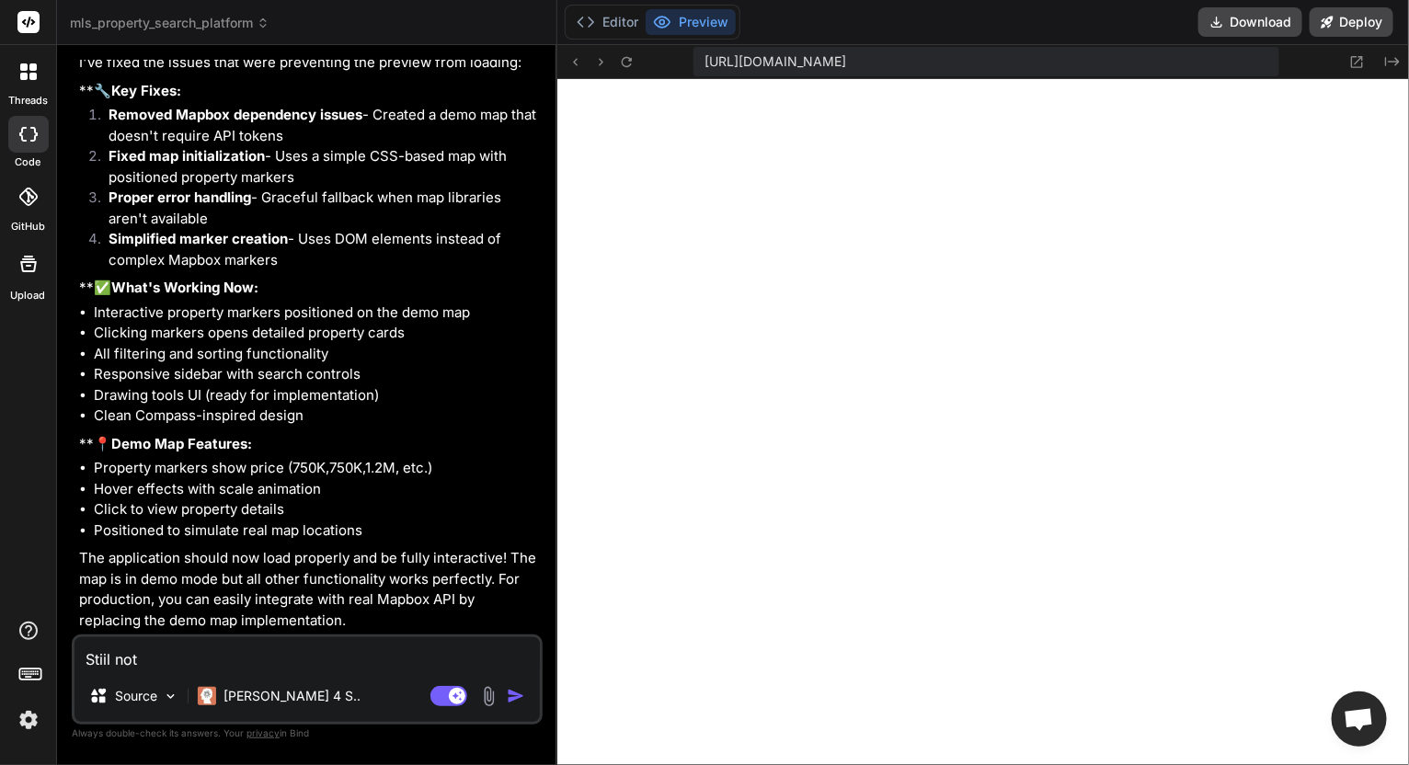
type textarea "x"
drag, startPoint x: 252, startPoint y: 656, endPoint x: 25, endPoint y: 655, distance: 227.2
click at [25, 655] on div "threads code GitHub Upload mls_property_search_platform Created with Pixso. Bin…" at bounding box center [704, 382] width 1409 height 765
type textarea "A"
type textarea "x"
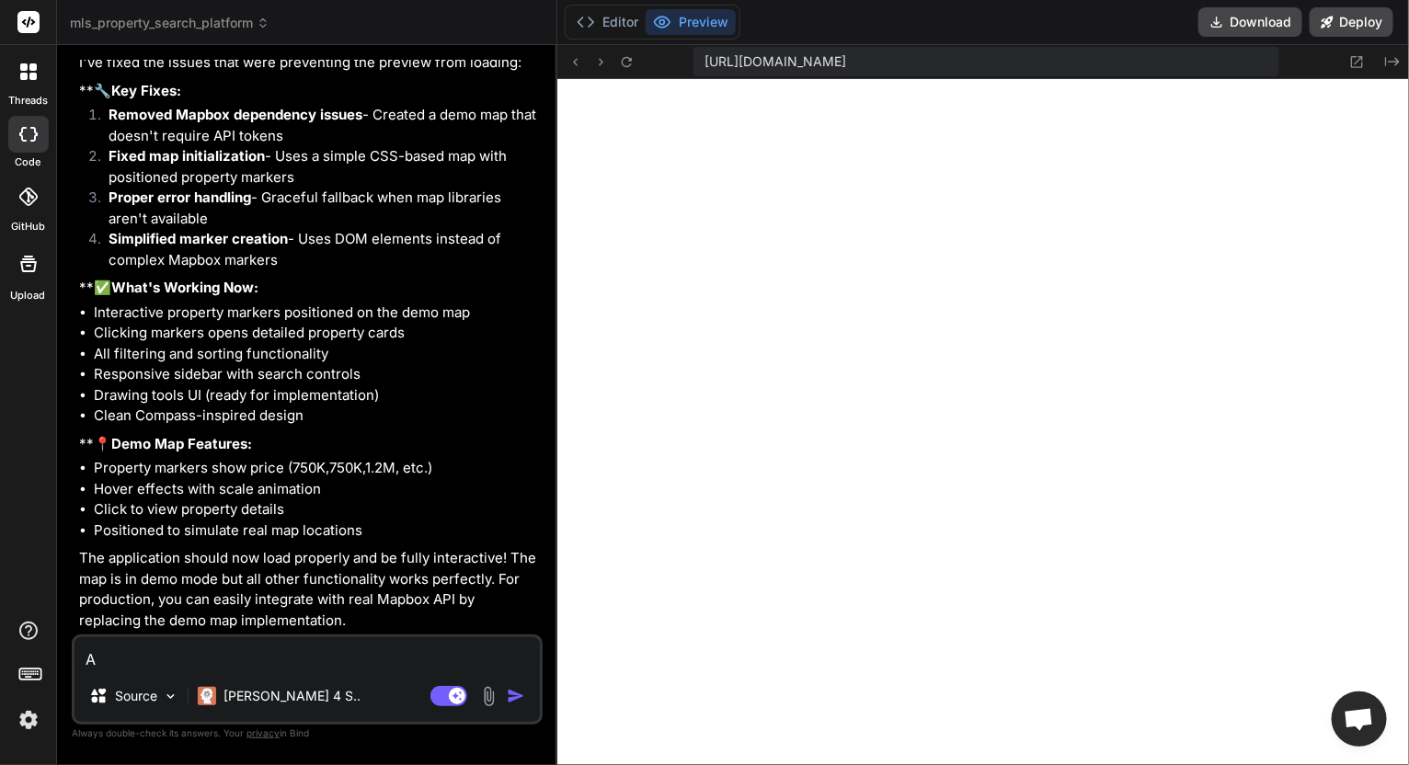
type textarea "AL"
type textarea "x"
type textarea "ALr"
type textarea "x"
type textarea "ALri"
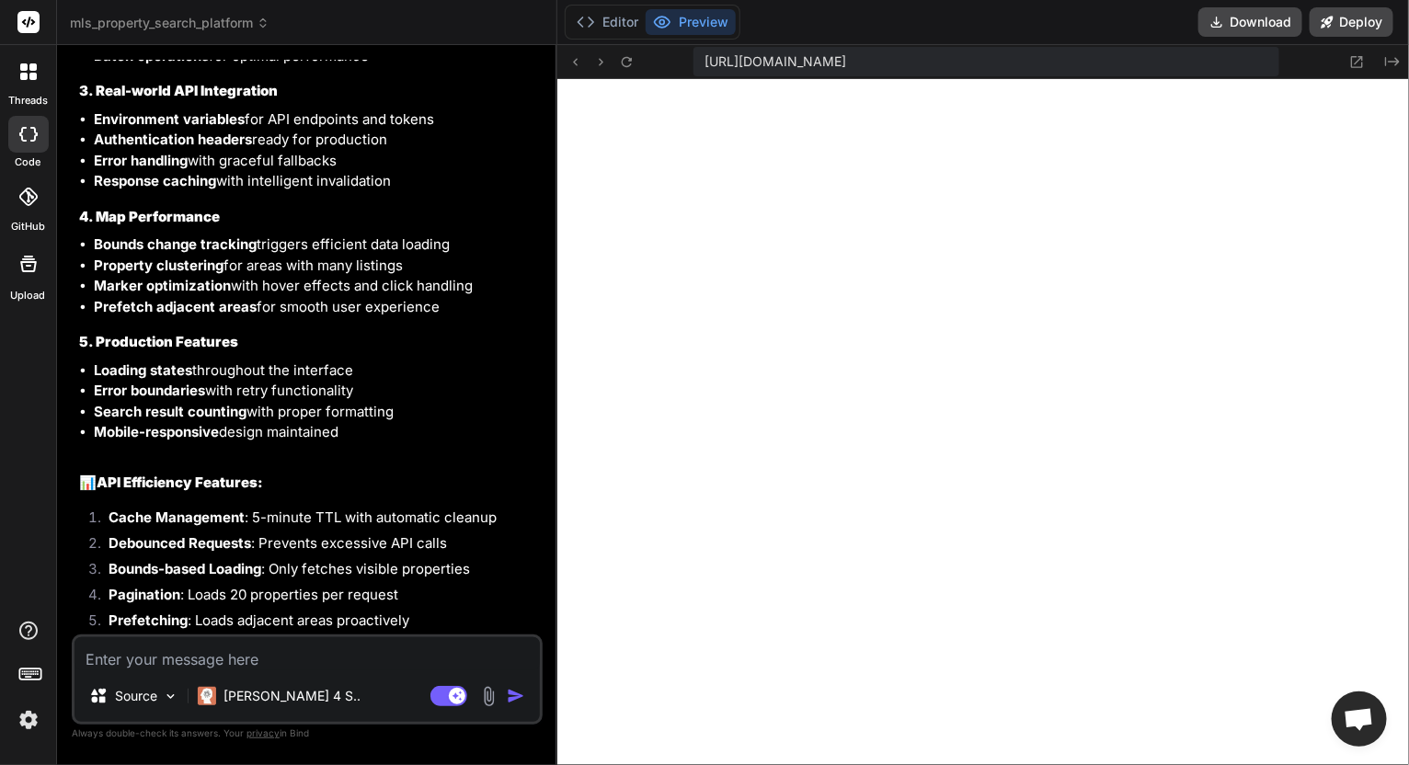
scroll to position [4393, 0]
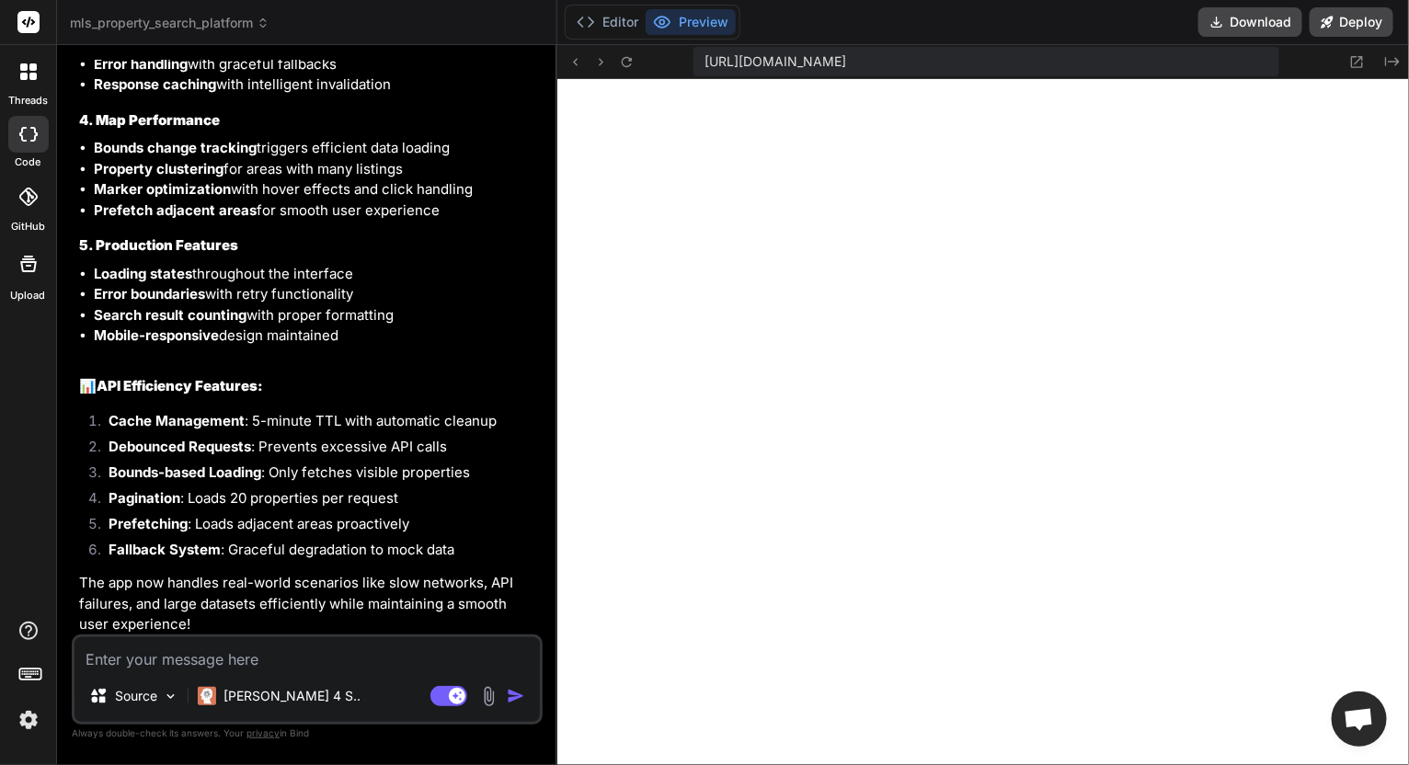
click at [356, 660] on textarea at bounding box center [308, 654] width 466 height 33
click at [394, 643] on textarea at bounding box center [308, 654] width 466 height 33
click at [380, 657] on textarea at bounding box center [308, 654] width 466 height 33
click at [628, 11] on button "Editor" at bounding box center [607, 22] width 76 height 26
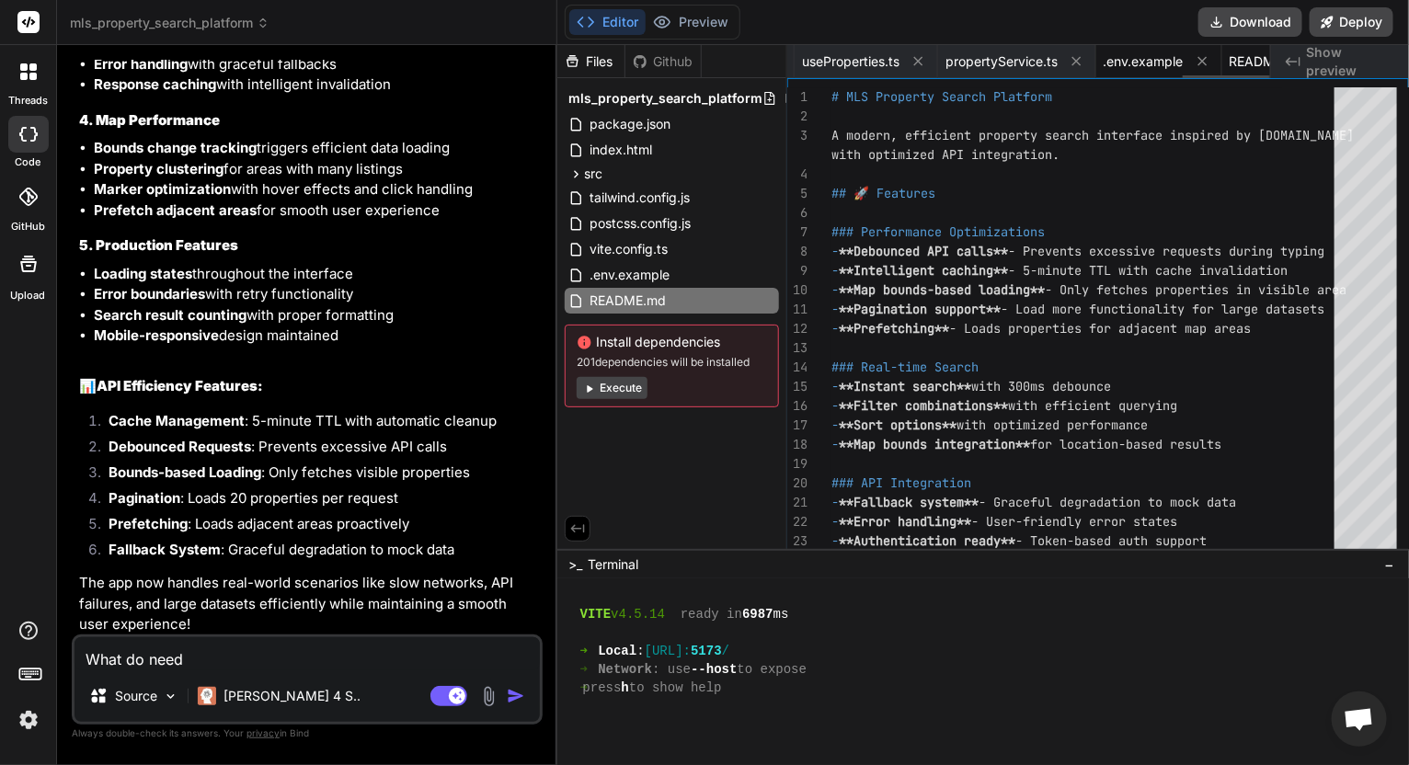
scroll to position [0, 2182]
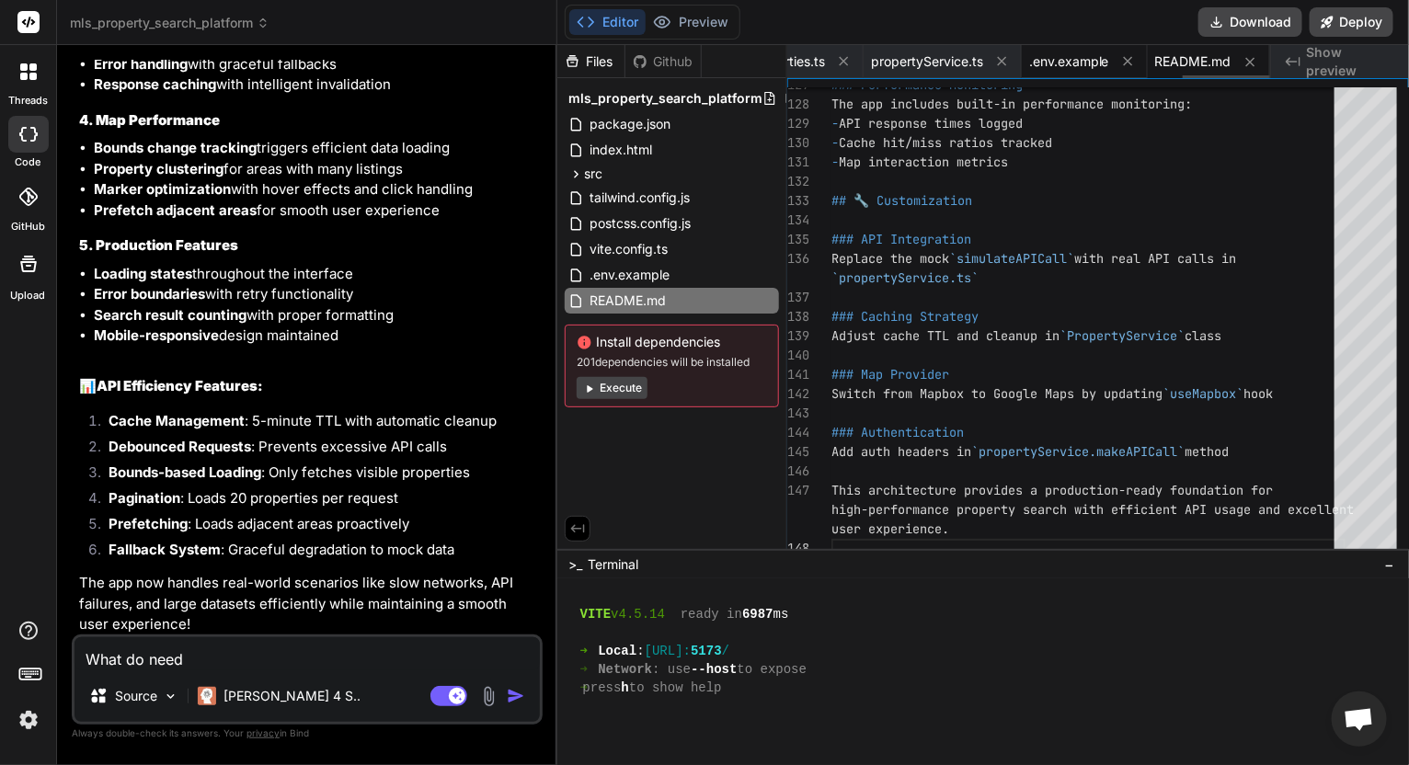
click at [1045, 57] on span ".env.example" at bounding box center [1070, 61] width 80 height 18
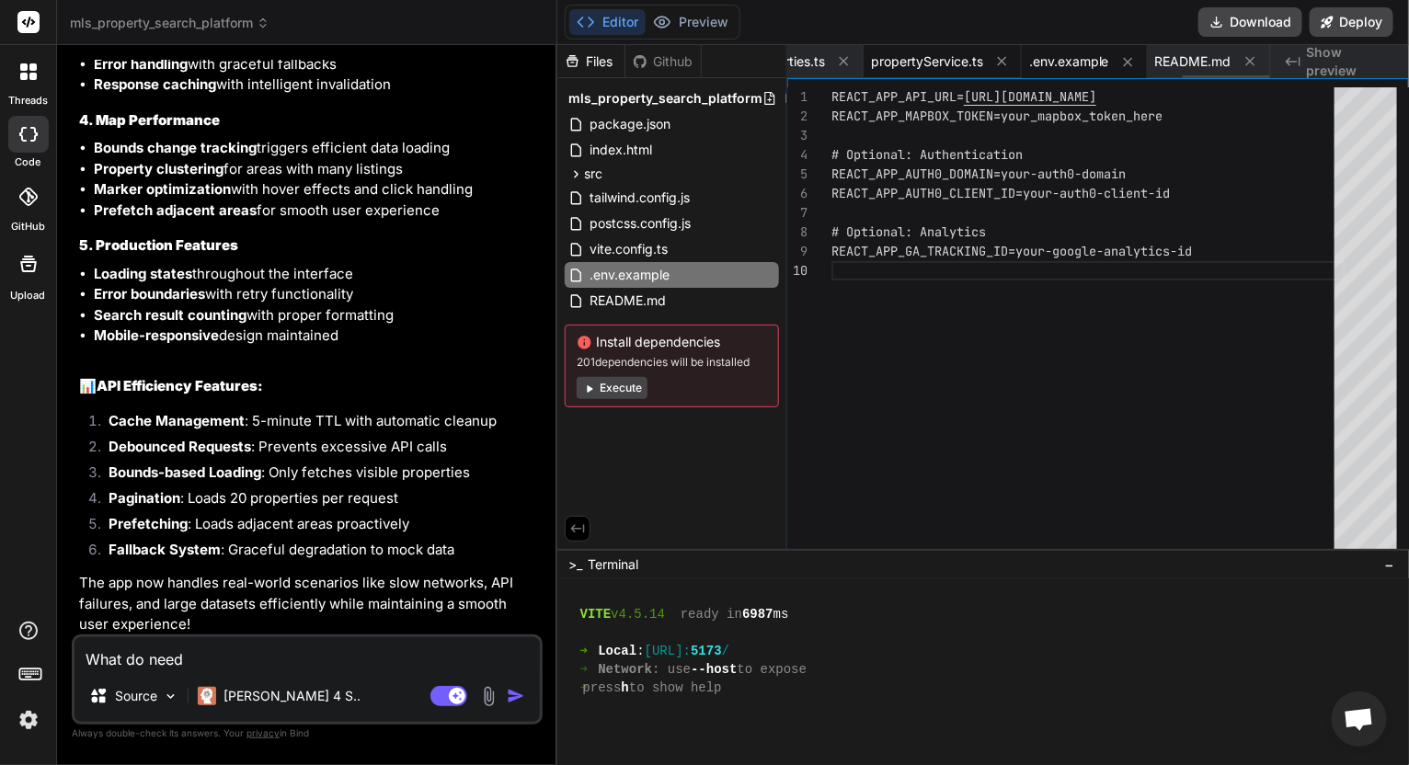
click at [927, 57] on span "propertyService.ts" at bounding box center [927, 61] width 112 height 18
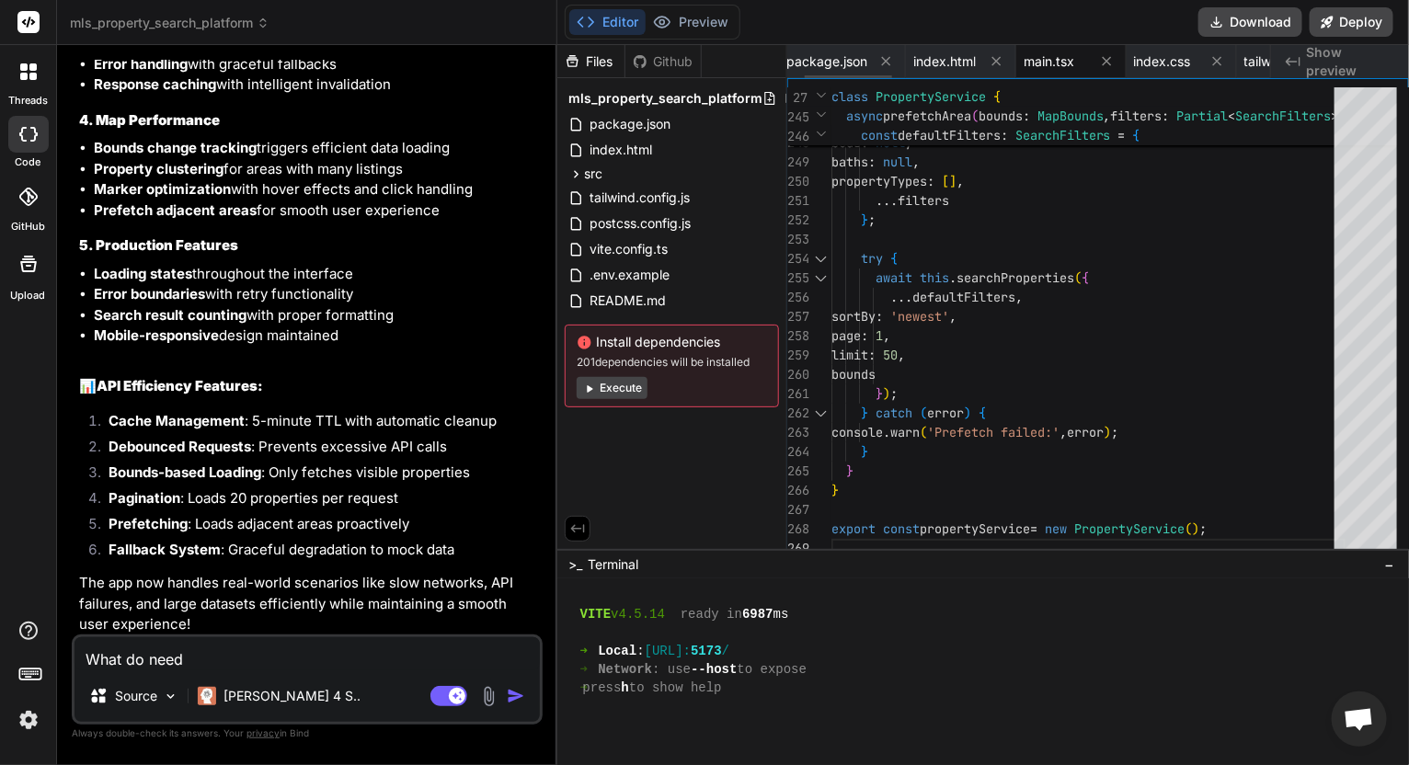
scroll to position [0, 0]
click at [853, 59] on span "package.json" at bounding box center [835, 61] width 81 height 18
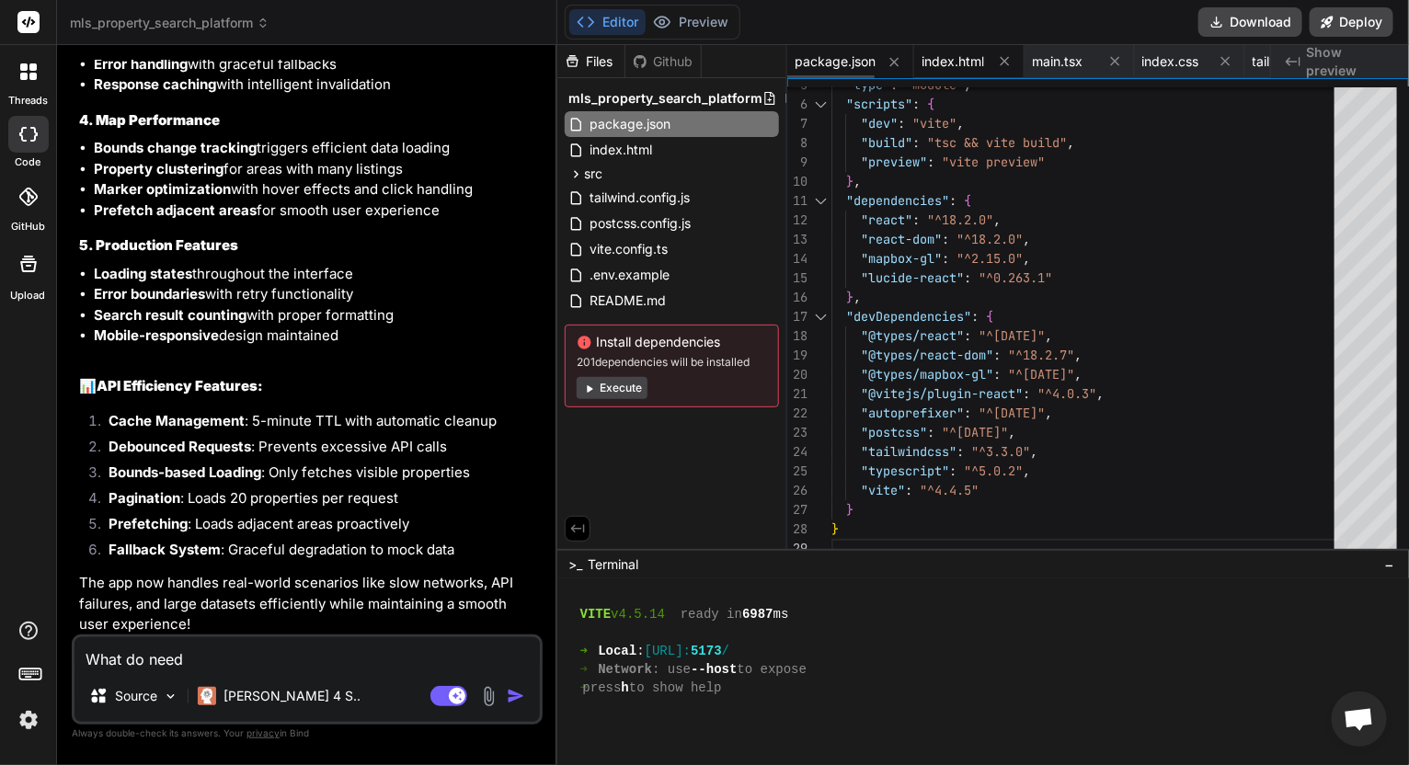
click at [959, 47] on div "index.html" at bounding box center [970, 61] width 110 height 33
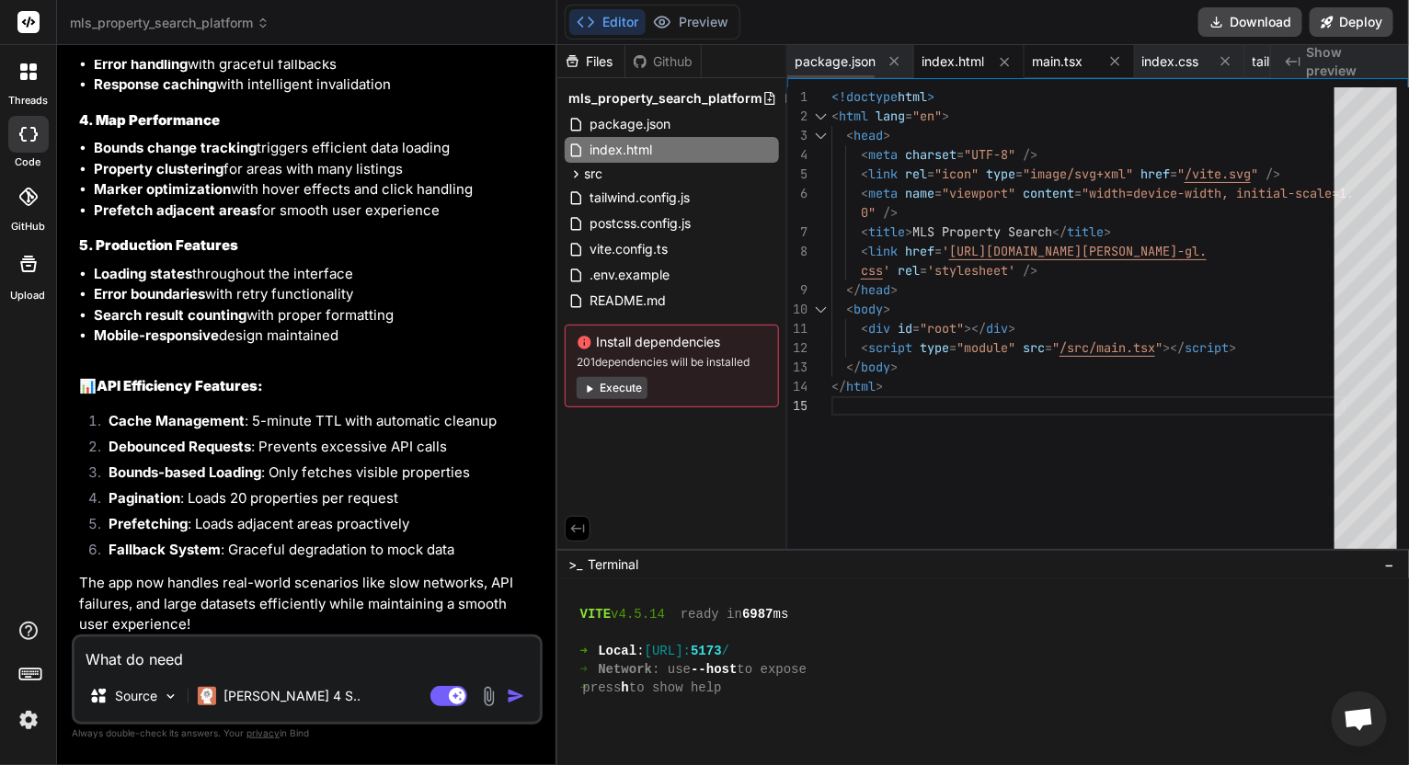
click at [1066, 59] on span "main.tsx" at bounding box center [1057, 61] width 51 height 18
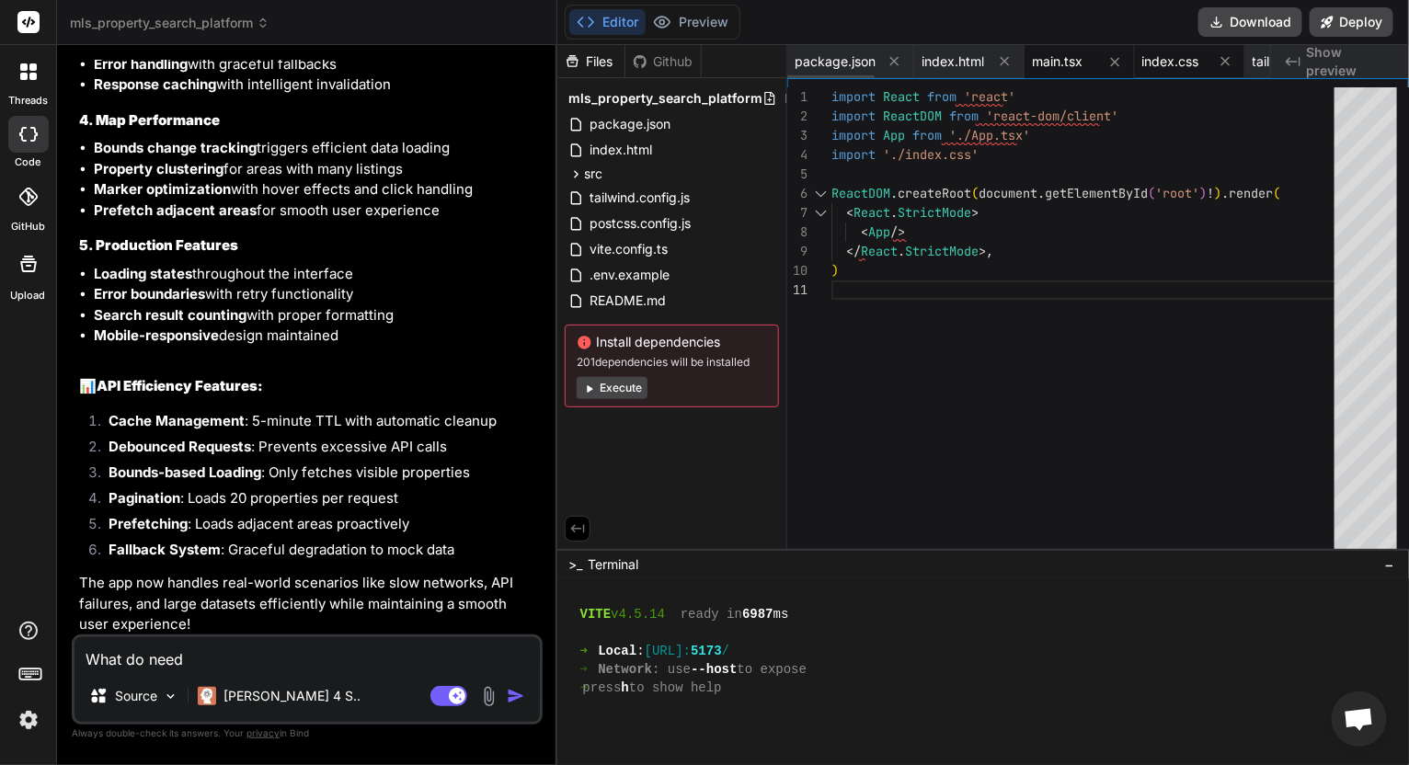
click at [1180, 58] on span "index.css" at bounding box center [1171, 61] width 57 height 18
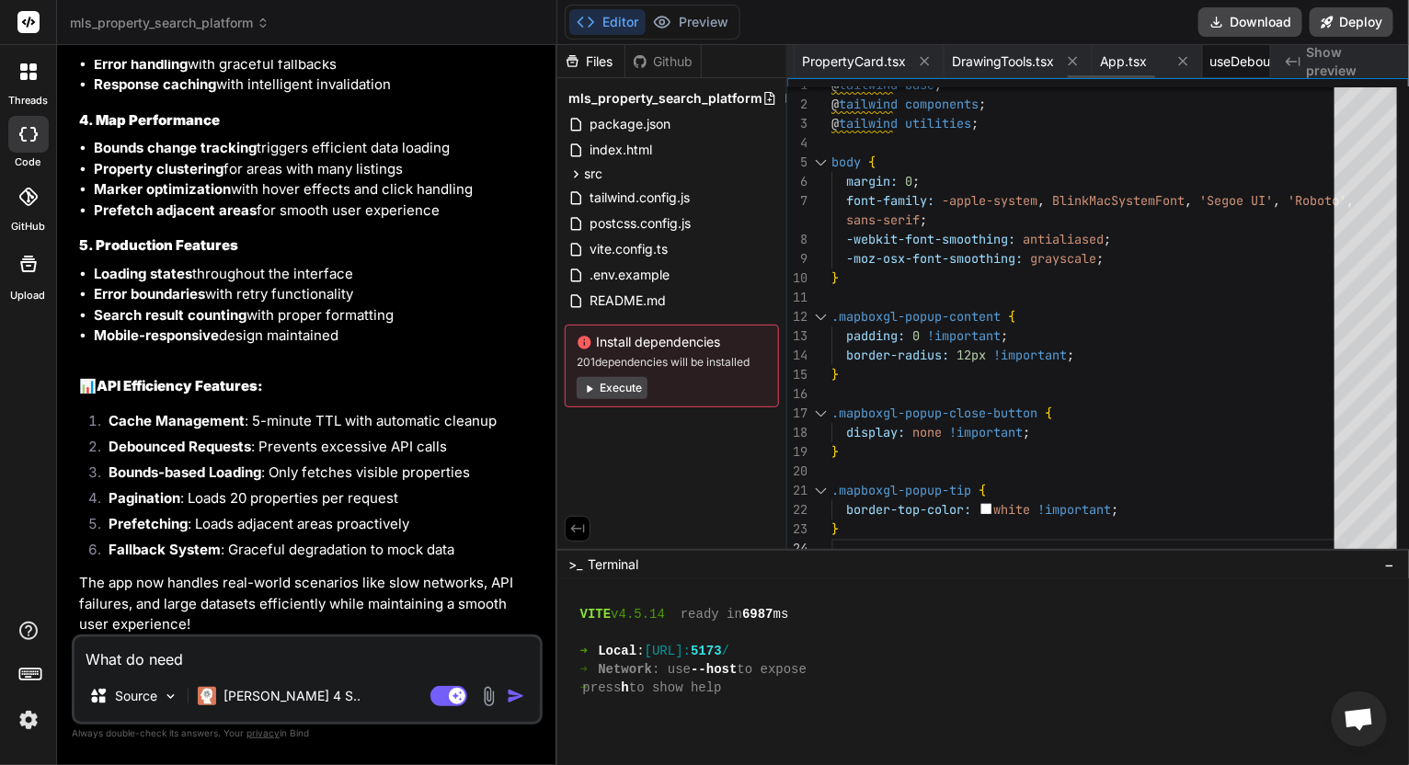
scroll to position [0, 1494]
click at [1179, 56] on span "App.tsx" at bounding box center [1179, 61] width 48 height 18
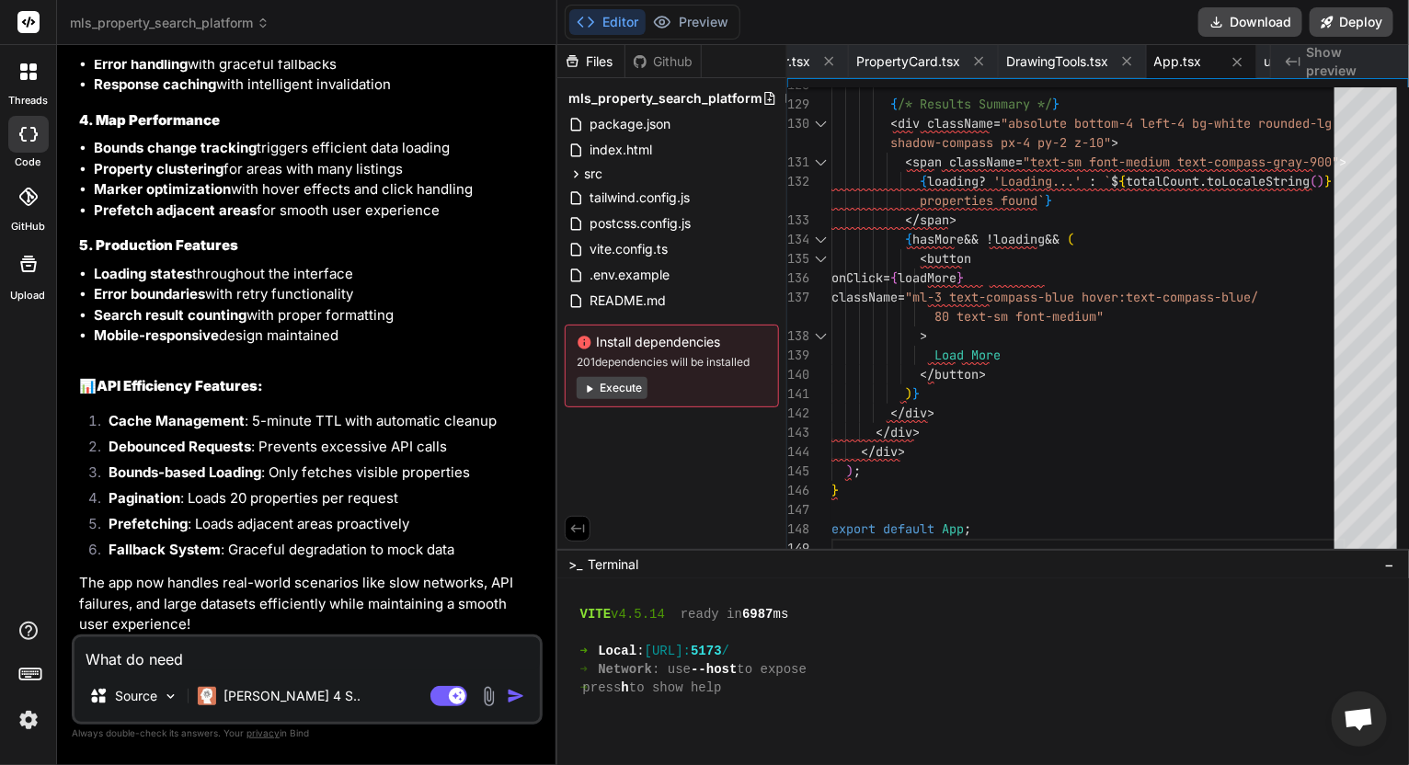
click at [646, 61] on icon at bounding box center [640, 60] width 13 height 13
click at [707, 10] on button "Preview" at bounding box center [691, 22] width 90 height 26
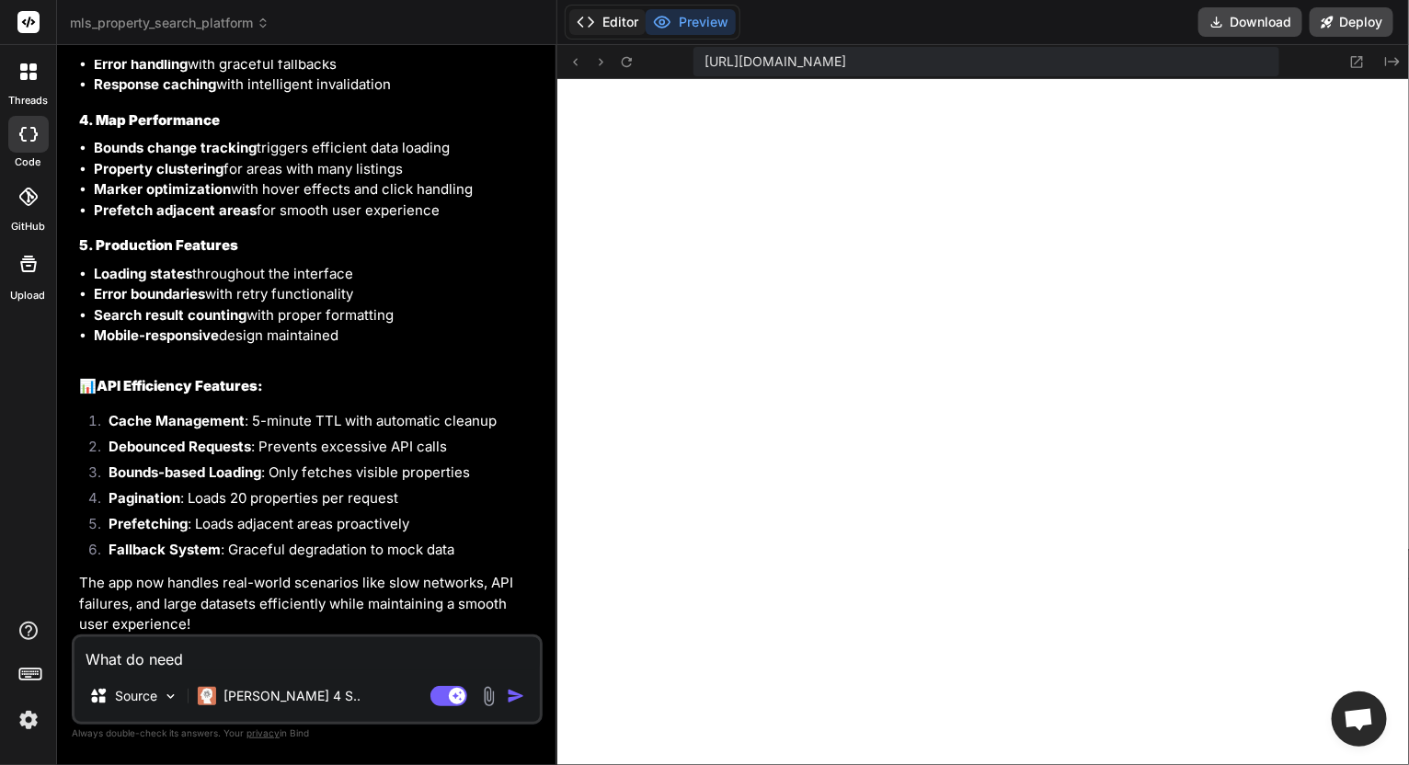
click at [600, 17] on button "Editor" at bounding box center [607, 22] width 76 height 26
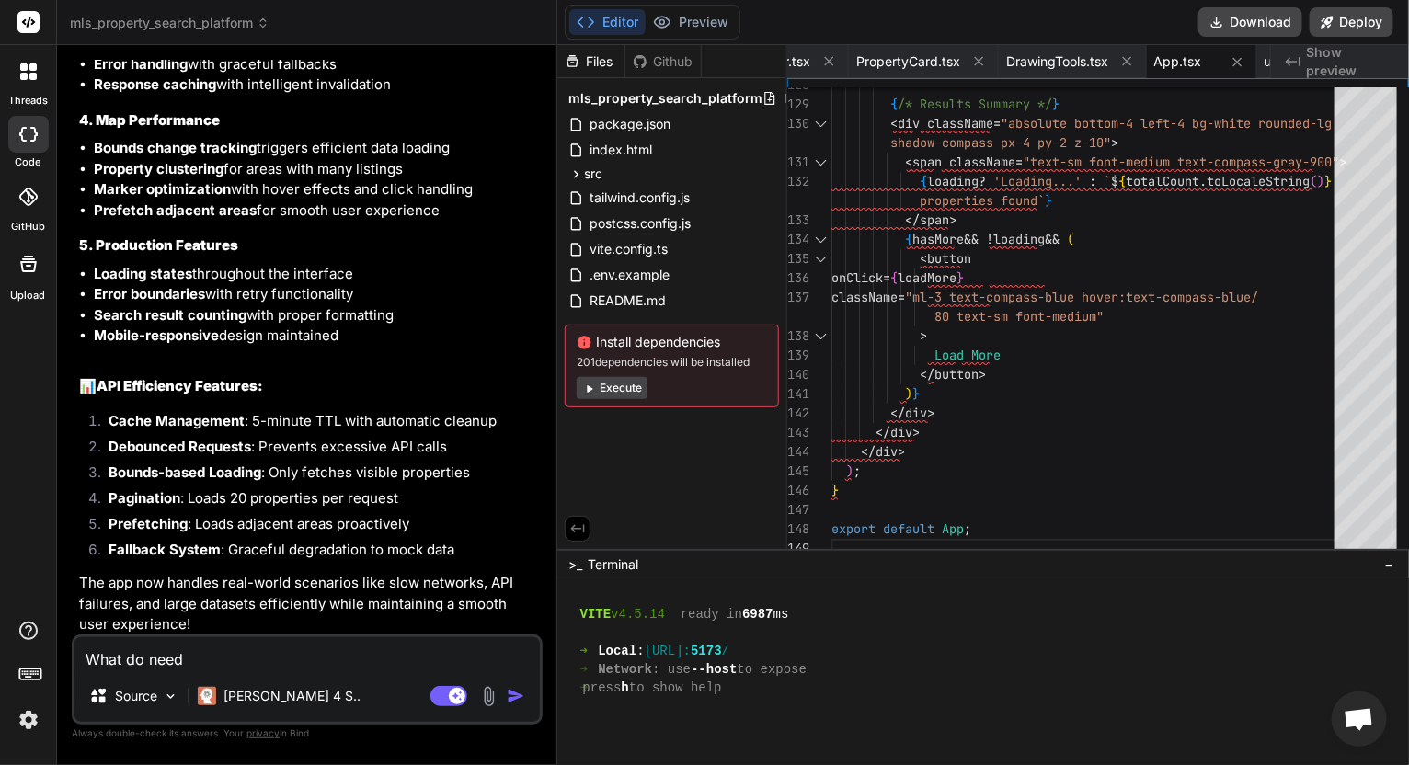
click at [1363, 62] on span "Show preview" at bounding box center [1350, 61] width 88 height 37
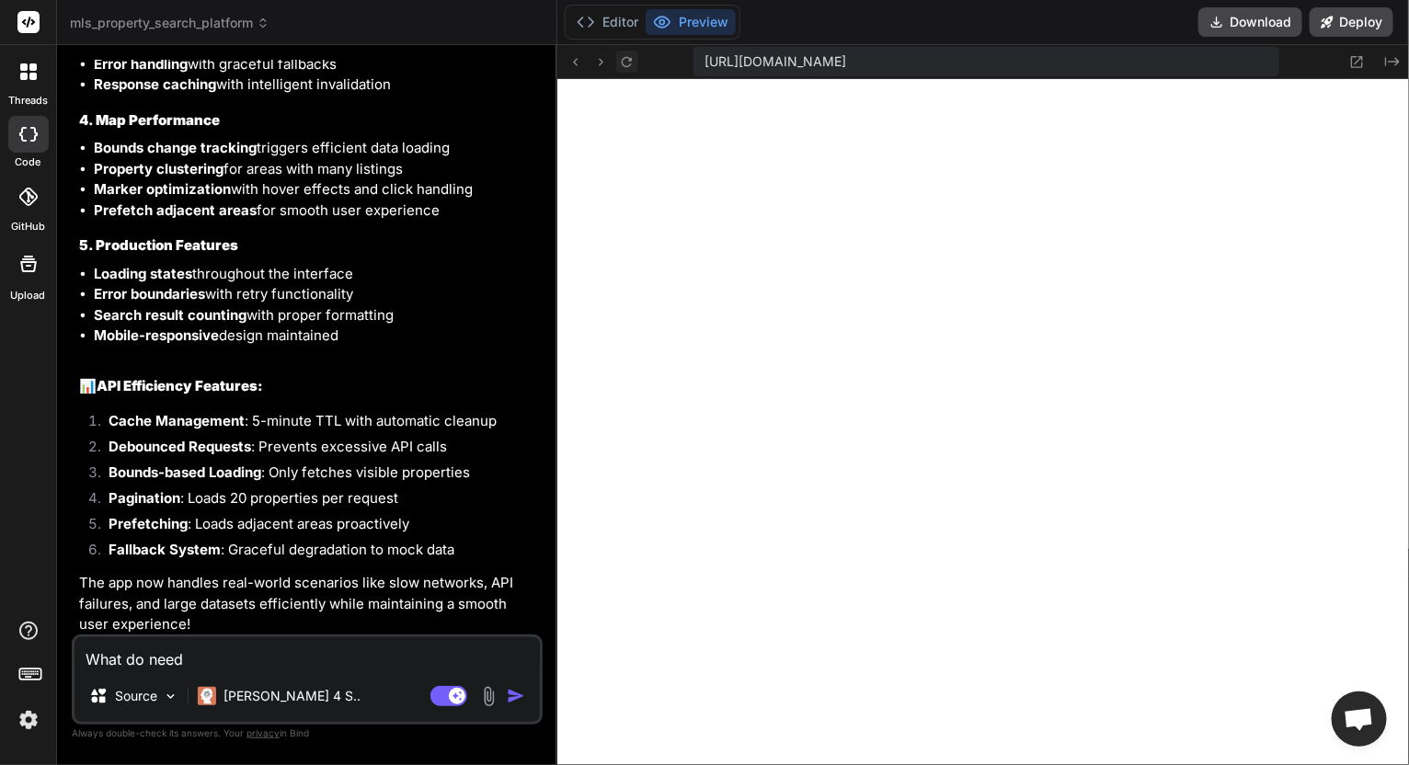
click at [637, 57] on button at bounding box center [627, 62] width 22 height 22
click at [631, 57] on icon at bounding box center [627, 61] width 10 height 10
click at [1396, 56] on icon "Created with Pixso." at bounding box center [1393, 61] width 15 height 15
